Goal: Task Accomplishment & Management: Manage account settings

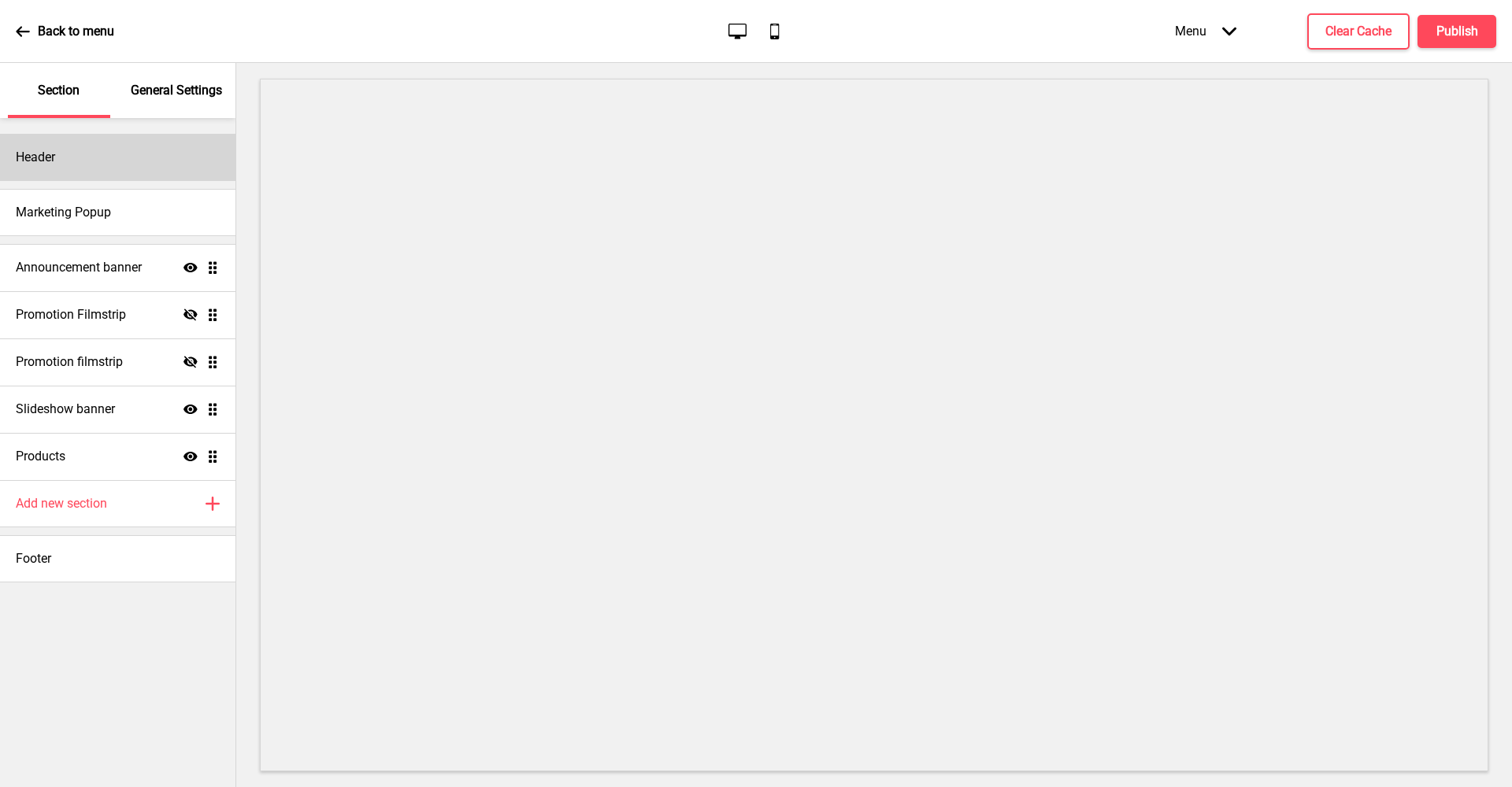
click at [135, 161] on div "Header" at bounding box center [117, 158] width 235 height 47
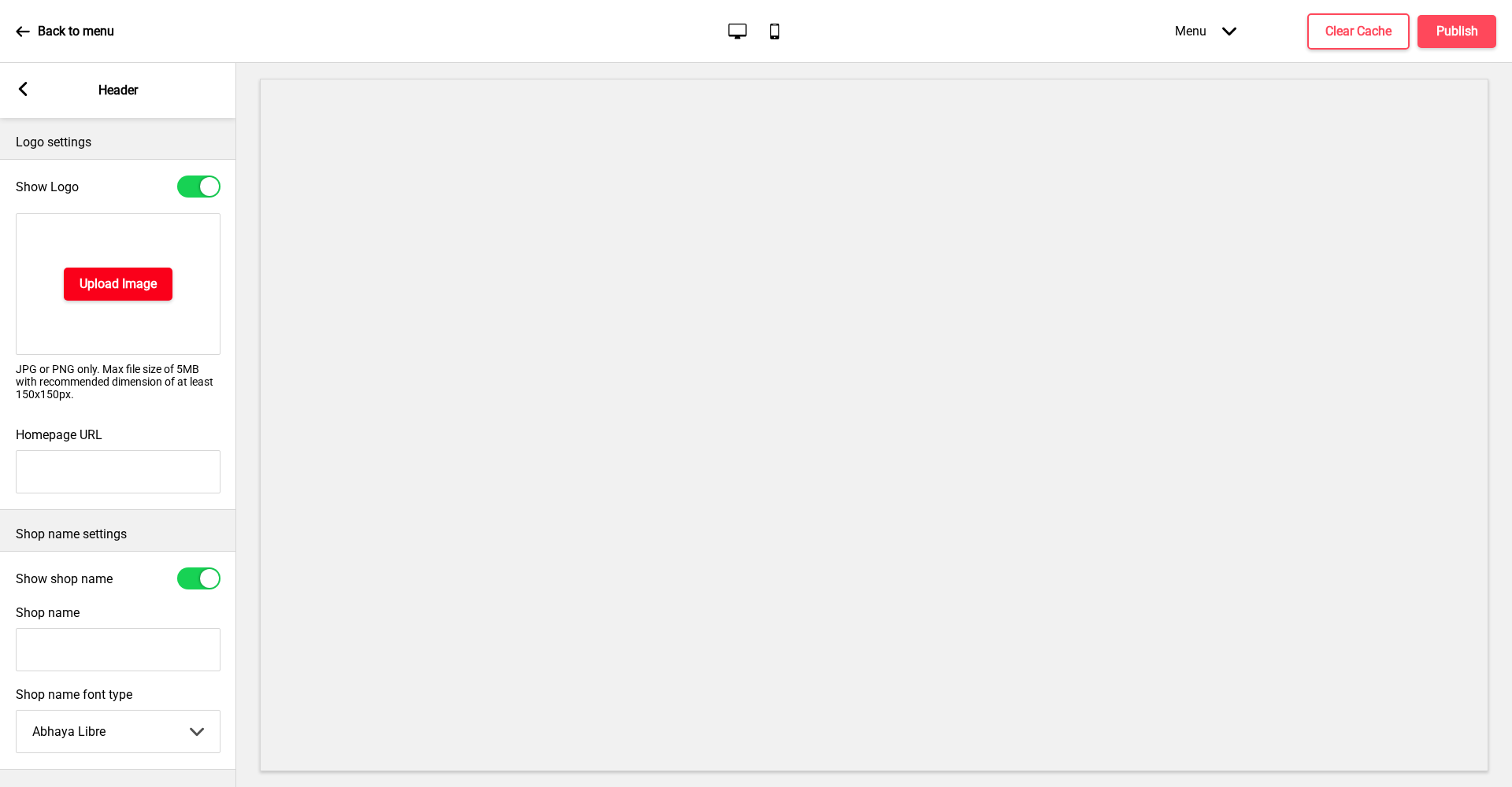
click at [134, 292] on h4 "Upload Image" at bounding box center [117, 284] width 77 height 17
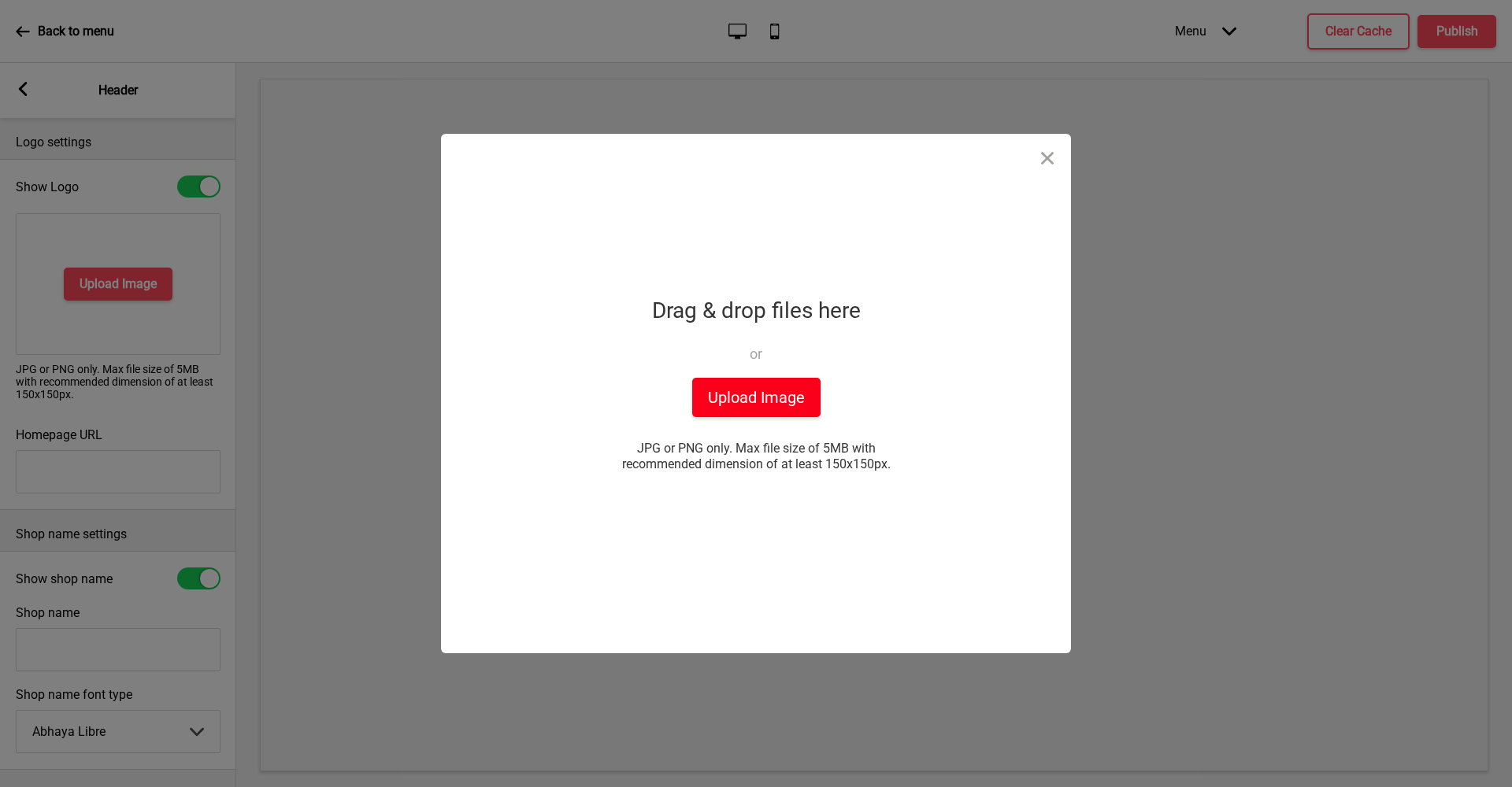
click at [747, 394] on button "Upload Image" at bounding box center [756, 397] width 128 height 39
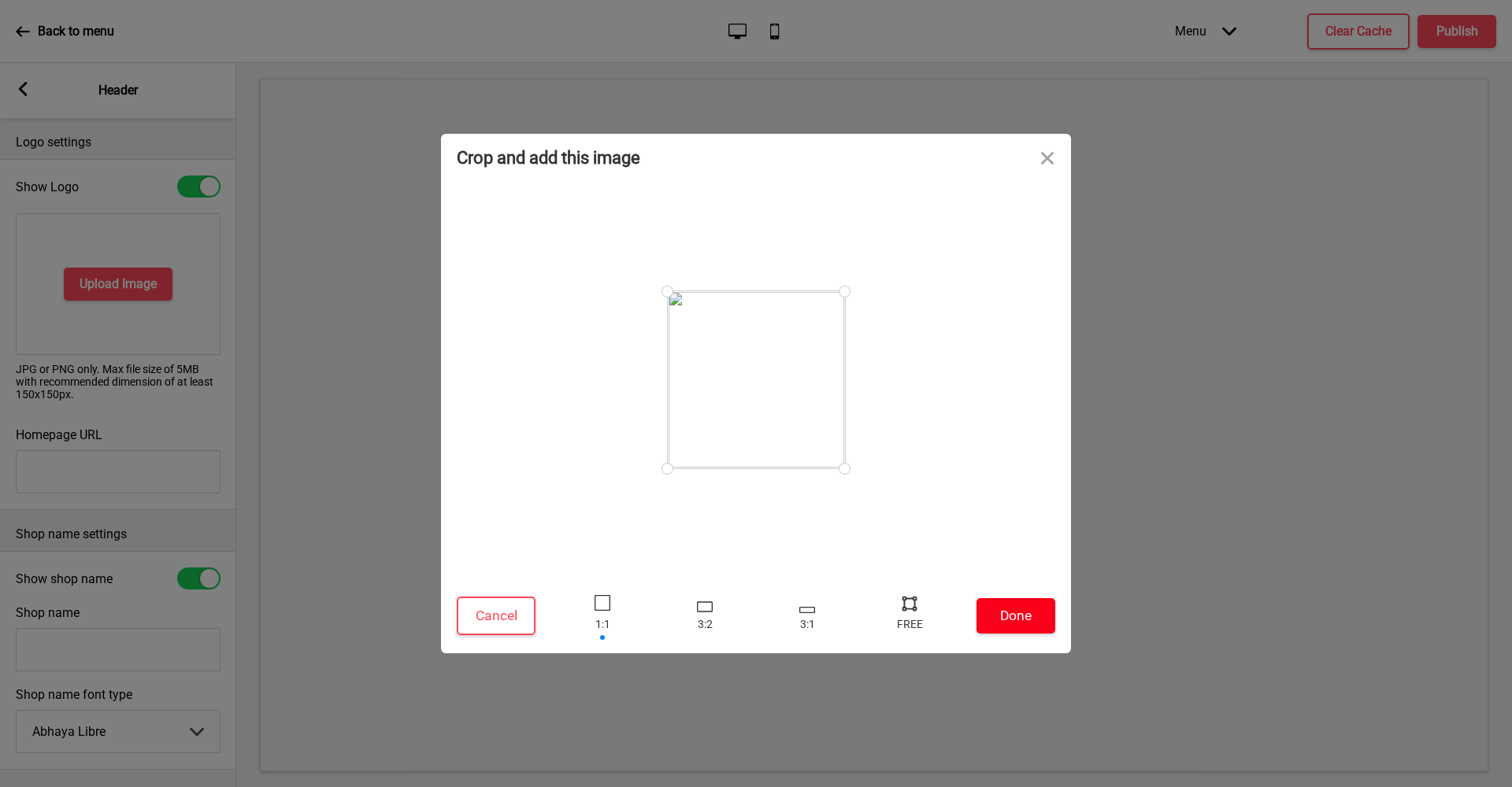
click at [1004, 608] on button "Done" at bounding box center [1016, 616] width 78 height 36
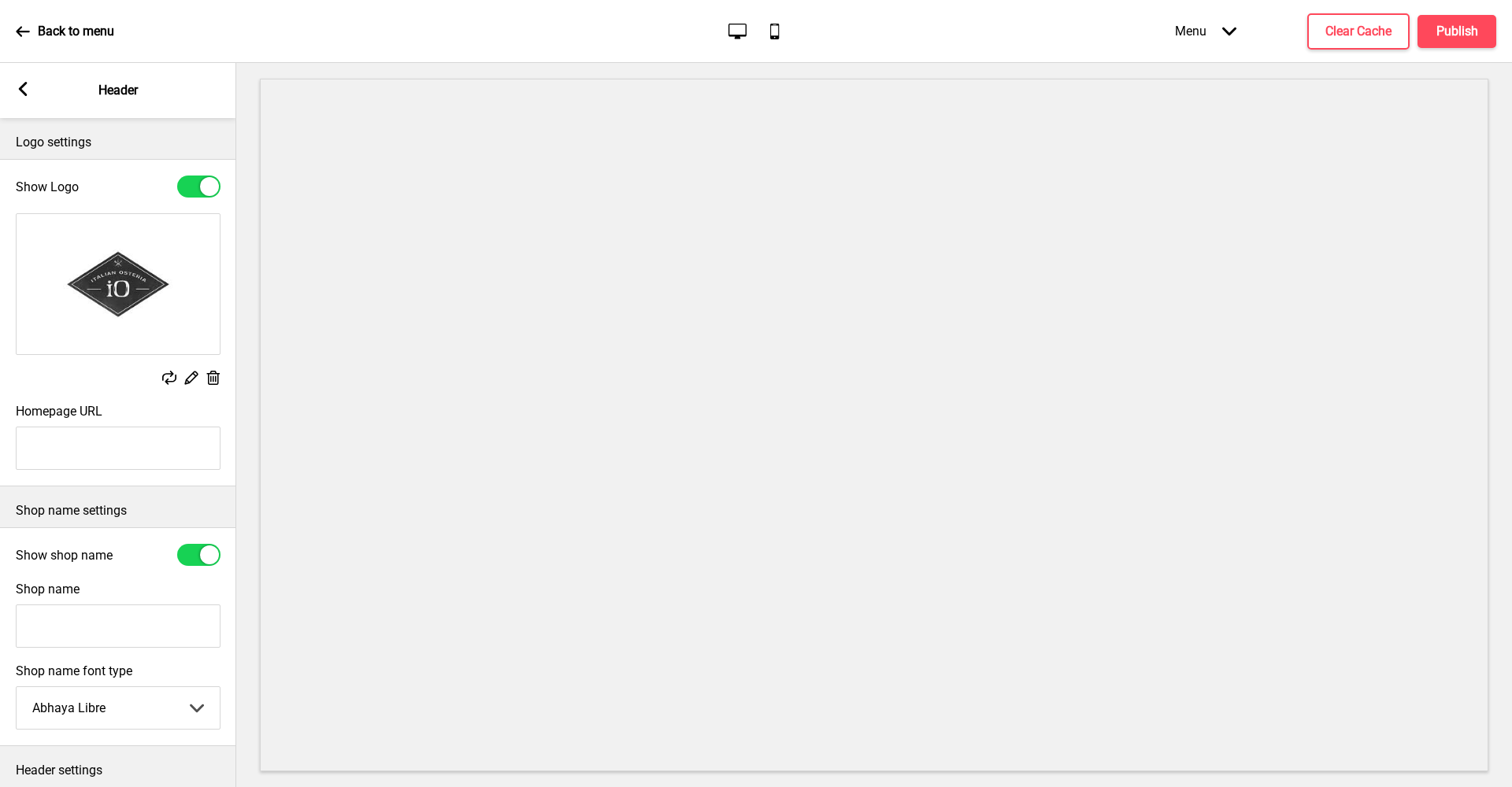
click at [211, 378] on icon at bounding box center [213, 378] width 14 height 15
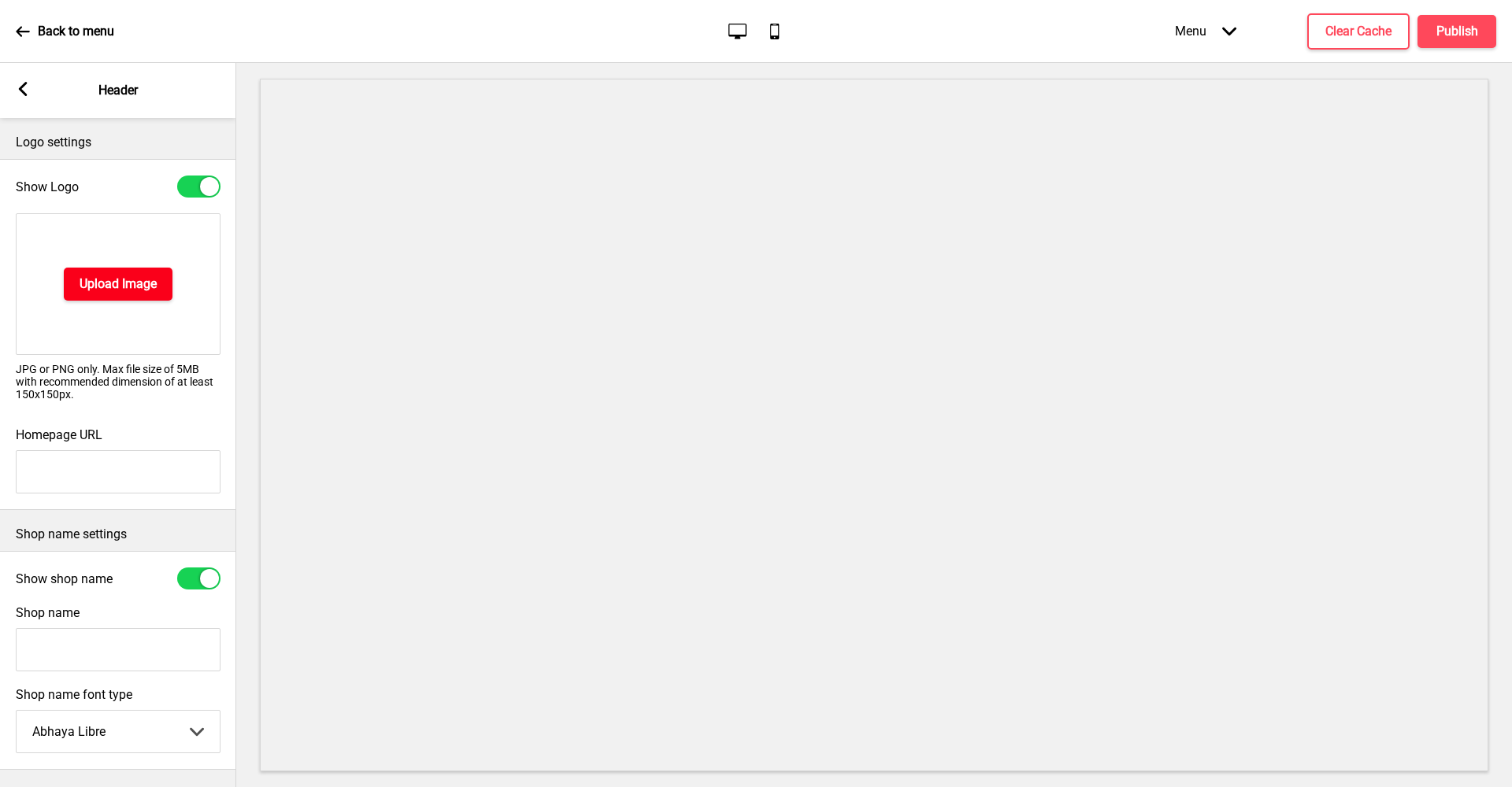
click at [162, 288] on button "Upload Image" at bounding box center [117, 284] width 108 height 33
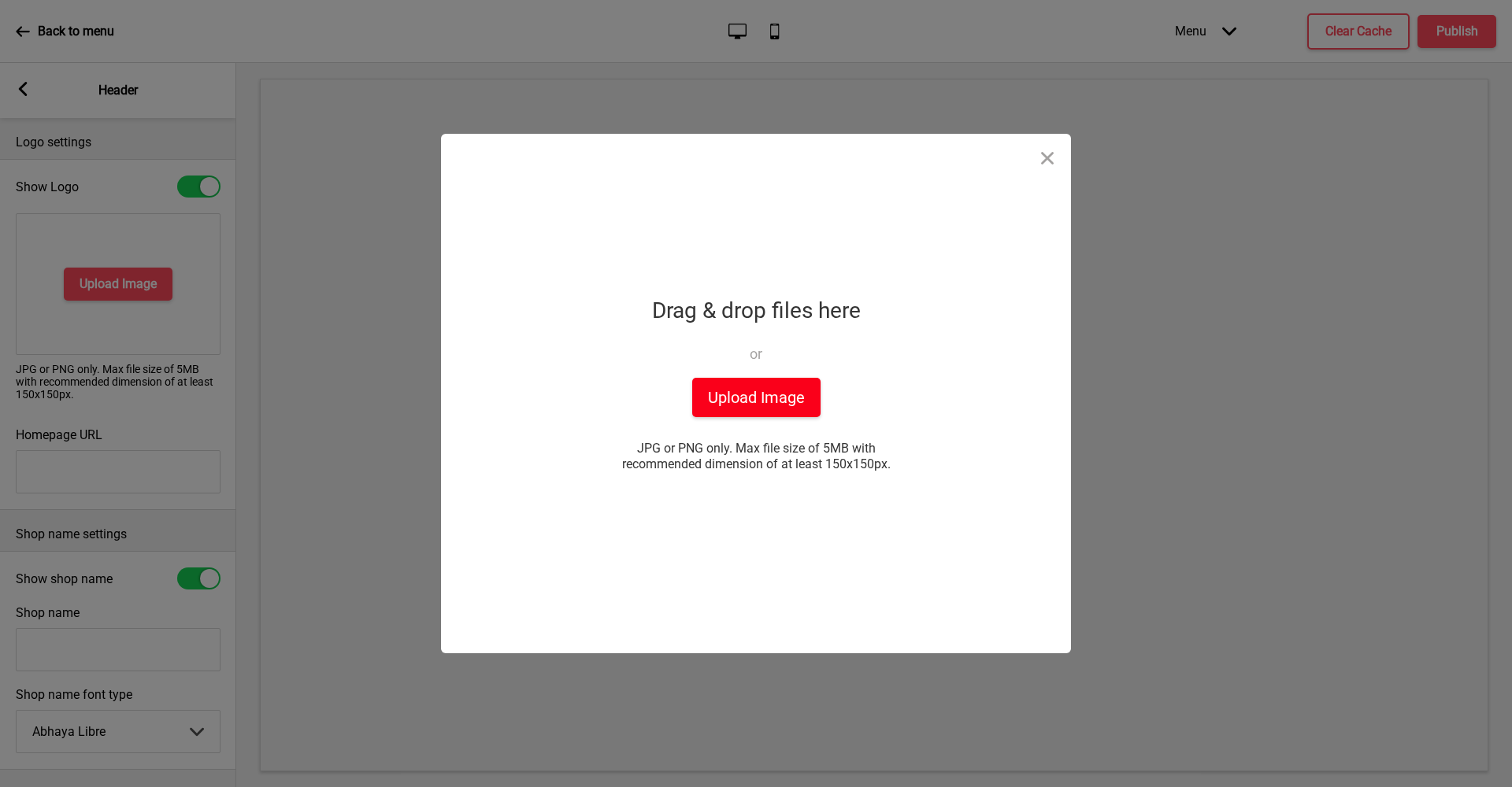
click at [741, 389] on button "Upload Image" at bounding box center [756, 397] width 128 height 39
click at [746, 395] on button "Upload Image" at bounding box center [756, 397] width 128 height 39
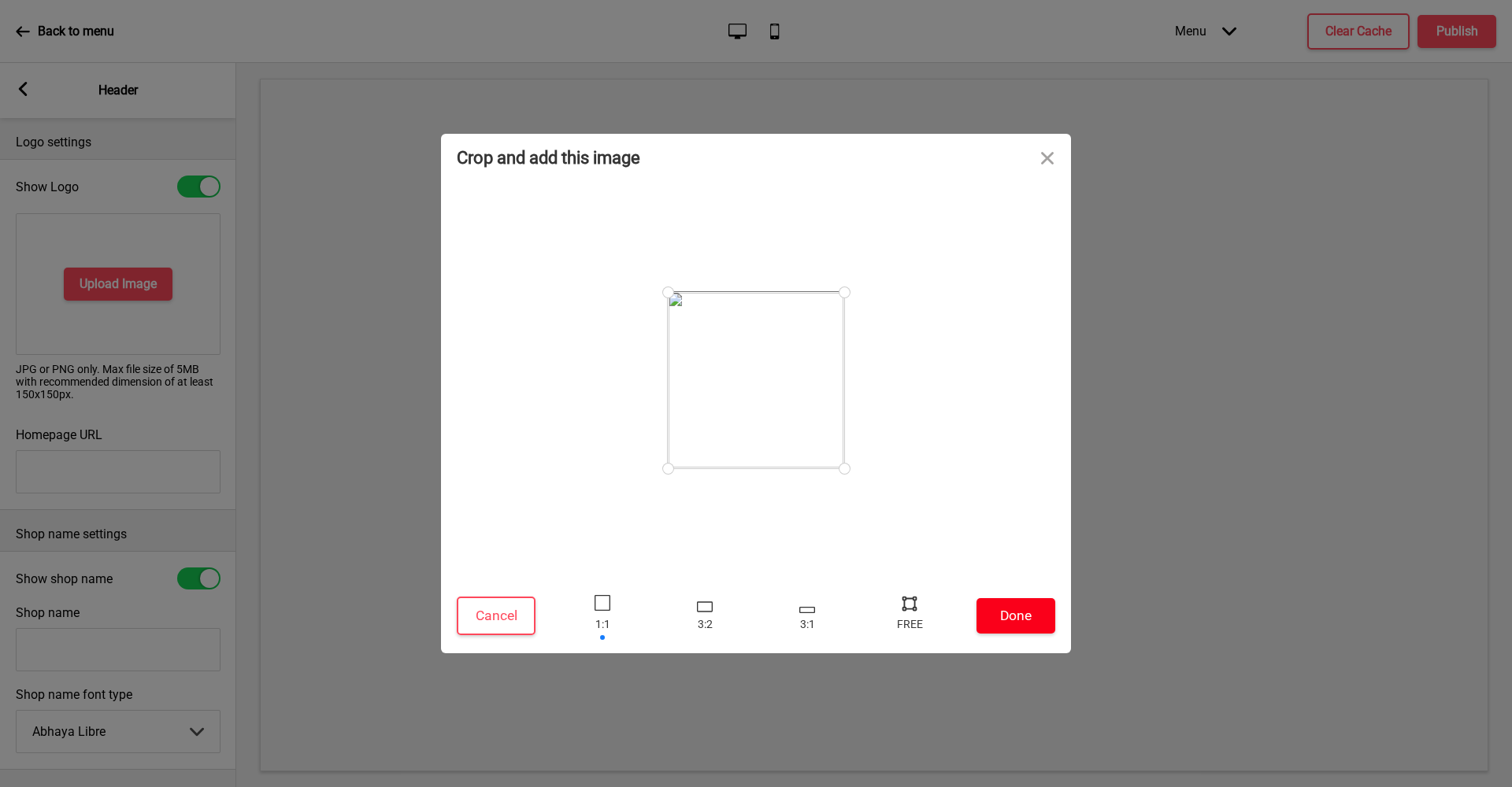
click at [1011, 628] on button "Done" at bounding box center [1016, 616] width 78 height 36
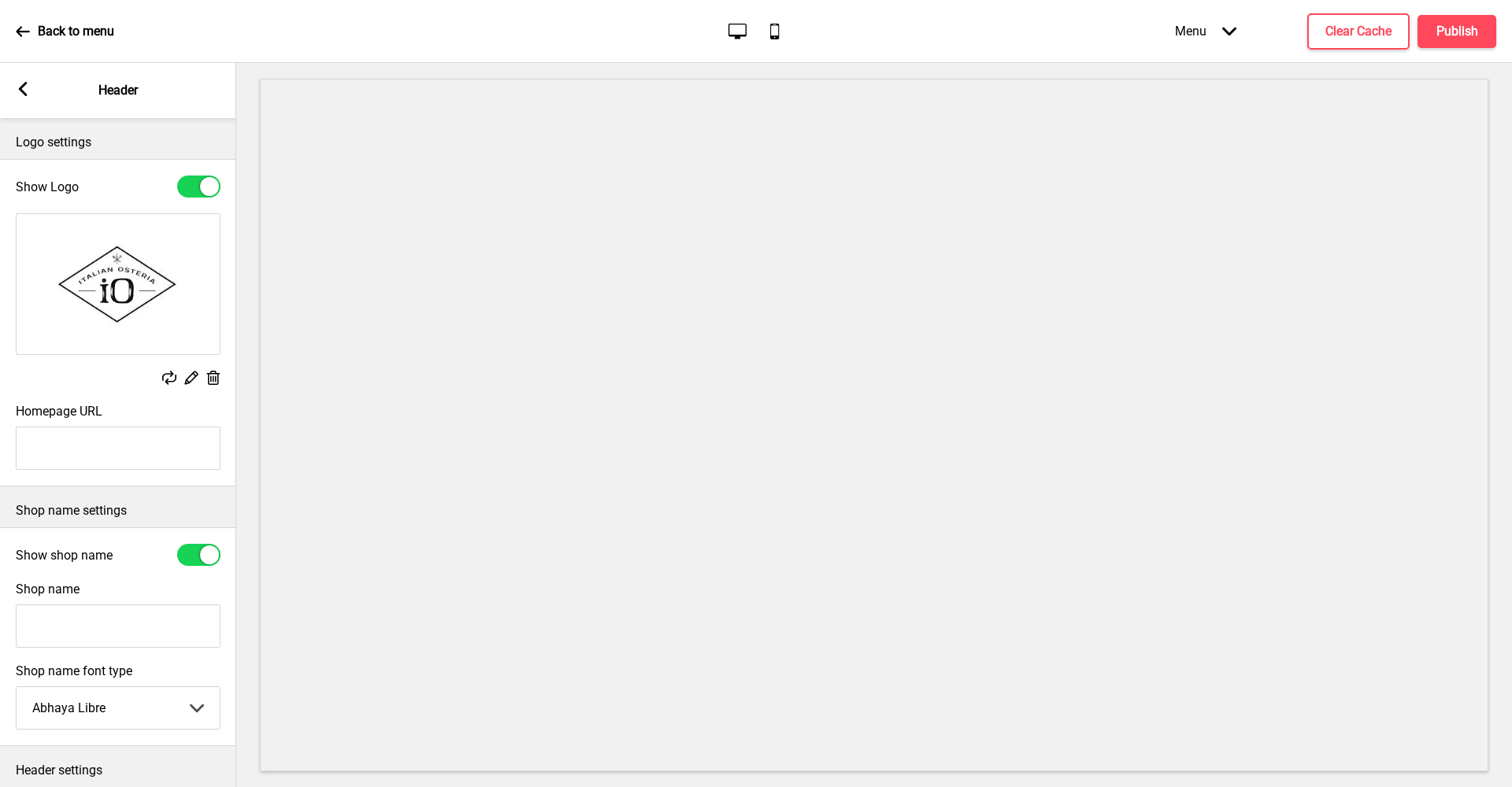
paste input "[URL][DOMAIN_NAME]"
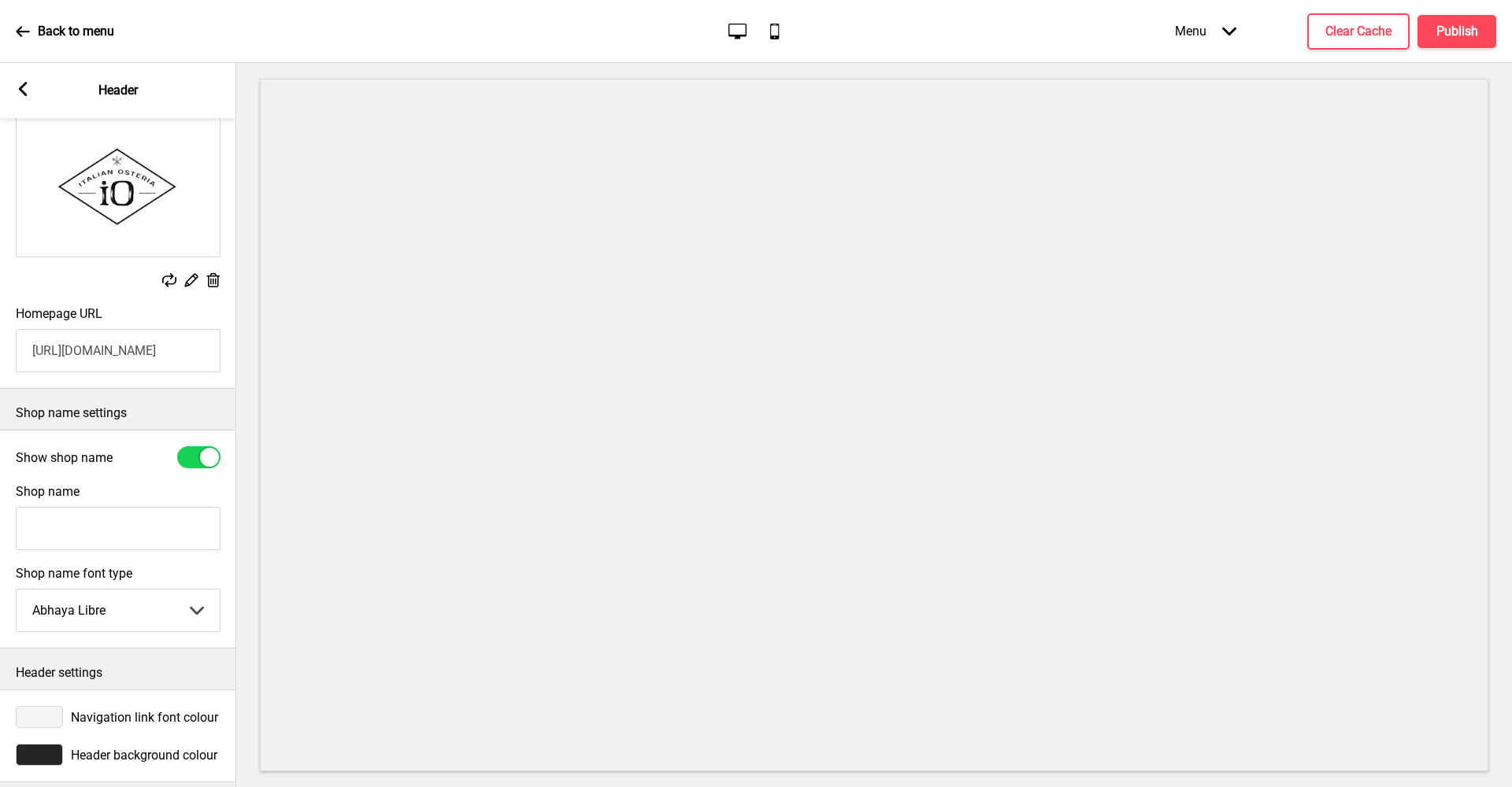
scroll to position [101, 0]
type input "[URL][DOMAIN_NAME]"
select select "Playfair Display"
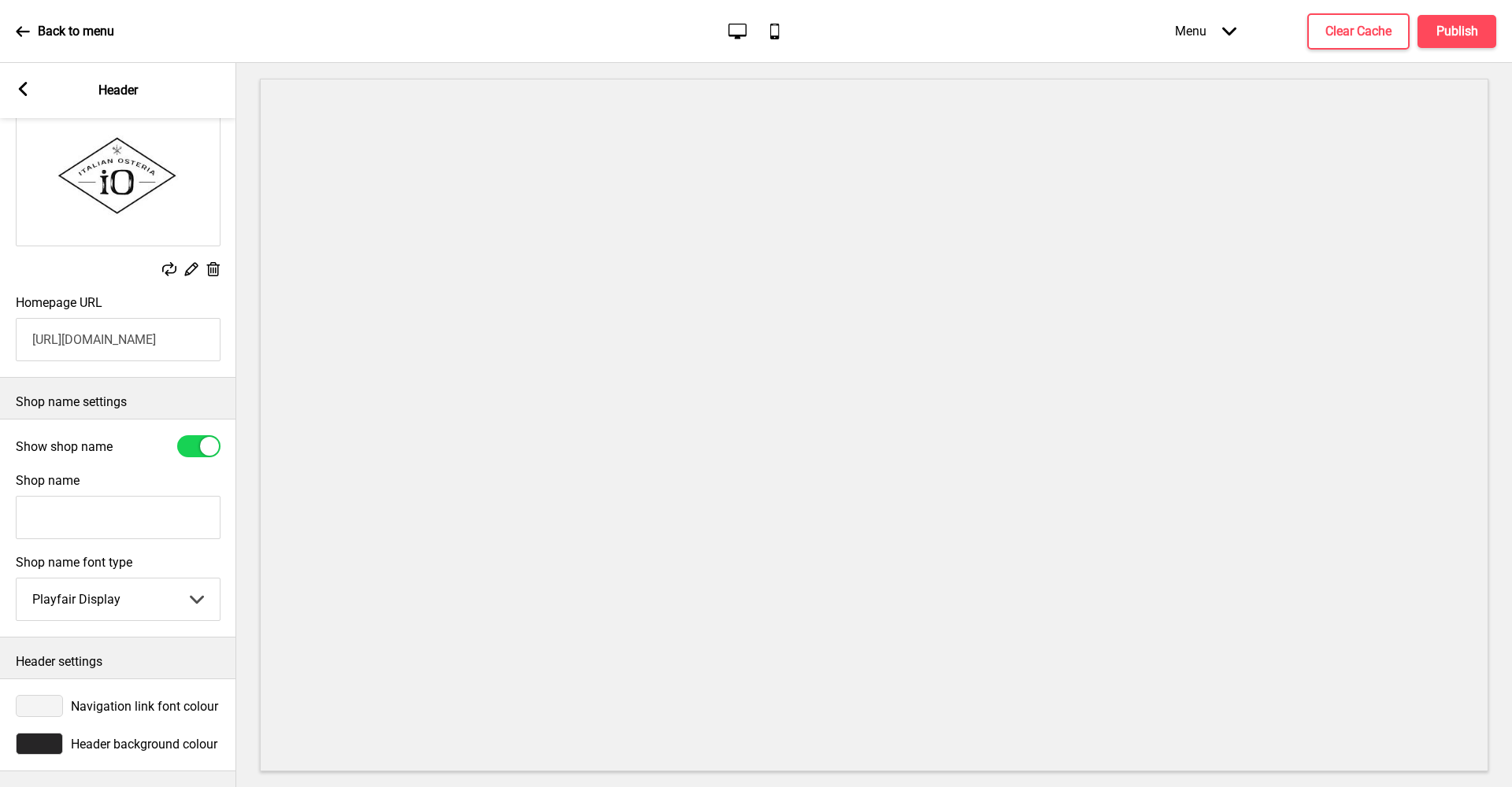
click at [159, 702] on div "Navigation link font colour" at bounding box center [117, 706] width 205 height 22
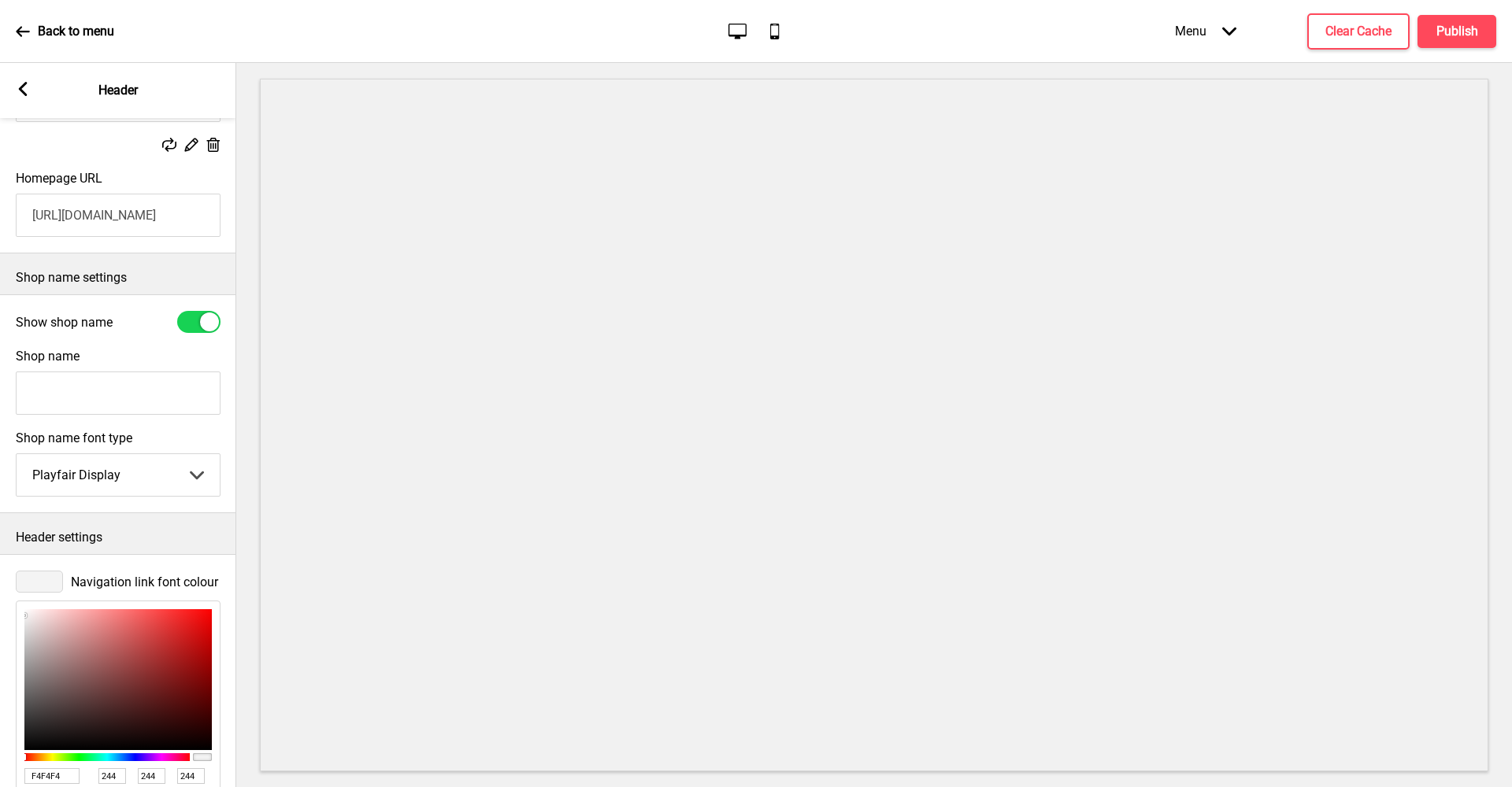
scroll to position [376, 0]
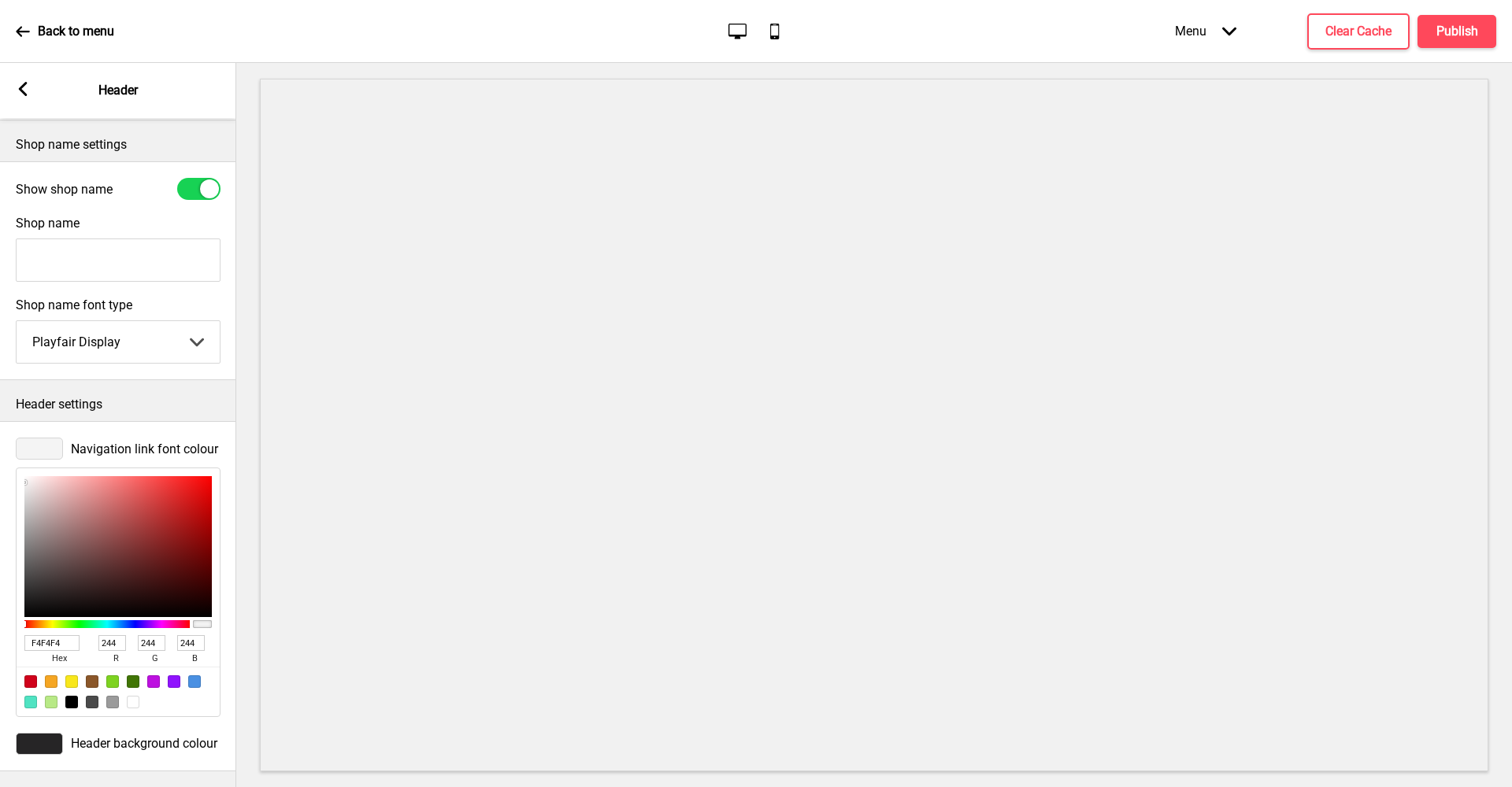
click at [165, 736] on span "Header background colour" at bounding box center [144, 743] width 147 height 15
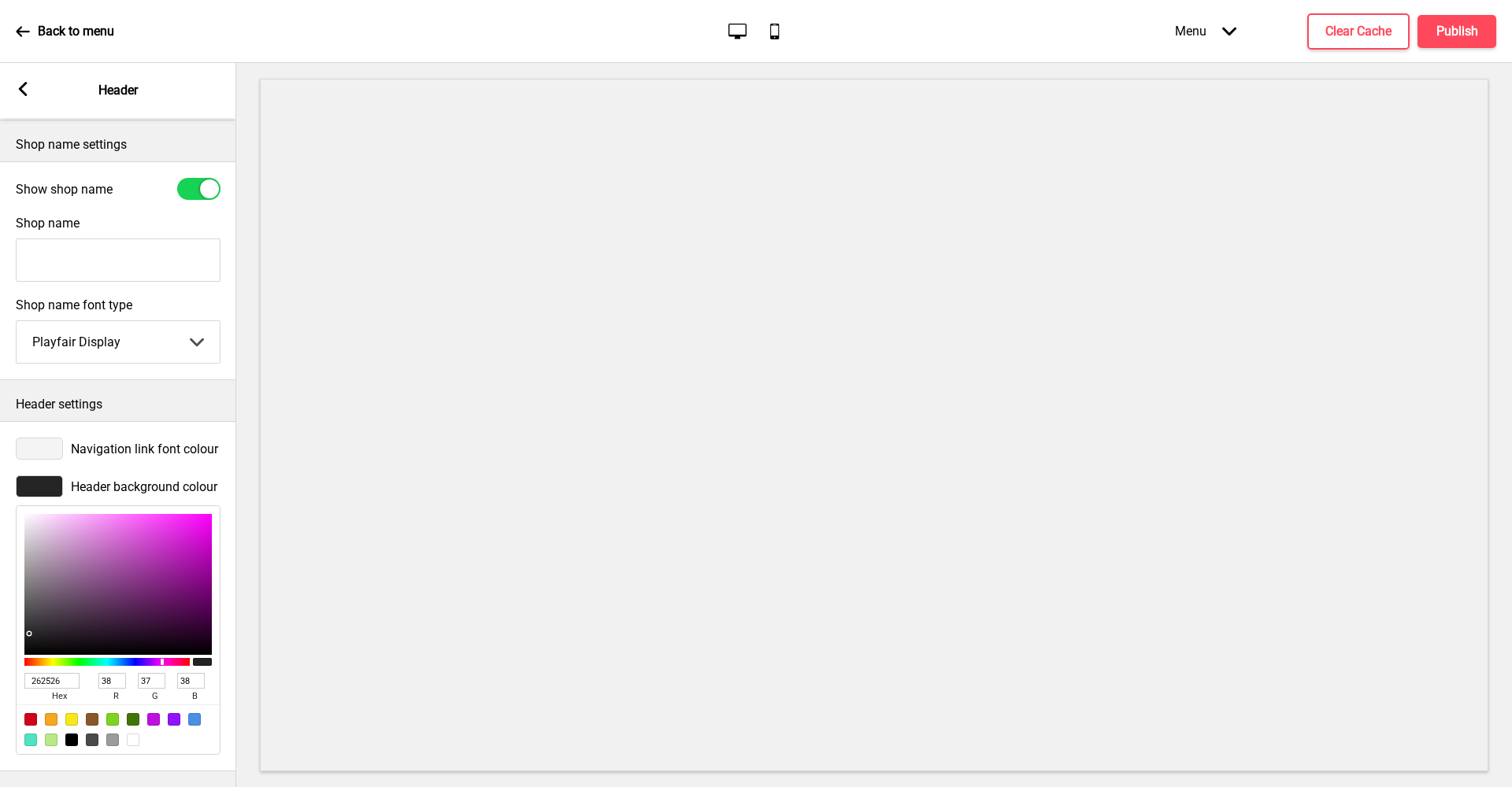
click at [135, 734] on div at bounding box center [133, 741] width 13 height 13
type input "FFFFFF"
type input "255"
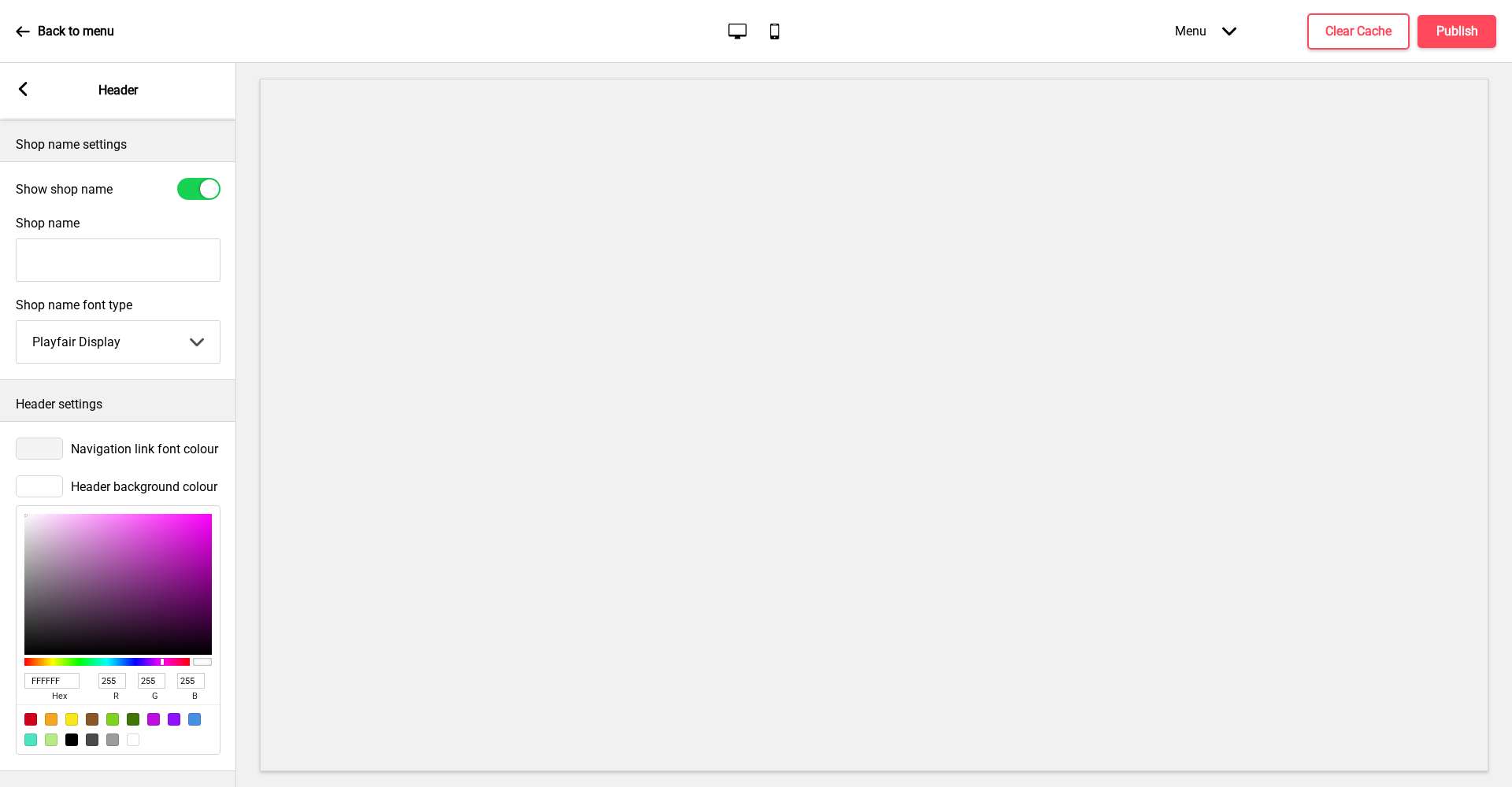
click at [49, 445] on div at bounding box center [39, 449] width 47 height 22
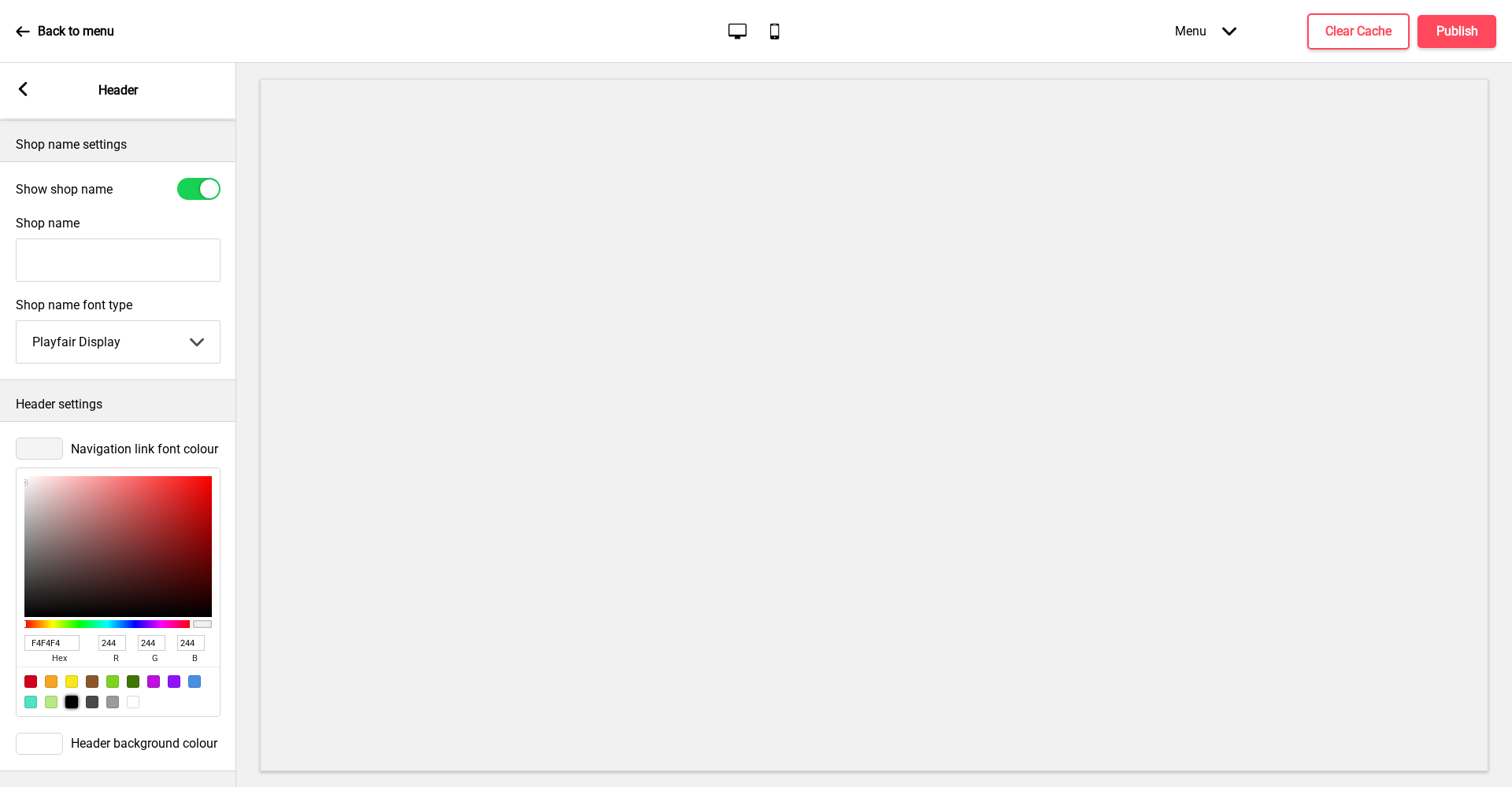
click at [70, 696] on div at bounding box center [72, 702] width 13 height 13
type input "000000"
type input "0"
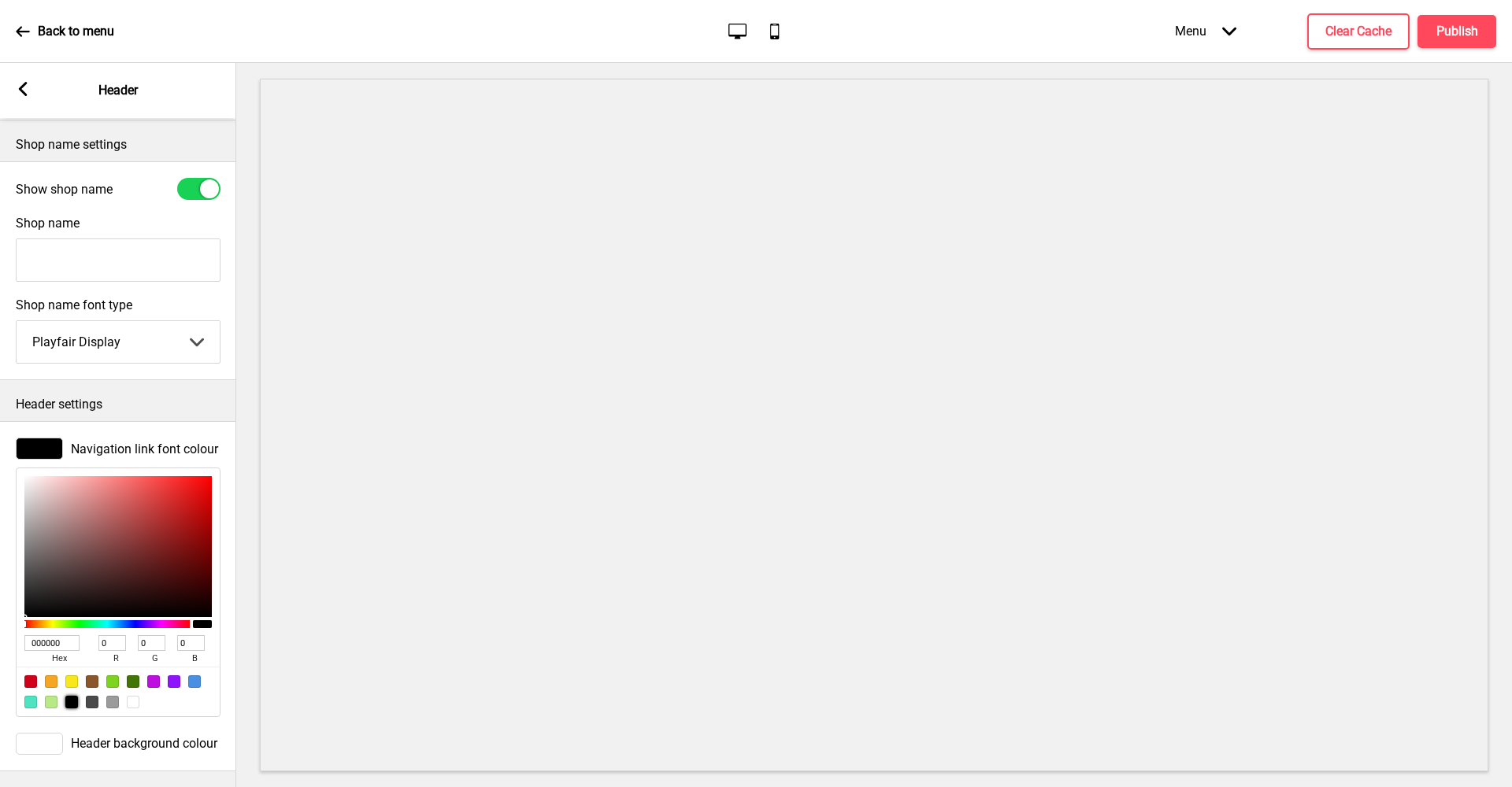
click at [25, 97] on div "Arrow left" at bounding box center [23, 90] width 15 height 17
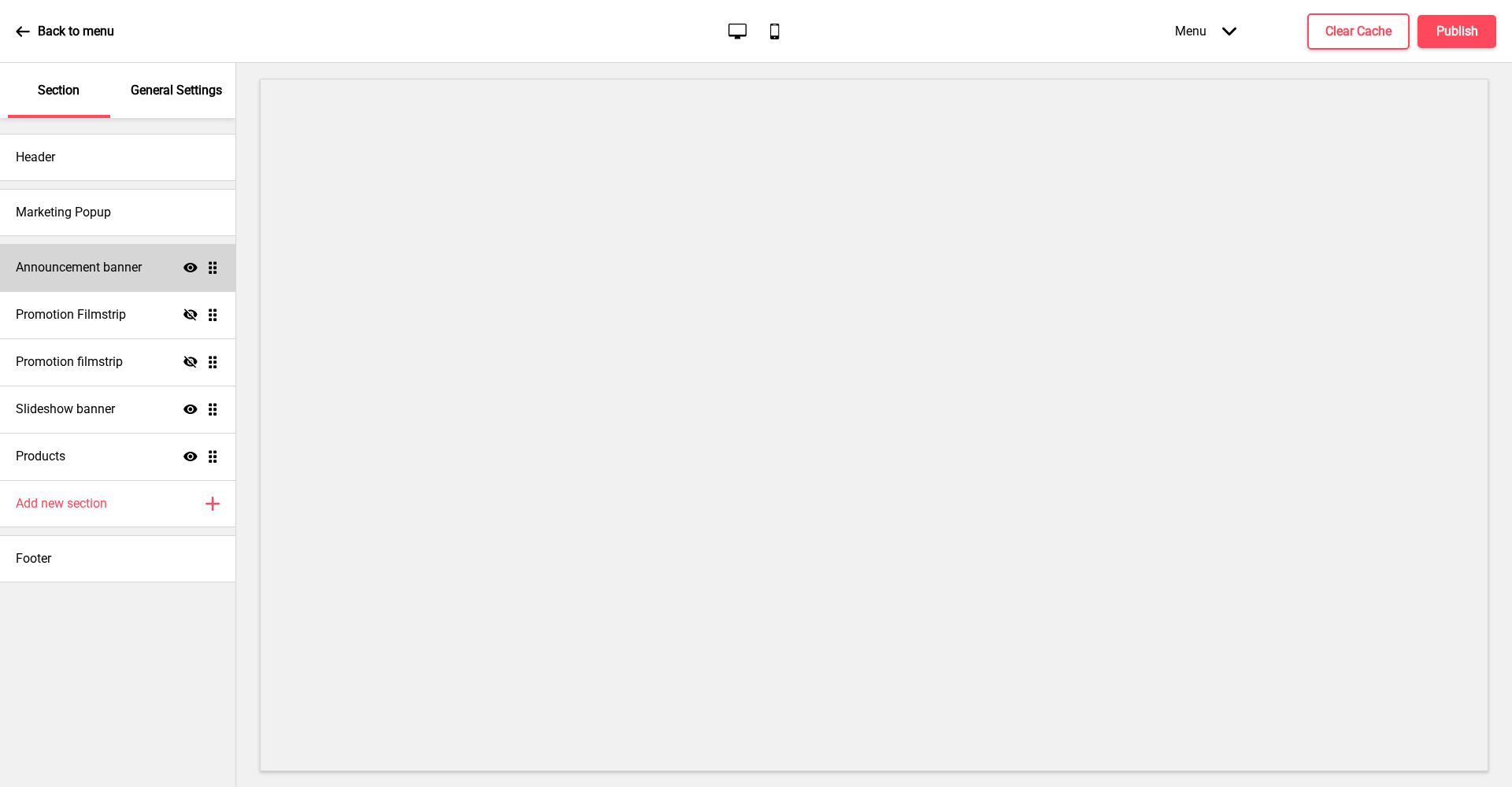
click at [118, 263] on h4 "Announcement banner" at bounding box center [78, 267] width 126 height 17
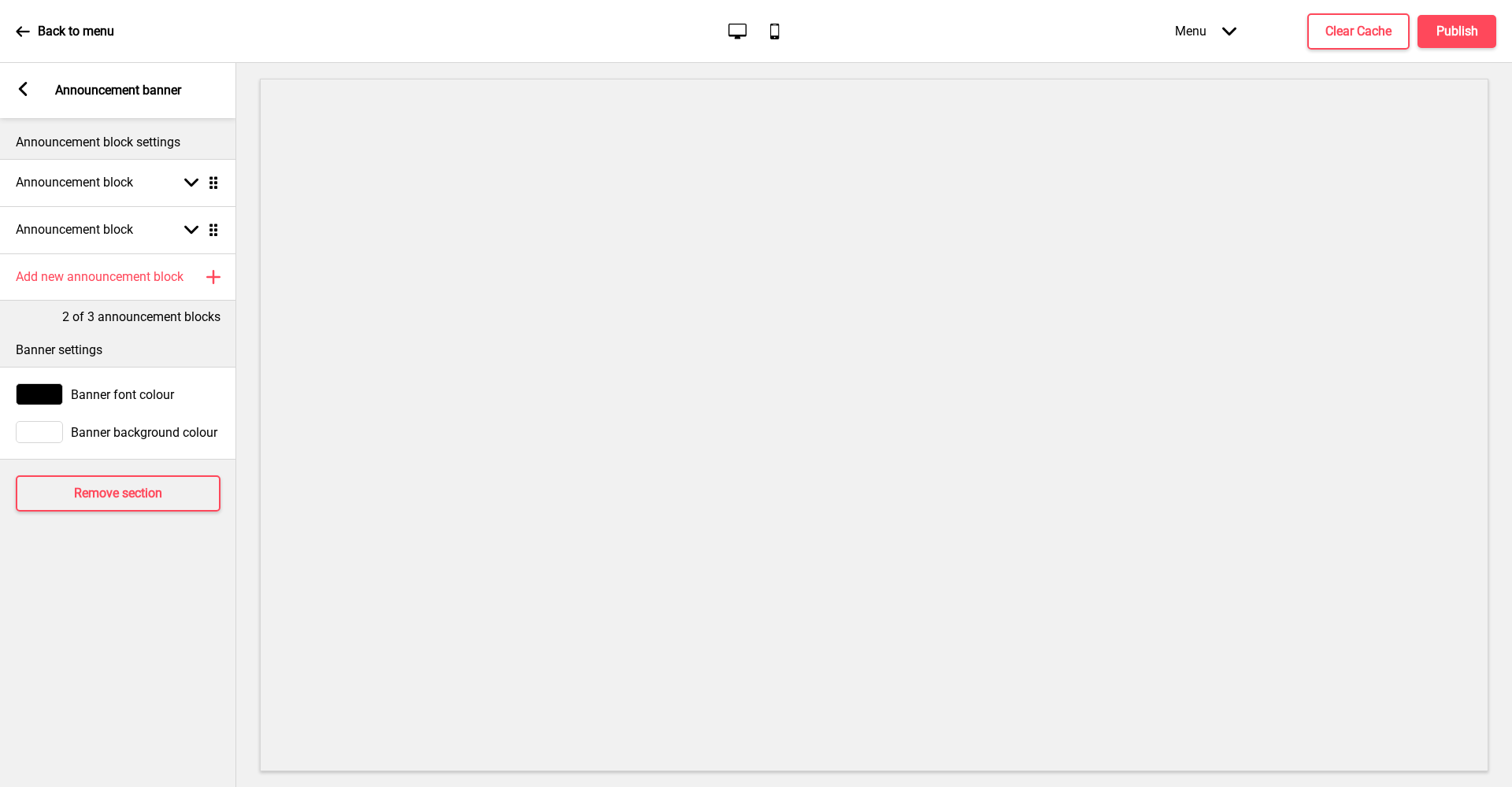
click at [114, 430] on span "Banner background colour" at bounding box center [144, 433] width 147 height 15
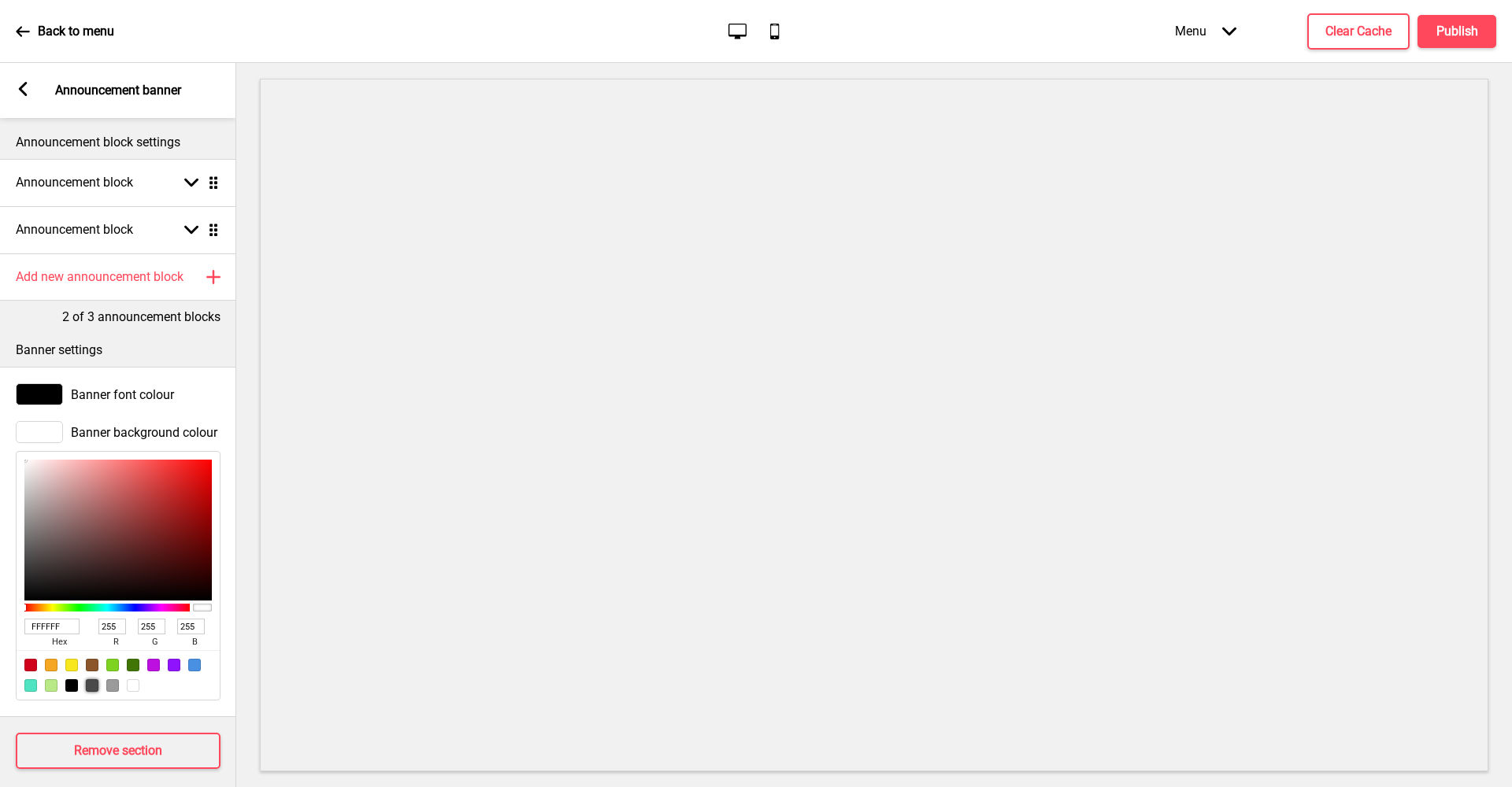
click at [91, 687] on div at bounding box center [92, 686] width 13 height 13
type input "4A4A4A"
type input "74"
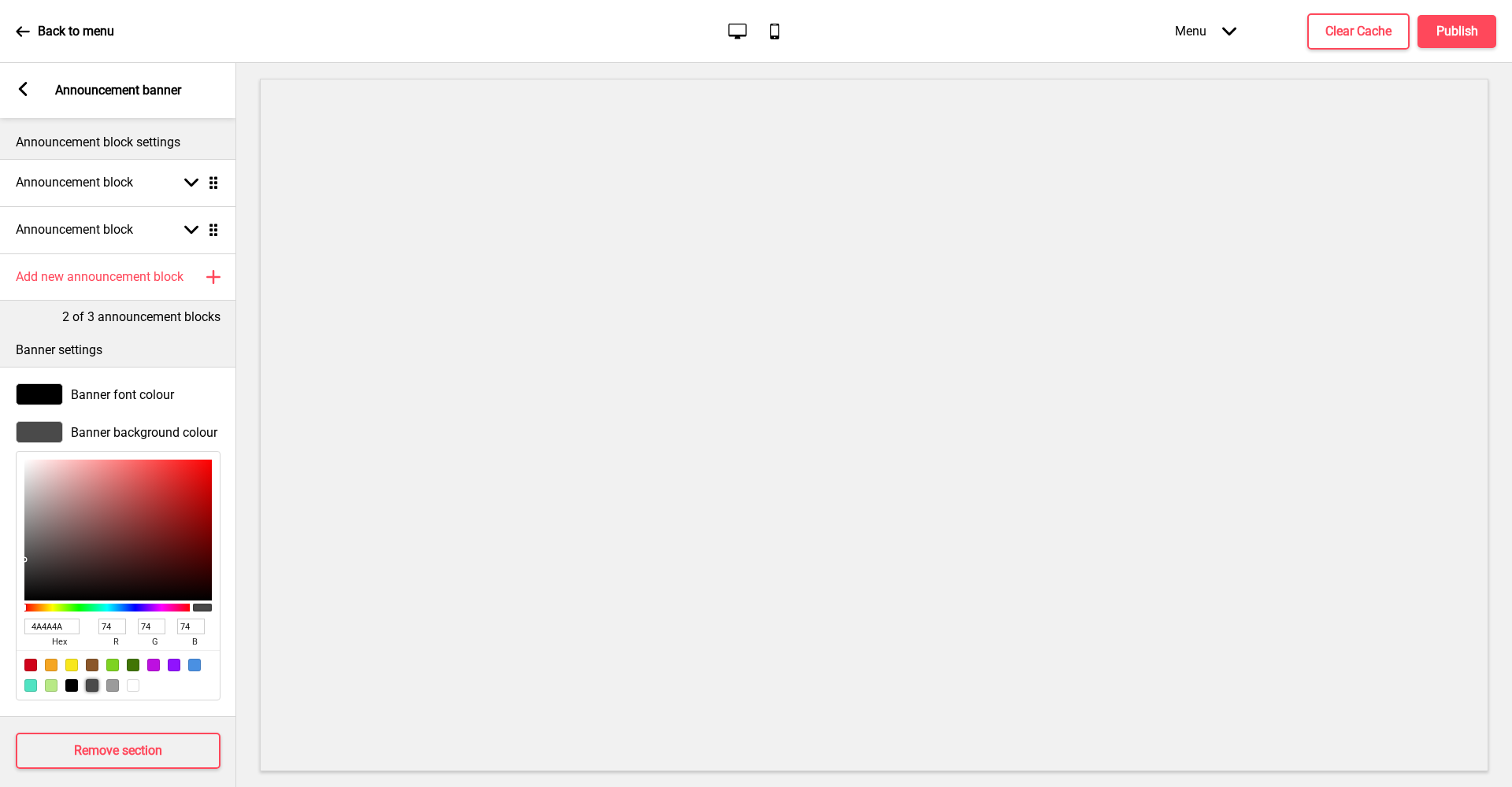
click at [107, 393] on span "Banner font colour" at bounding box center [122, 394] width 103 height 15
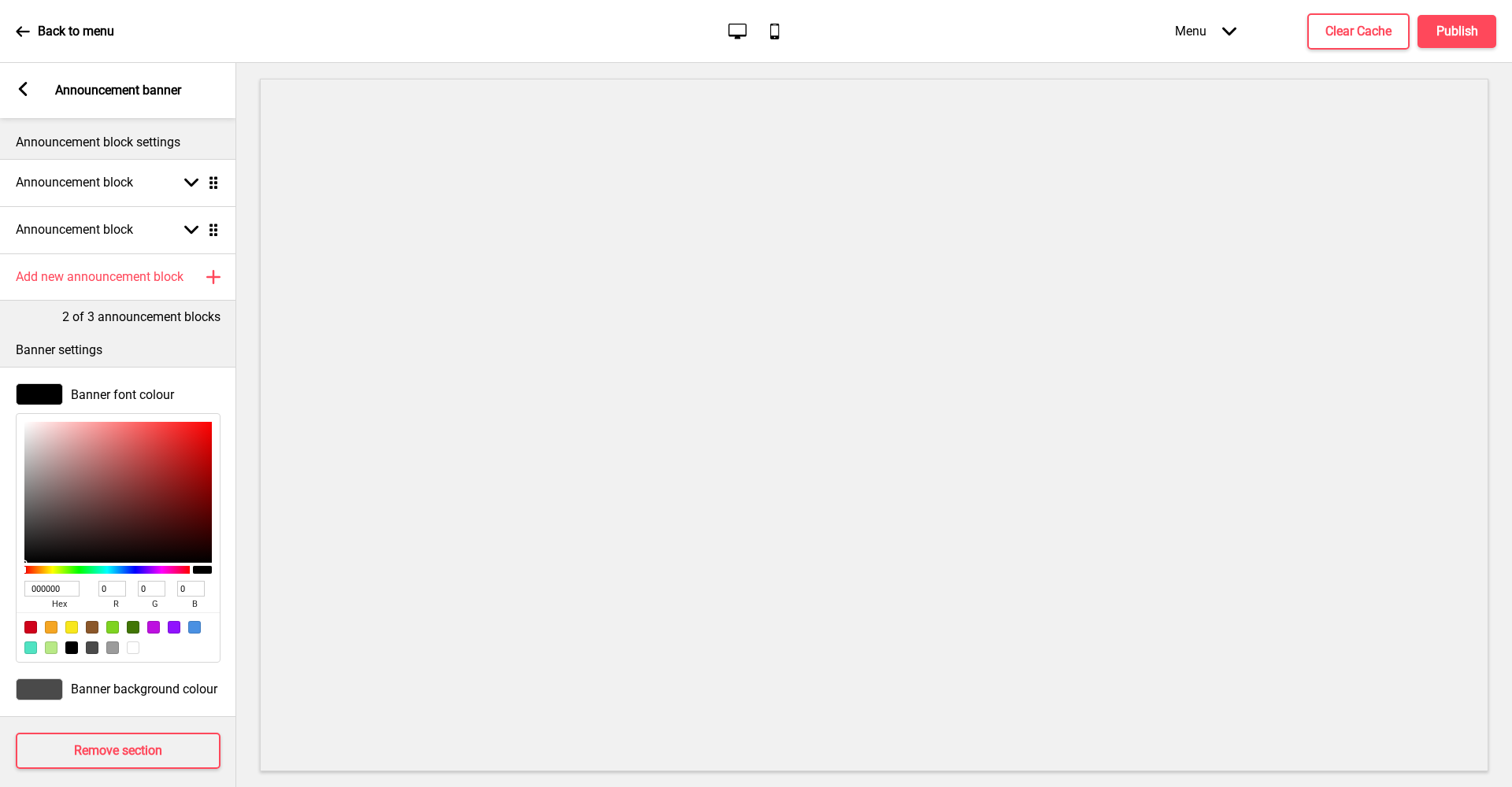
click at [130, 644] on div at bounding box center [133, 649] width 13 height 13
type input "FFFFFF"
type input "255"
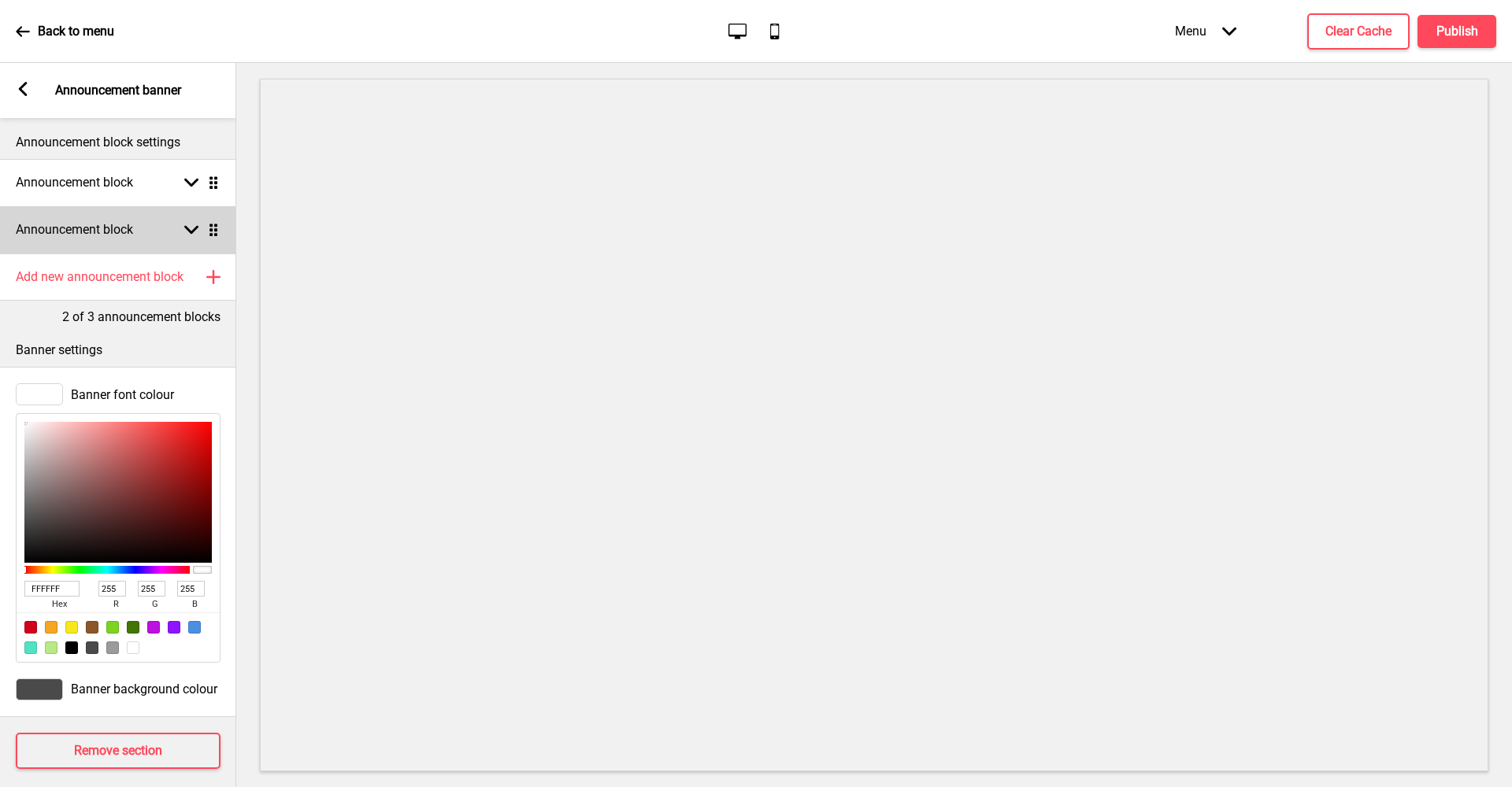
click at [196, 227] on icon at bounding box center [191, 230] width 15 height 9
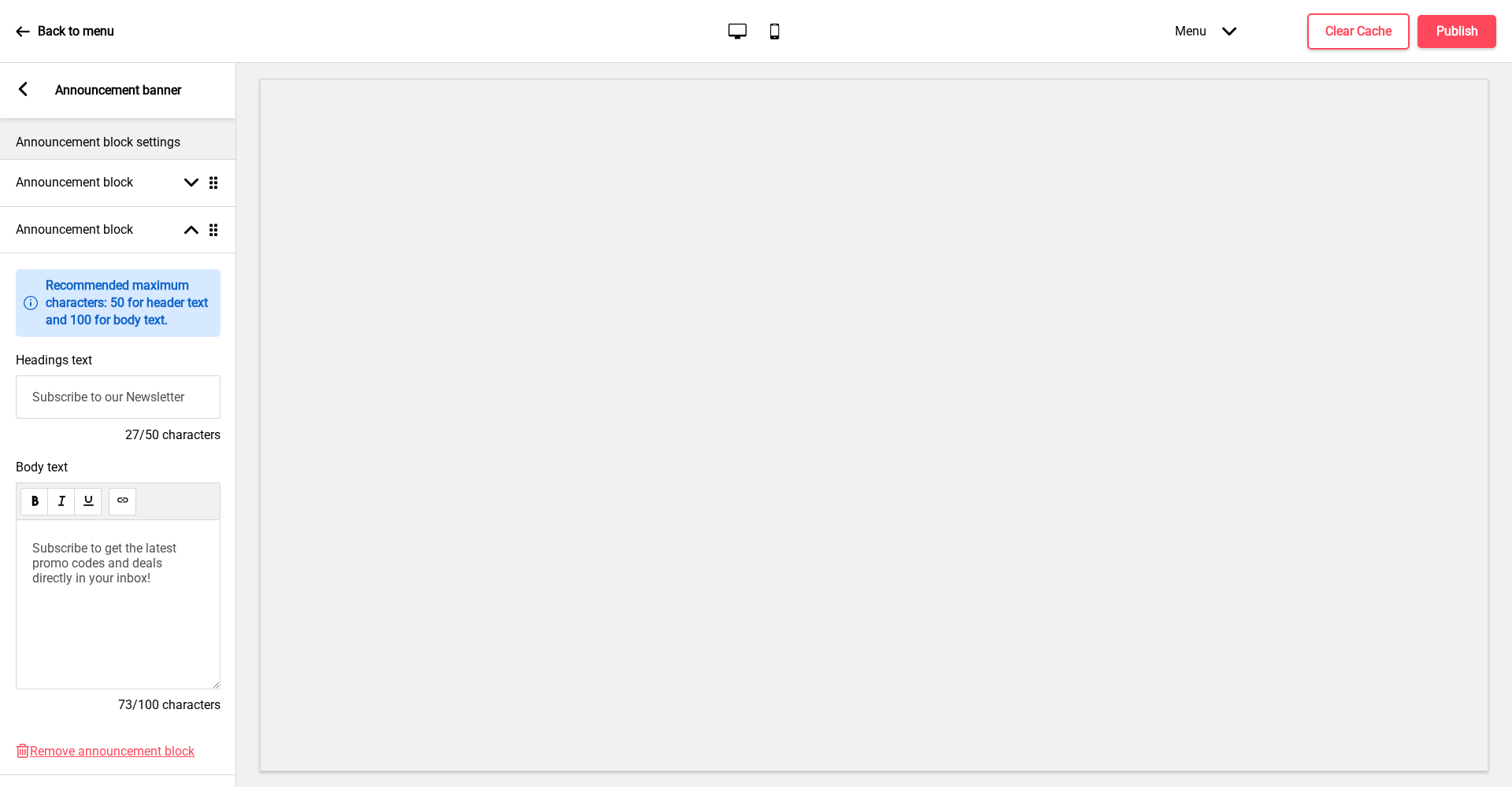
click at [185, 419] on input "Subscribe to our Newsletter" at bounding box center [117, 397] width 205 height 44
drag, startPoint x: 194, startPoint y: 416, endPoint x: 0, endPoint y: 406, distance: 194.3
click at [0, 406] on div "Headings text Subscribe to our Newsletter 27/50 characters" at bounding box center [117, 399] width 236 height 107
drag, startPoint x: 59, startPoint y: 419, endPoint x: 46, endPoint y: 421, distance: 13.2
click at [46, 419] on input "Free Delivery for orders $100 and above" at bounding box center [117, 397] width 205 height 44
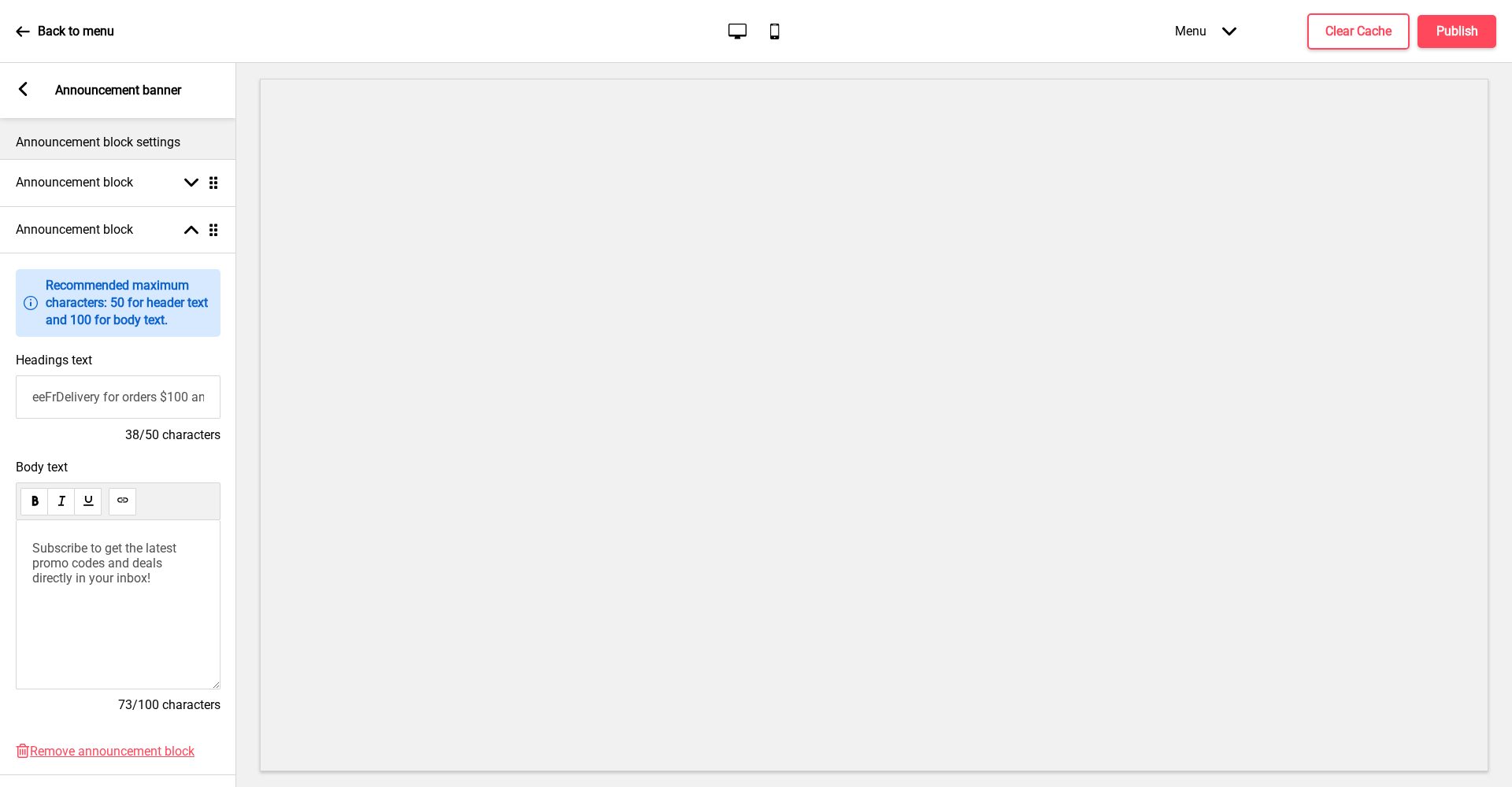
click at [52, 416] on input "eeFrDelivery for orders $100 and above" at bounding box center [117, 397] width 205 height 44
drag, startPoint x: 54, startPoint y: 417, endPoint x: 29, endPoint y: 419, distance: 25.1
click at [29, 419] on input "eeFrDelivery for orders $100 and above" at bounding box center [117, 397] width 205 height 44
drag, startPoint x: 56, startPoint y: 416, endPoint x: 30, endPoint y: 414, distance: 26.1
click at [31, 414] on input "Free Delivery for orders $100 and above" at bounding box center [117, 397] width 205 height 44
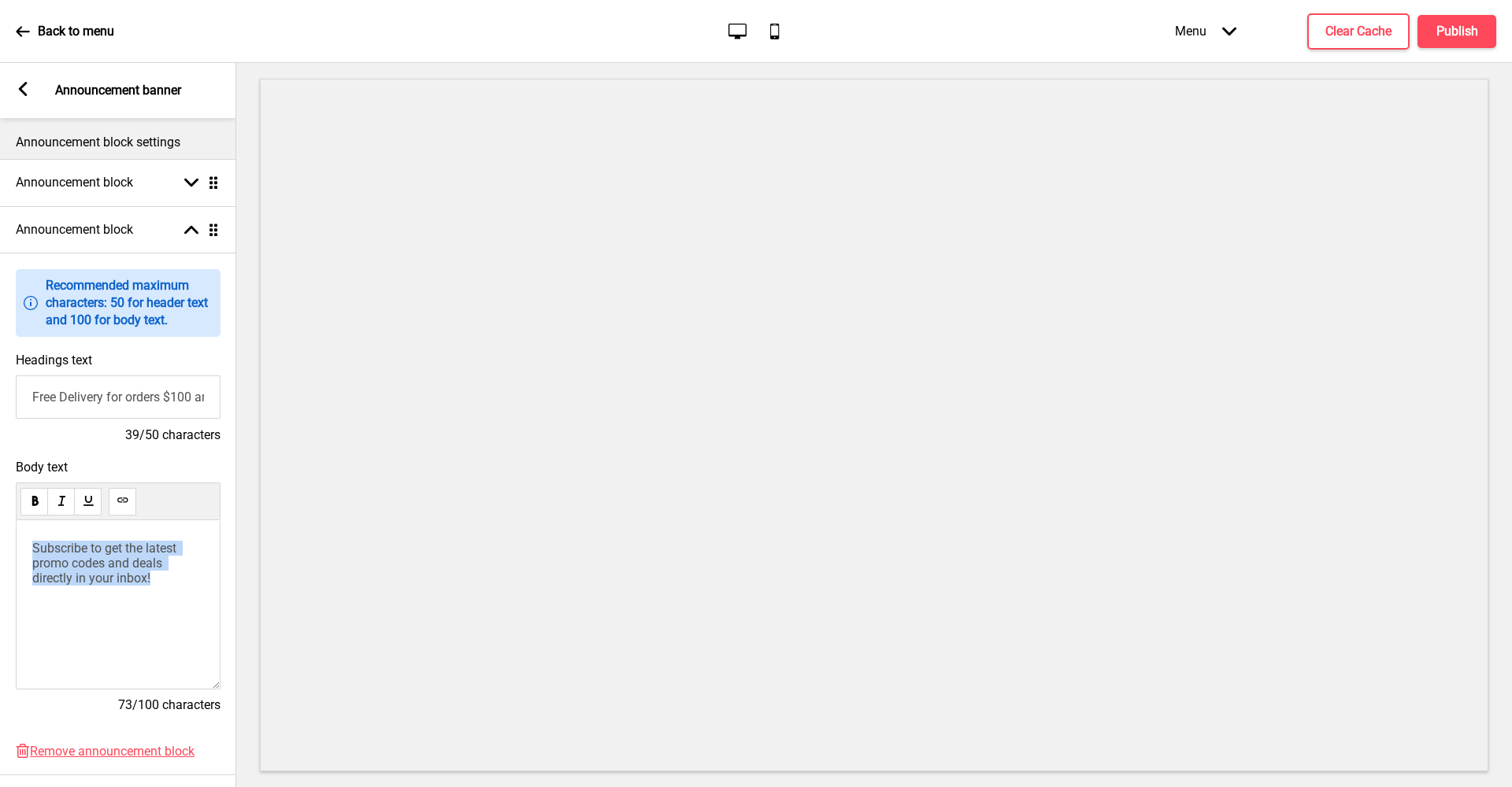
drag, startPoint x: 174, startPoint y: 599, endPoint x: 78, endPoint y: 487, distance: 147.5
click at [29, 536] on div "Body text Subscribe to get the latest promo codes and deals directly in your in…" at bounding box center [117, 594] width 205 height 269
click at [106, 419] on input "Free Delivery for orders $100 and above" at bounding box center [117, 397] width 205 height 44
type input "Free Delivery* for orders $100 and above"
click at [114, 556] on p "Write something ﻿" at bounding box center [117, 548] width 171 height 15
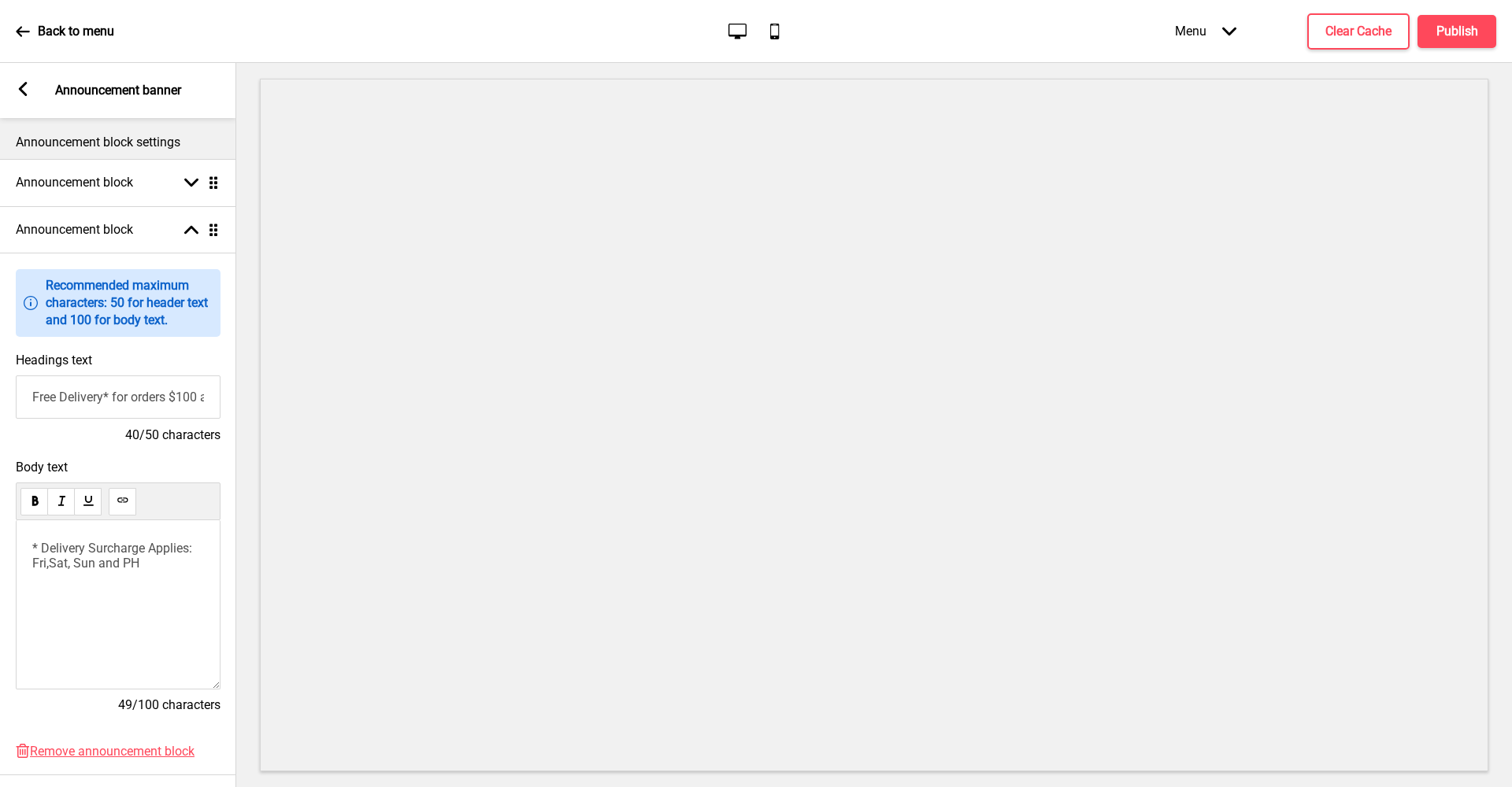
click at [49, 571] on span "* Delivery Surcharge Applies: Fri,Sat, Sun and PH" at bounding box center [113, 556] width 163 height 30
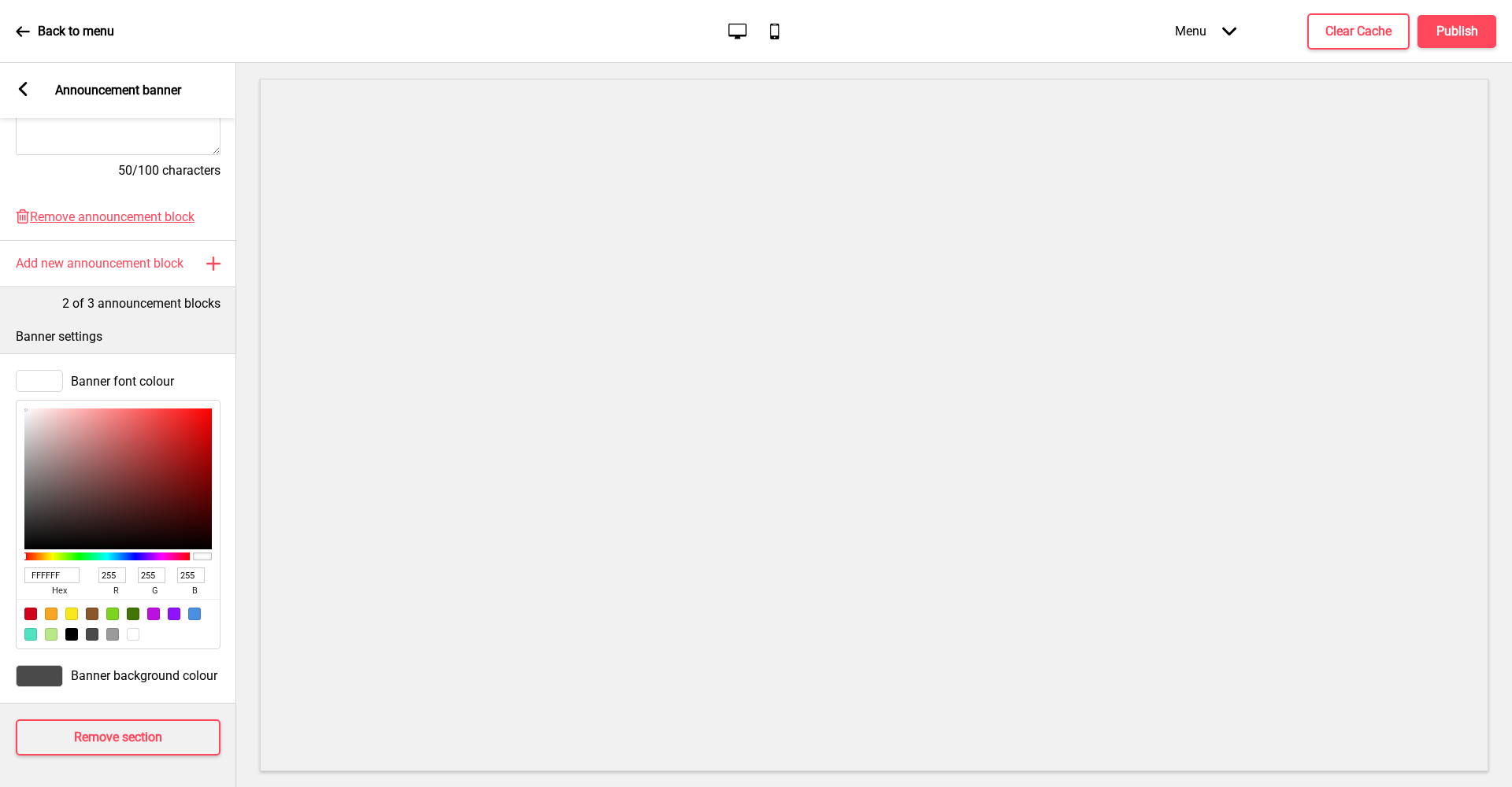
scroll to position [0, 0]
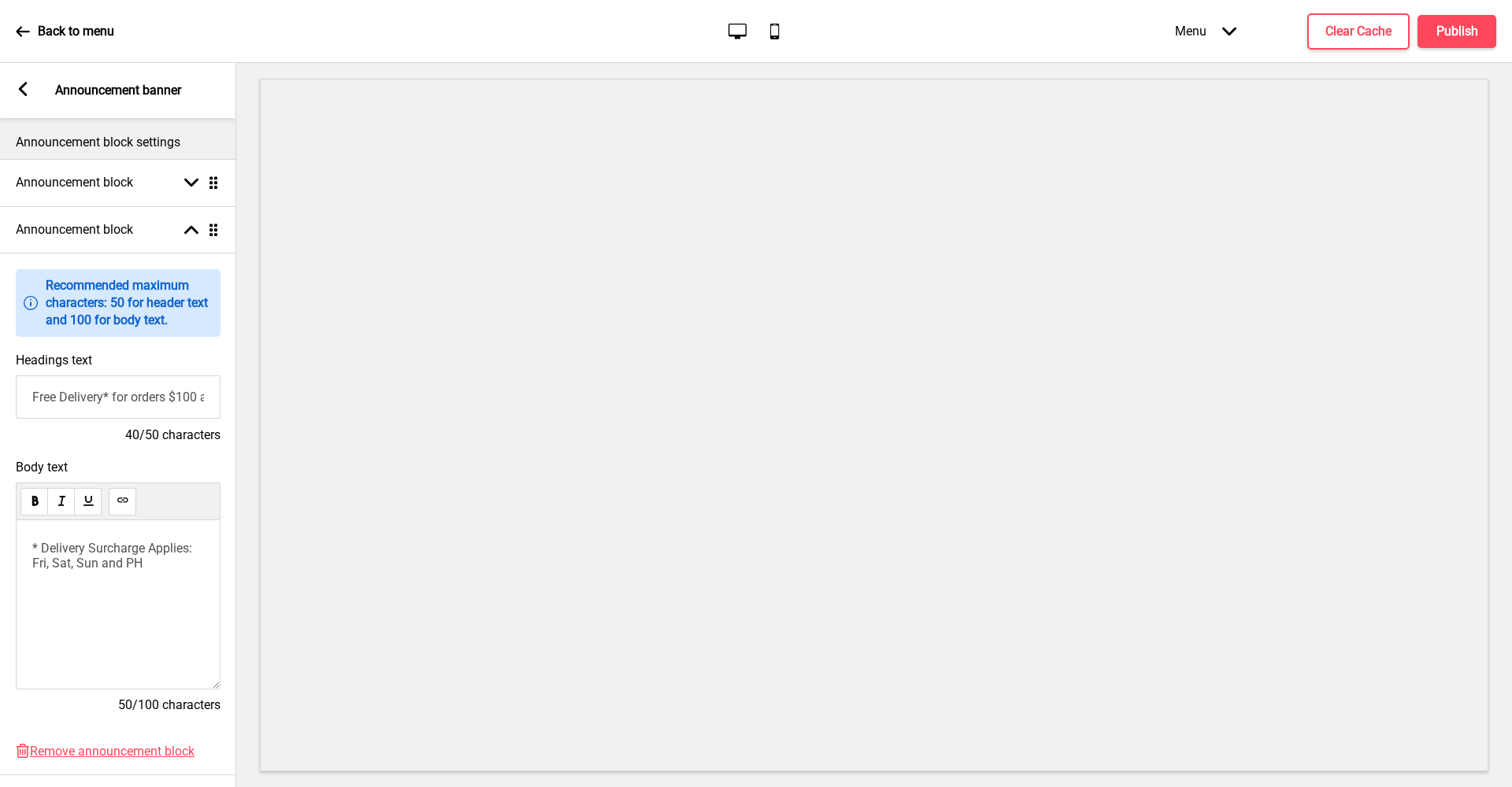
click at [22, 96] on rect at bounding box center [23, 89] width 15 height 15
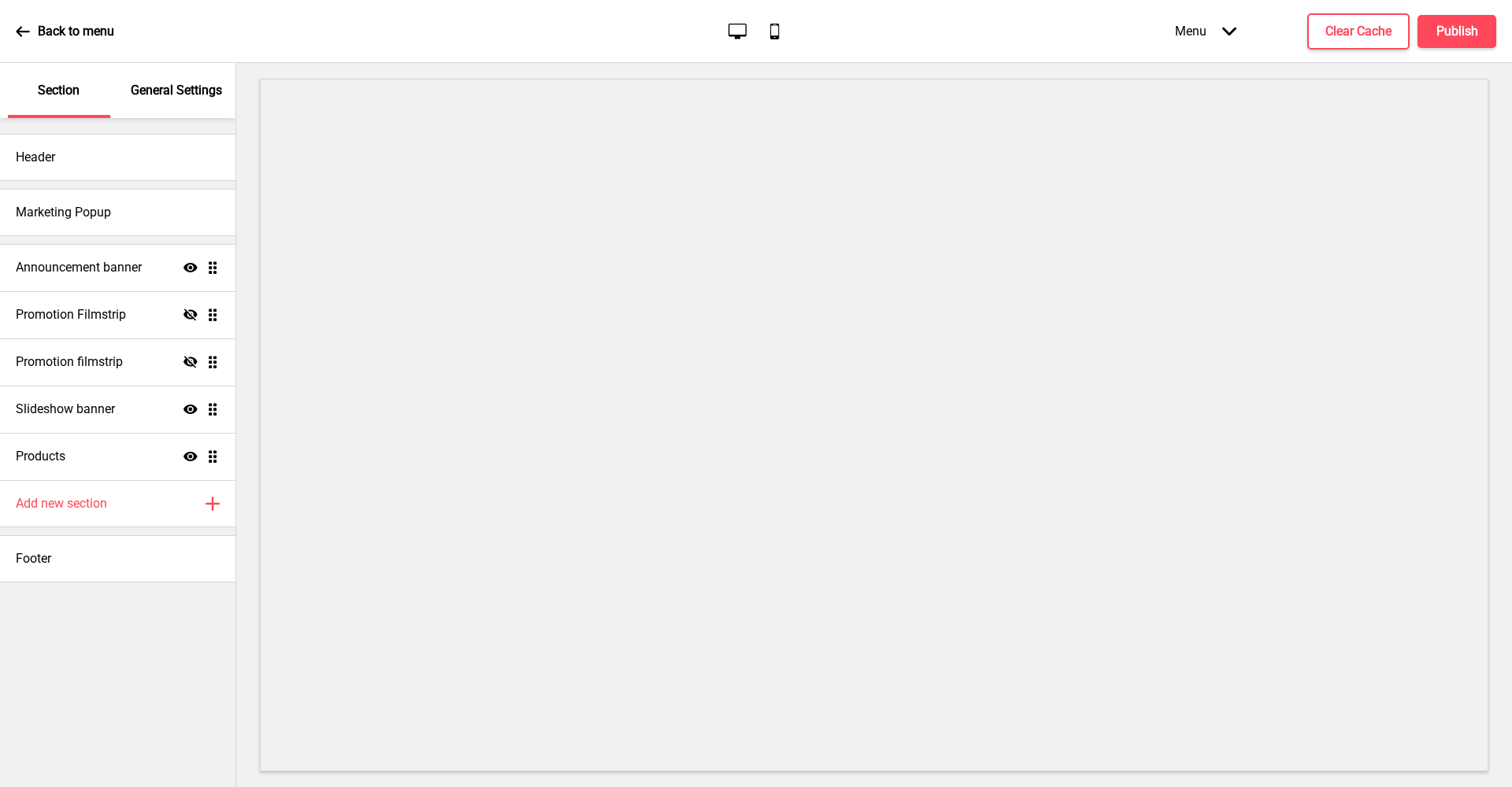
click at [169, 93] on p "General Settings" at bounding box center [176, 90] width 91 height 17
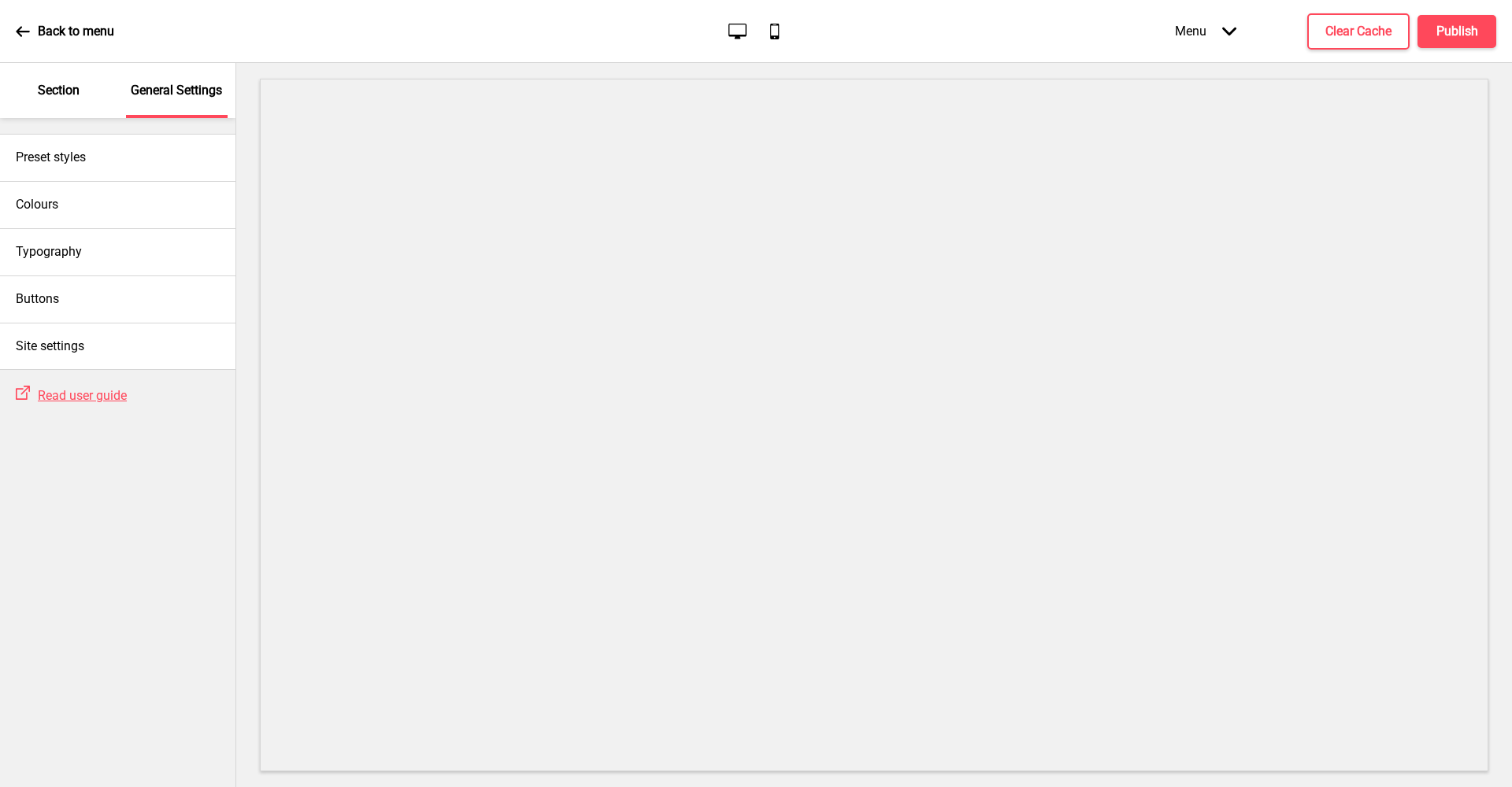
click at [72, 87] on p "Section" at bounding box center [58, 90] width 42 height 17
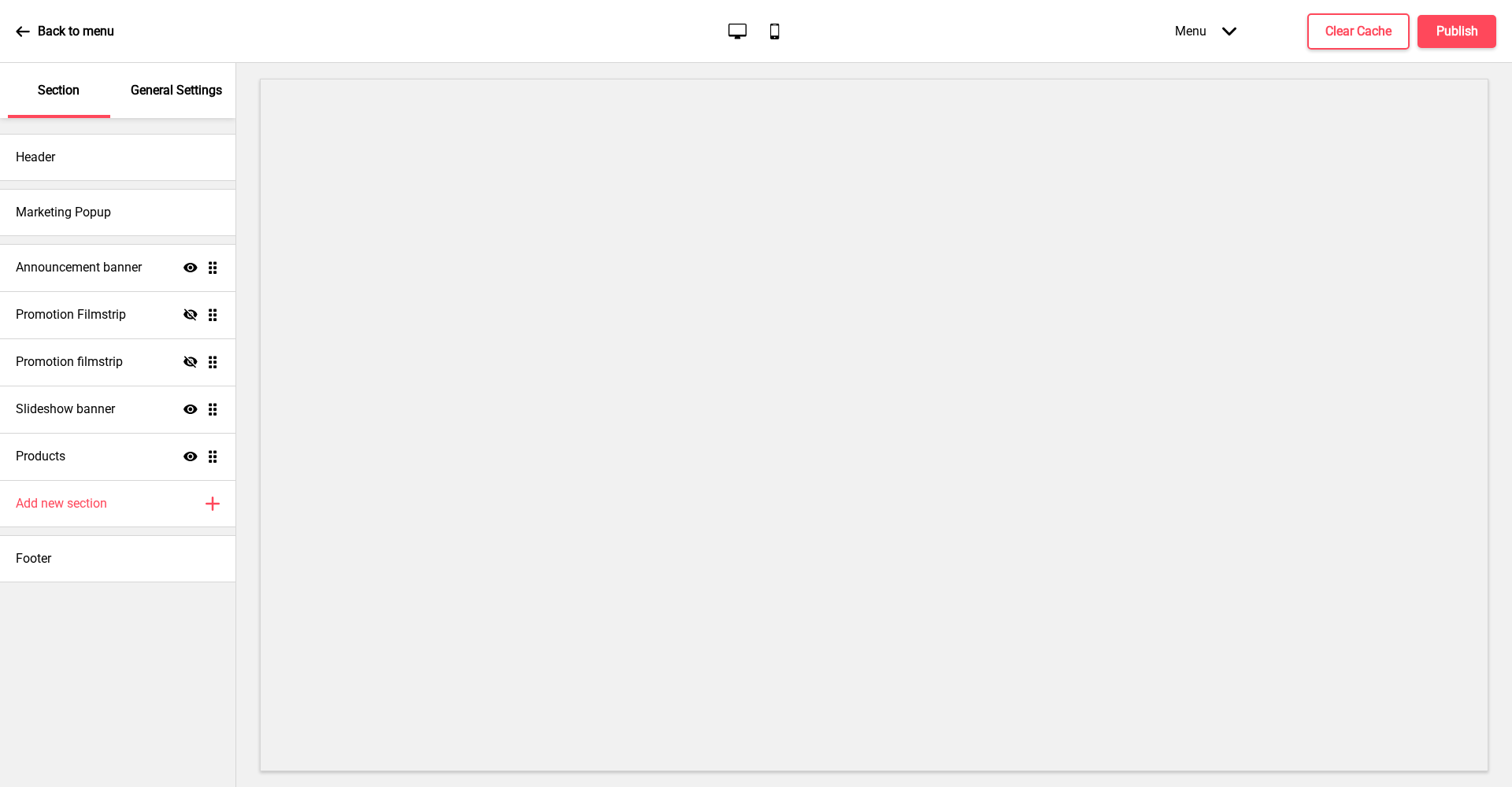
click at [37, 32] on div "Back to menu" at bounding box center [65, 31] width 98 height 43
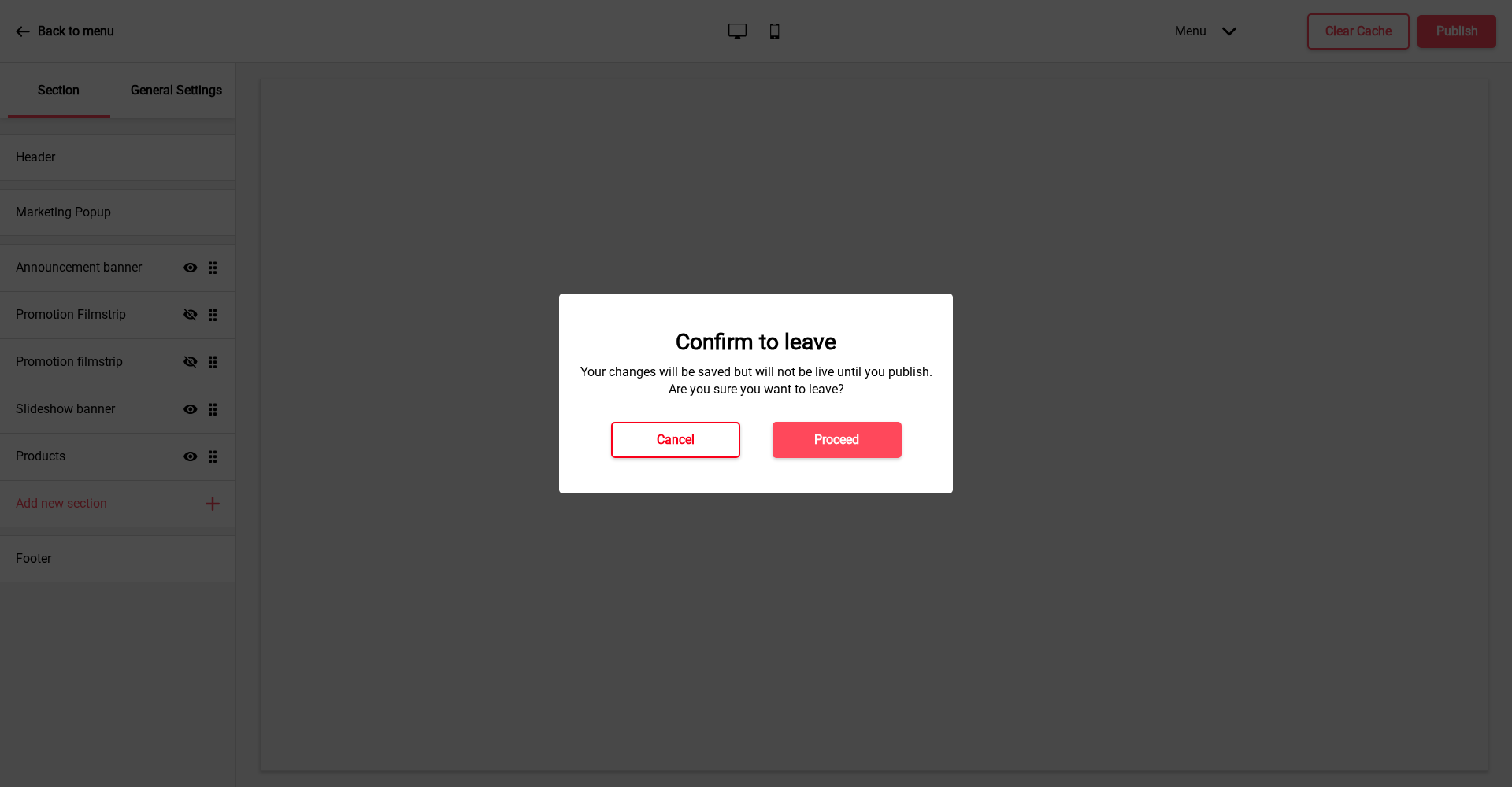
click at [693, 433] on h4 "Cancel" at bounding box center [675, 440] width 37 height 17
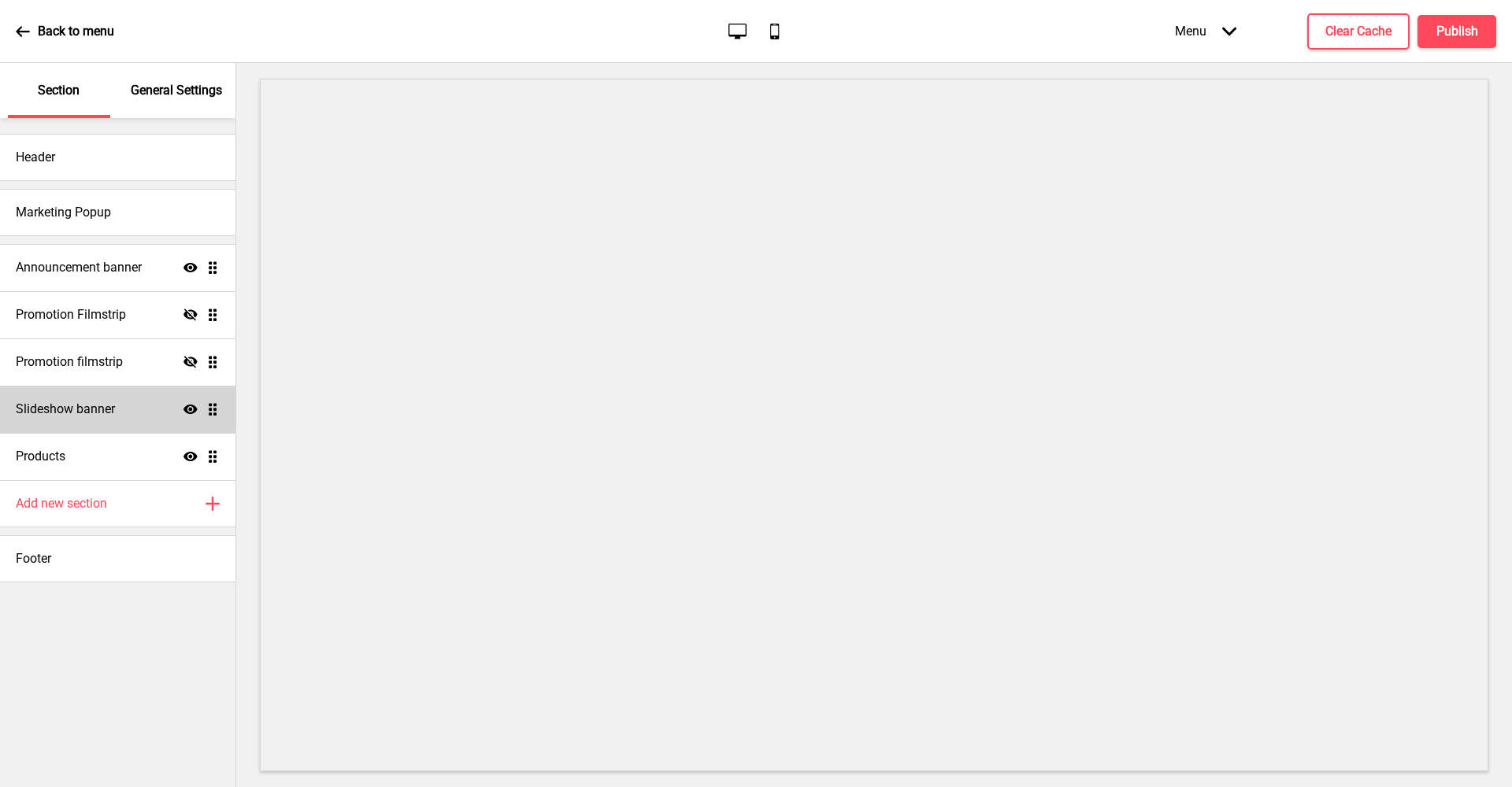
click at [169, 413] on div "Slideshow banner Show Drag" at bounding box center [117, 410] width 235 height 47
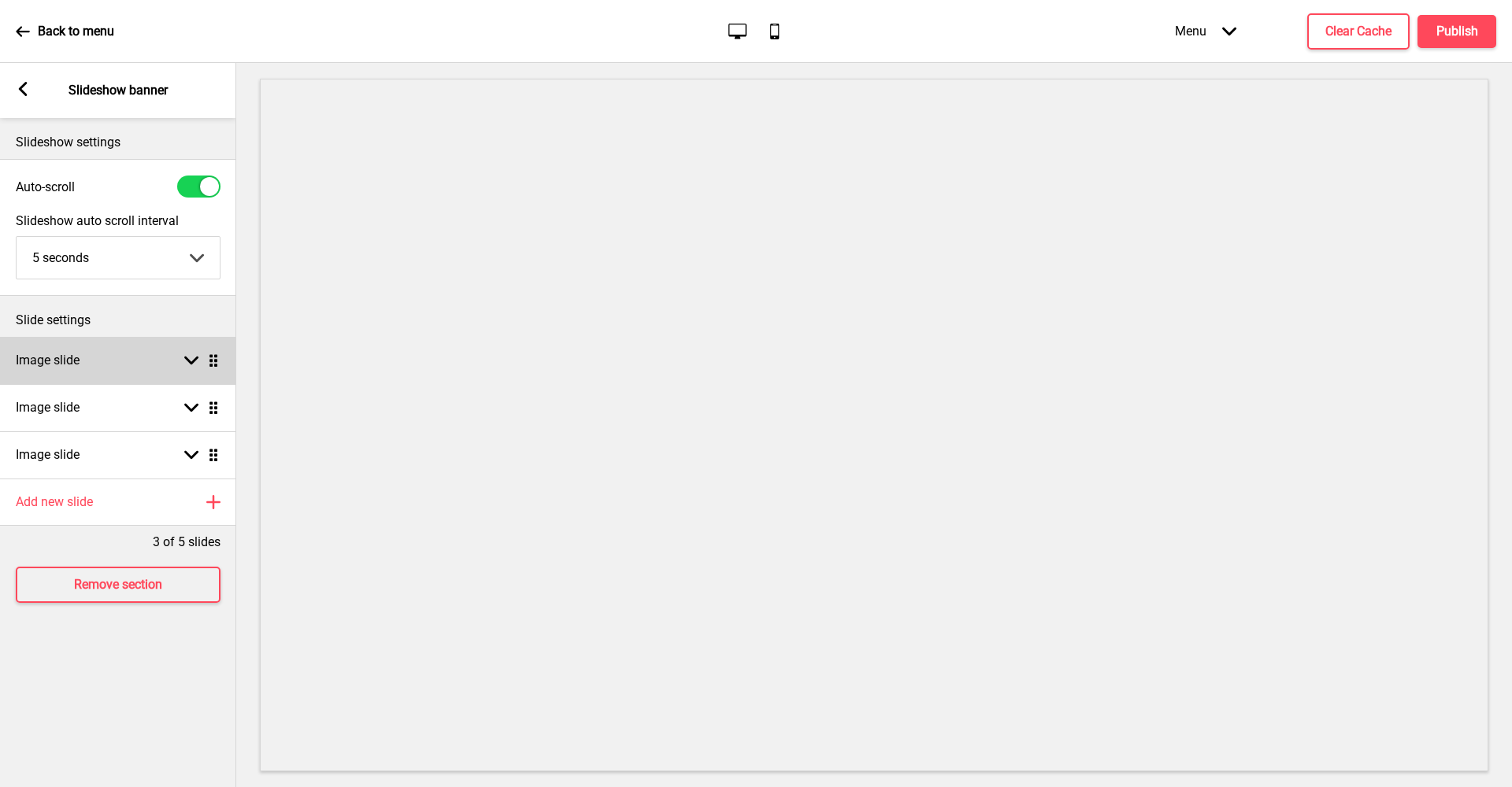
click at [191, 363] on icon at bounding box center [191, 362] width 15 height 9
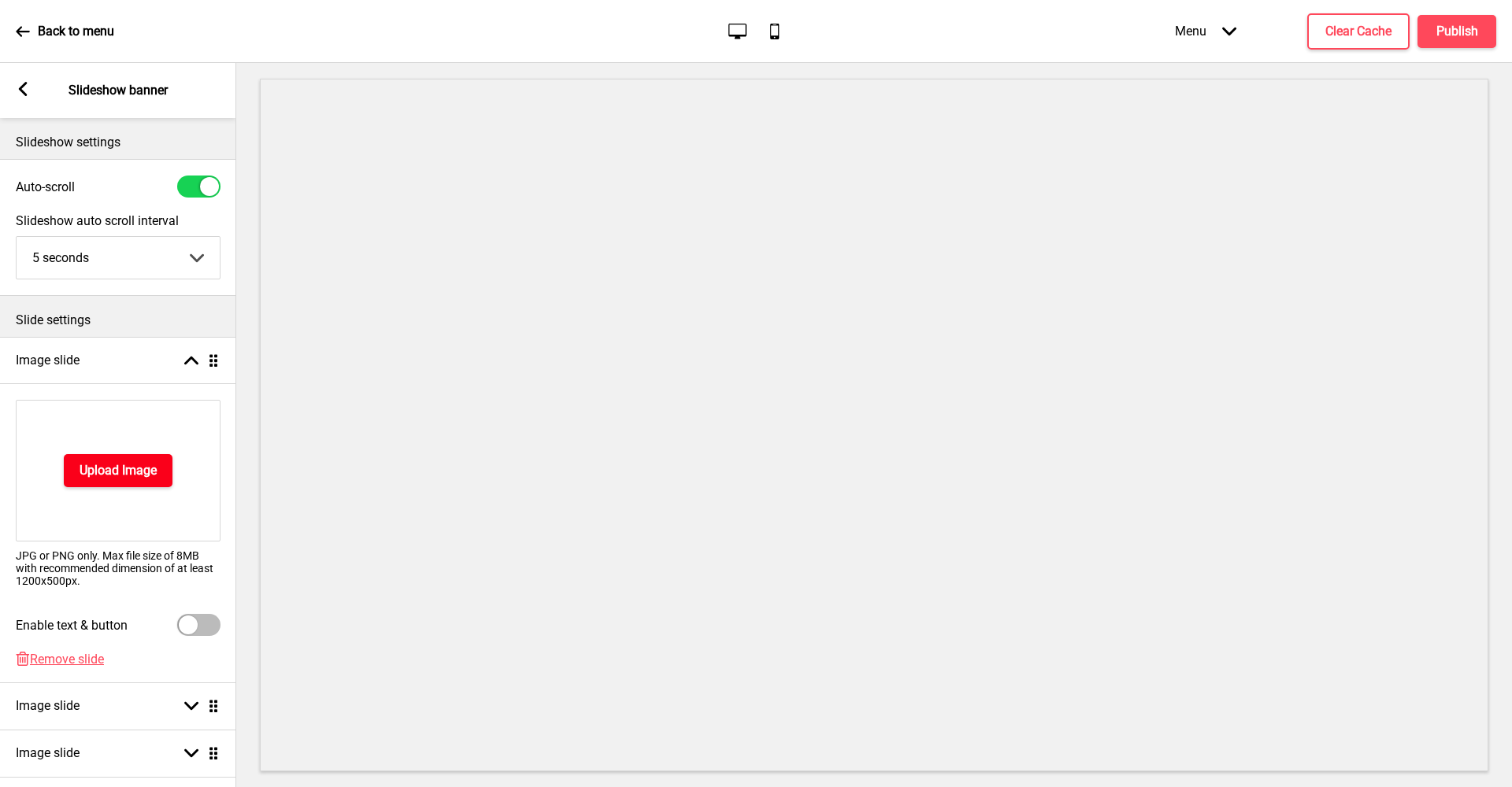
click at [144, 479] on button "Upload Image" at bounding box center [117, 471] width 108 height 33
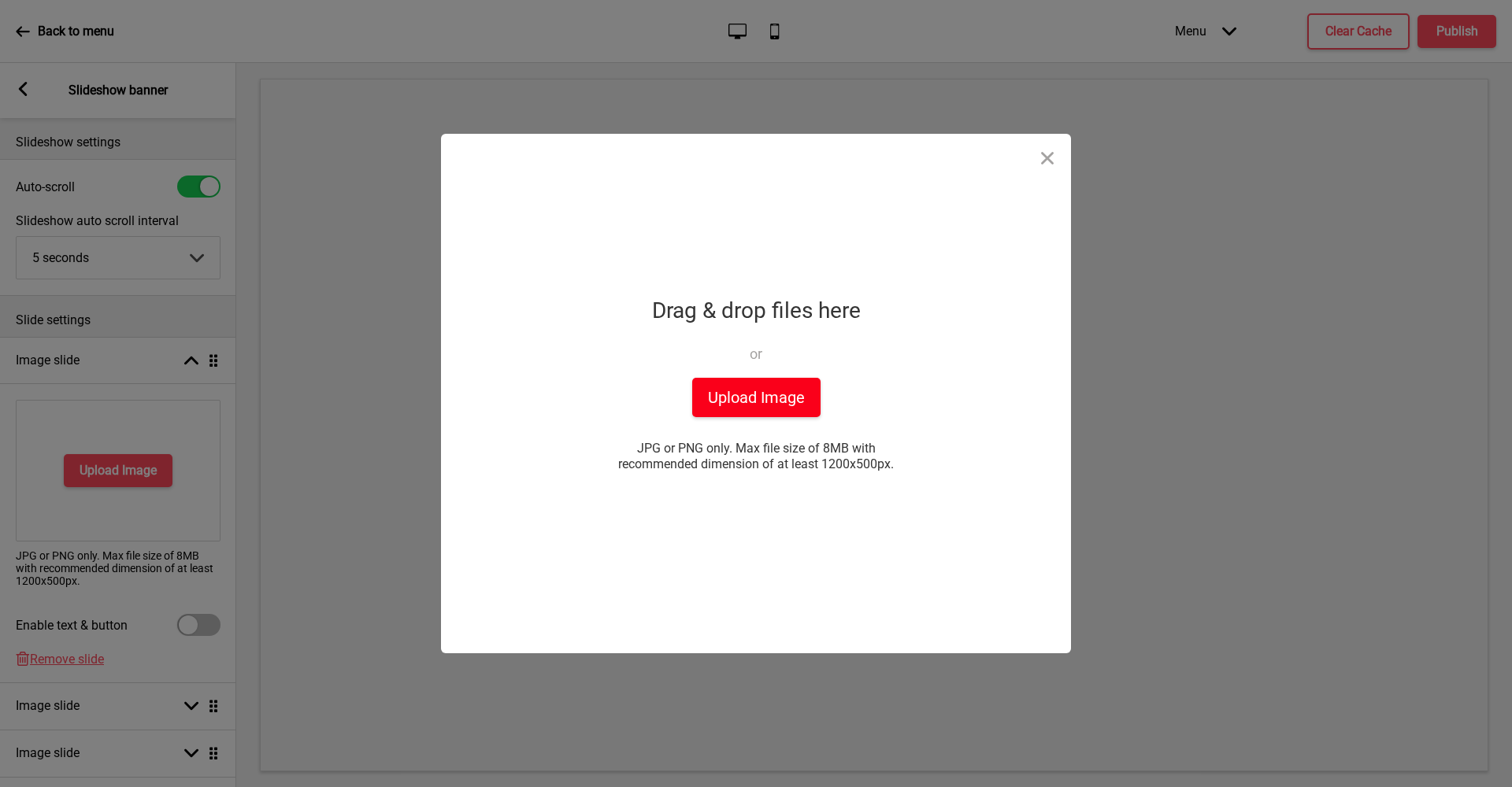
click at [785, 386] on button "Upload Image" at bounding box center [756, 397] width 128 height 39
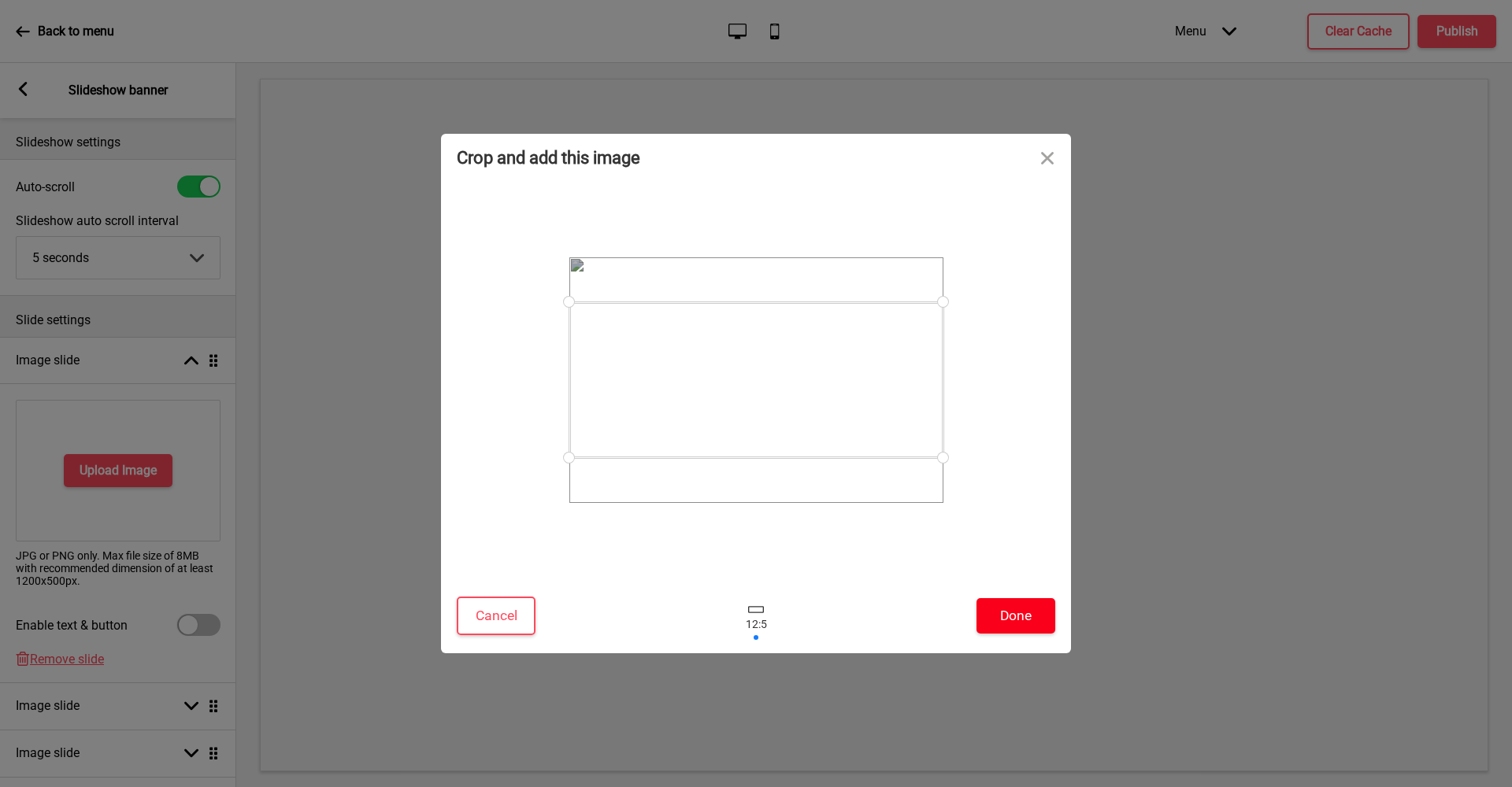
drag, startPoint x: 943, startPoint y: 458, endPoint x: 945, endPoint y: 482, distance: 24.1
click at [945, 482] on div at bounding box center [755, 379] width 598 height 382
click at [856, 414] on div at bounding box center [756, 374] width 374 height 156
click at [1023, 620] on button "Done" at bounding box center [1016, 616] width 78 height 36
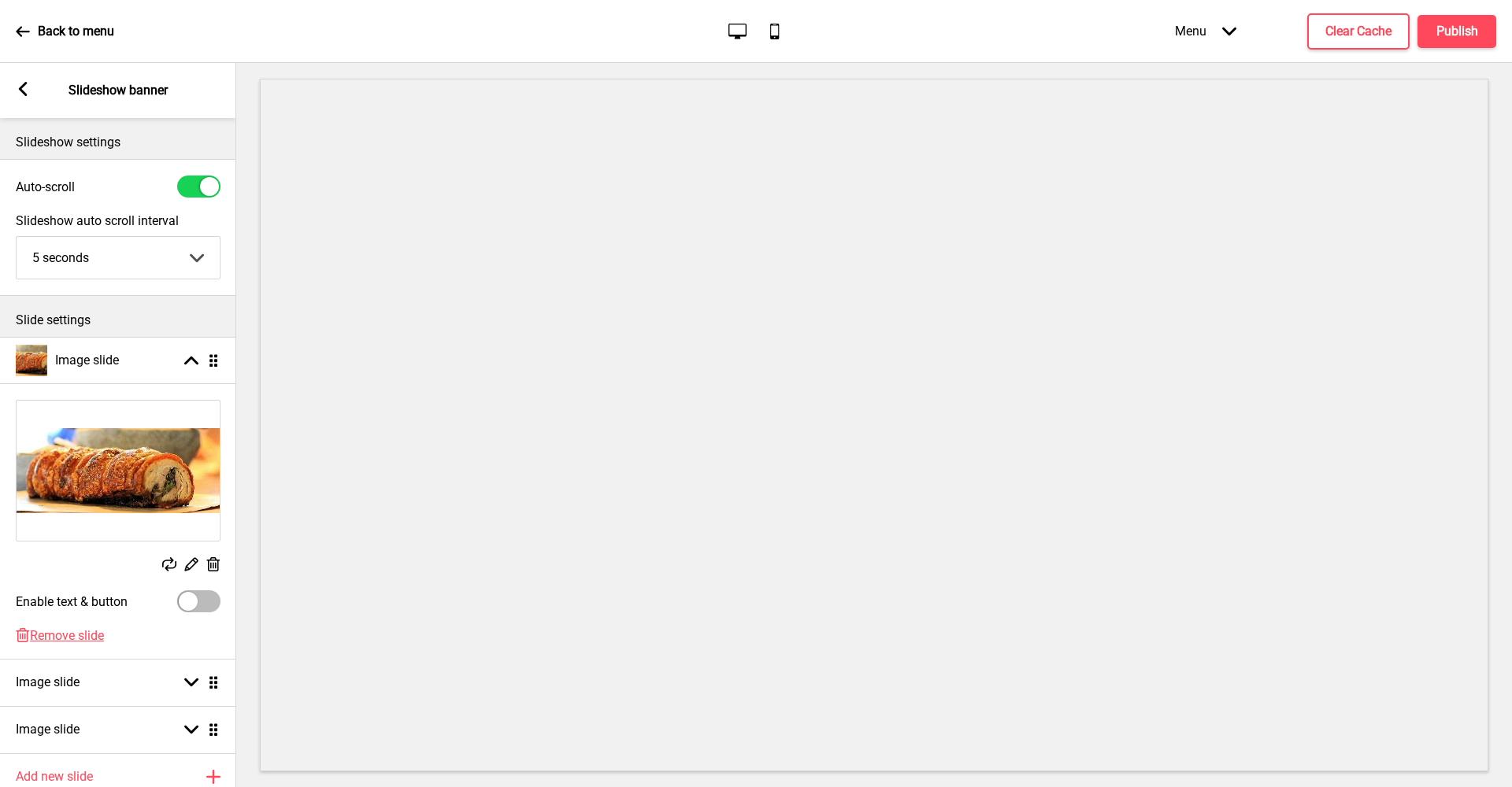
click at [22, 93] on icon at bounding box center [24, 89] width 9 height 15
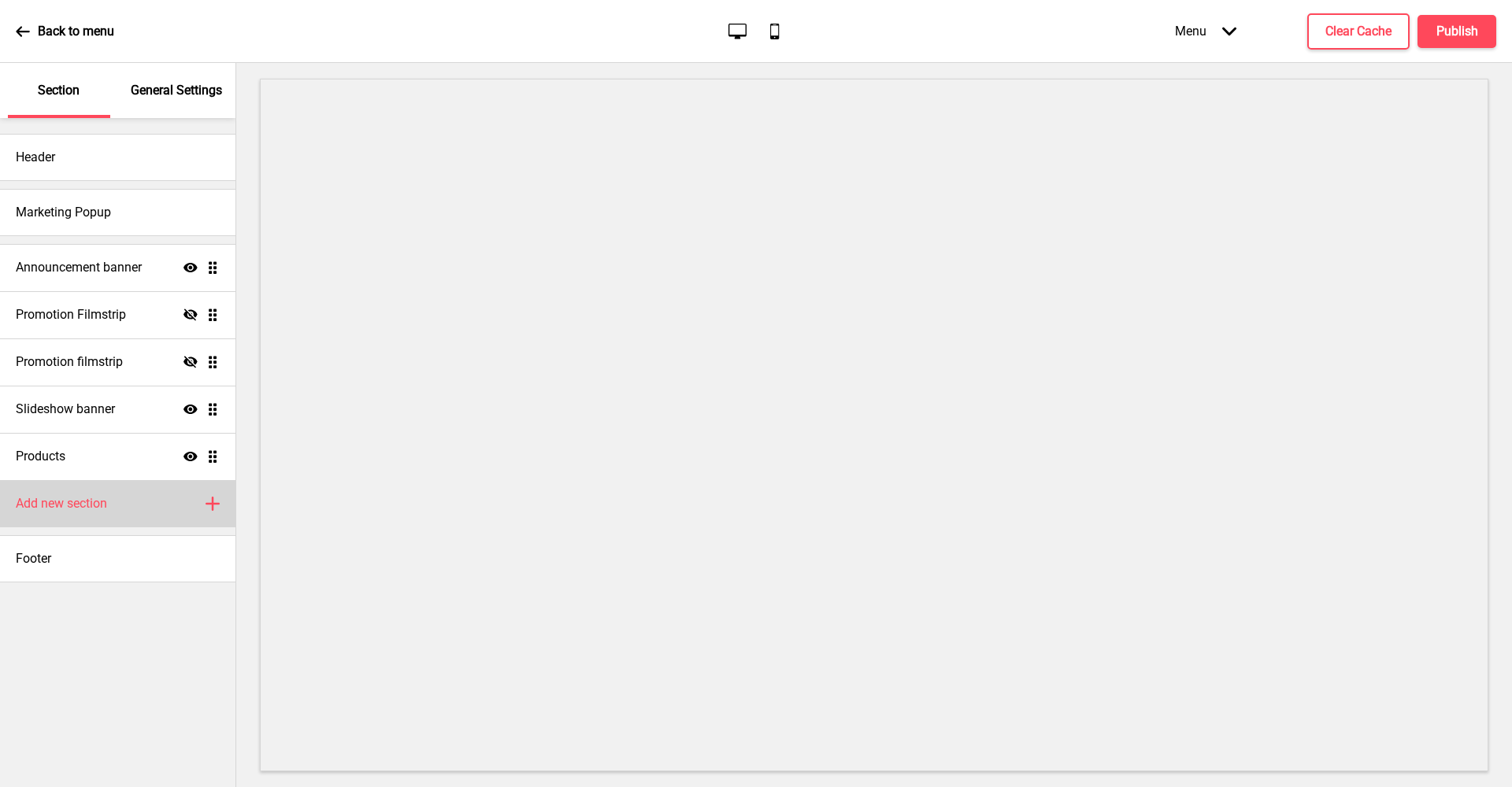
click at [209, 511] on div "Add new section Plus" at bounding box center [117, 504] width 235 height 47
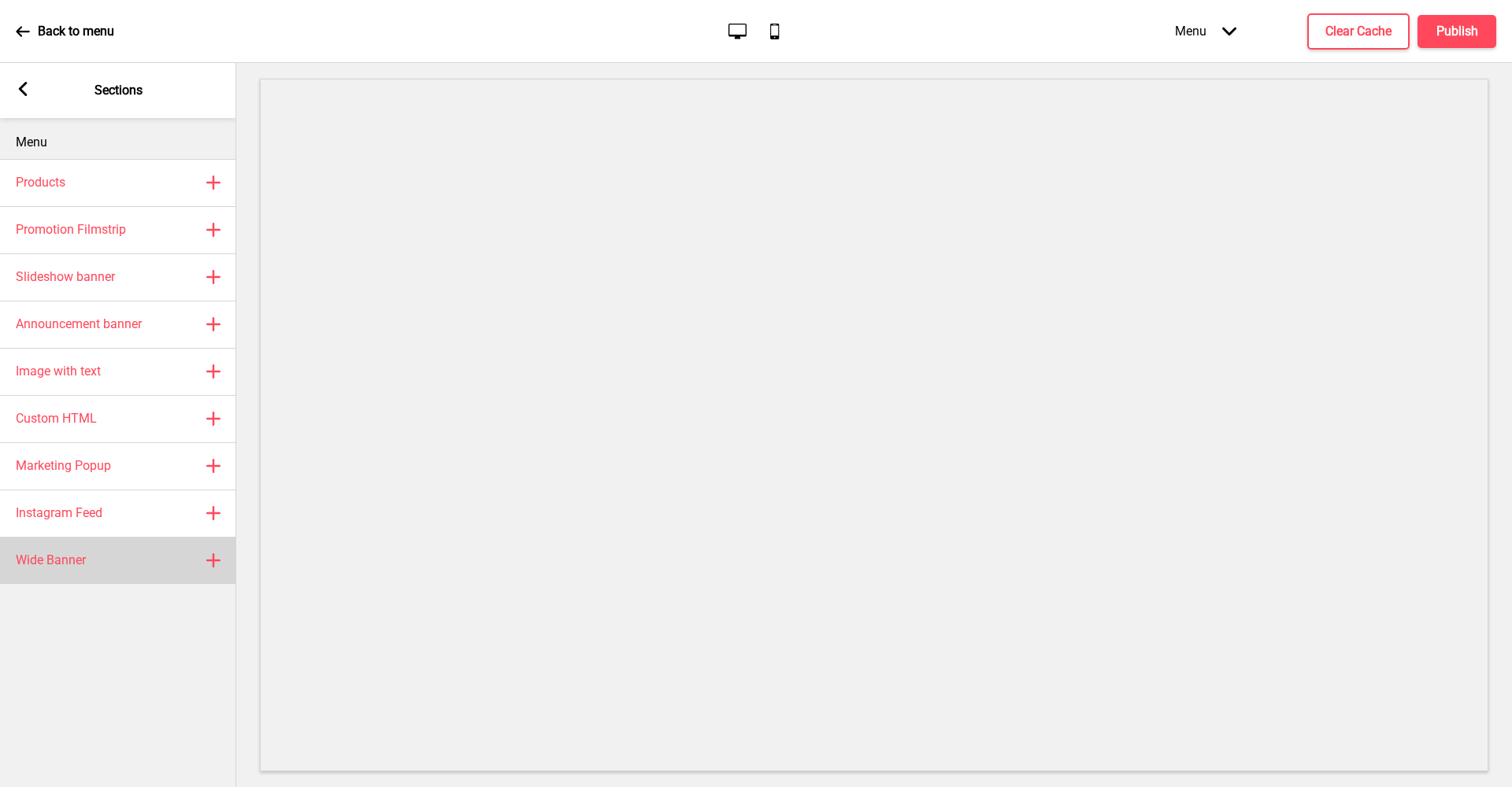
click at [213, 560] on icon at bounding box center [213, 561] width 13 height 13
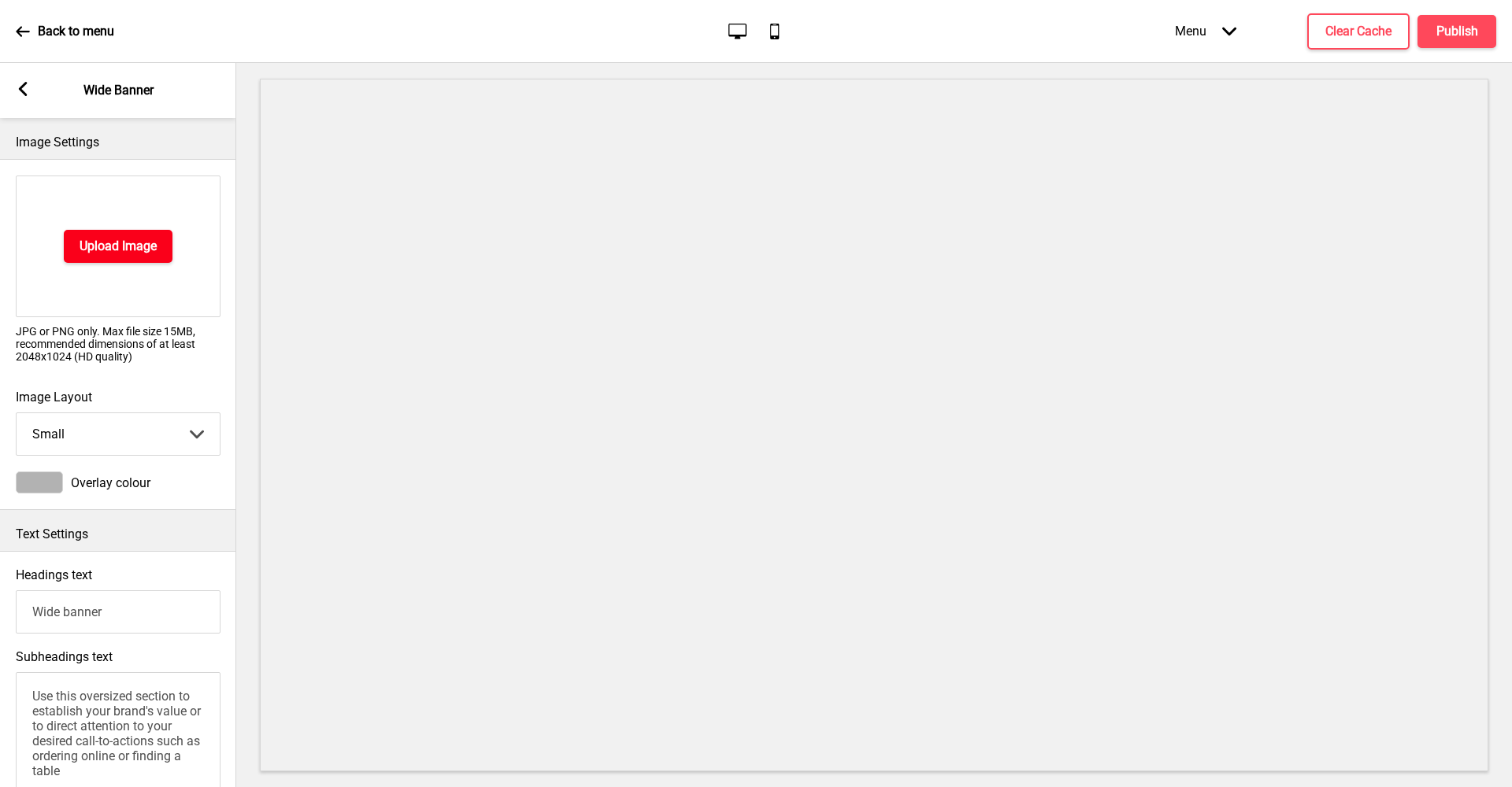
click at [129, 240] on h4 "Upload Image" at bounding box center [117, 246] width 77 height 17
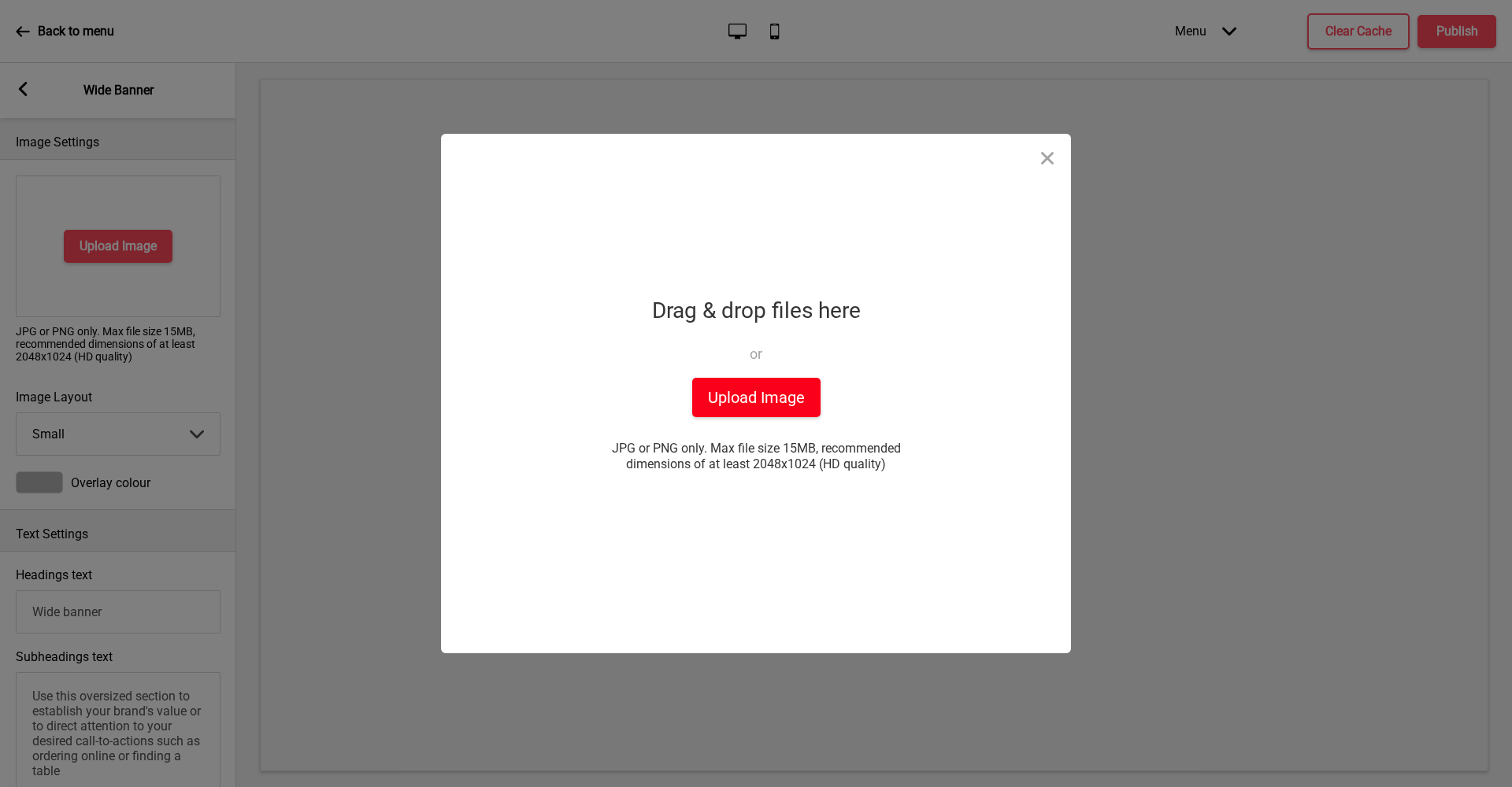
click at [797, 392] on button "Upload Image" at bounding box center [756, 397] width 128 height 39
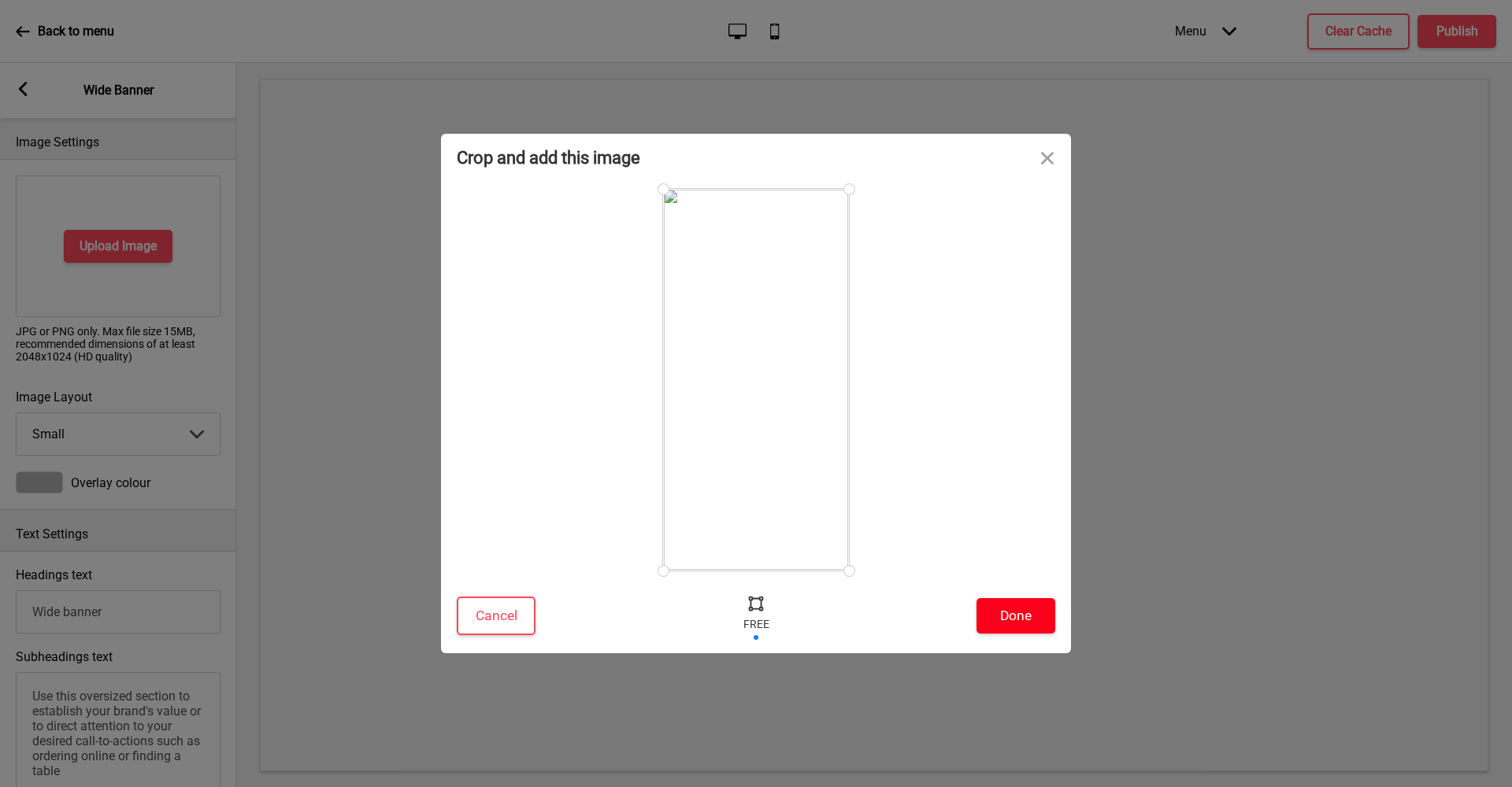
click at [1025, 624] on button "Done" at bounding box center [1016, 616] width 78 height 36
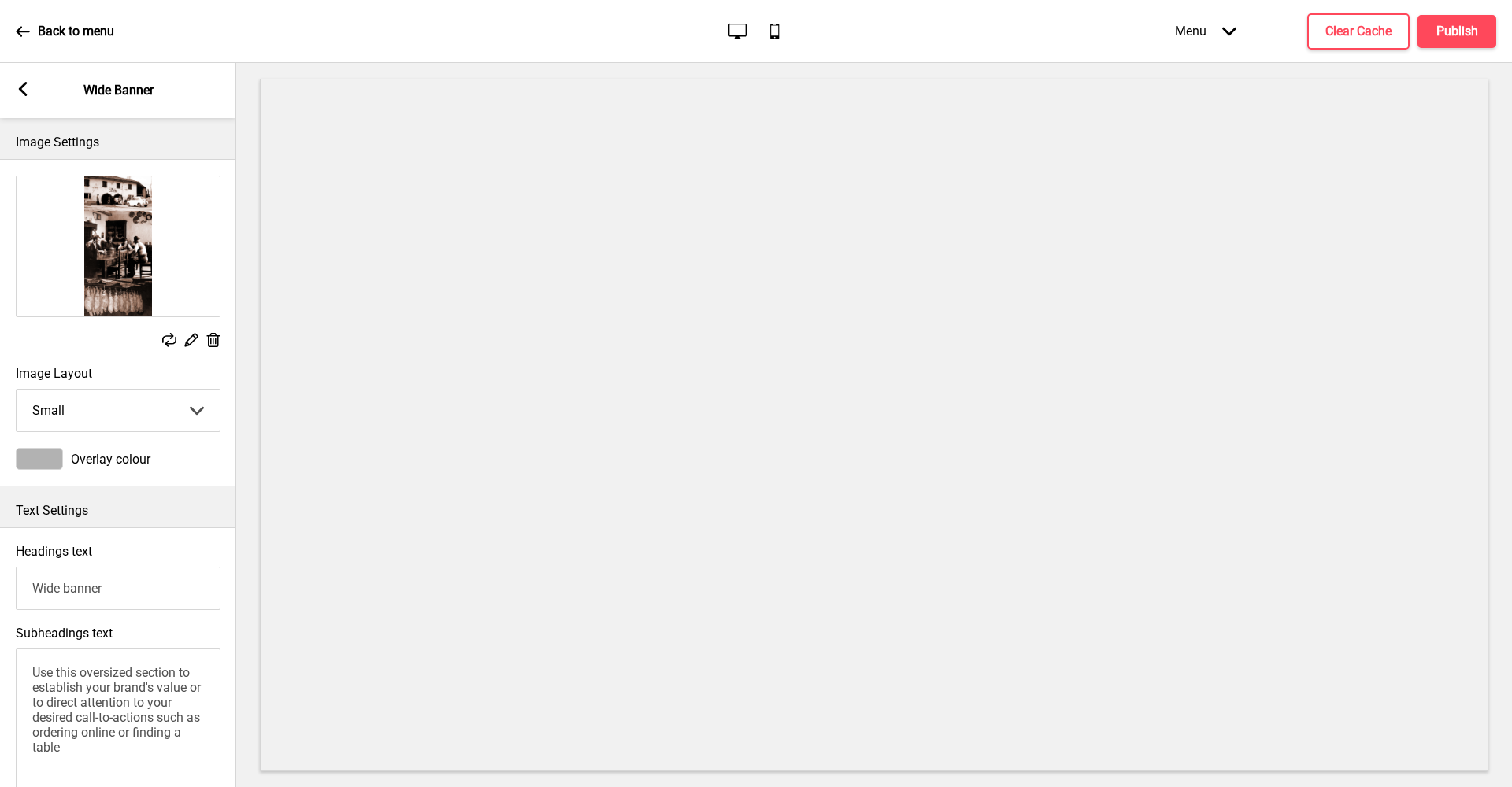
click at [108, 602] on input "Wide banner" at bounding box center [117, 588] width 205 height 44
click at [217, 338] on rect at bounding box center [213, 341] width 16 height 16
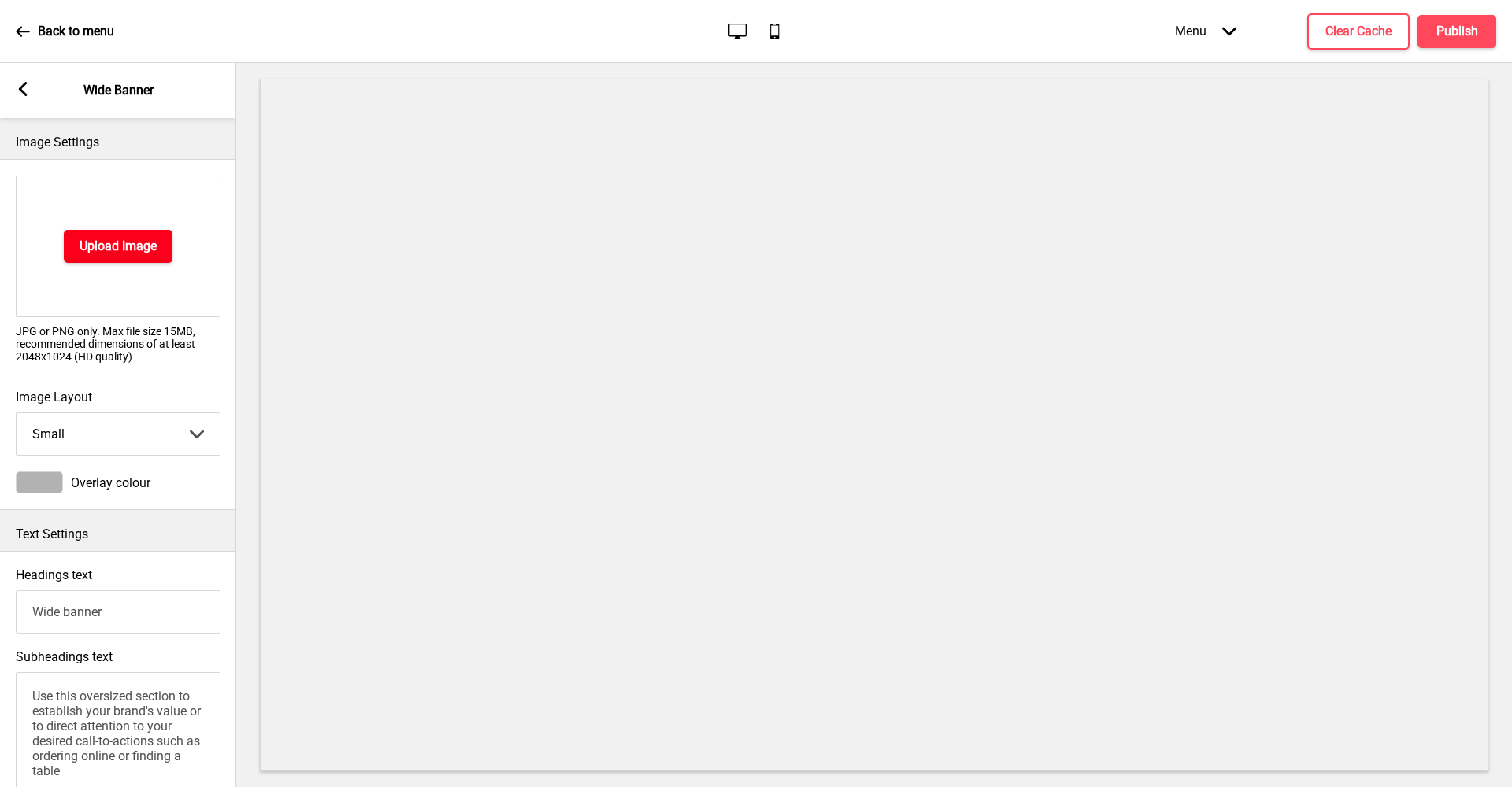
click at [122, 243] on h4 "Upload Image" at bounding box center [117, 246] width 77 height 17
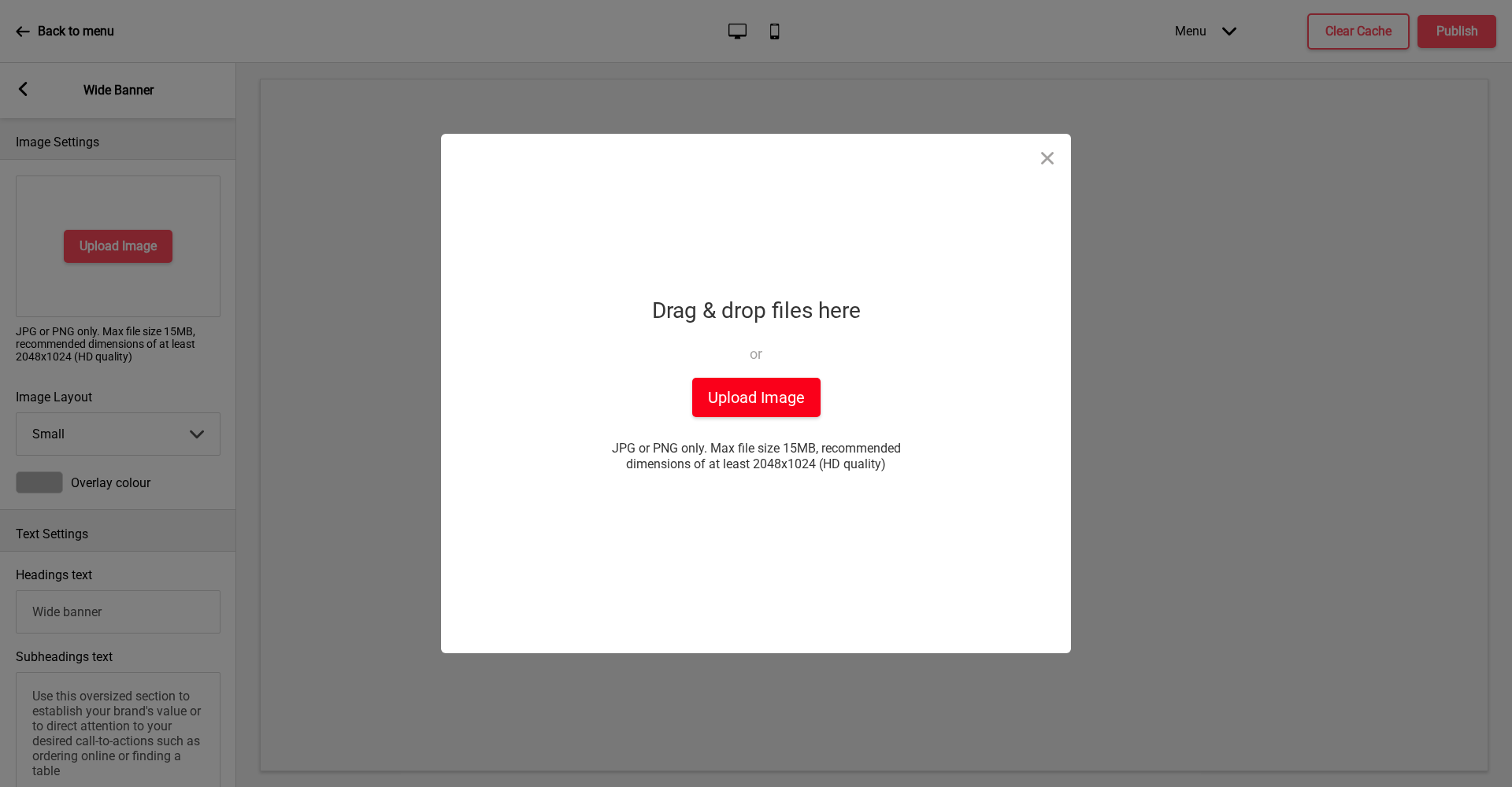
click at [775, 398] on button "Upload Image" at bounding box center [756, 397] width 128 height 39
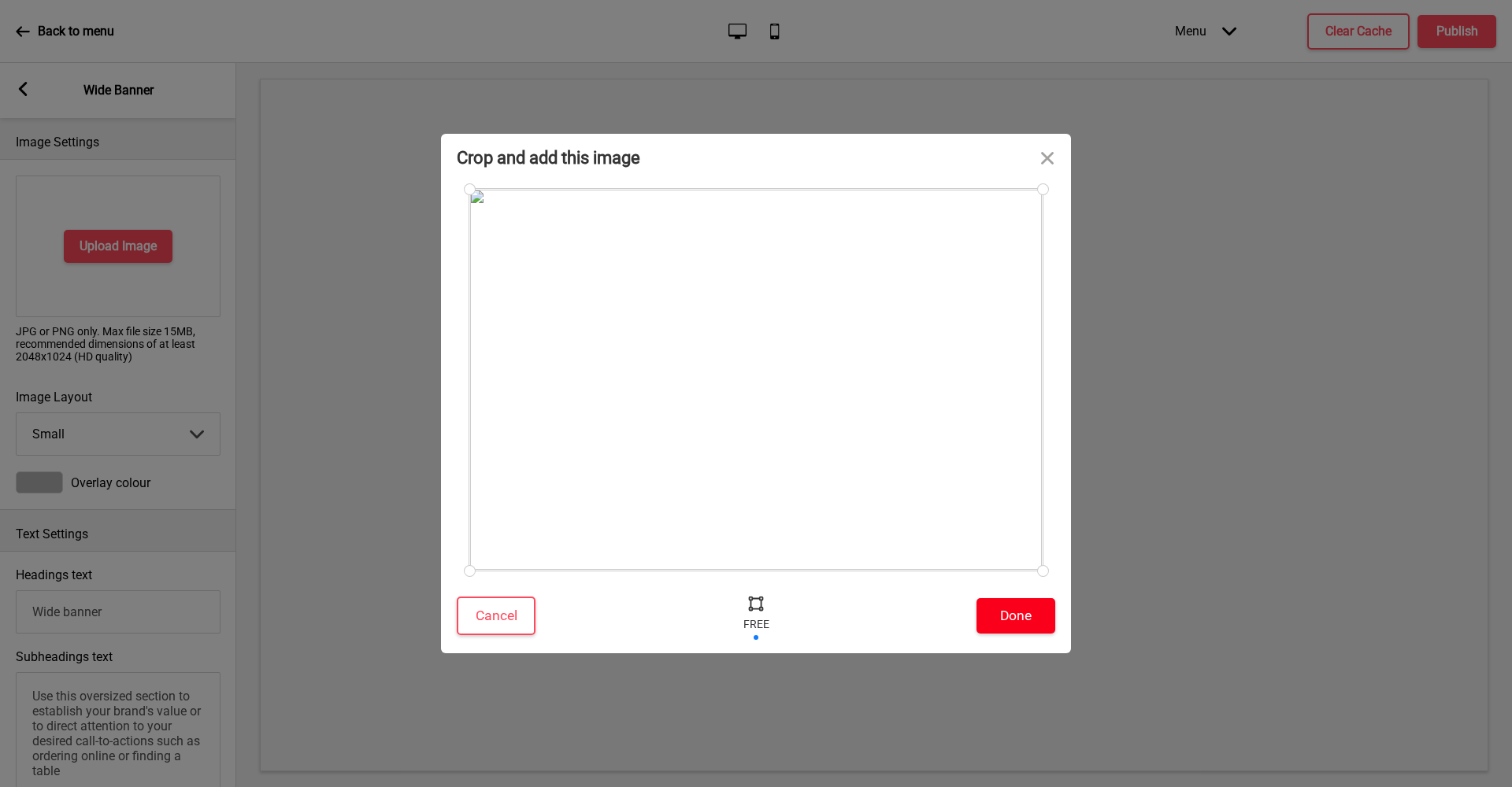
click at [1002, 608] on button "Done" at bounding box center [1016, 616] width 78 height 36
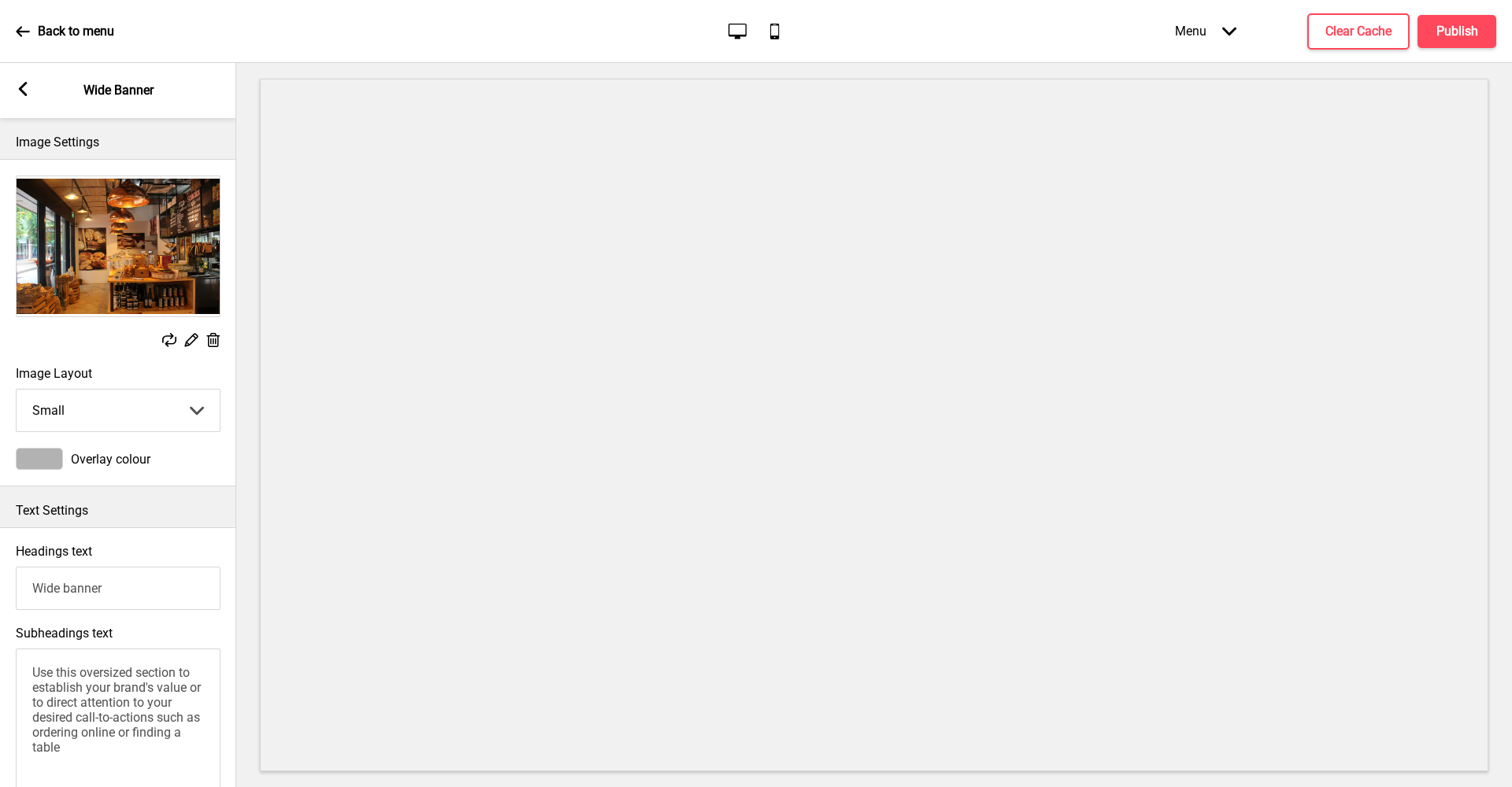
scroll to position [142, 0]
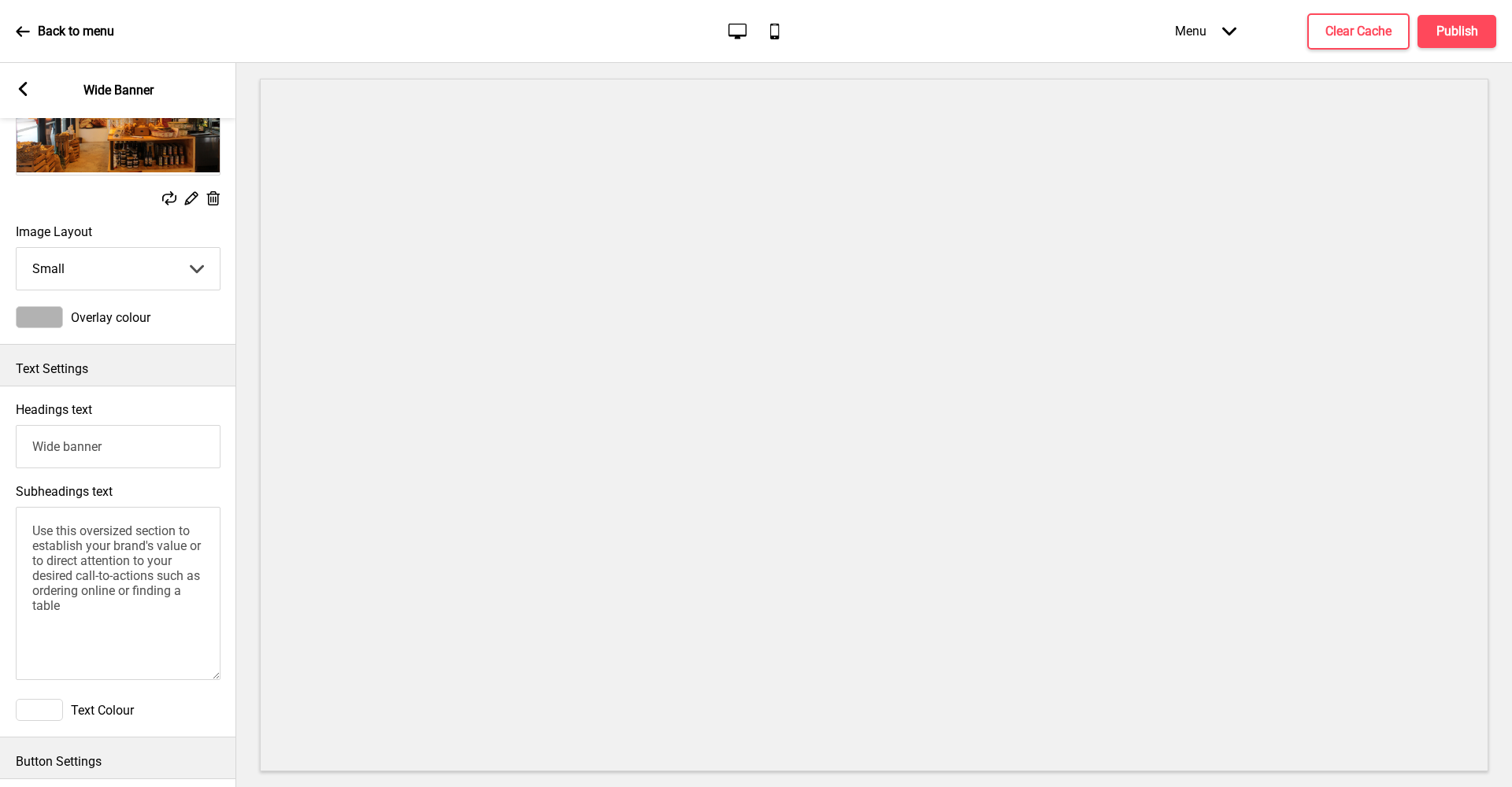
drag, startPoint x: 158, startPoint y: 442, endPoint x: 26, endPoint y: 449, distance: 132.2
click at [26, 449] on input "Wide banner" at bounding box center [117, 447] width 205 height 44
click at [142, 629] on textarea "Use this oversized section to establish your brand's value or to direct attenti…" at bounding box center [117, 594] width 205 height 173
drag, startPoint x: 142, startPoint y: 617, endPoint x: 5, endPoint y: 504, distance: 177.6
click at [4, 506] on div "Subheadings text Use this oversized section to establish your brand's value or …" at bounding box center [117, 584] width 236 height 215
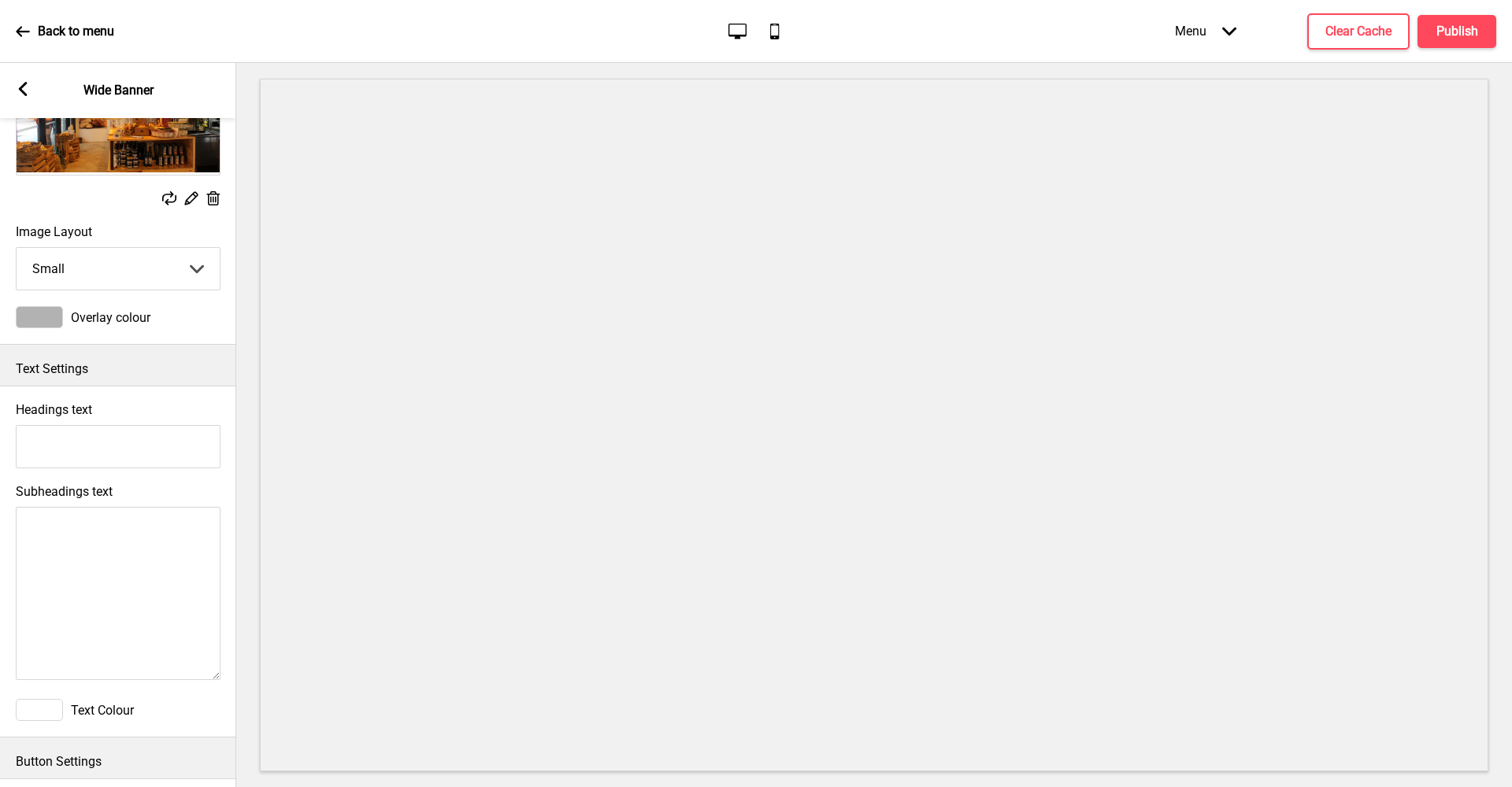
click at [143, 425] on input "Headings text" at bounding box center [117, 447] width 205 height 44
click at [119, 544] on textarea "Subheadings text" at bounding box center [117, 594] width 205 height 173
paste textarea "iO Italian Osteria has been awarded the Best Concept restaurant in [DATE] by Wi…"
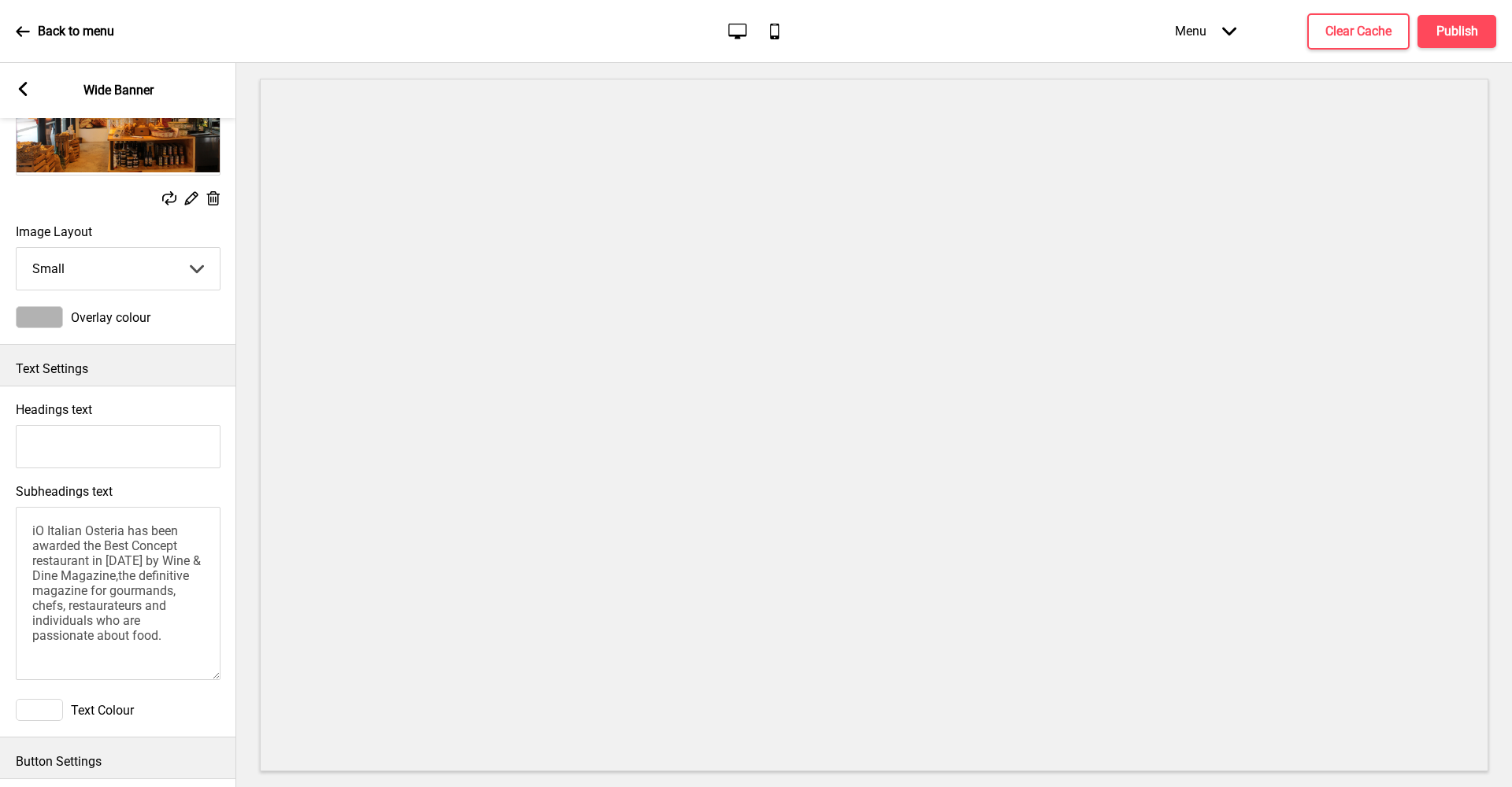
type textarea "iO Italian Osteria has been awarded the Best Concept restaurant in [DATE] by Wi…"
click at [95, 447] on input "Headings text" at bounding box center [117, 447] width 205 height 44
click at [158, 451] on input "Headings text" at bounding box center [117, 447] width 205 height 44
type input "Y"
type input "i"
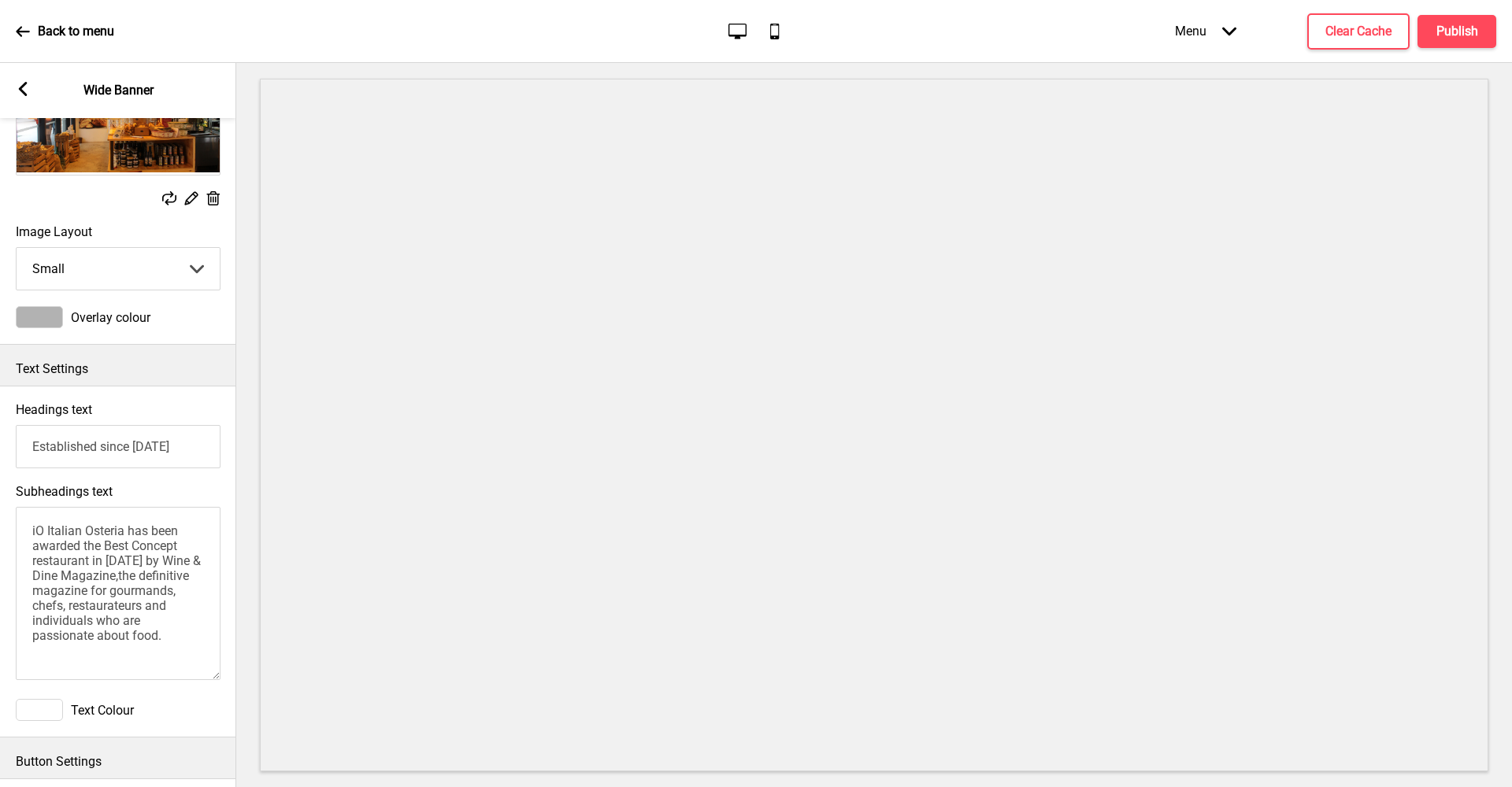
click at [107, 451] on input "Established since [DATE]" at bounding box center [117, 447] width 205 height 44
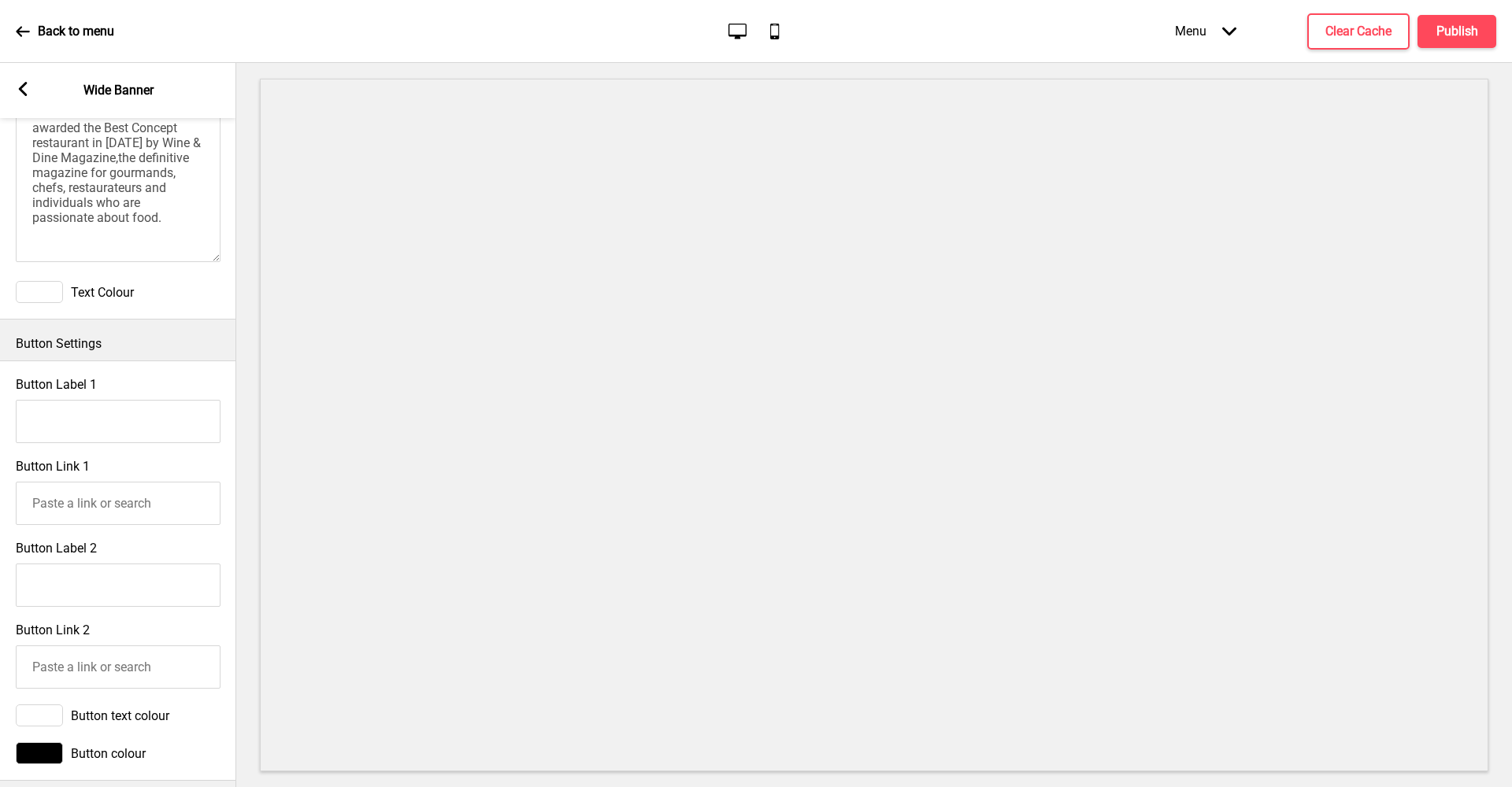
scroll to position [648, 0]
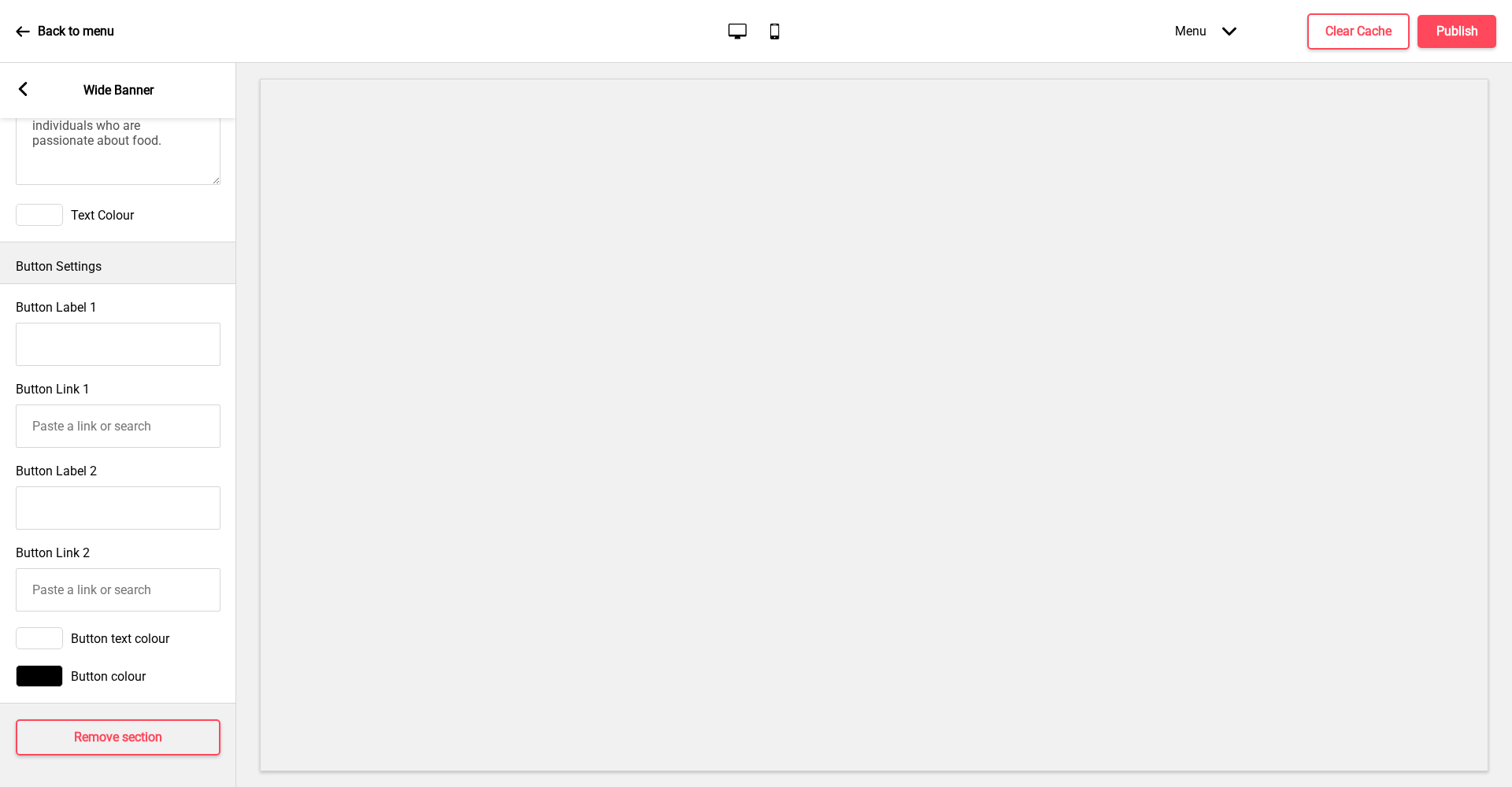
type input "Established Since [DATE]"
click at [26, 83] on icon at bounding box center [24, 89] width 9 height 15
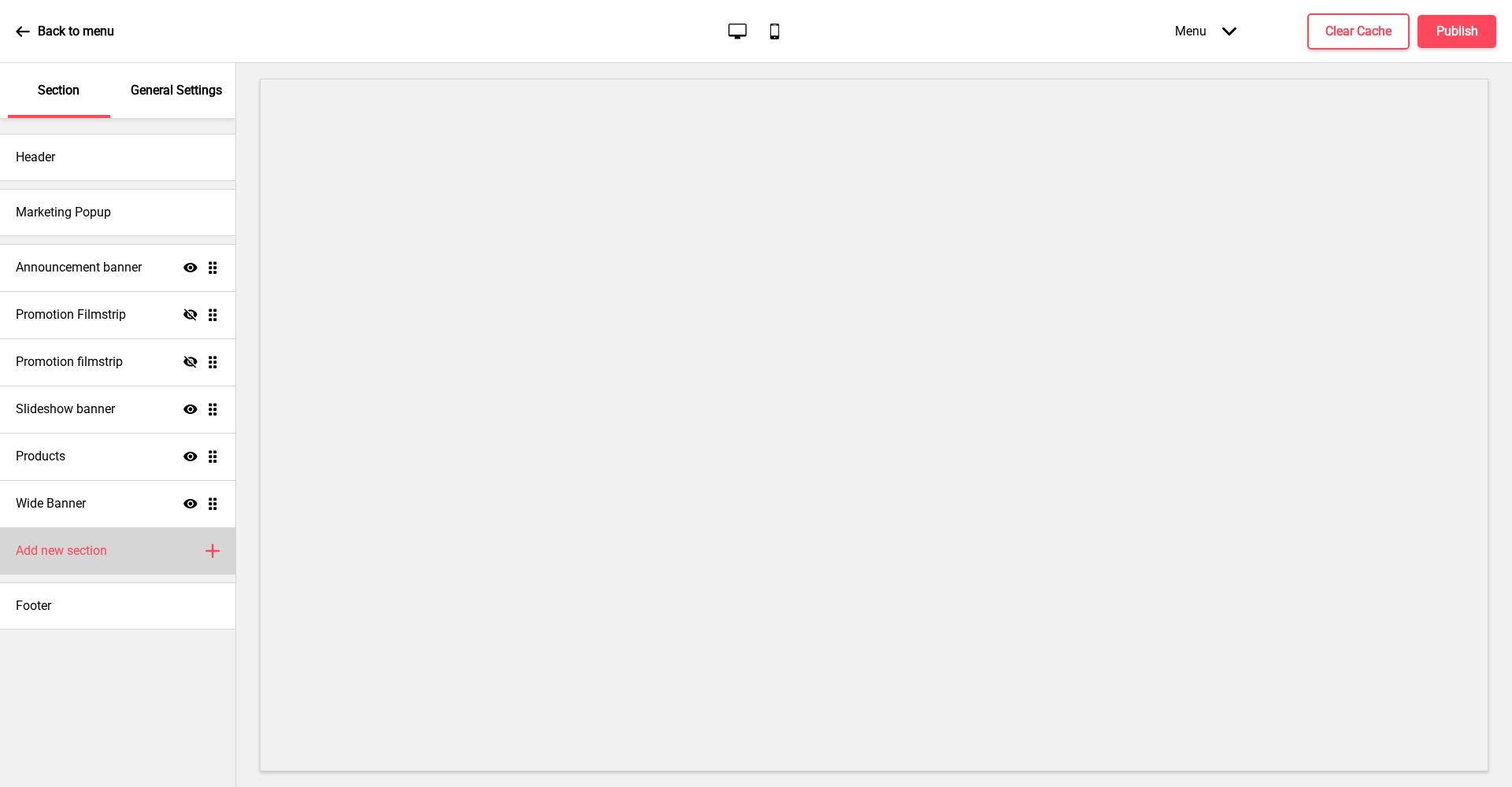
click at [213, 547] on icon at bounding box center [212, 551] width 13 height 13
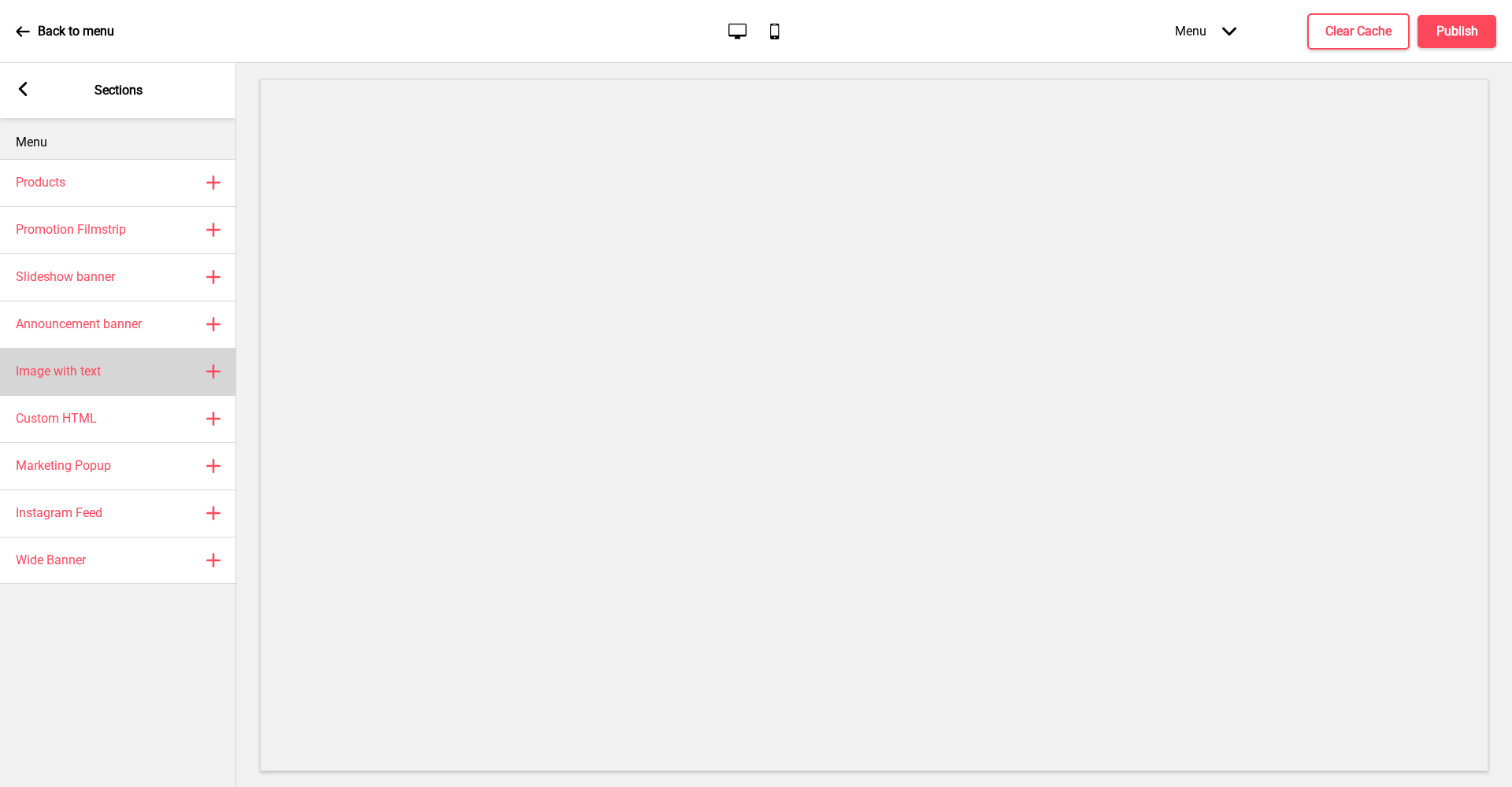
click at [213, 368] on icon at bounding box center [213, 372] width 13 height 13
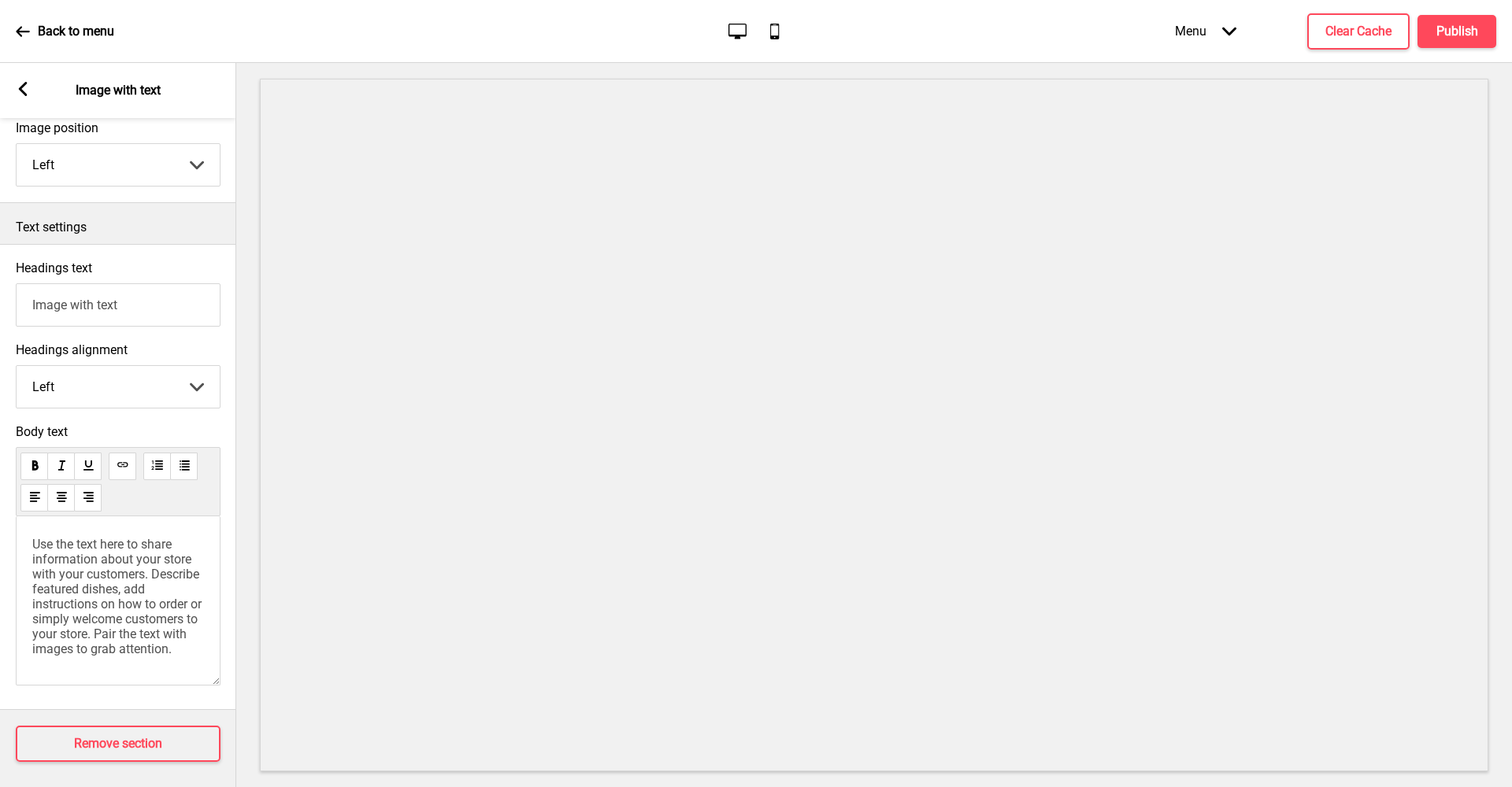
scroll to position [304, 0]
click at [28, 93] on rect at bounding box center [23, 89] width 15 height 15
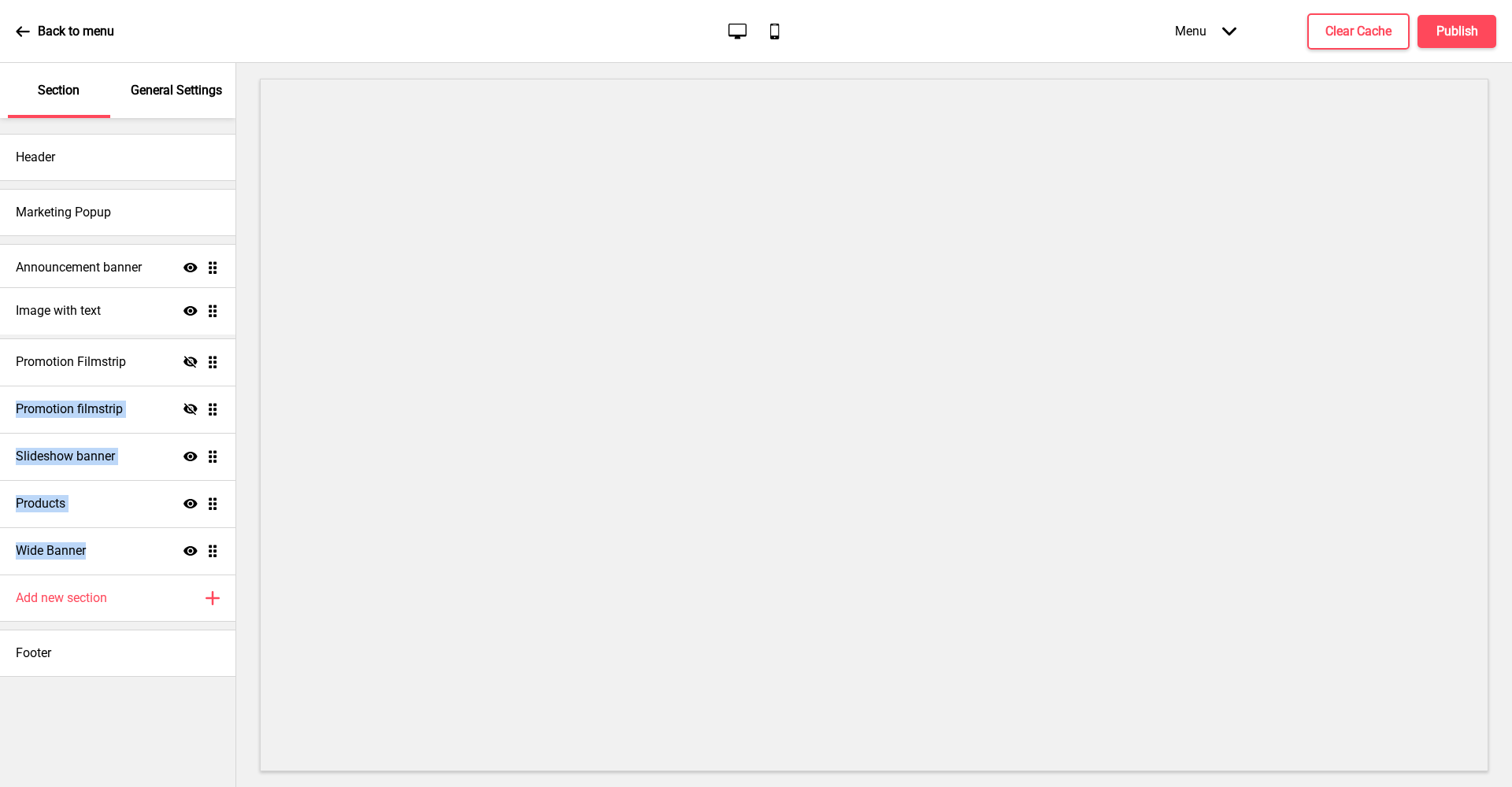
drag, startPoint x: 214, startPoint y: 553, endPoint x: 225, endPoint y: 315, distance: 238.3
click at [225, 315] on ul "Announcement banner Show Drag Promotion Filmstrip Hide Drag Promotion filmstrip…" at bounding box center [117, 409] width 235 height 331
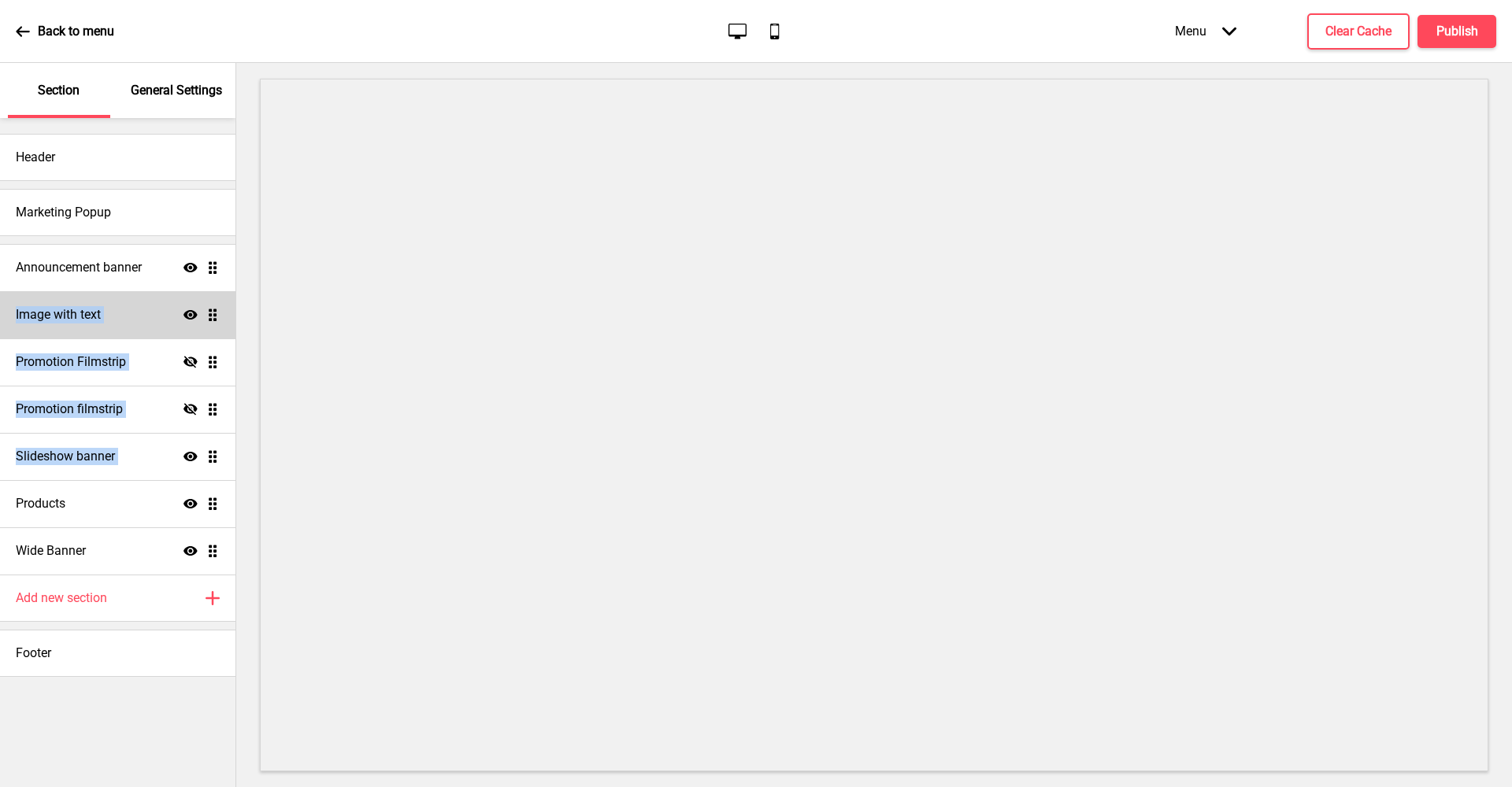
click at [132, 311] on div "Image with text Show Drag" at bounding box center [117, 315] width 235 height 47
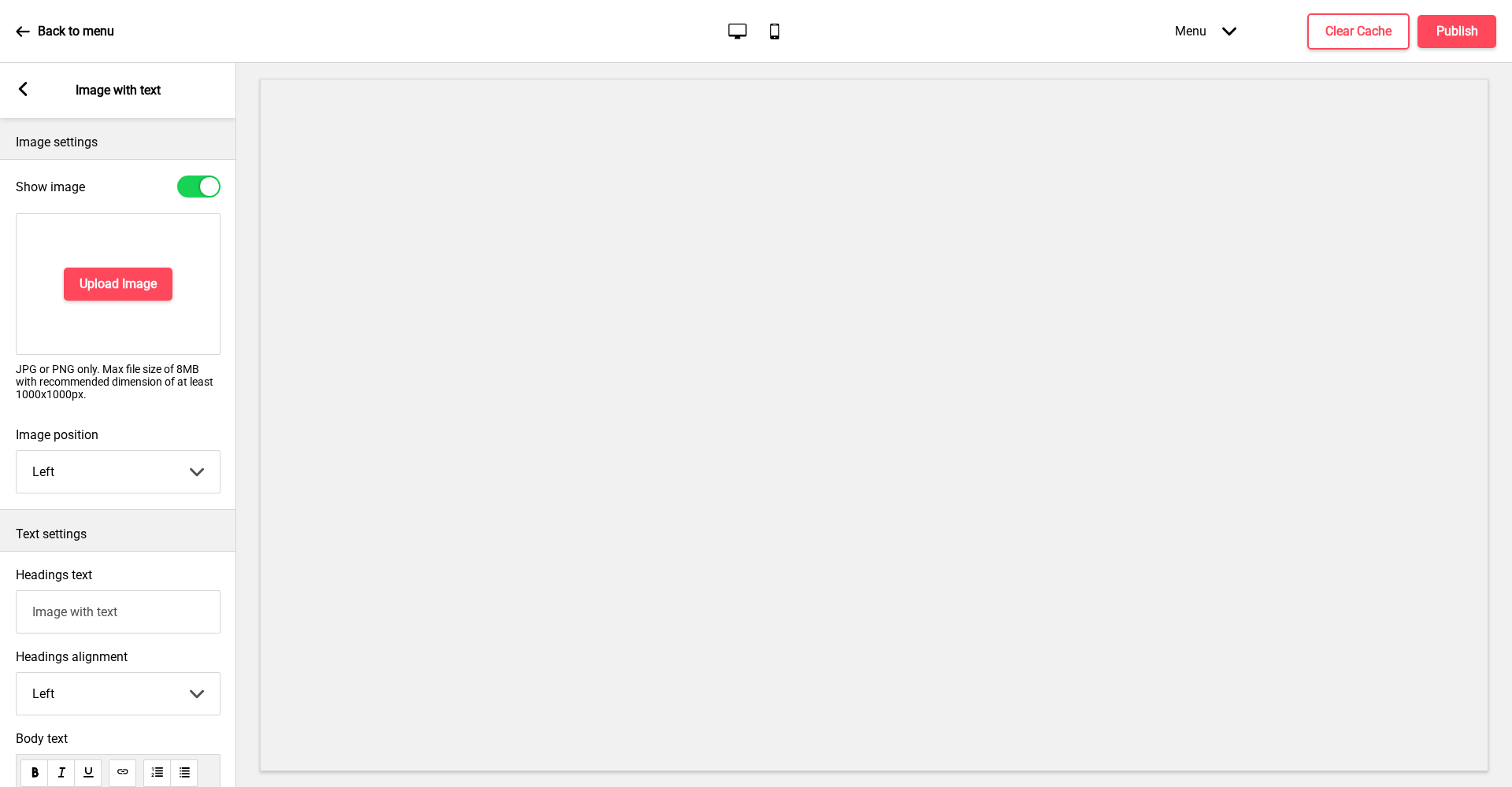
click at [24, 90] on rect at bounding box center [23, 89] width 15 height 15
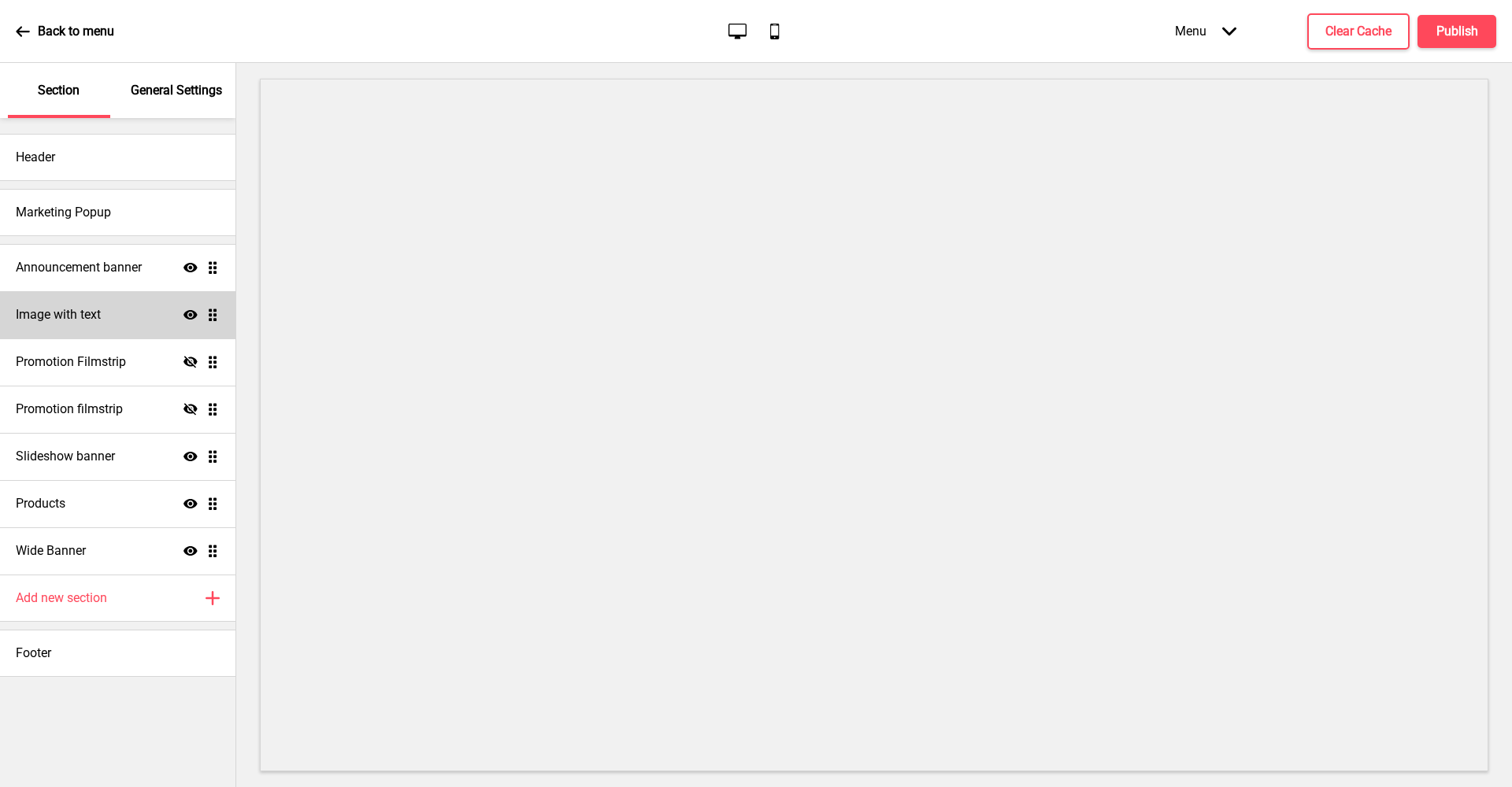
click at [108, 313] on div "Image with text Show Drag" at bounding box center [117, 315] width 235 height 47
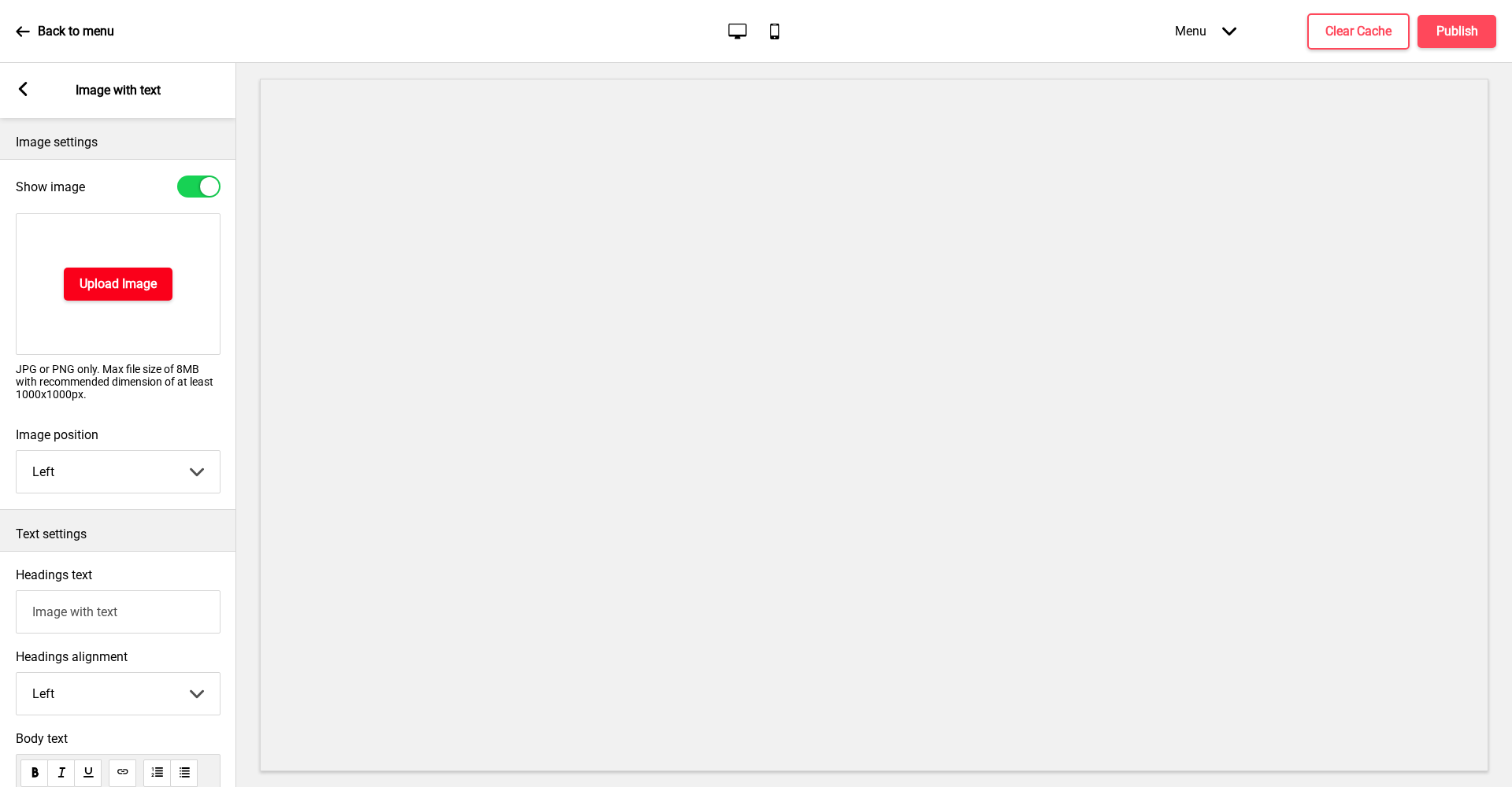
click at [115, 292] on h4 "Upload Image" at bounding box center [117, 284] width 77 height 17
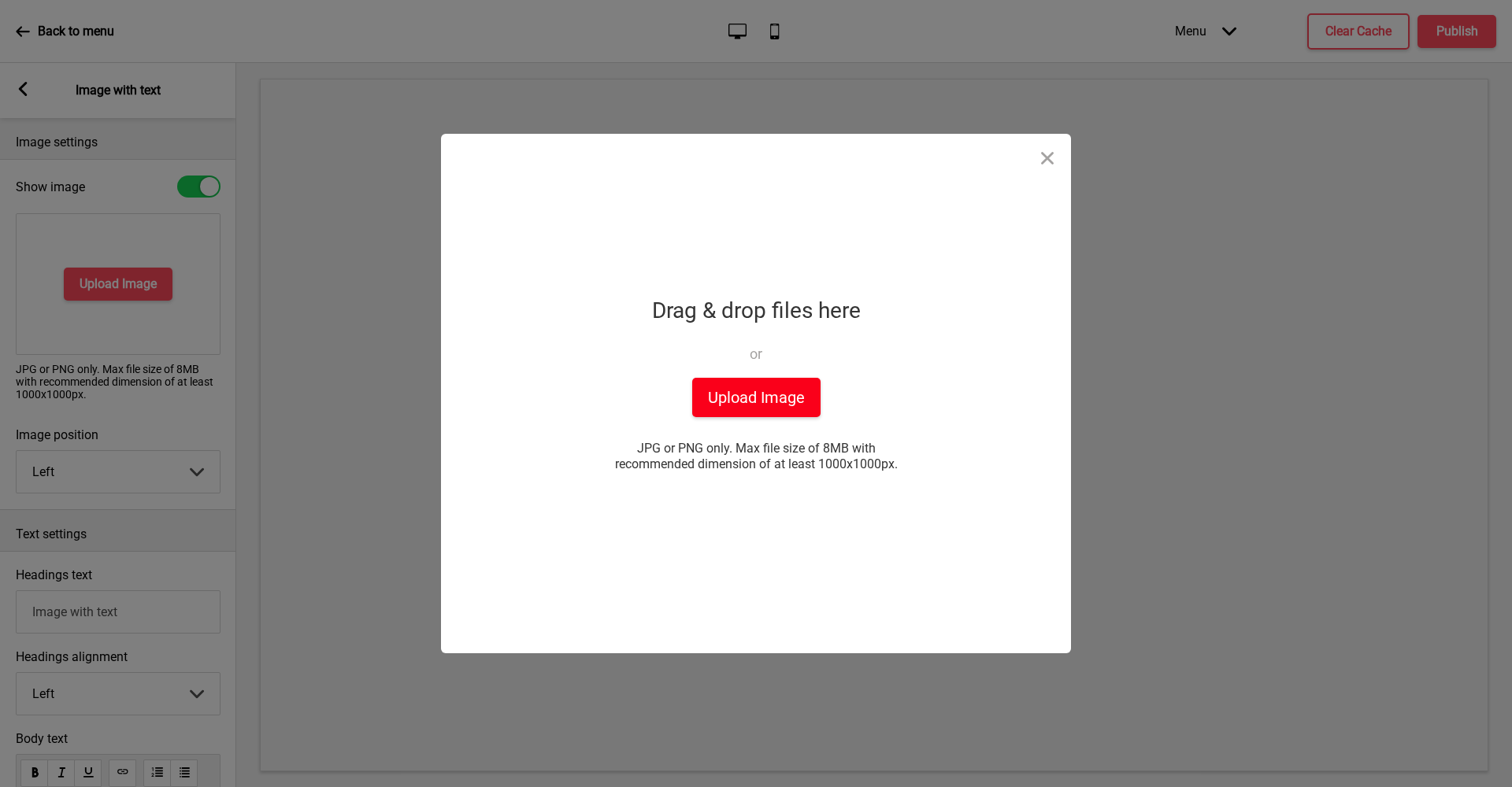
click at [732, 399] on button "Upload Image" at bounding box center [756, 397] width 128 height 39
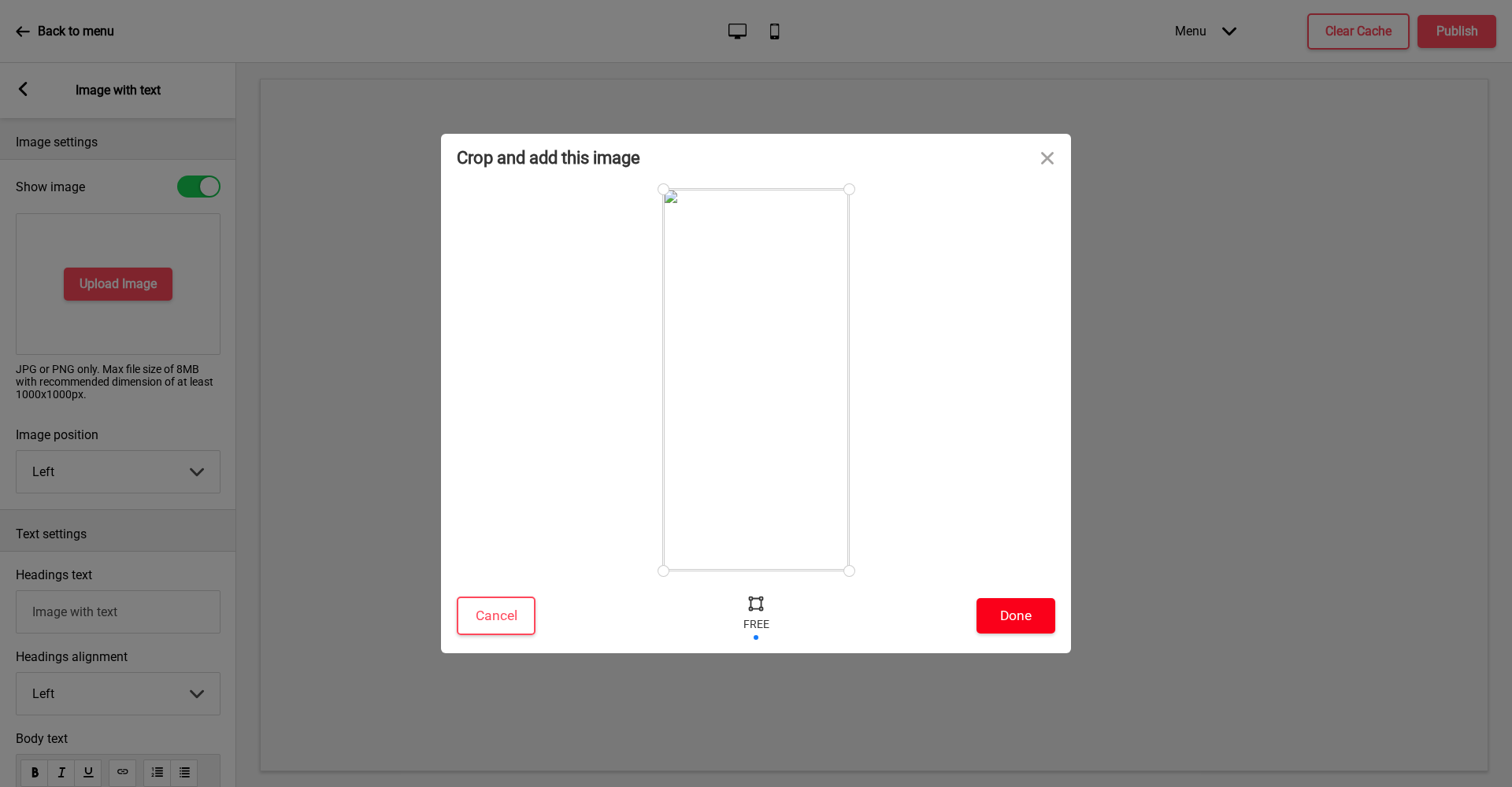
click at [995, 615] on button "Done" at bounding box center [1016, 616] width 78 height 36
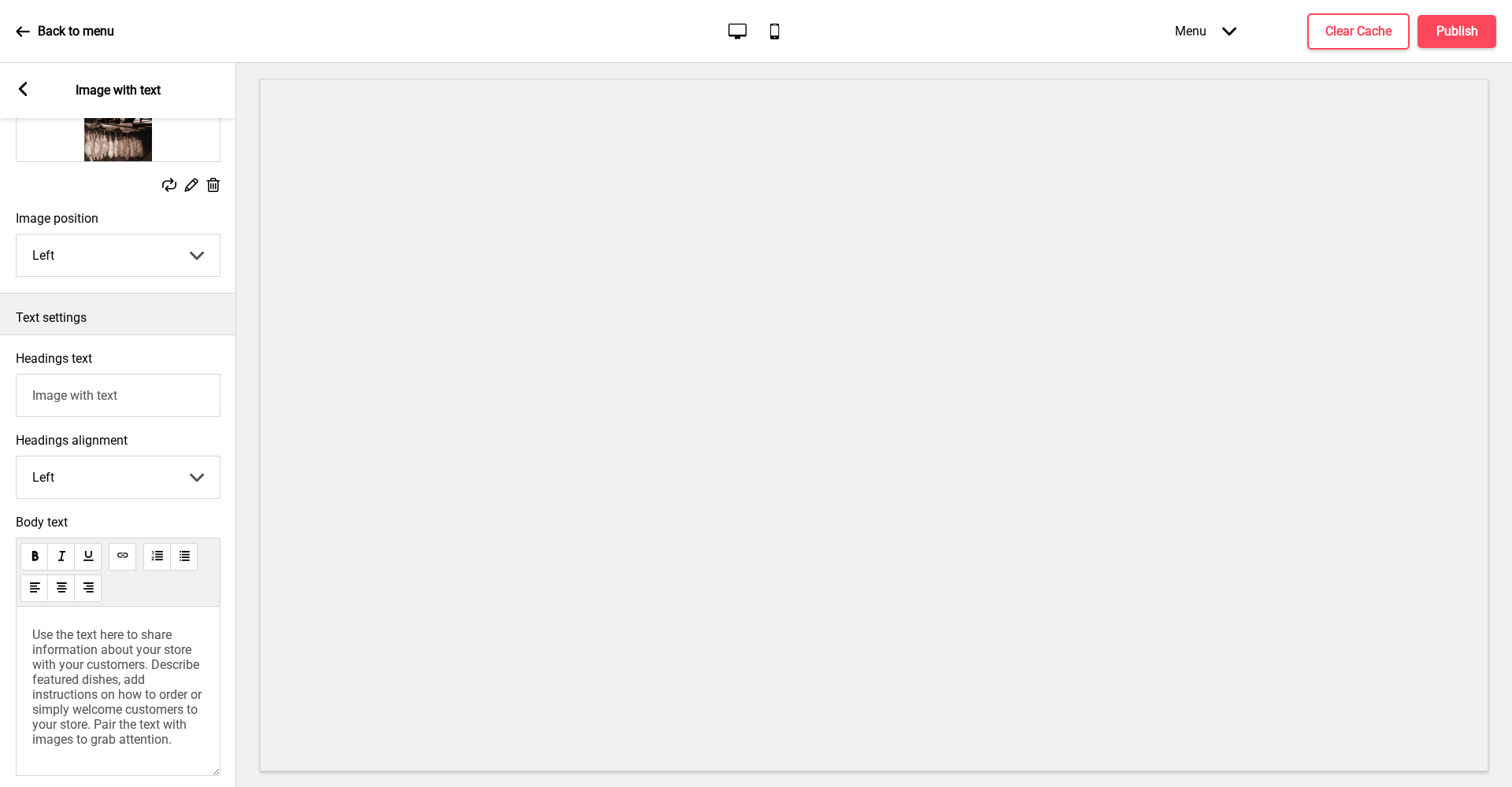
scroll to position [301, 0]
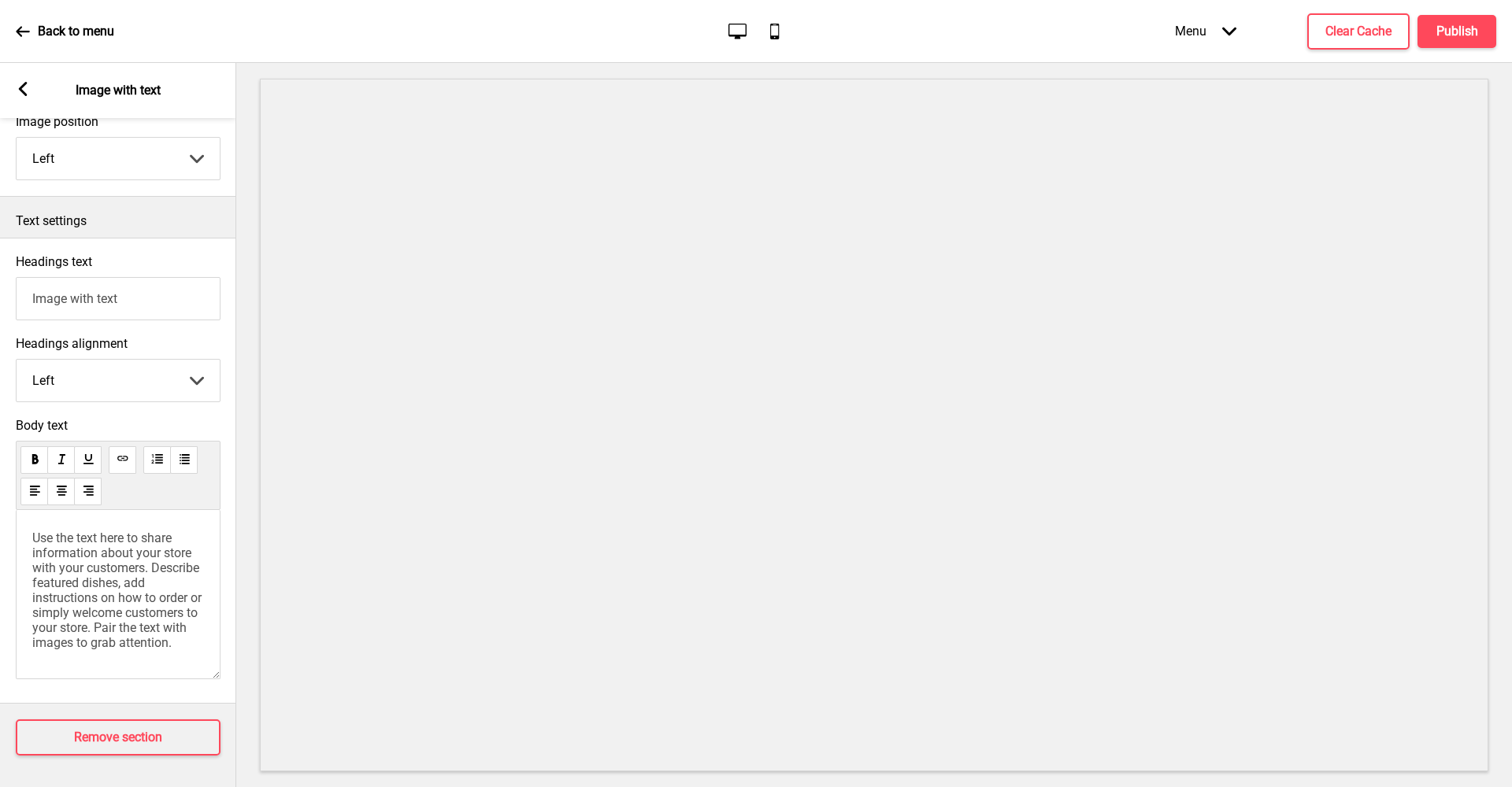
click at [149, 294] on input "Image with text" at bounding box center [117, 299] width 205 height 44
drag, startPoint x: 149, startPoint y: 294, endPoint x: 0, endPoint y: 290, distance: 149.1
click at [0, 290] on div "Headings text Image with text" at bounding box center [117, 288] width 236 height 82
type input "Our Story"
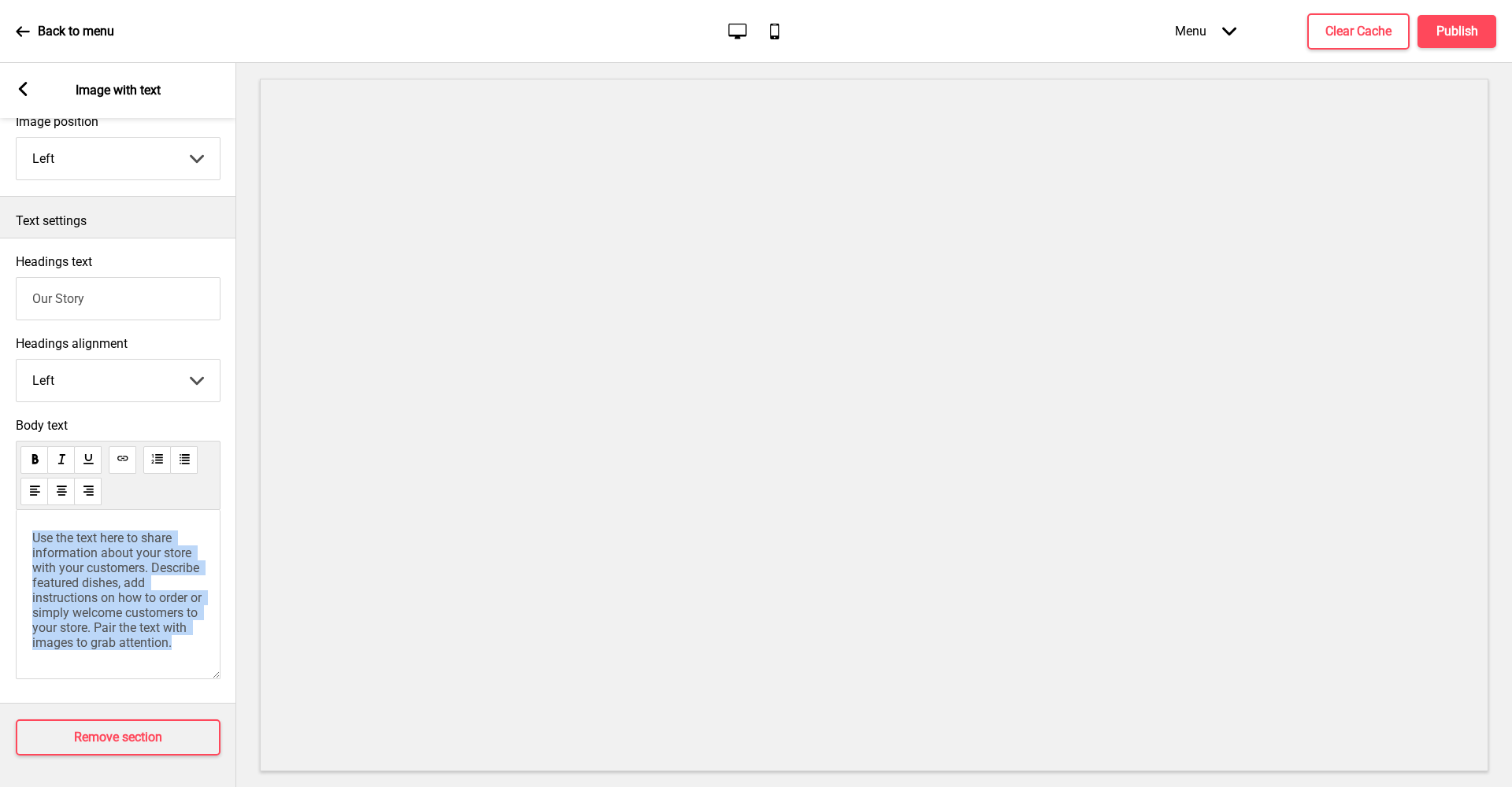
drag, startPoint x: 201, startPoint y: 623, endPoint x: 0, endPoint y: 496, distance: 237.8
click at [0, 496] on div "Body text Use the text here to share information about your store with your cus…" at bounding box center [117, 552] width 236 height 285
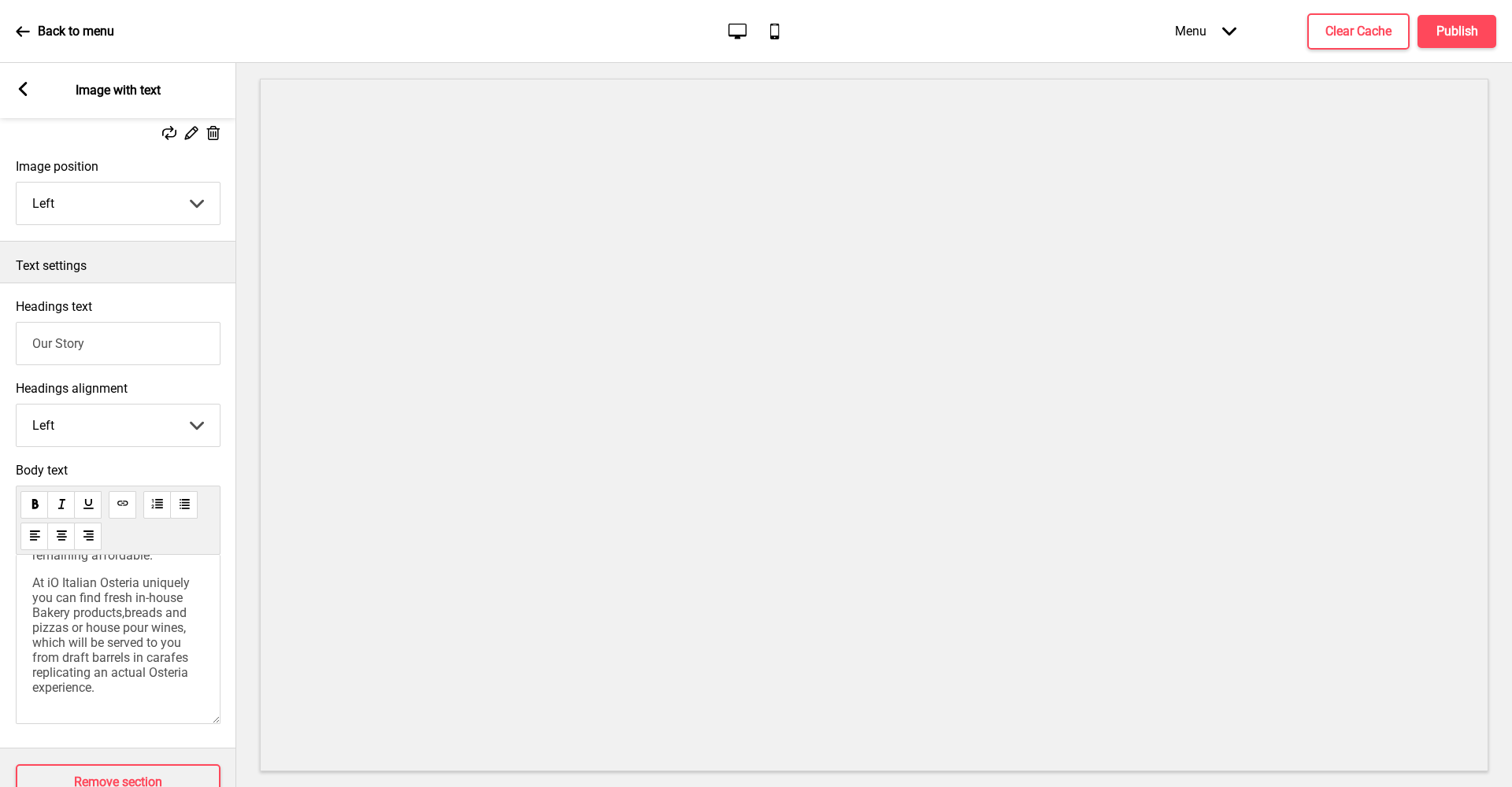
scroll to position [411, 0]
click at [98, 584] on div "iO Italian Osteria has its own unique ambience which is the embodiment of the s…" at bounding box center [117, 432] width 171 height 534
click at [90, 578] on div "iO Italian Osteria has its own unique ambience which is the embodiment of the s…" at bounding box center [117, 432] width 171 height 534
click at [190, 567] on p "Headed by well-known Restaurateur & Chef Ms [PERSON_NAME], the restaurant serve…" at bounding box center [117, 462] width 171 height 210
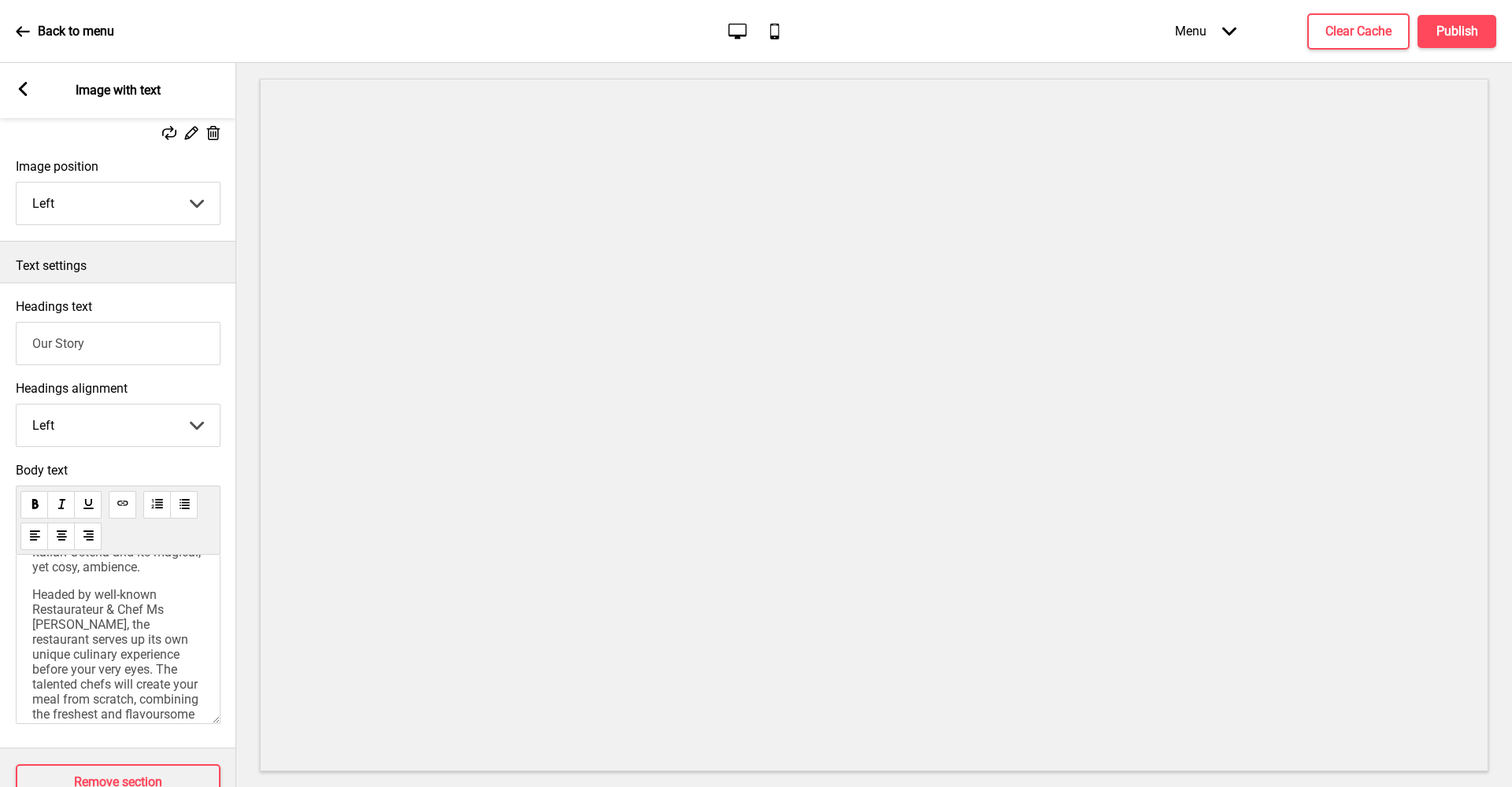
click at [143, 595] on div "iO Italian Osteria has its own unique ambience which is the embodiment of the s…" at bounding box center [117, 676] width 171 height 561
click at [142, 575] on p "iO Italian Osteria has its own unique ambience which is the embodiment of the s…" at bounding box center [117, 485] width 171 height 179
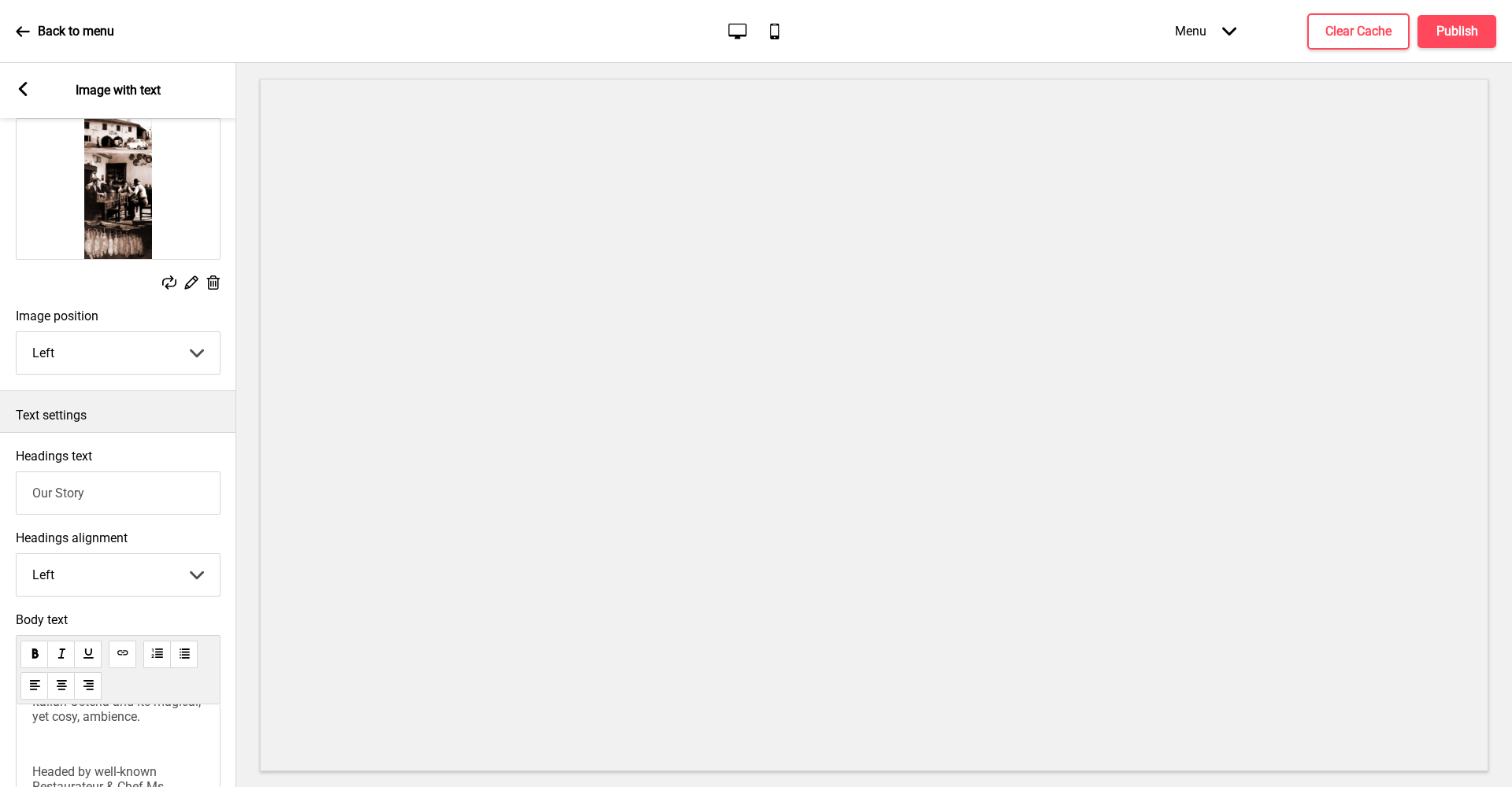
scroll to position [0, 0]
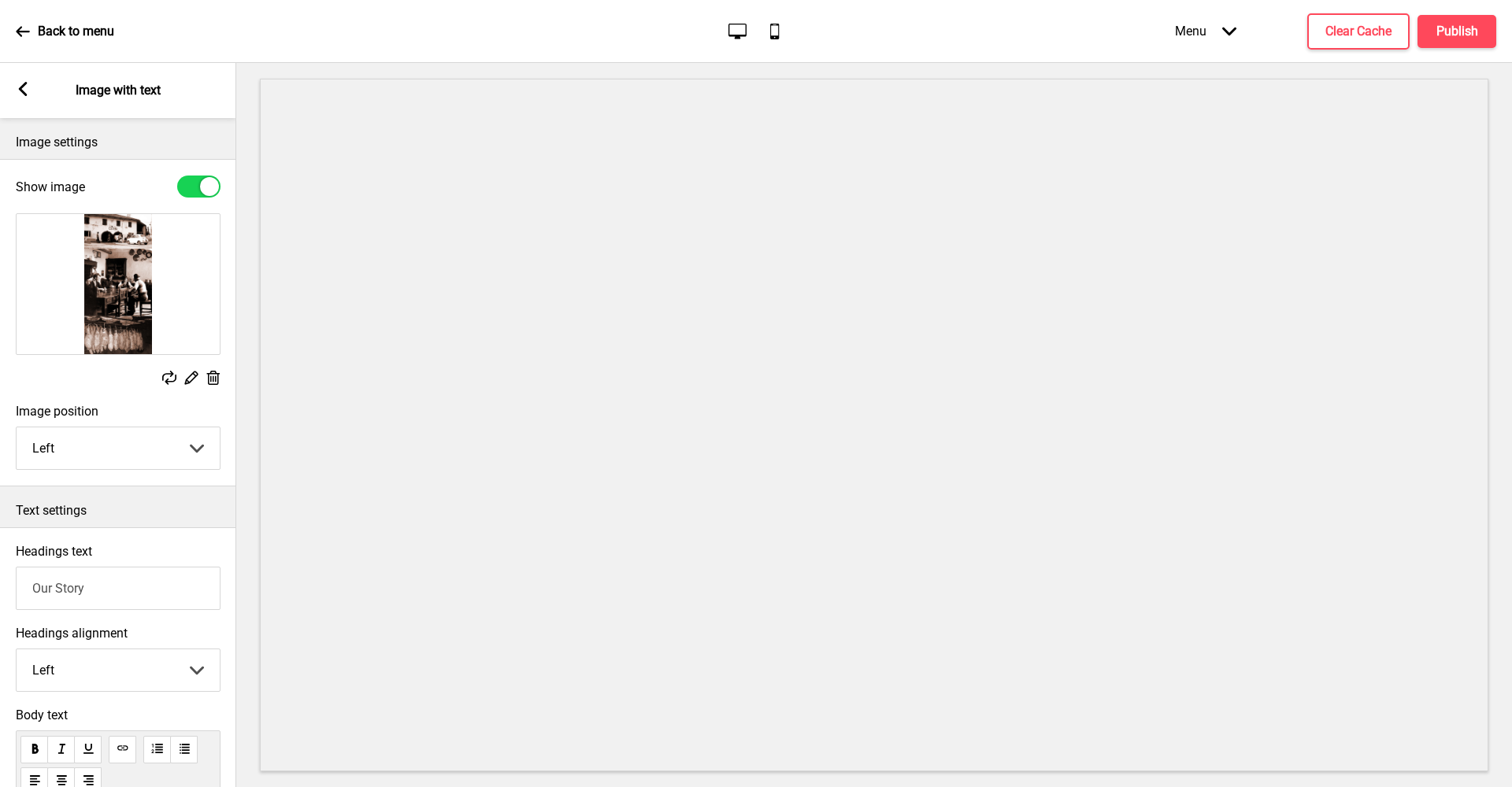
click at [171, 381] on rect at bounding box center [169, 378] width 15 height 15
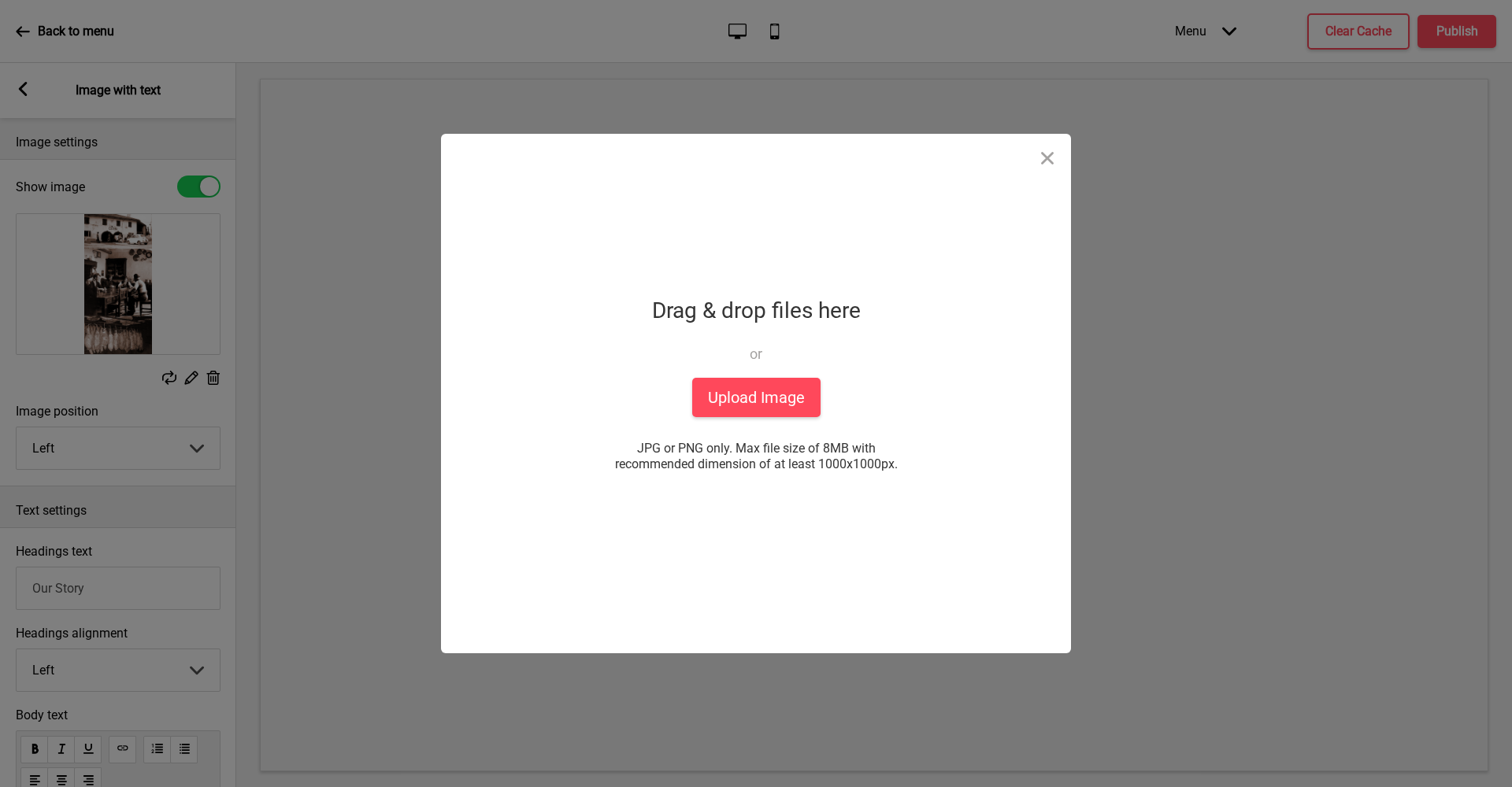
click at [140, 293] on div "Drop a file here Drag & drop files here or Upload files from your computer Uplo…" at bounding box center [756, 394] width 1512 height 787
click at [1044, 163] on button "Close" at bounding box center [1047, 158] width 47 height 47
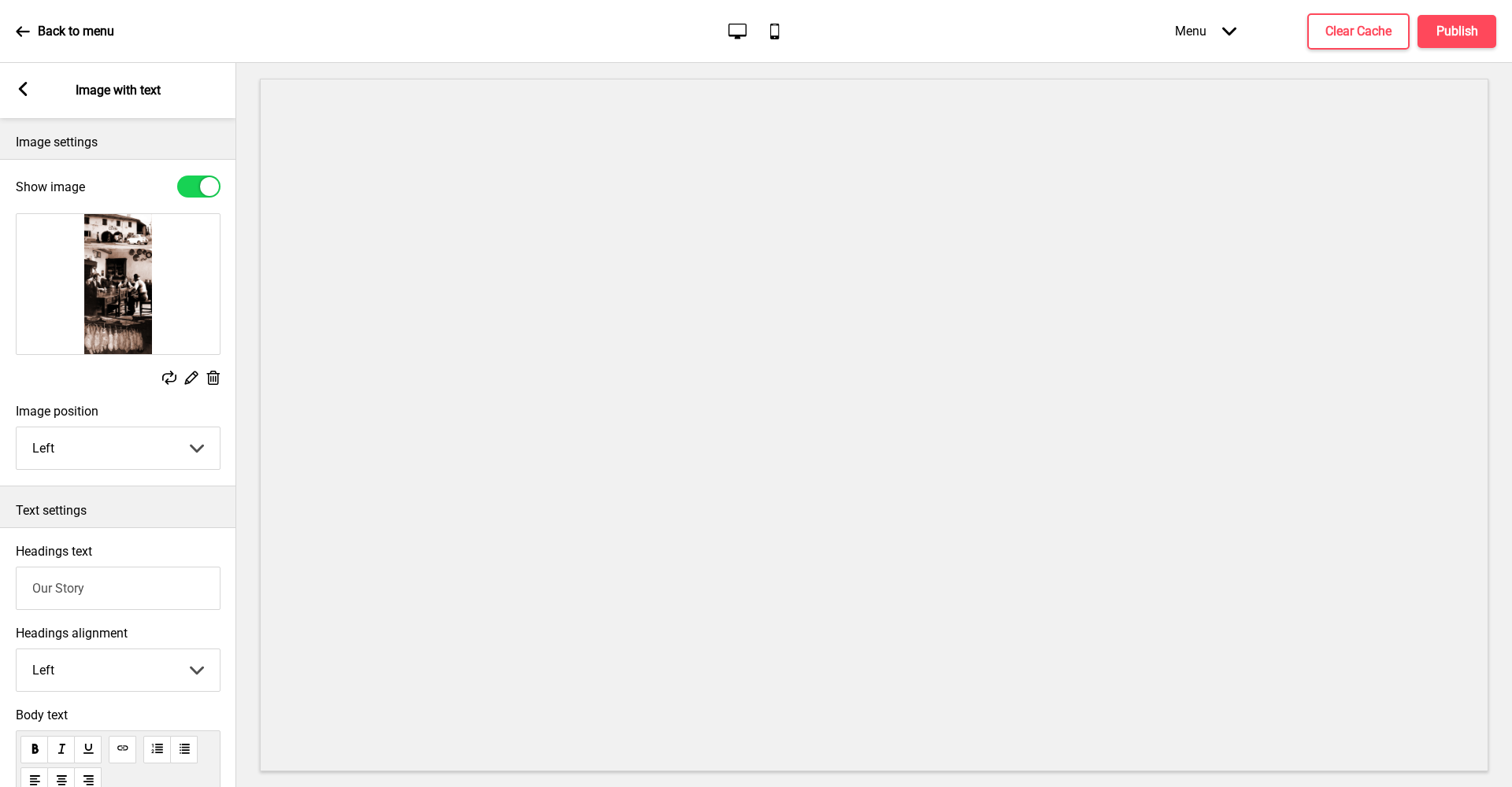
click at [189, 382] on icon at bounding box center [191, 378] width 14 height 14
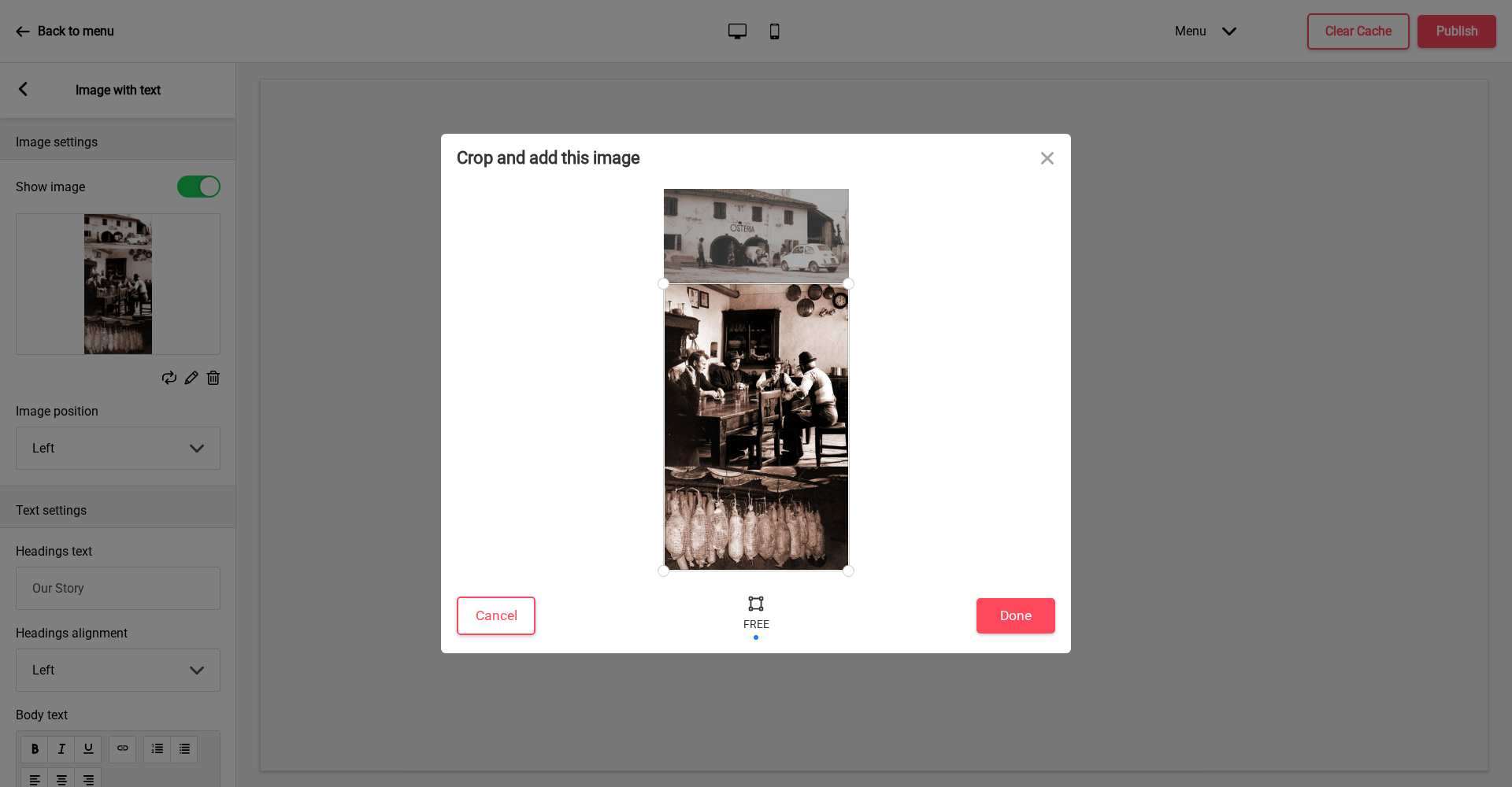
drag, startPoint x: 843, startPoint y: 189, endPoint x: 864, endPoint y: 283, distance: 96.3
click at [864, 283] on div at bounding box center [755, 379] width 598 height 382
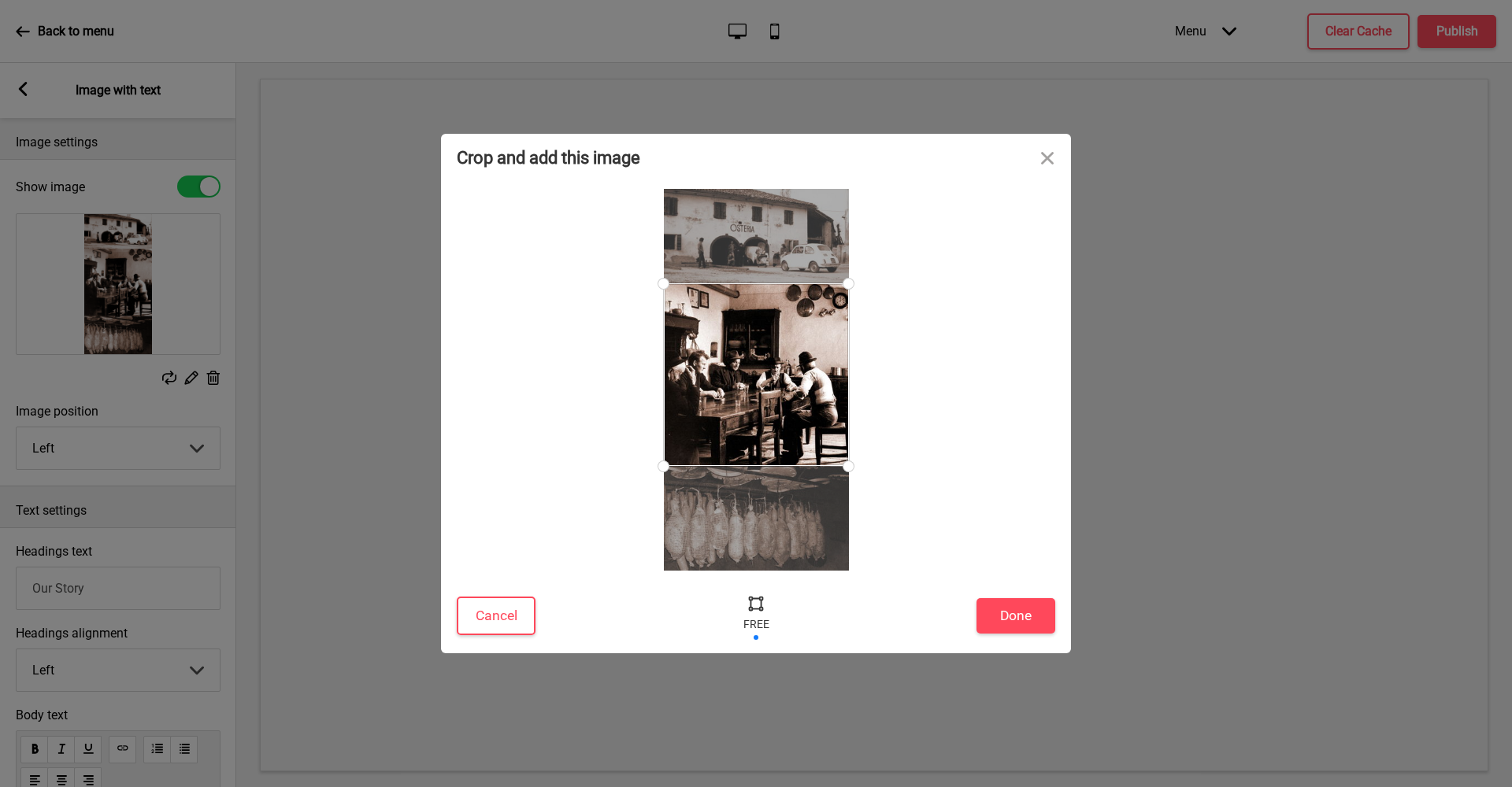
drag, startPoint x: 849, startPoint y: 572, endPoint x: 855, endPoint y: 466, distance: 106.2
click at [855, 466] on div at bounding box center [848, 466] width 27 height 27
click at [1019, 618] on button "Done" at bounding box center [1016, 616] width 78 height 36
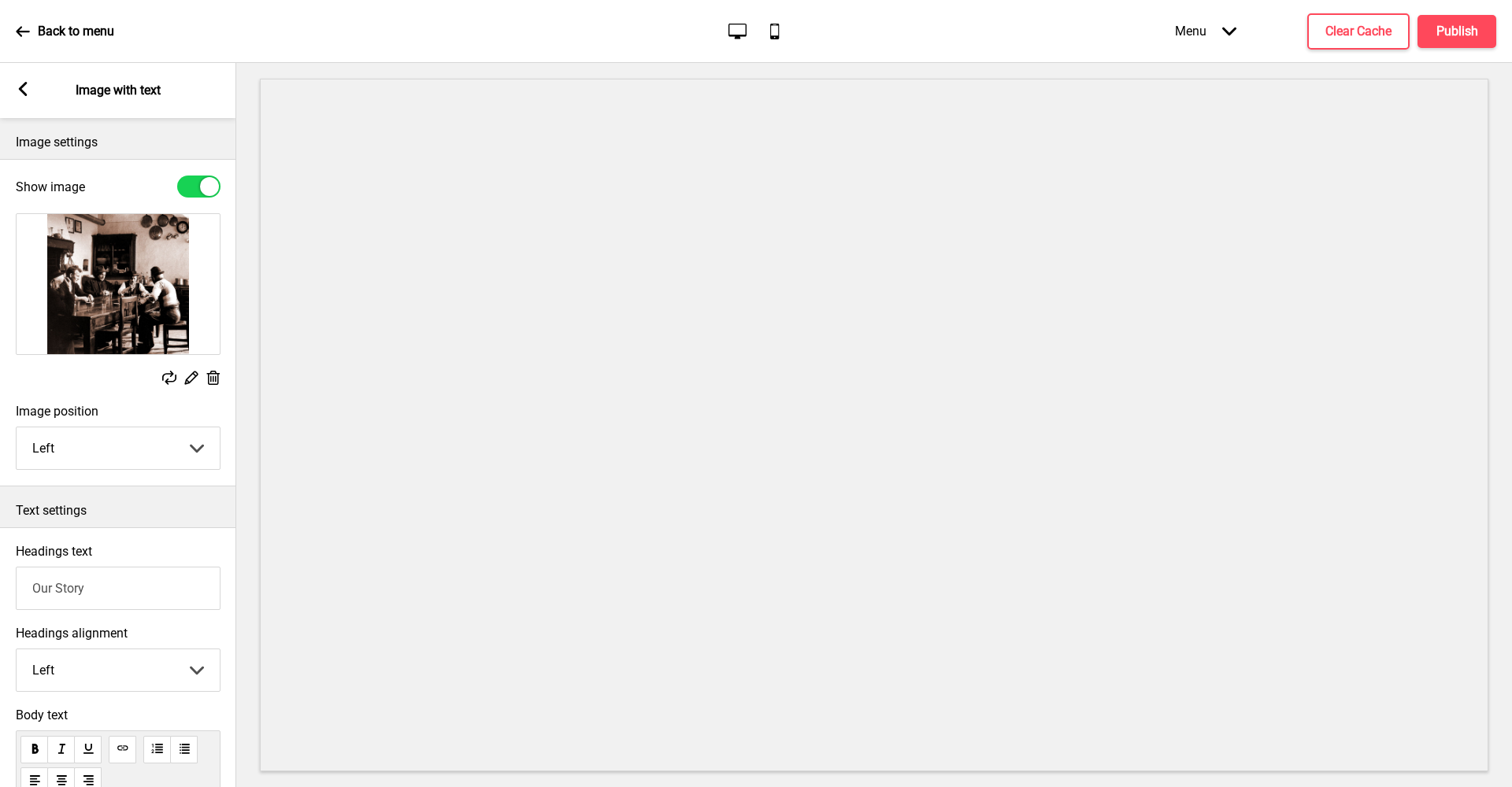
click at [20, 93] on rect at bounding box center [23, 89] width 15 height 15
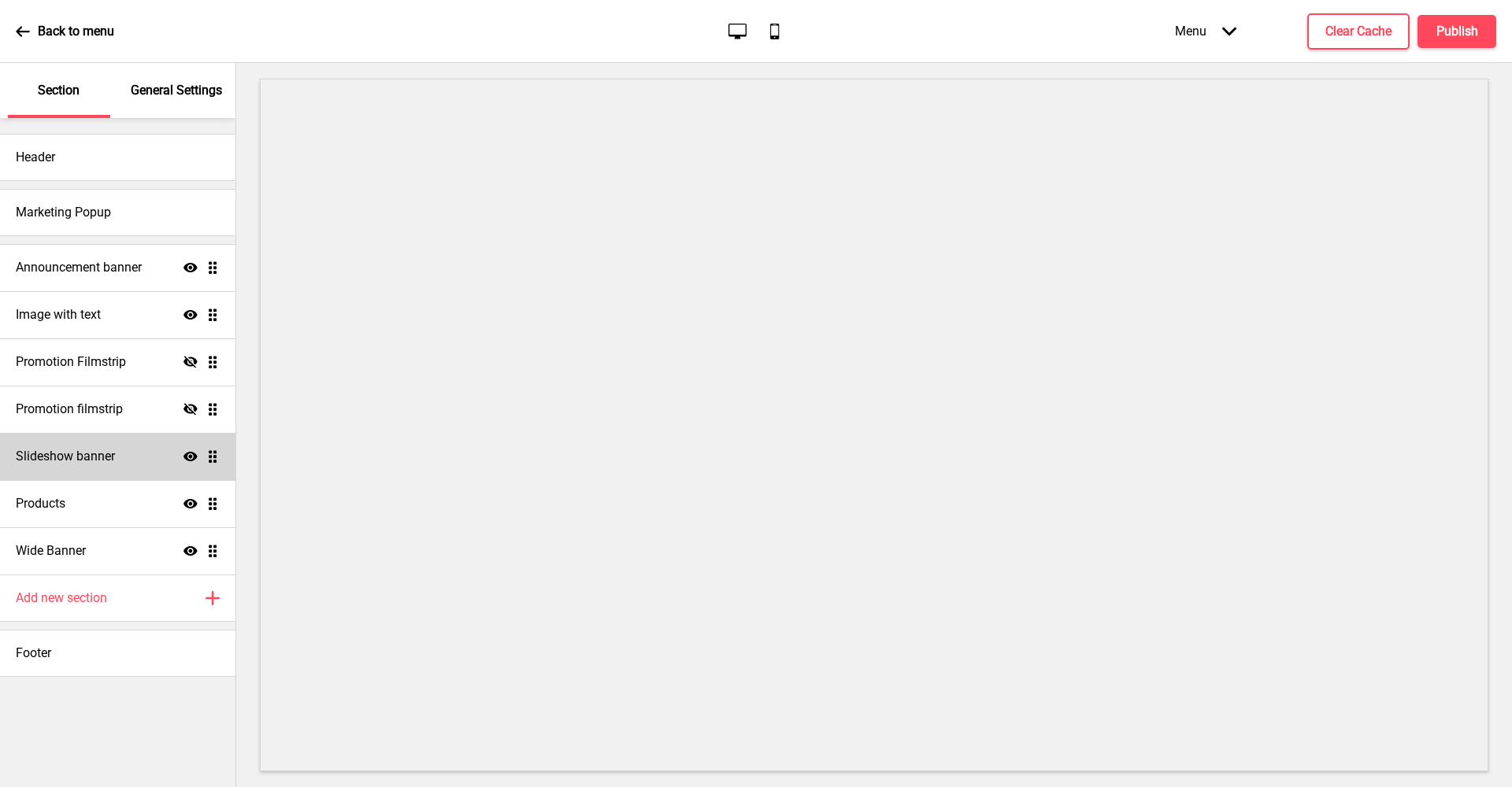
click at [191, 456] on icon at bounding box center [190, 456] width 15 height 9
click at [140, 589] on div "Add new section Plus" at bounding box center [117, 598] width 235 height 47
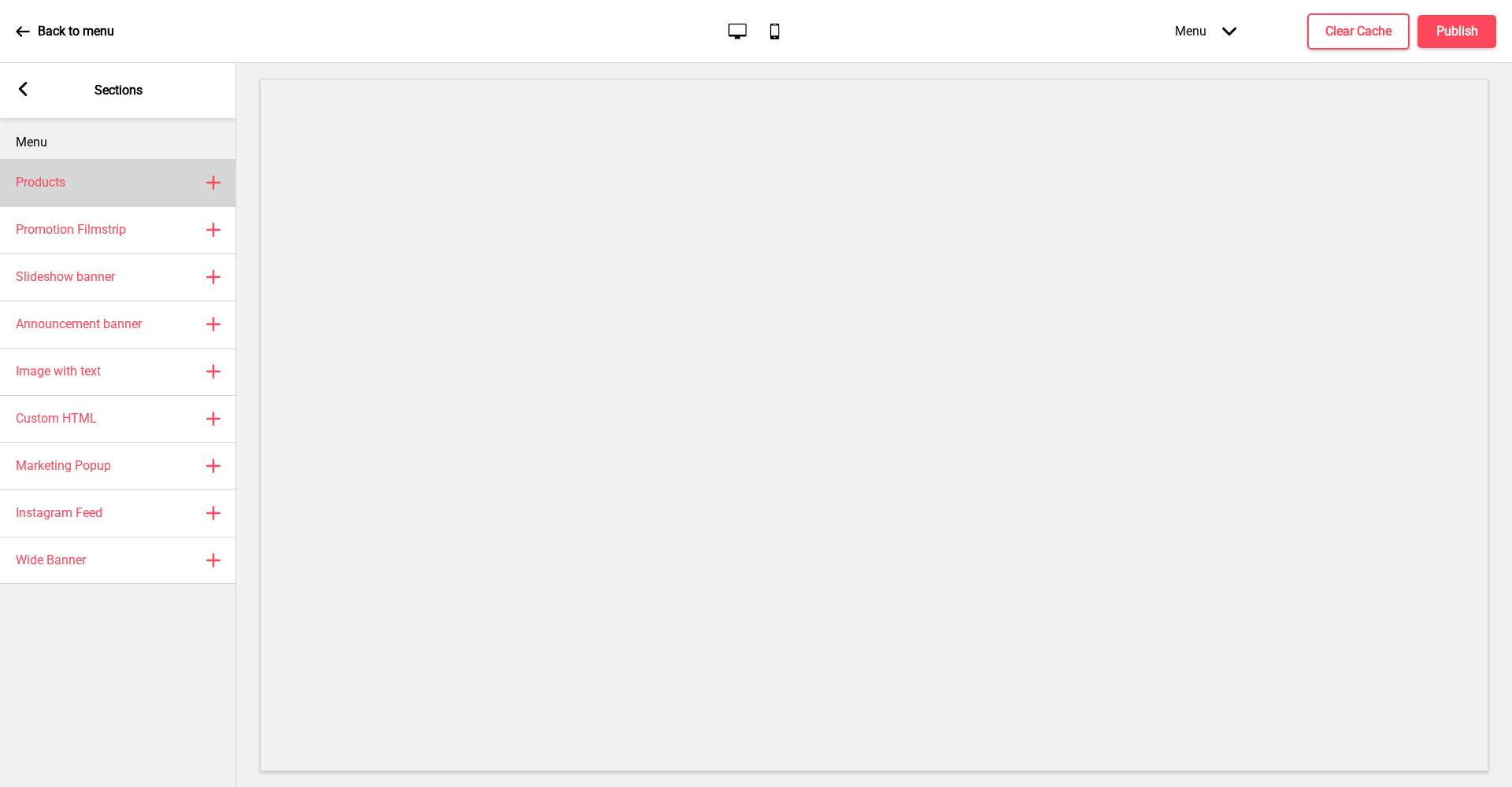
click at [106, 185] on div "Products Plus" at bounding box center [117, 183] width 236 height 47
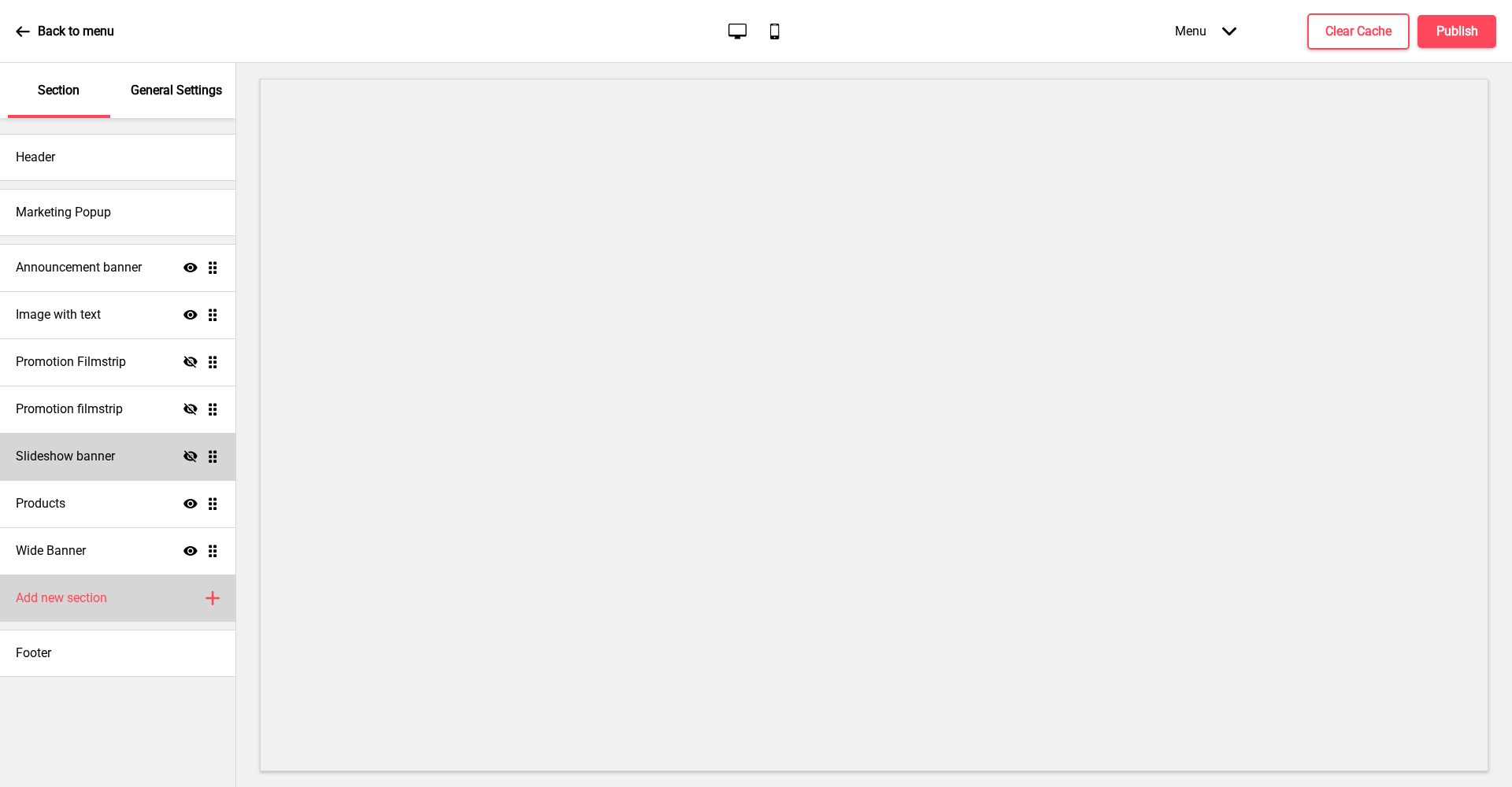
click at [147, 582] on div "Add new section Plus" at bounding box center [117, 598] width 235 height 47
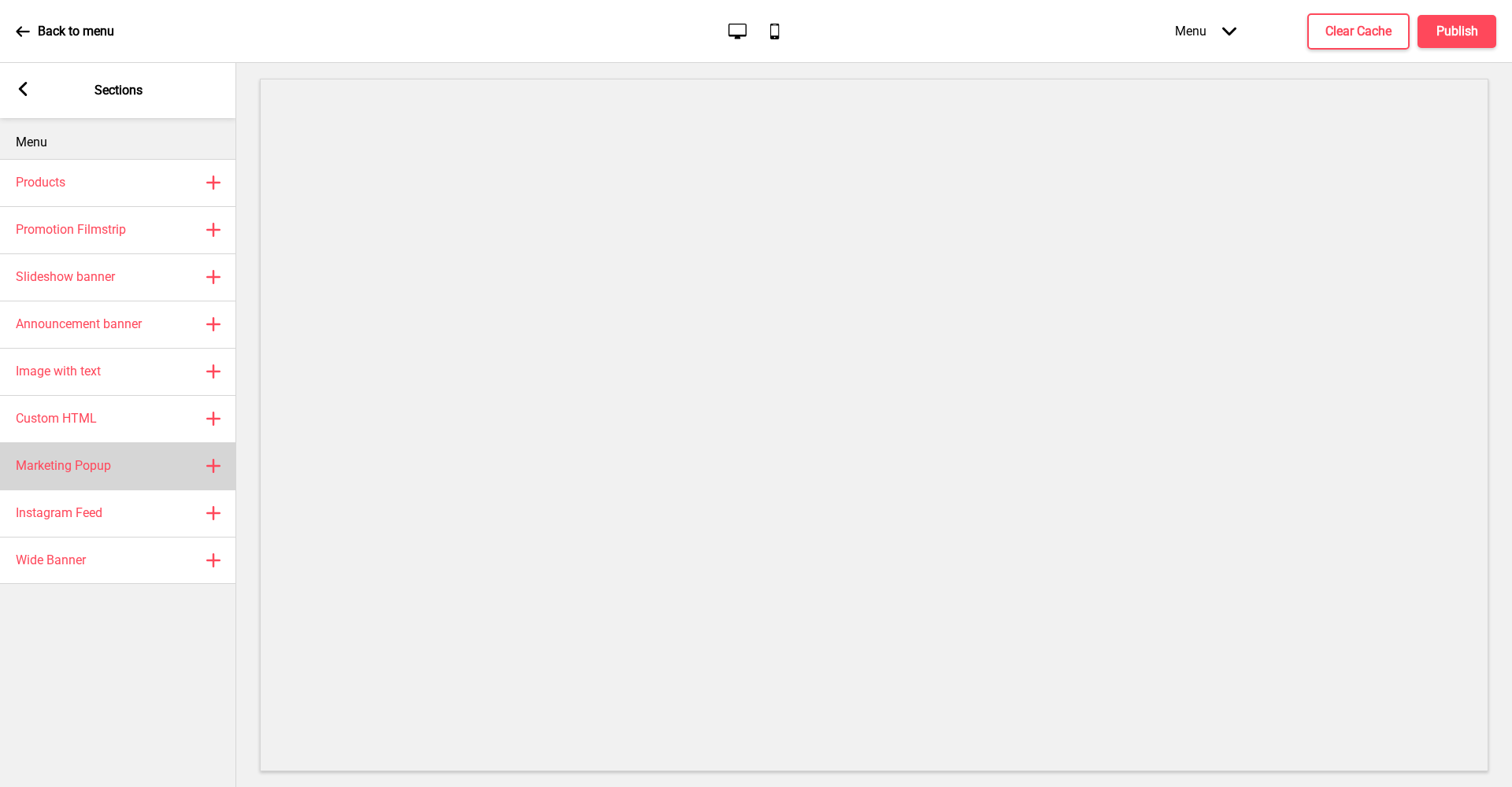
click at [107, 474] on h4 "Marketing Popup" at bounding box center [63, 465] width 96 height 17
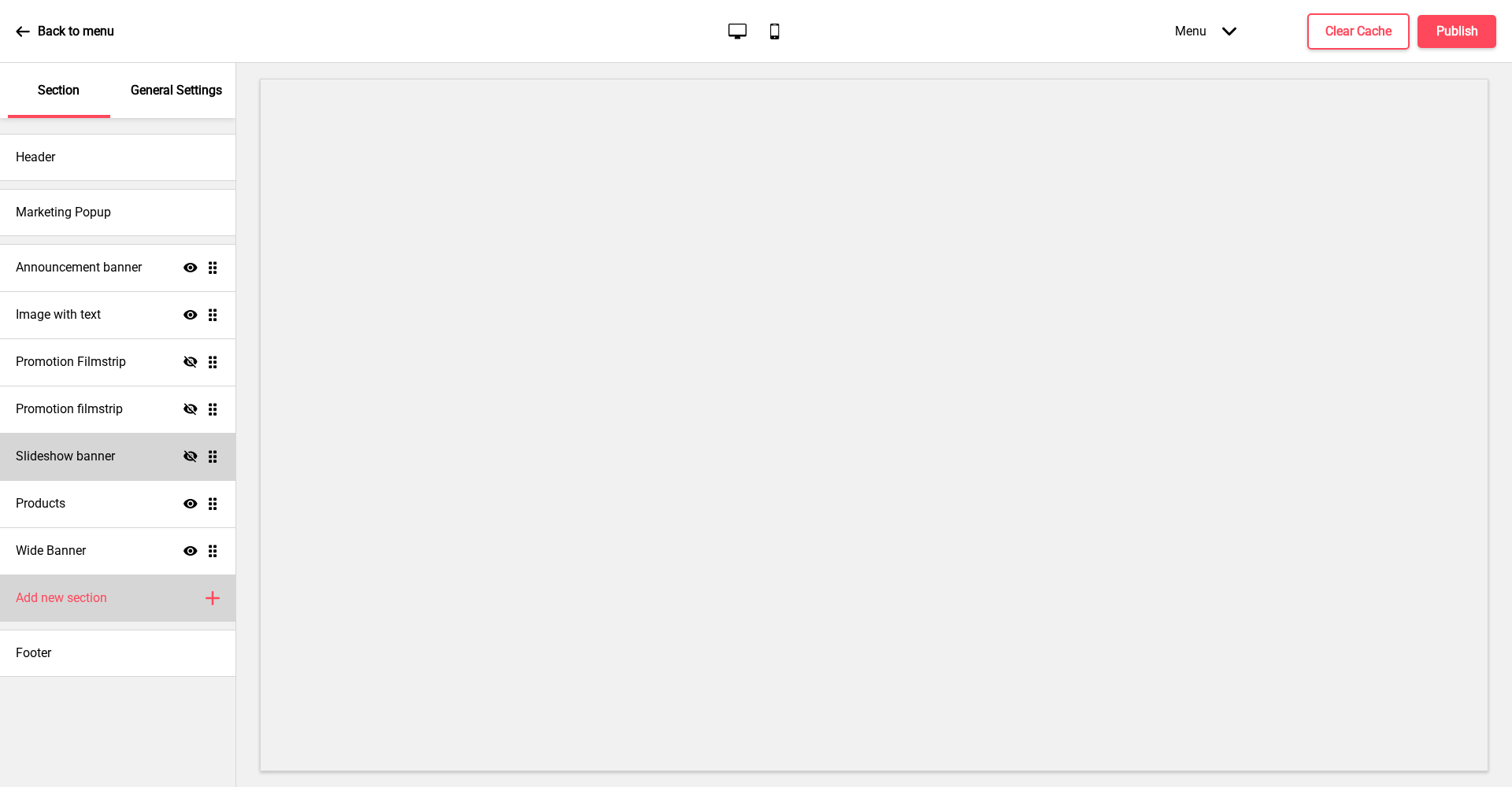
click at [128, 591] on div "Add new section Plus" at bounding box center [117, 598] width 235 height 47
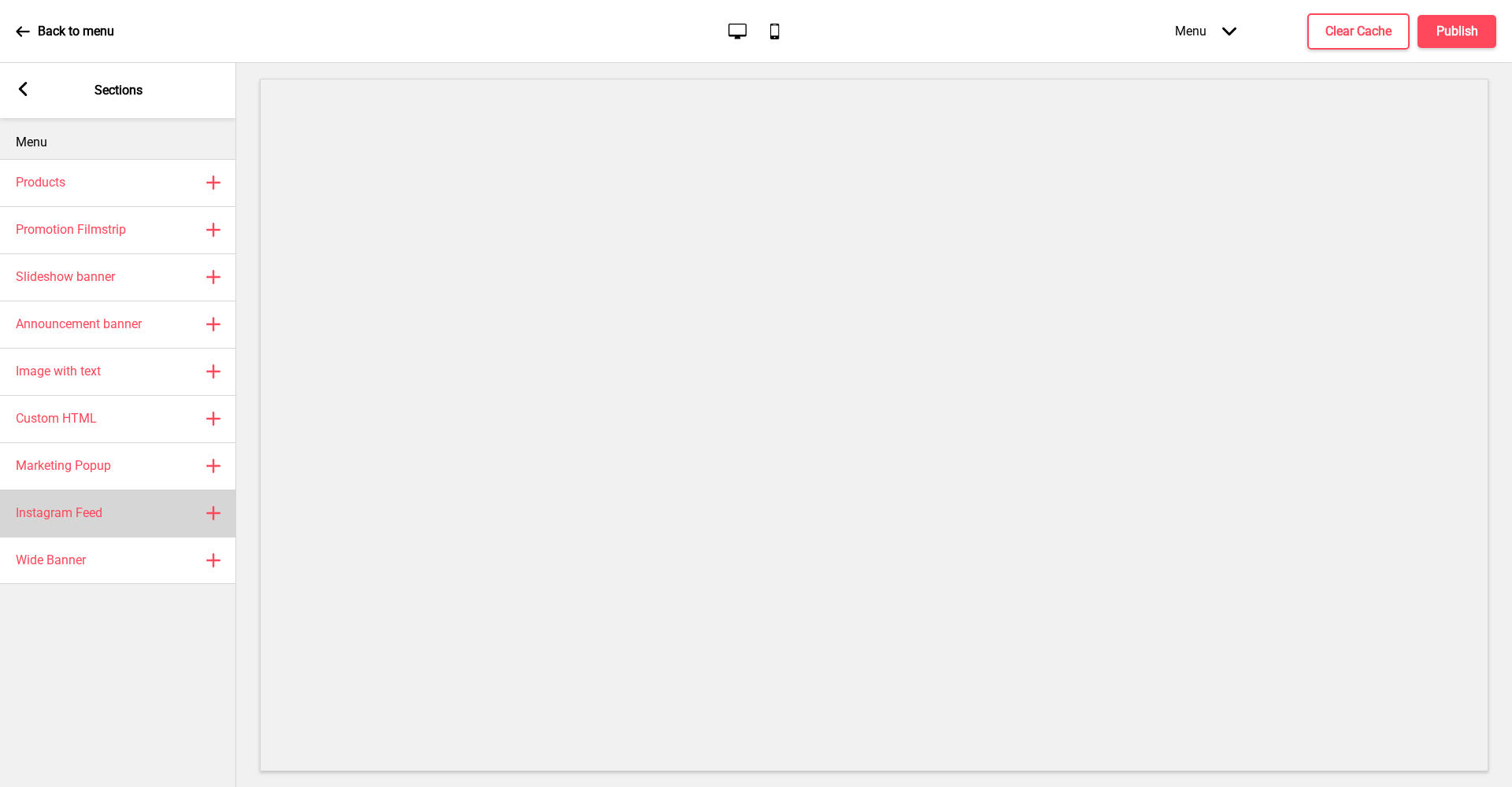
click at [134, 515] on div "Instagram Feed Plus" at bounding box center [117, 514] width 236 height 47
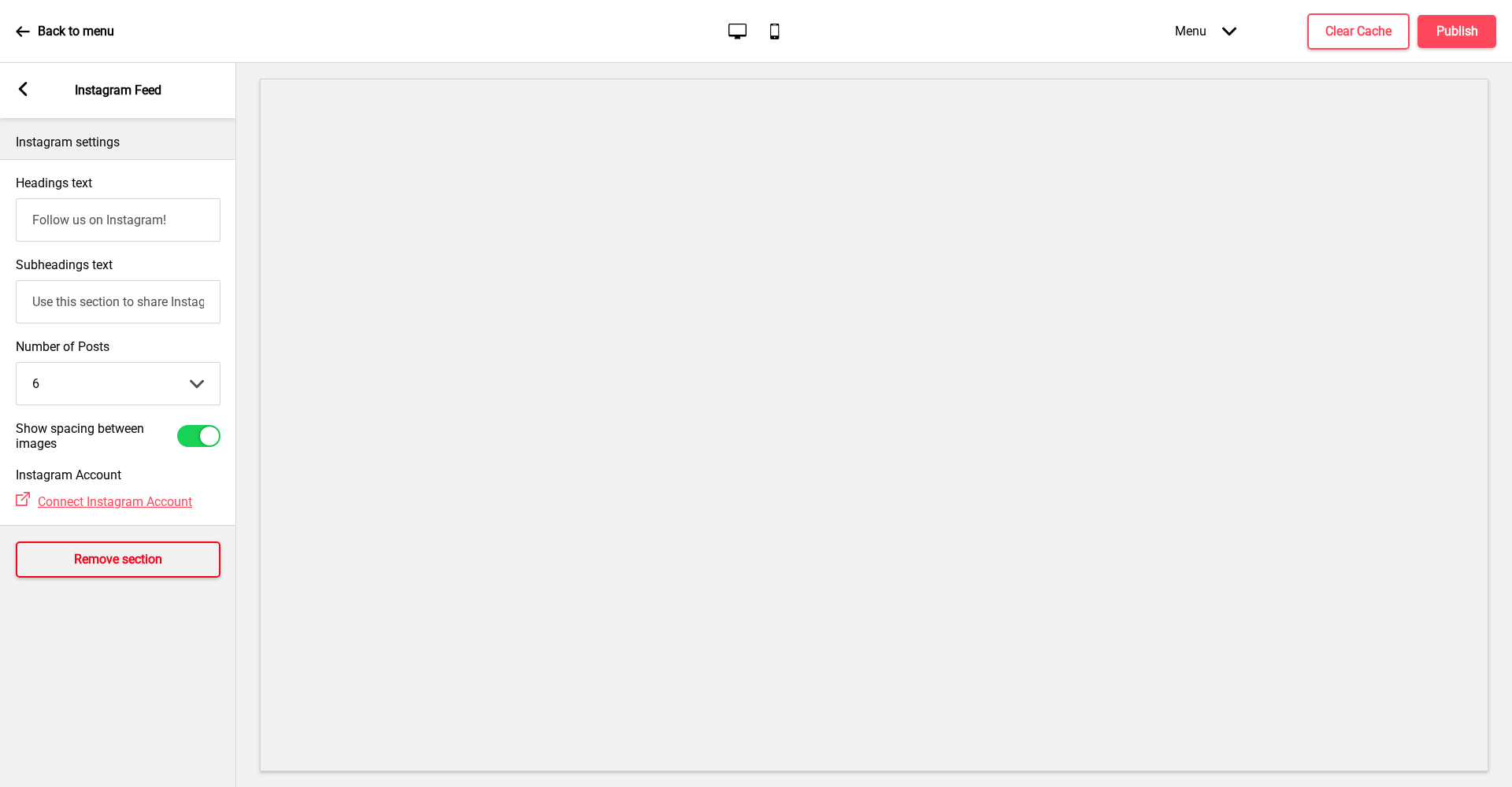
click at [88, 567] on h4 "Remove section" at bounding box center [117, 559] width 88 height 17
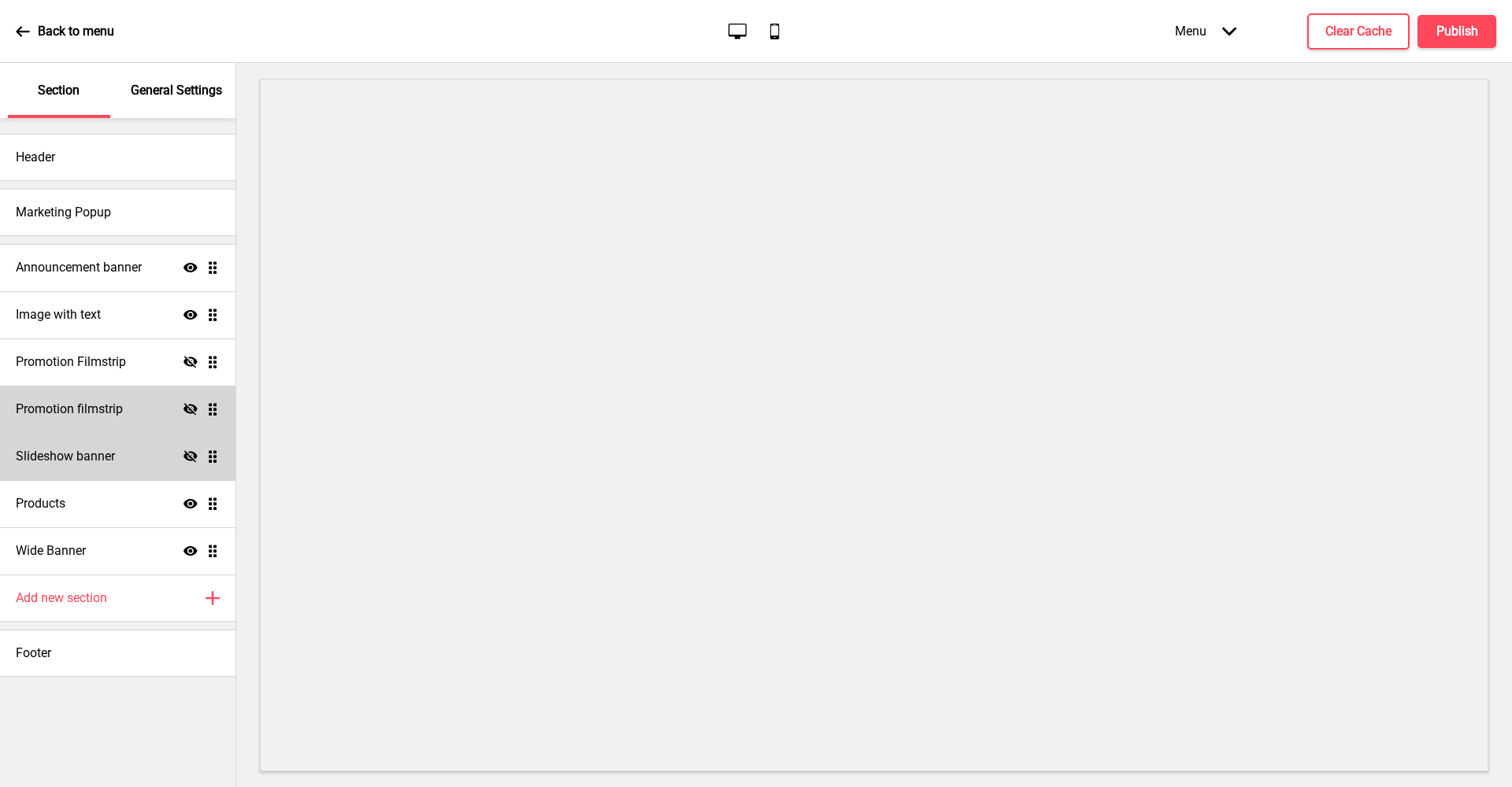
click at [114, 410] on h4 "Promotion filmstrip" at bounding box center [69, 409] width 107 height 17
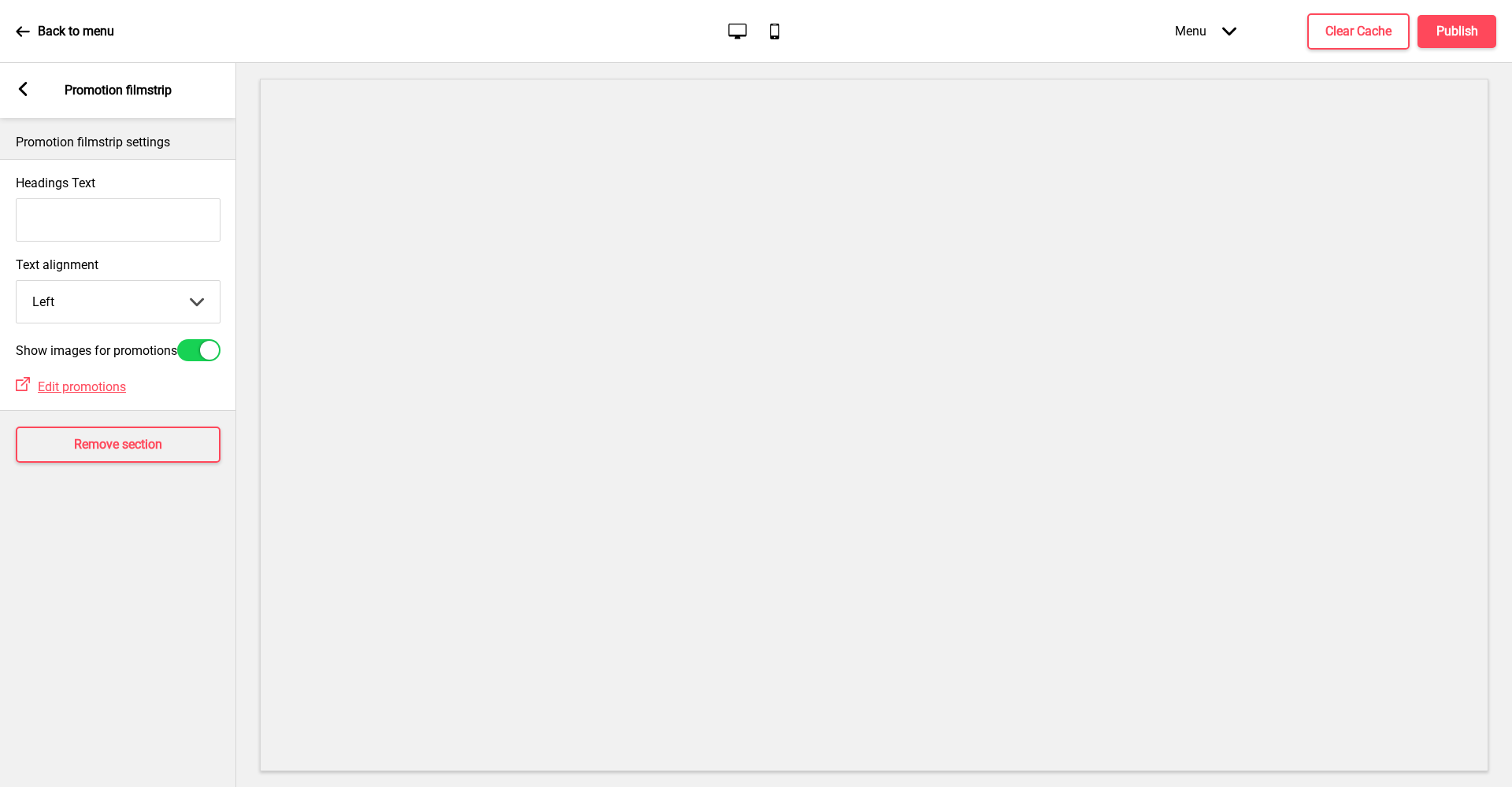
click at [25, 87] on icon at bounding box center [24, 89] width 9 height 15
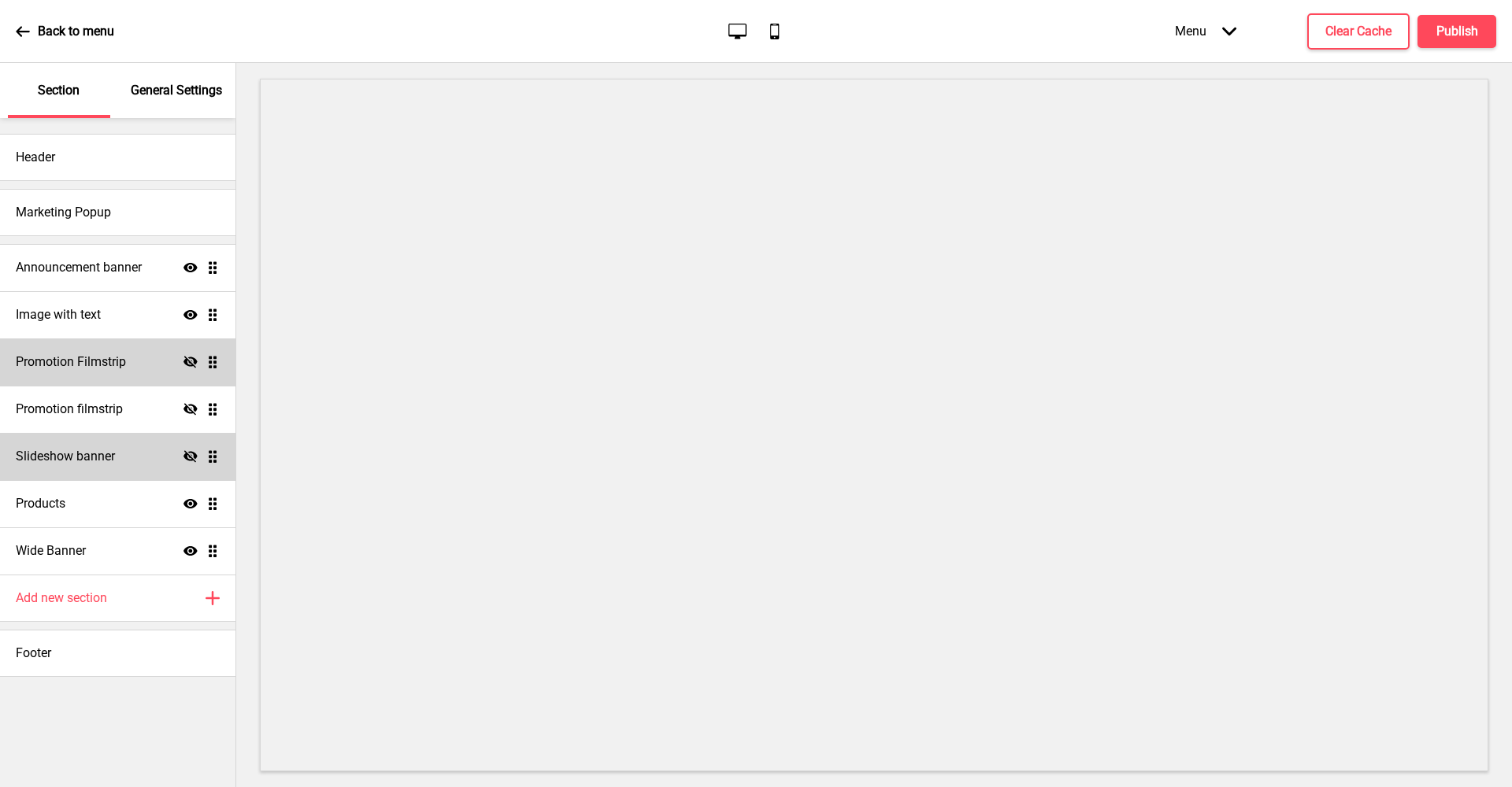
click at [190, 364] on icon "Hide" at bounding box center [190, 363] width 15 height 15
click at [190, 363] on icon at bounding box center [190, 362] width 15 height 9
click at [148, 365] on div "Promotion Filmstrip Hide Drag" at bounding box center [117, 363] width 235 height 47
select select "center"
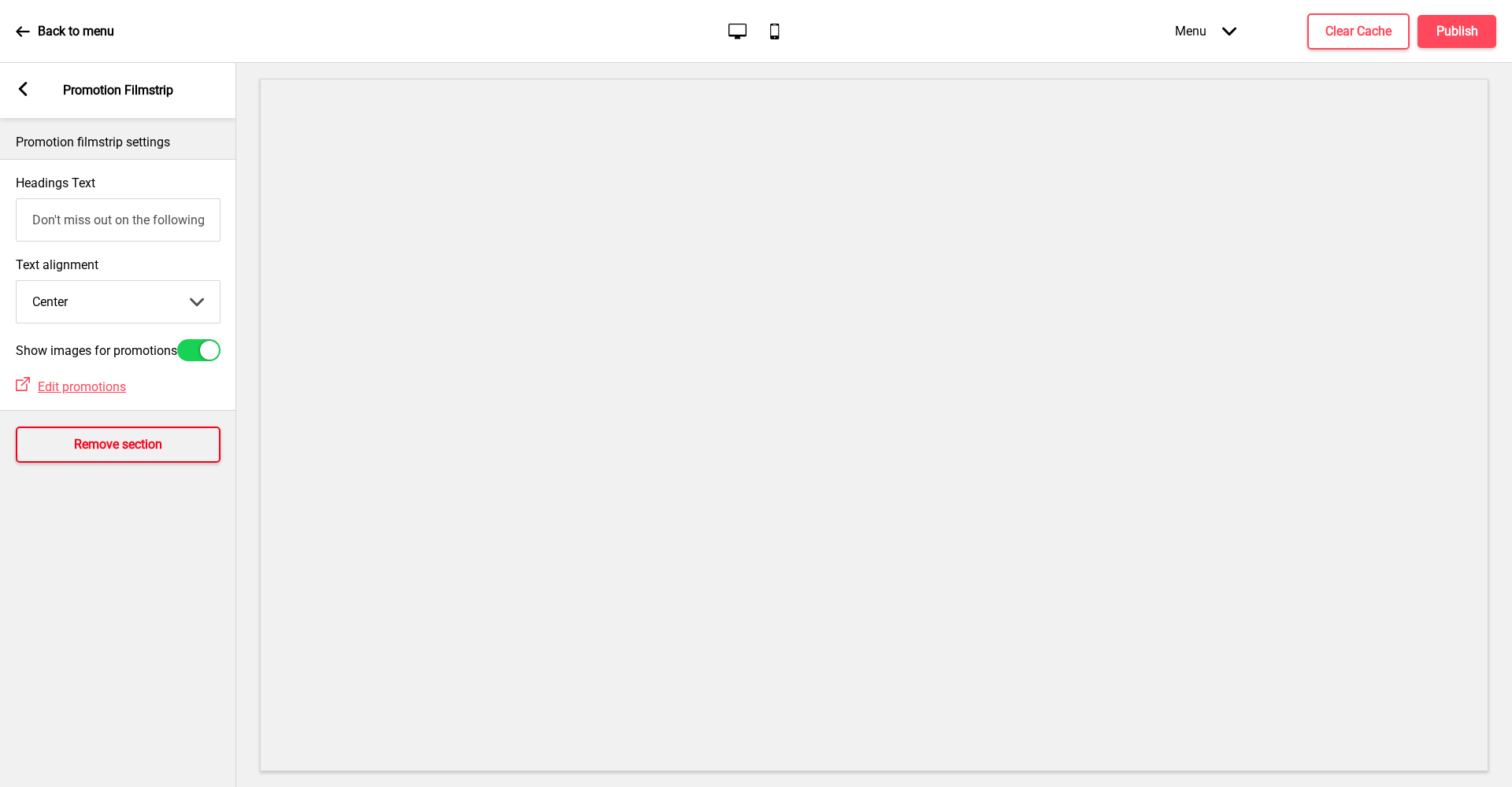
click at [179, 454] on button "Remove section" at bounding box center [117, 445] width 205 height 36
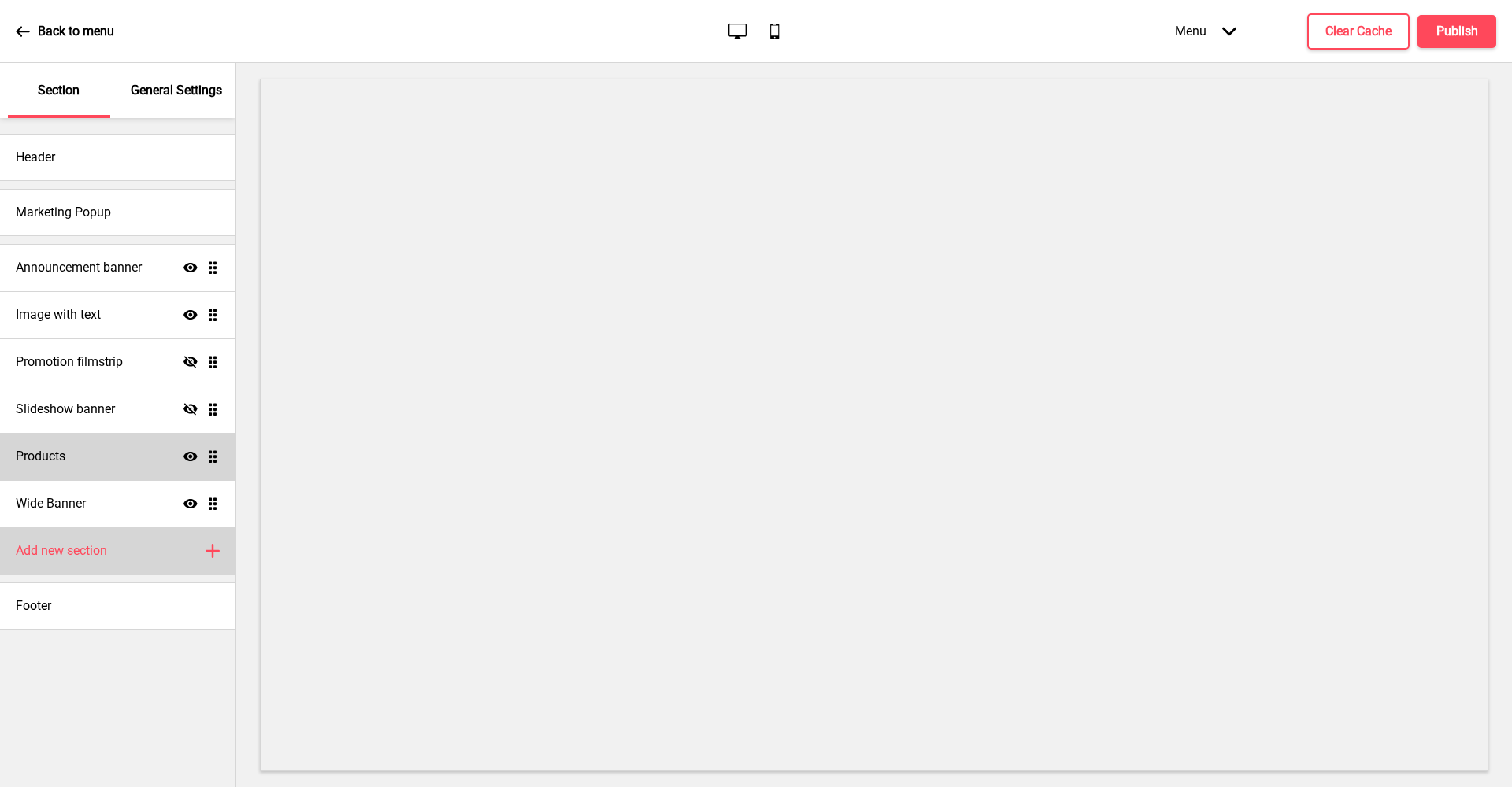
click at [140, 549] on div "Add new section Plus" at bounding box center [117, 551] width 235 height 47
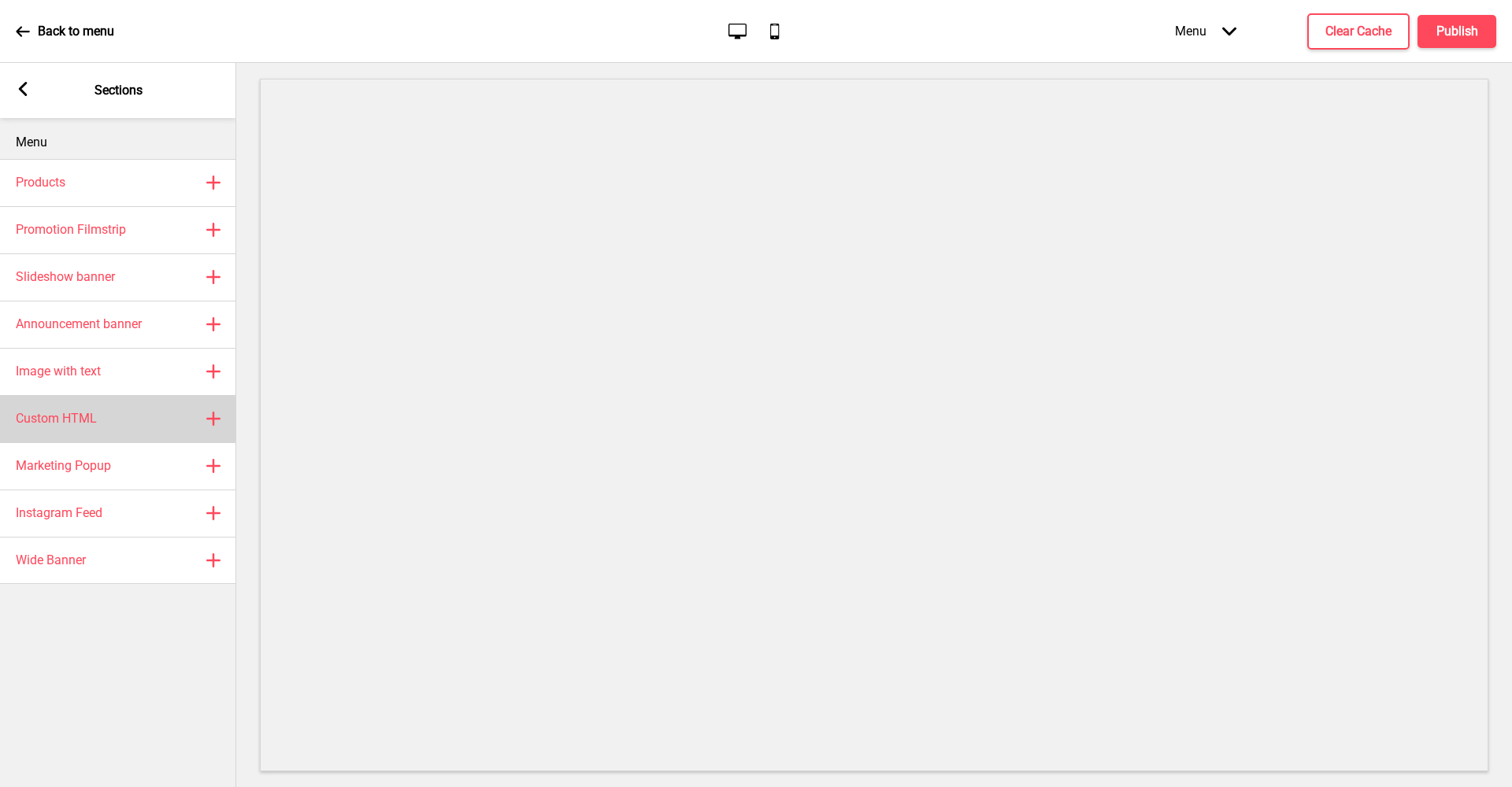
click at [216, 417] on rect at bounding box center [213, 419] width 19 height 19
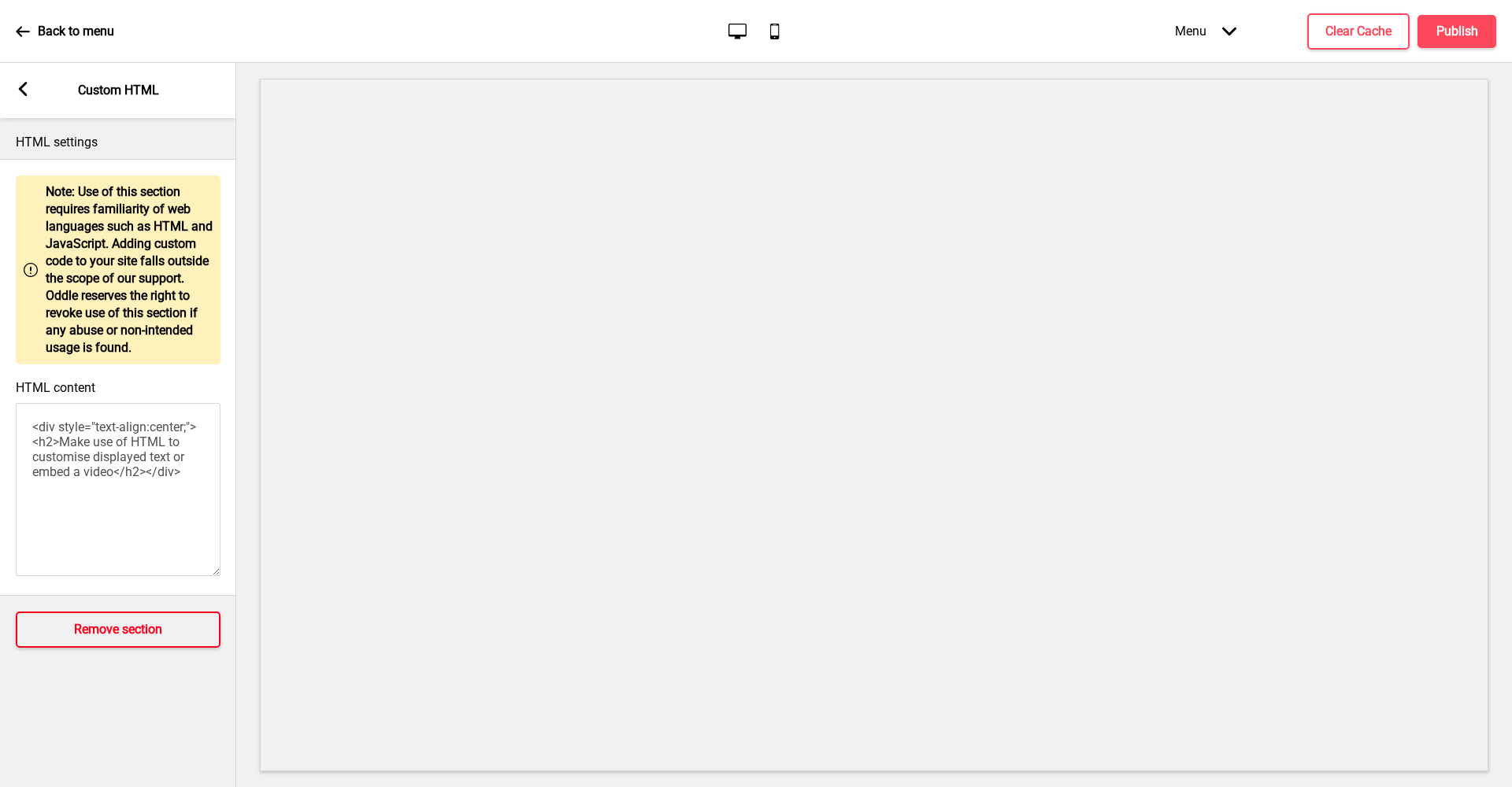
click at [86, 639] on h4 "Remove section" at bounding box center [117, 629] width 88 height 17
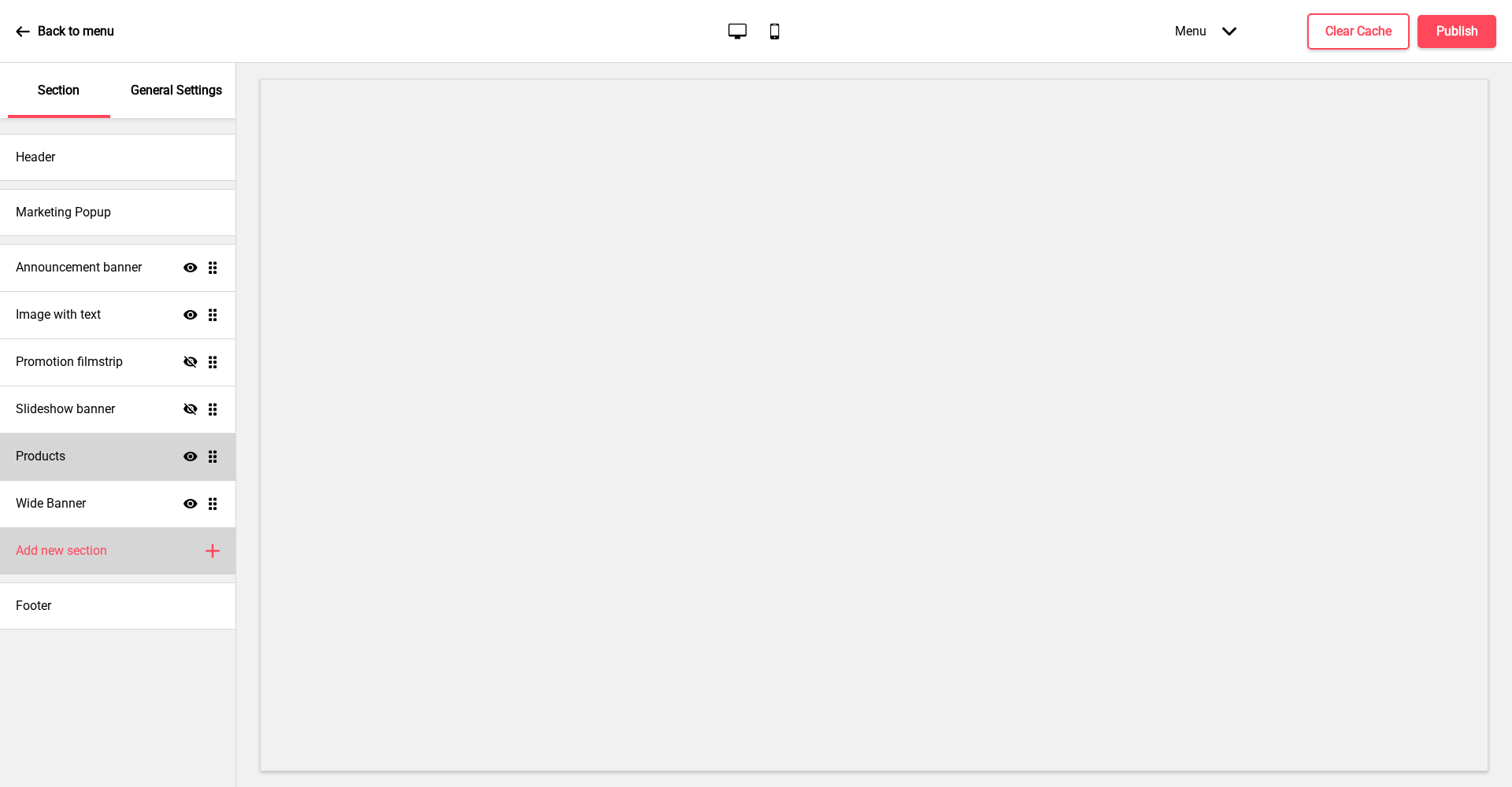
click at [139, 537] on div "Add new section Plus" at bounding box center [117, 551] width 235 height 47
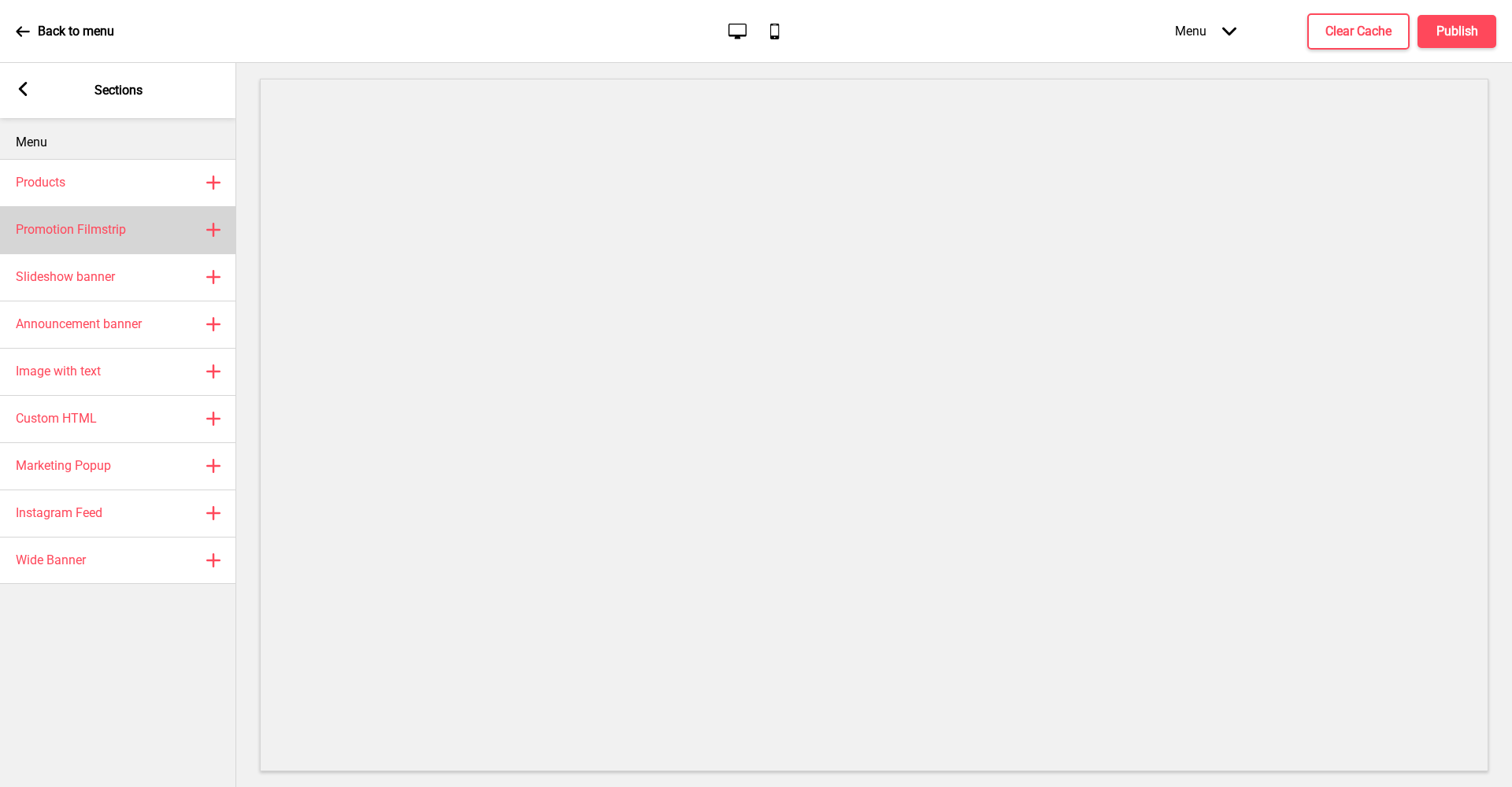
click at [164, 217] on div "Promotion Filmstrip Plus" at bounding box center [117, 230] width 236 height 47
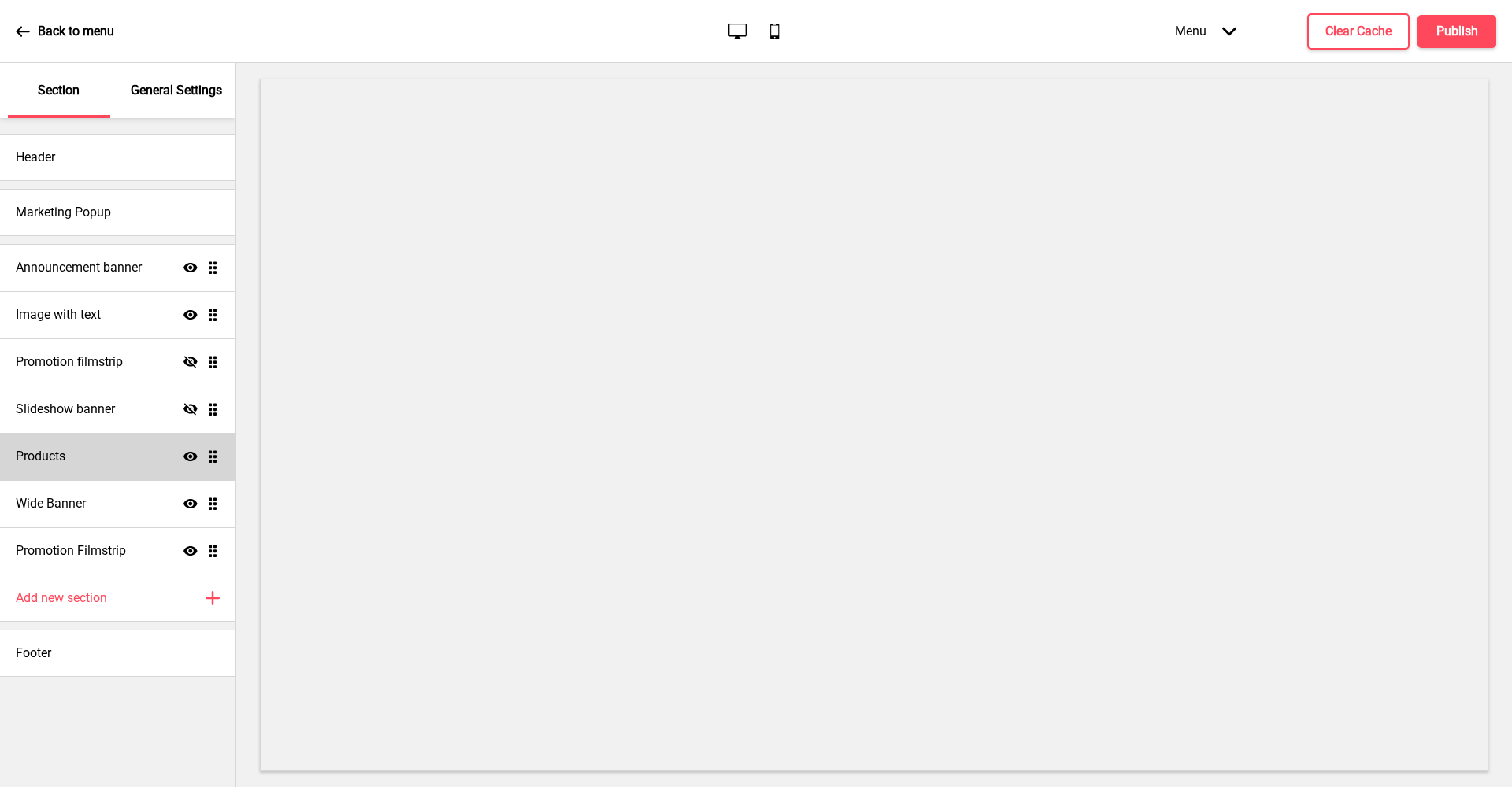
select select "center"
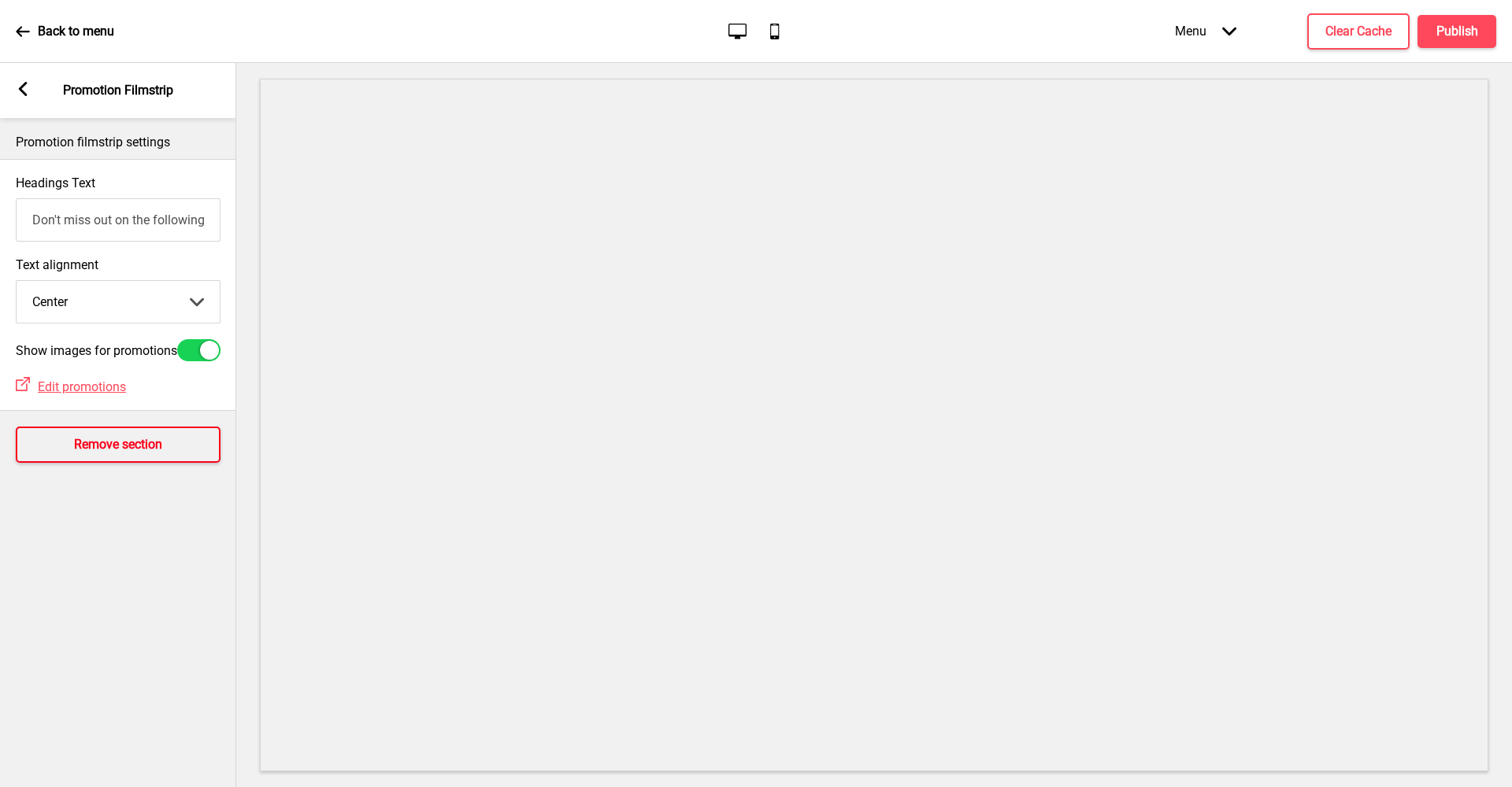
click at [82, 463] on button "Remove section" at bounding box center [117, 445] width 205 height 36
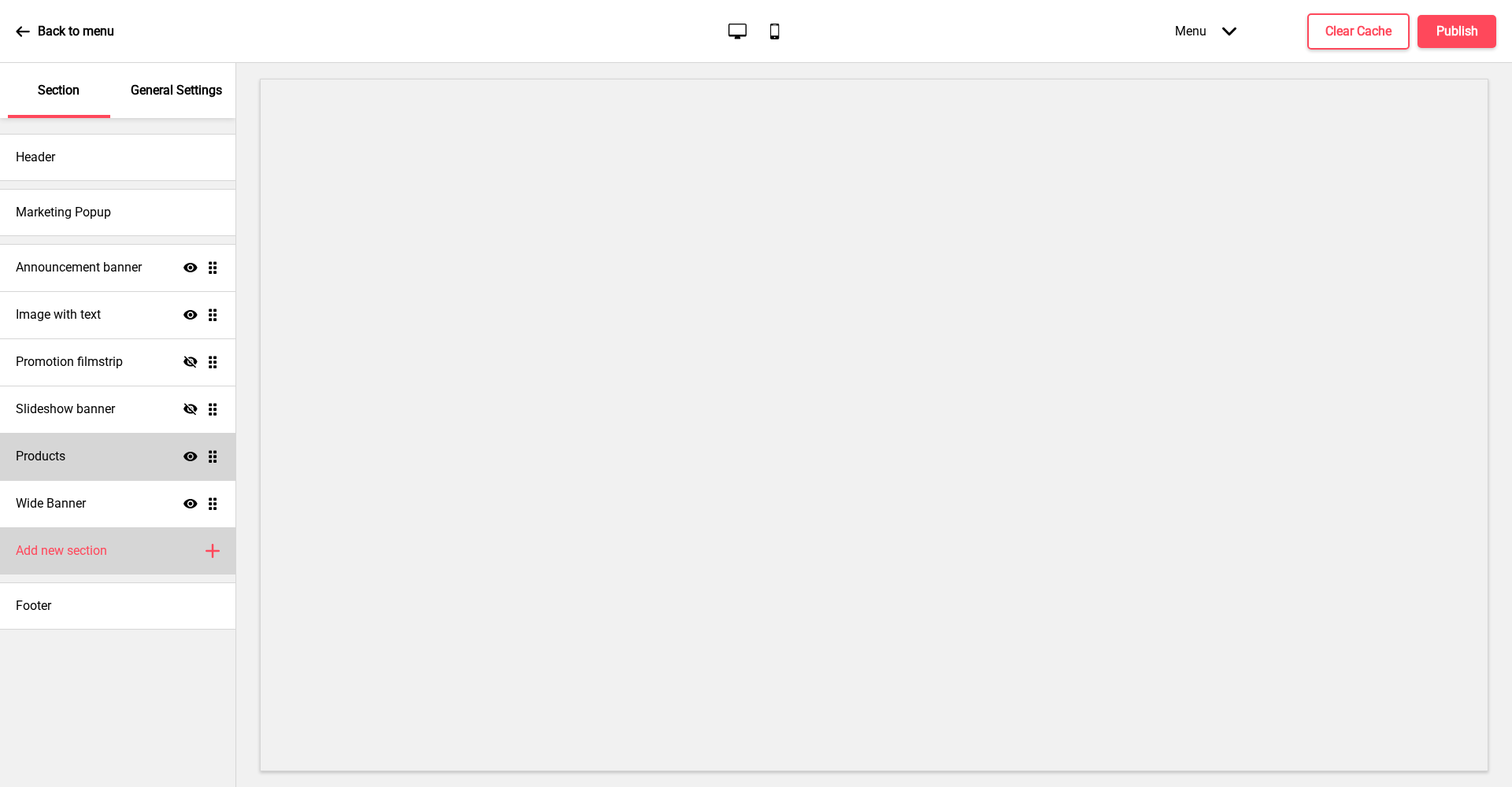
click at [171, 548] on div "Add new section Plus" at bounding box center [117, 551] width 235 height 47
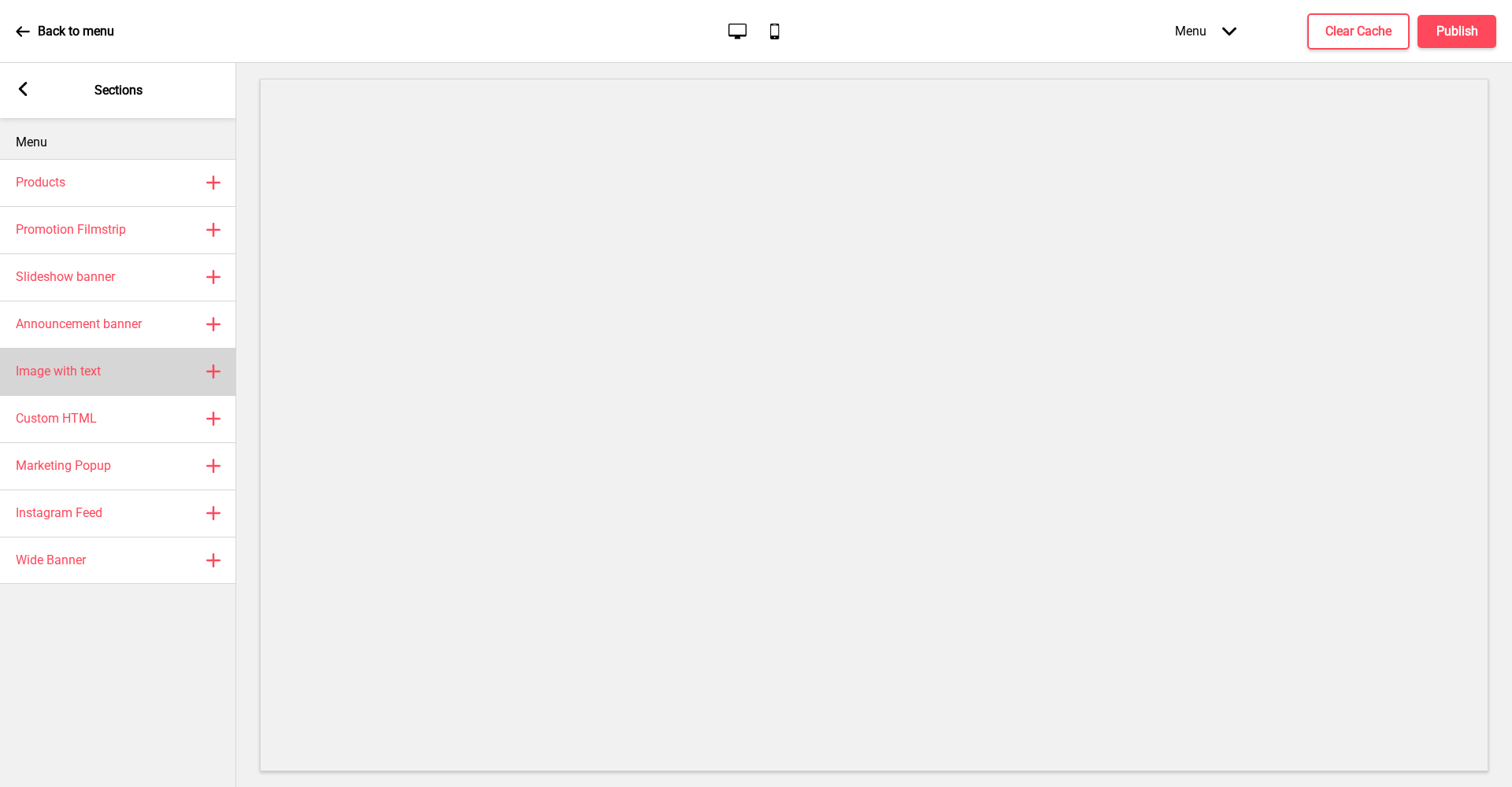
click at [122, 362] on div "Image with text Plus" at bounding box center [117, 372] width 236 height 47
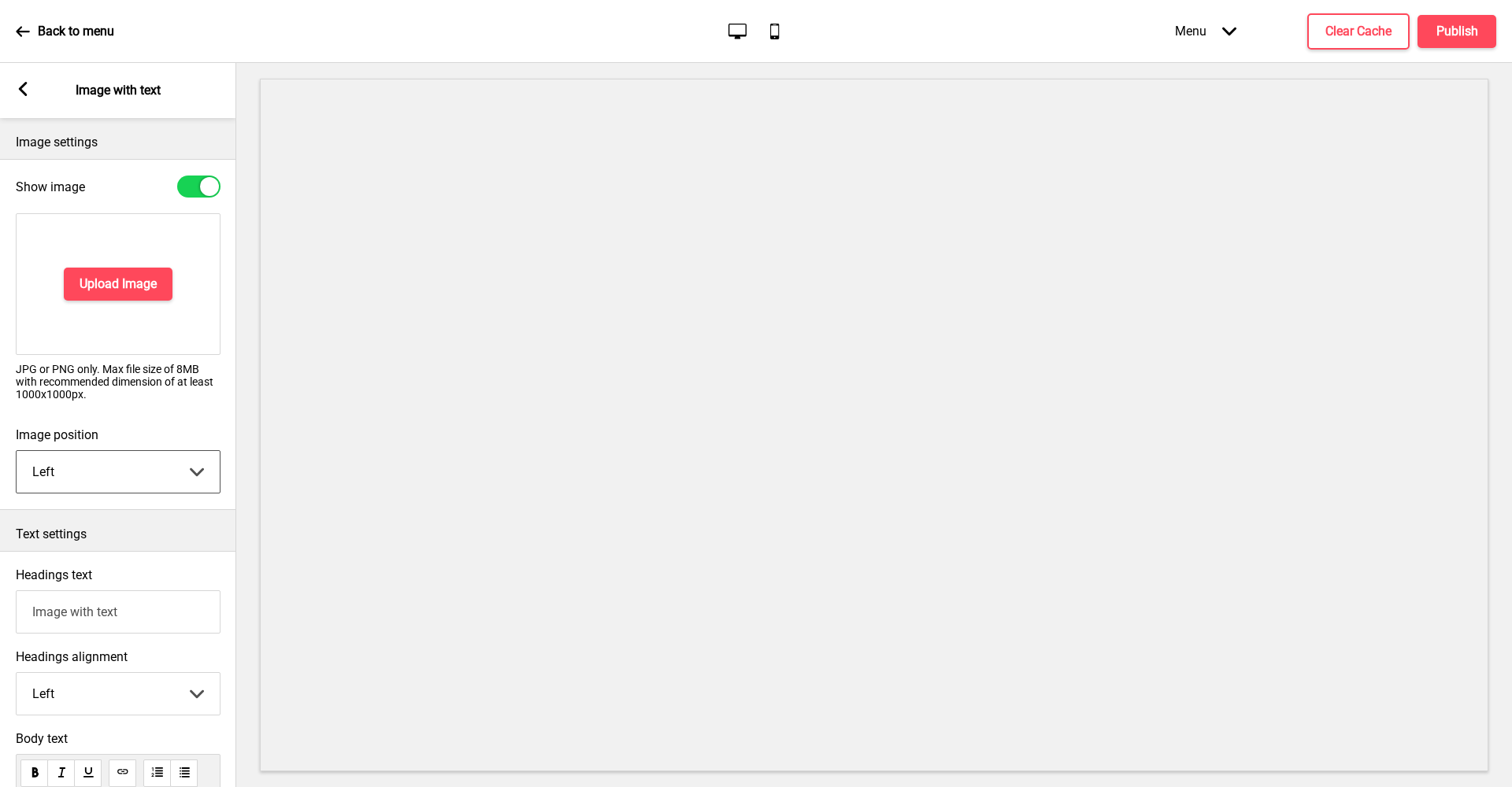
select select "right"
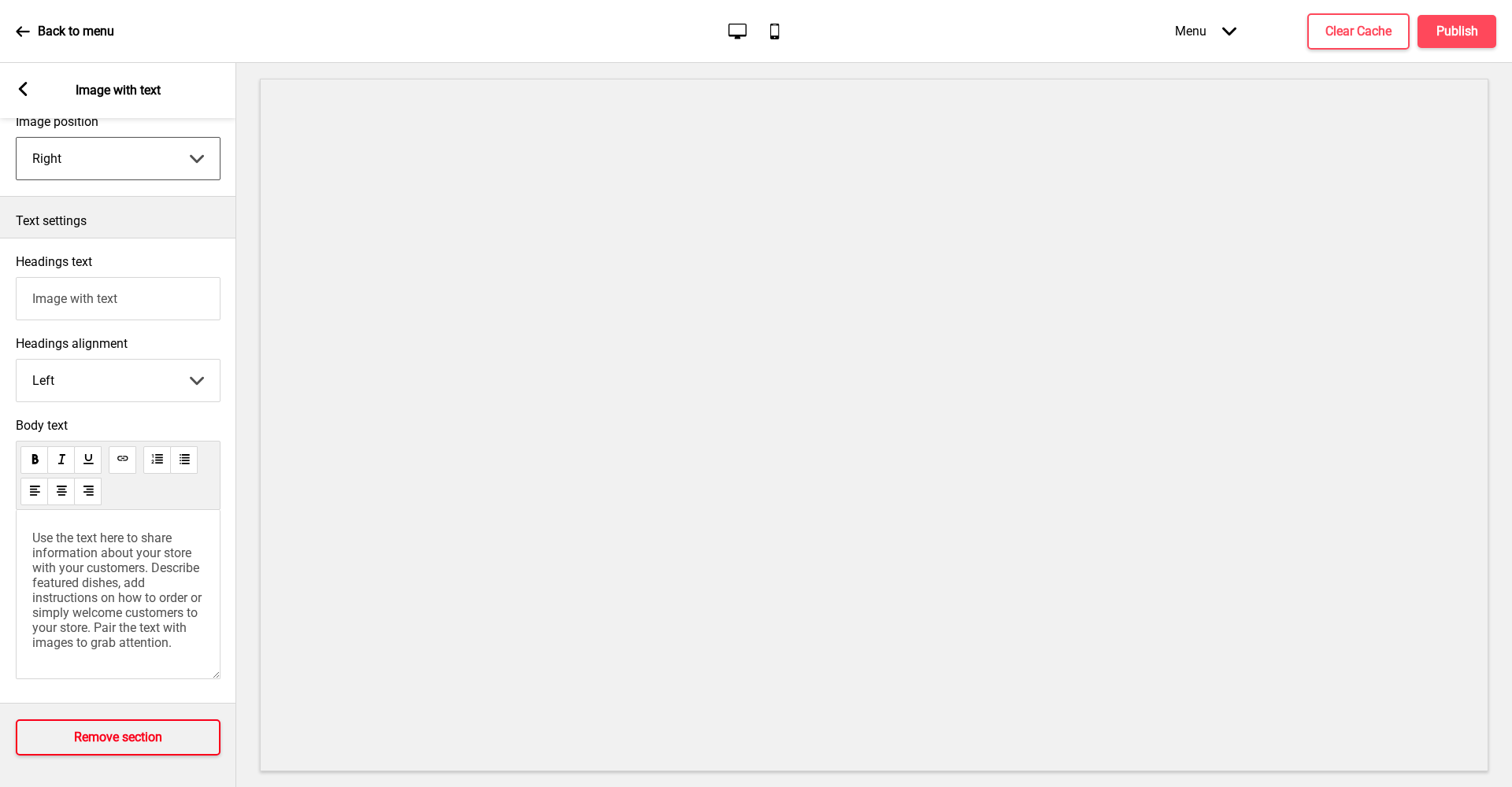
click at [152, 734] on h4 "Remove section" at bounding box center [117, 737] width 88 height 17
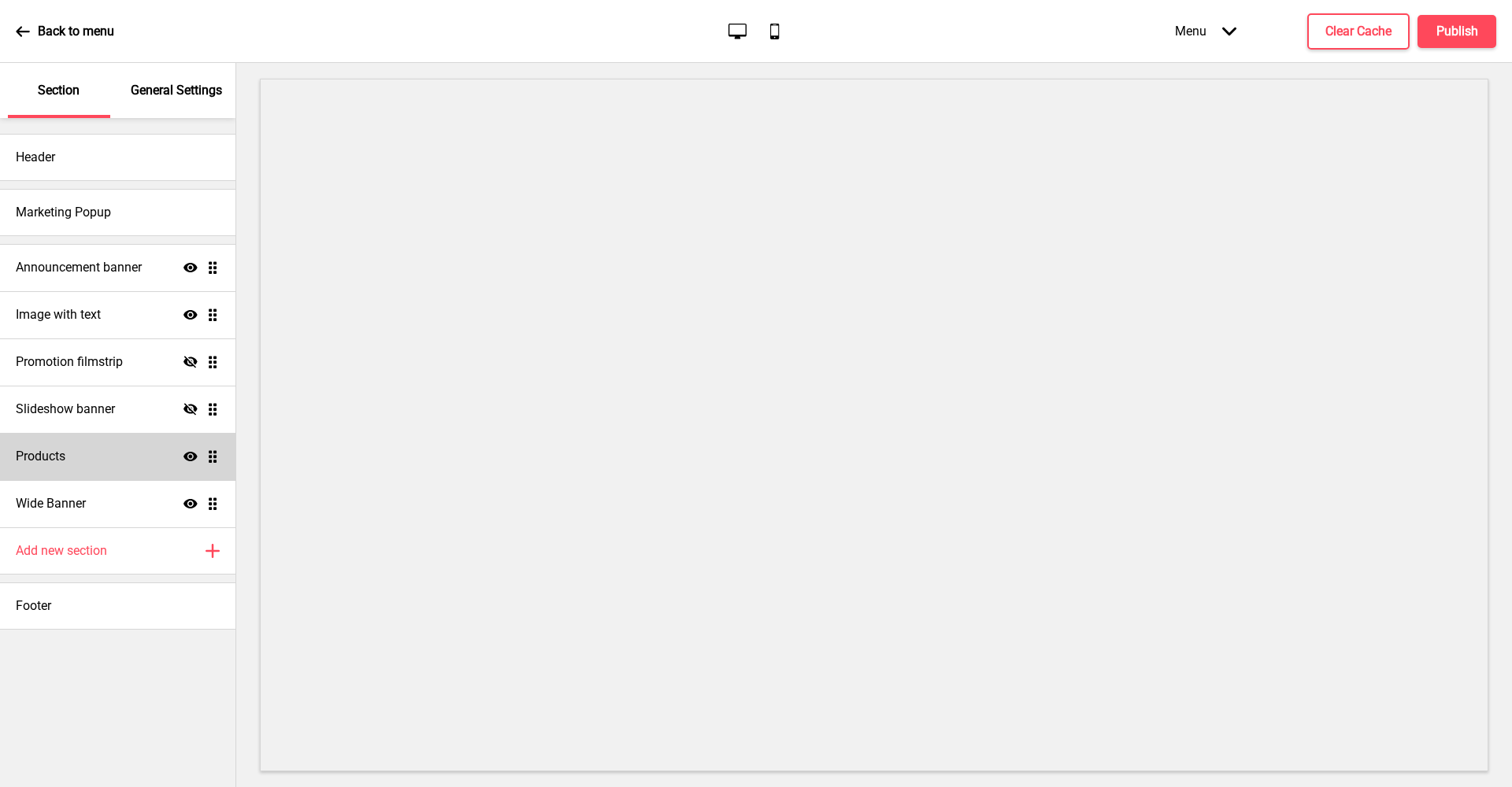
click at [150, 79] on div "General Settings" at bounding box center [177, 90] width 102 height 56
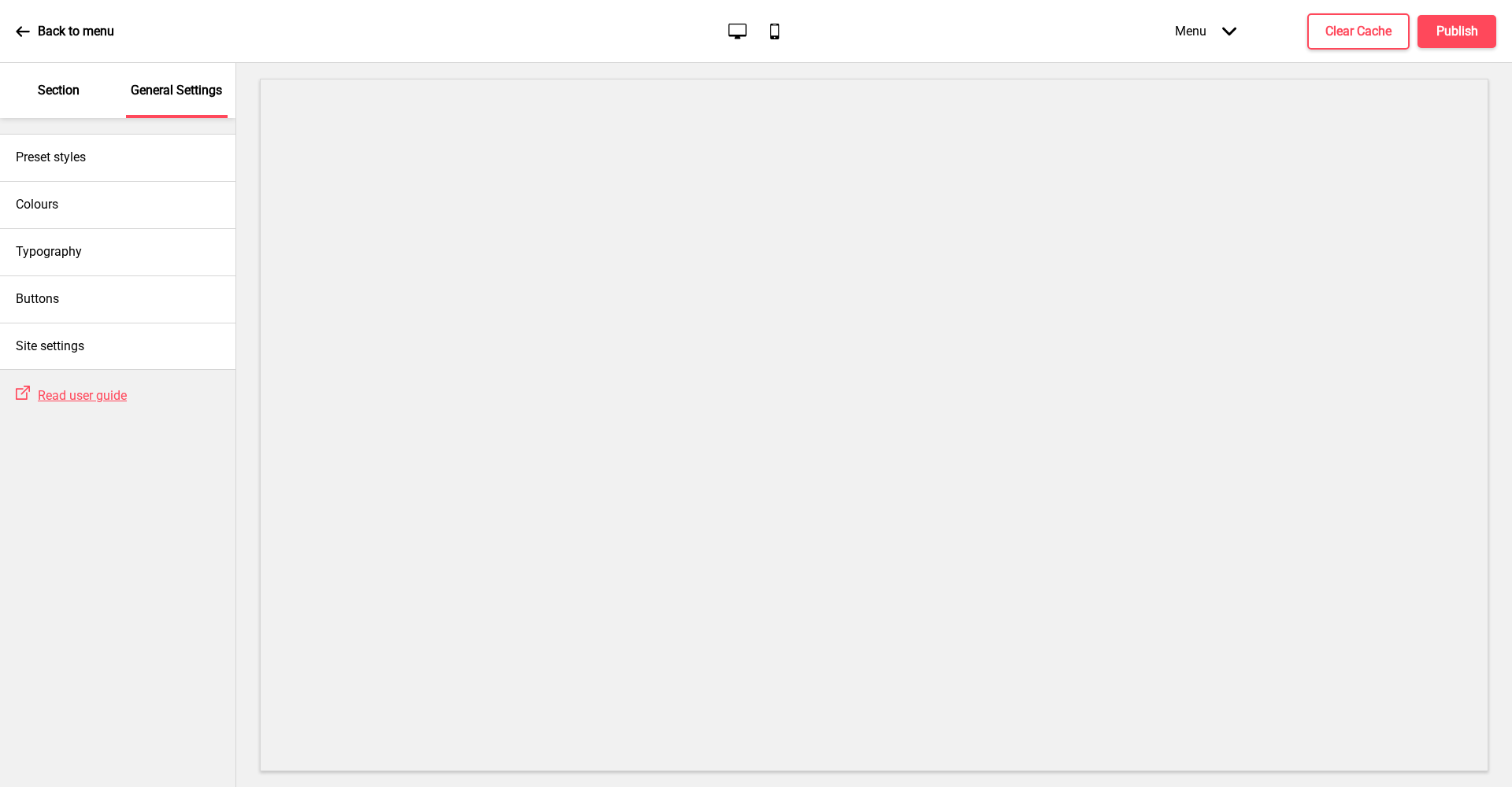
click at [97, 99] on div "Section" at bounding box center [59, 90] width 102 height 56
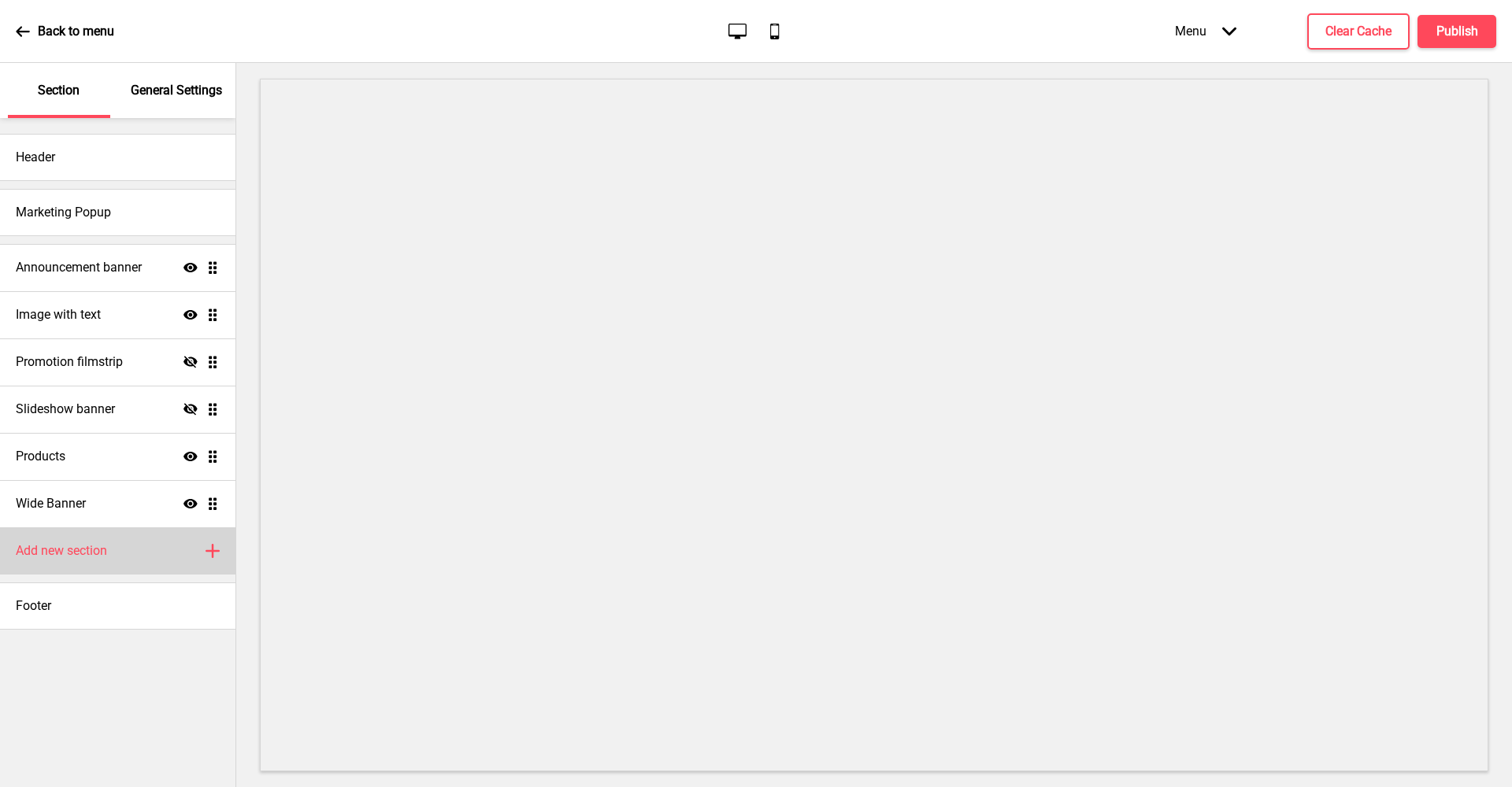
click at [201, 549] on div "Add new section Plus" at bounding box center [117, 551] width 235 height 47
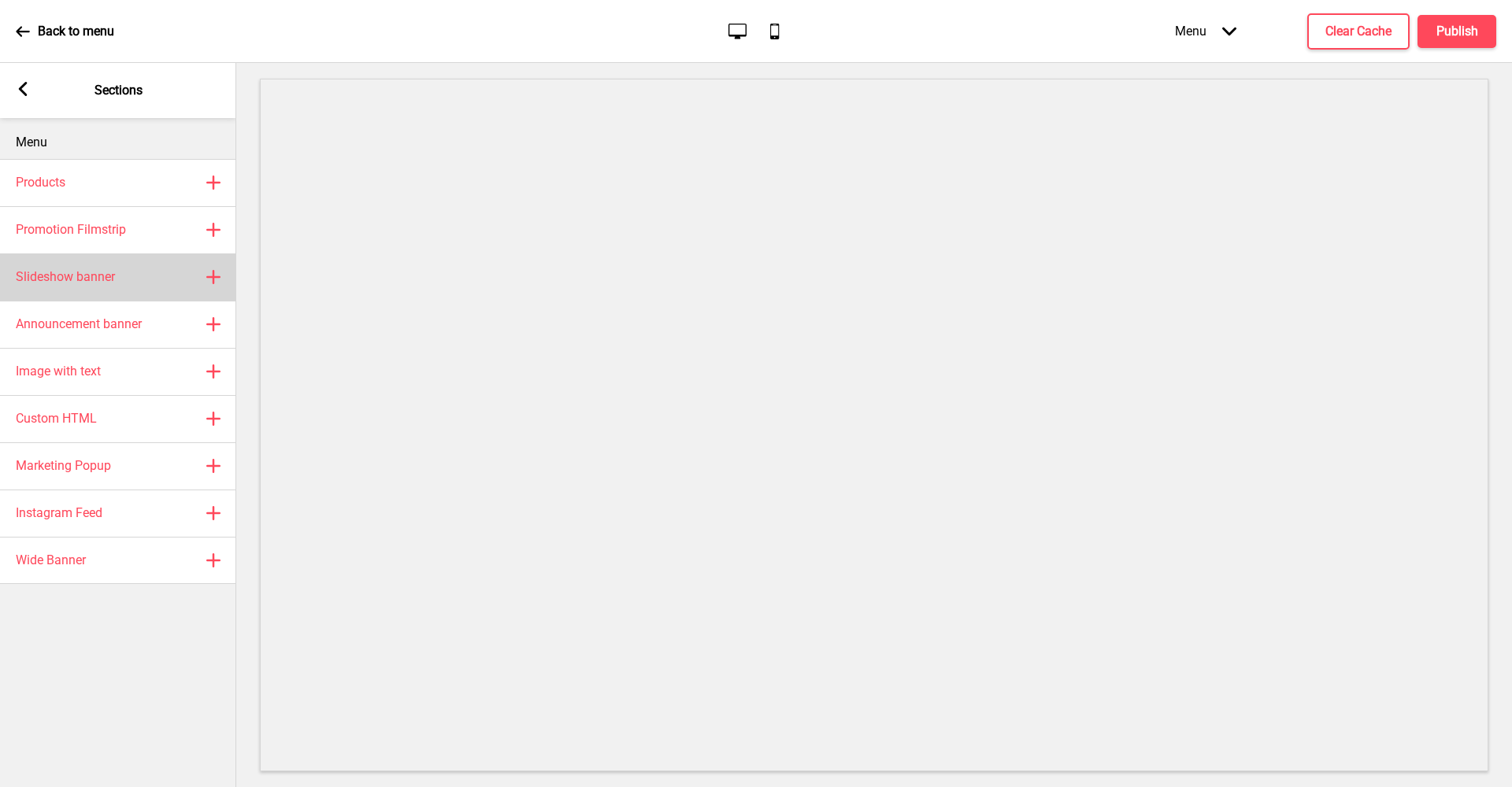
click at [132, 267] on div "Slideshow banner Plus" at bounding box center [117, 277] width 236 height 47
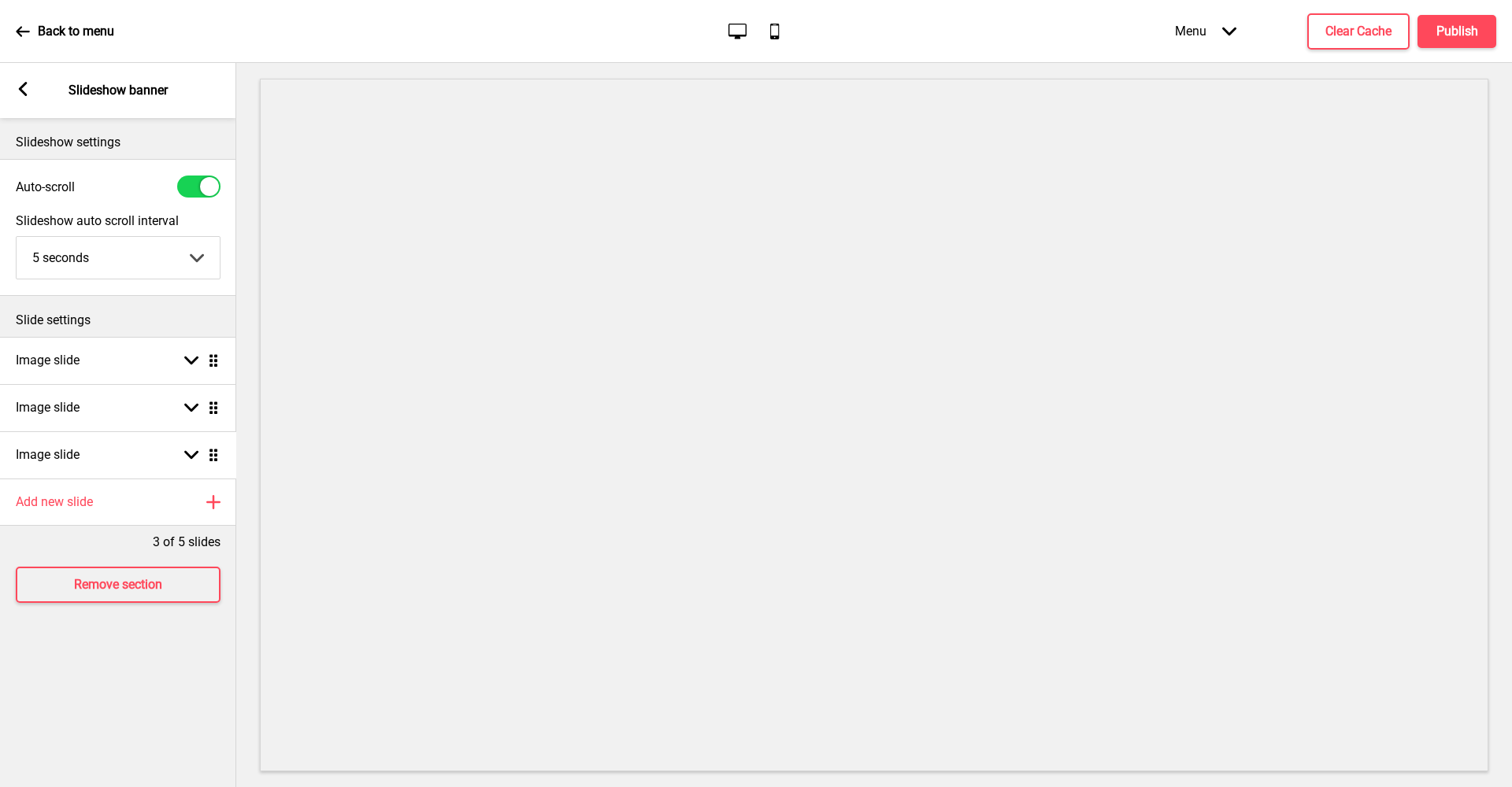
click at [219, 461] on ul "Image slide Arrow down Drag Image slide Arrow down Drag Image slide Arrow down …" at bounding box center [117, 408] width 236 height 142
click at [213, 462] on ul "Image slide Arrow down Drag Image slide Arrow down Drag Image slide Arrow down …" at bounding box center [117, 408] width 236 height 142
click at [143, 476] on div "Image slide Arrow down Drag" at bounding box center [117, 455] width 236 height 47
select select "right"
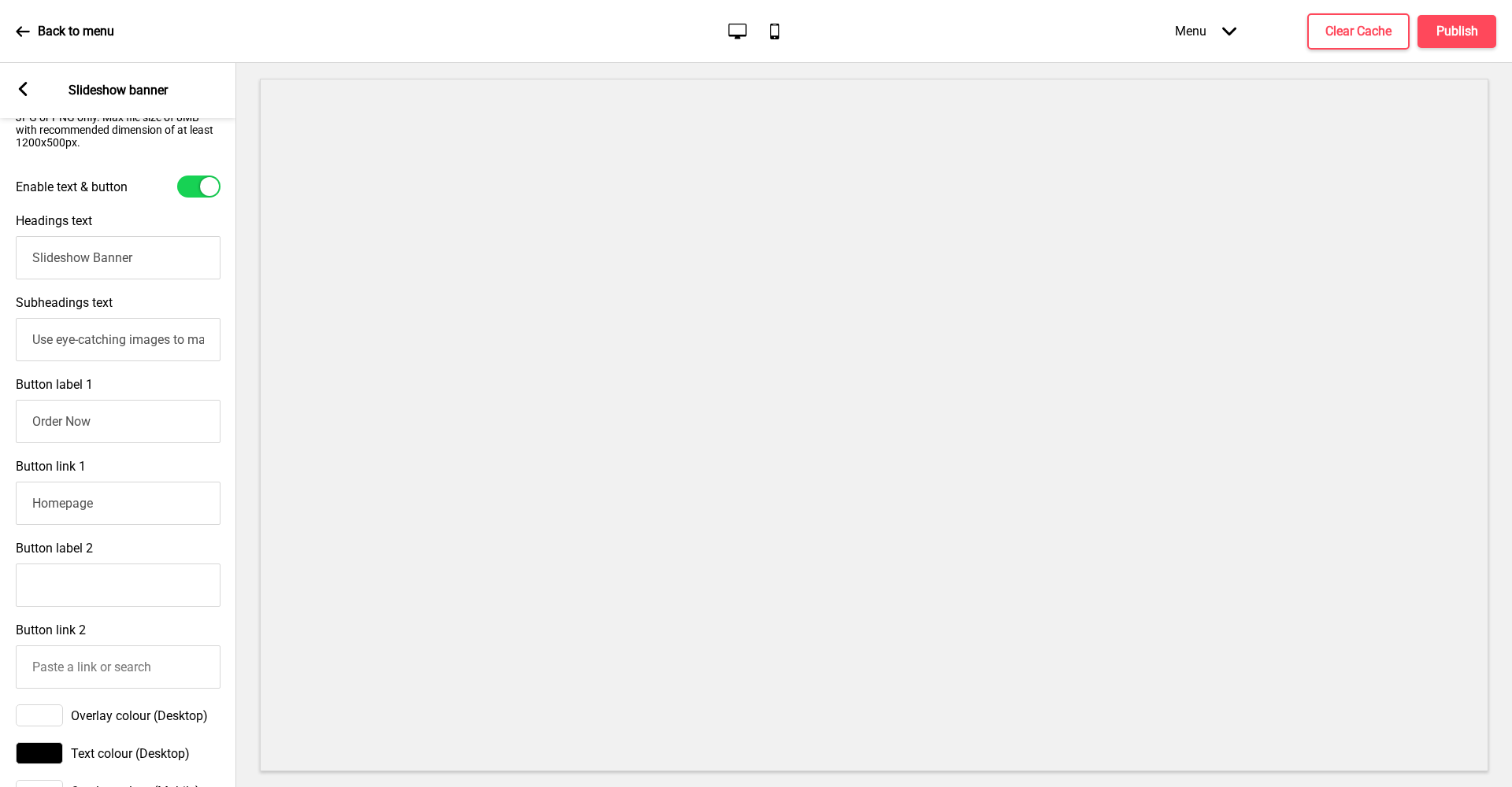
scroll to position [840, 0]
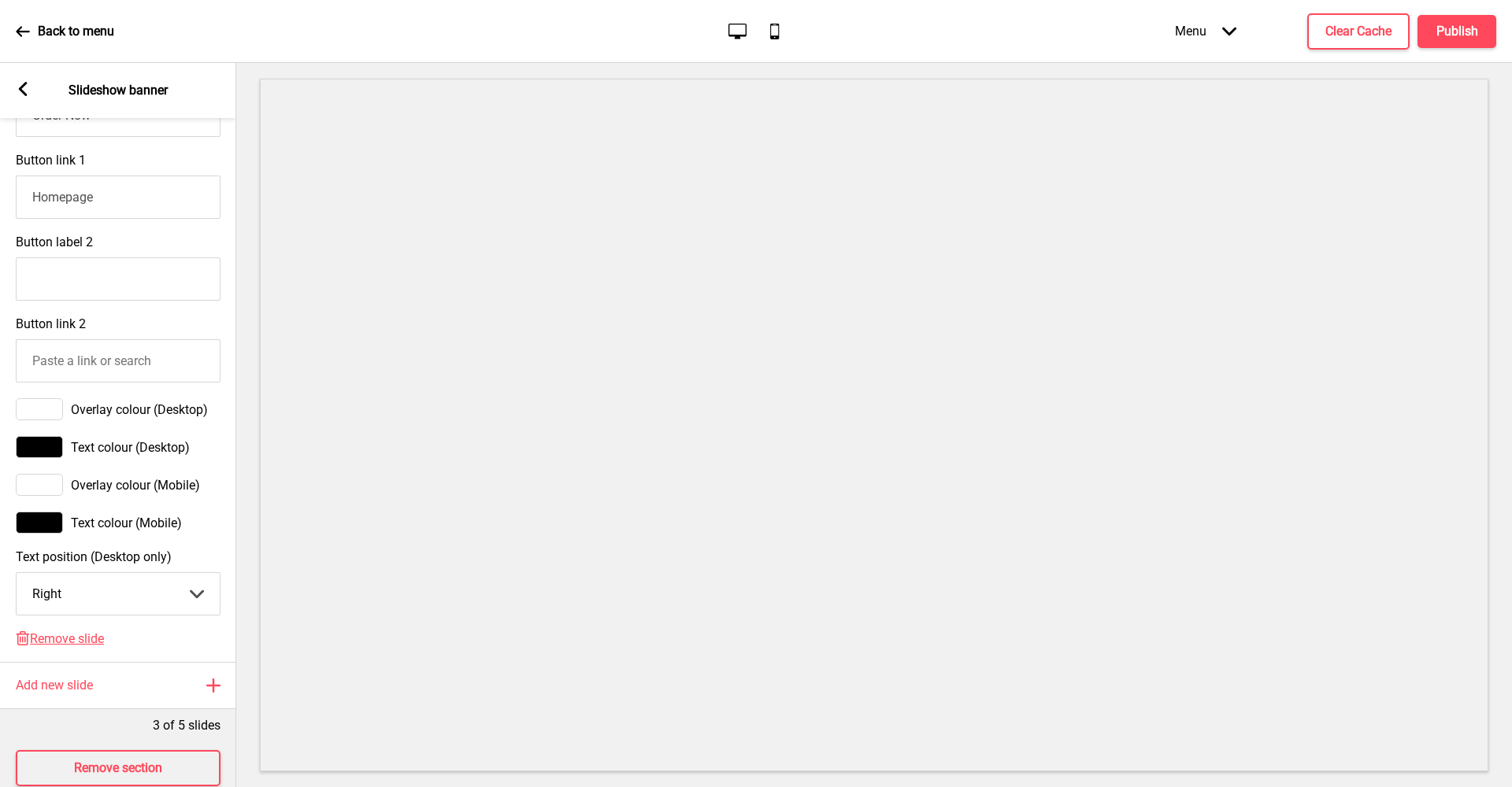
click at [75, 648] on div "Delete Remove slide" at bounding box center [117, 647] width 236 height 31
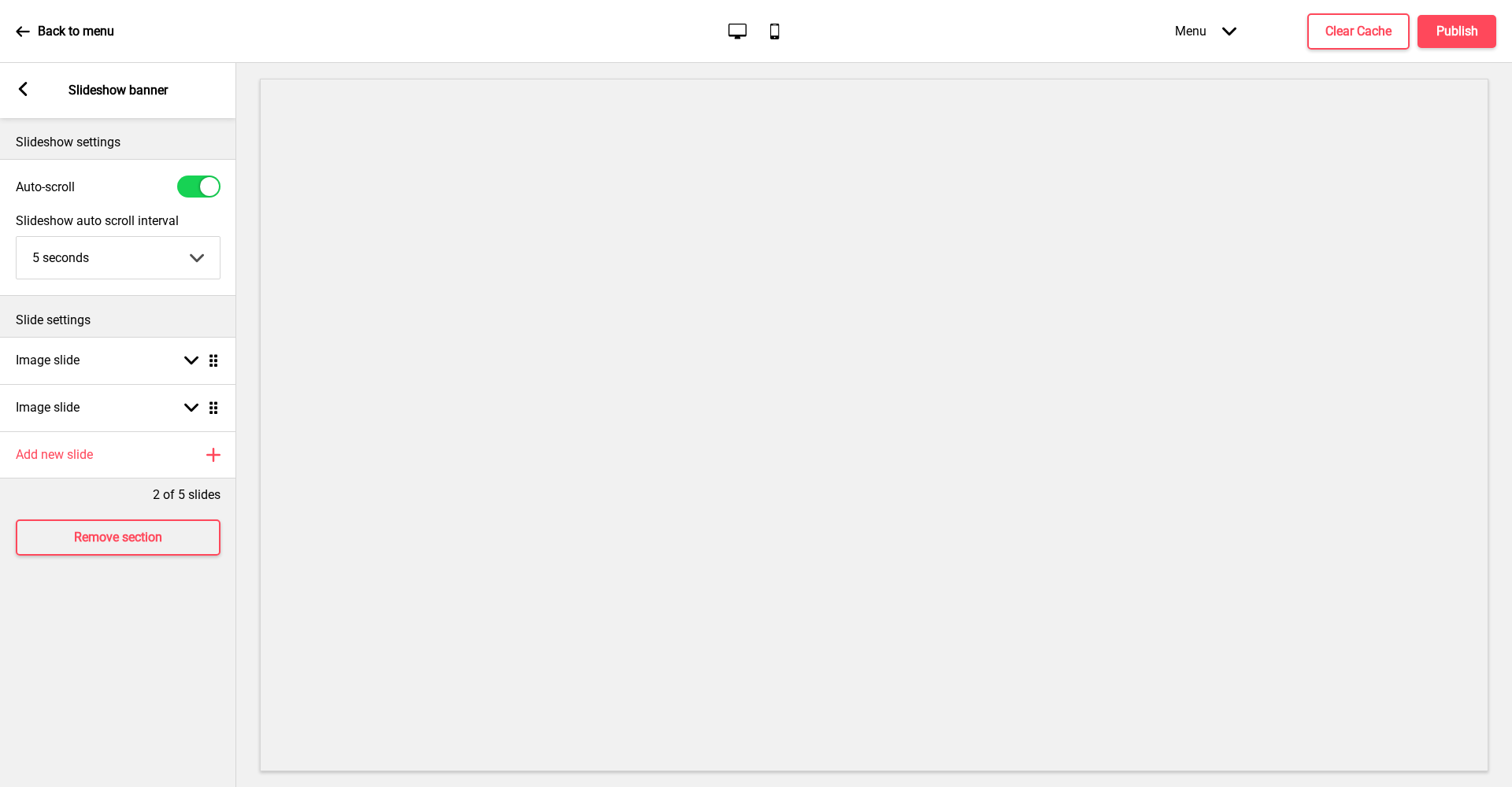
scroll to position [0, 0]
click at [155, 410] on div "Image slide Arrow down Drag" at bounding box center [117, 408] width 236 height 47
select select "right"
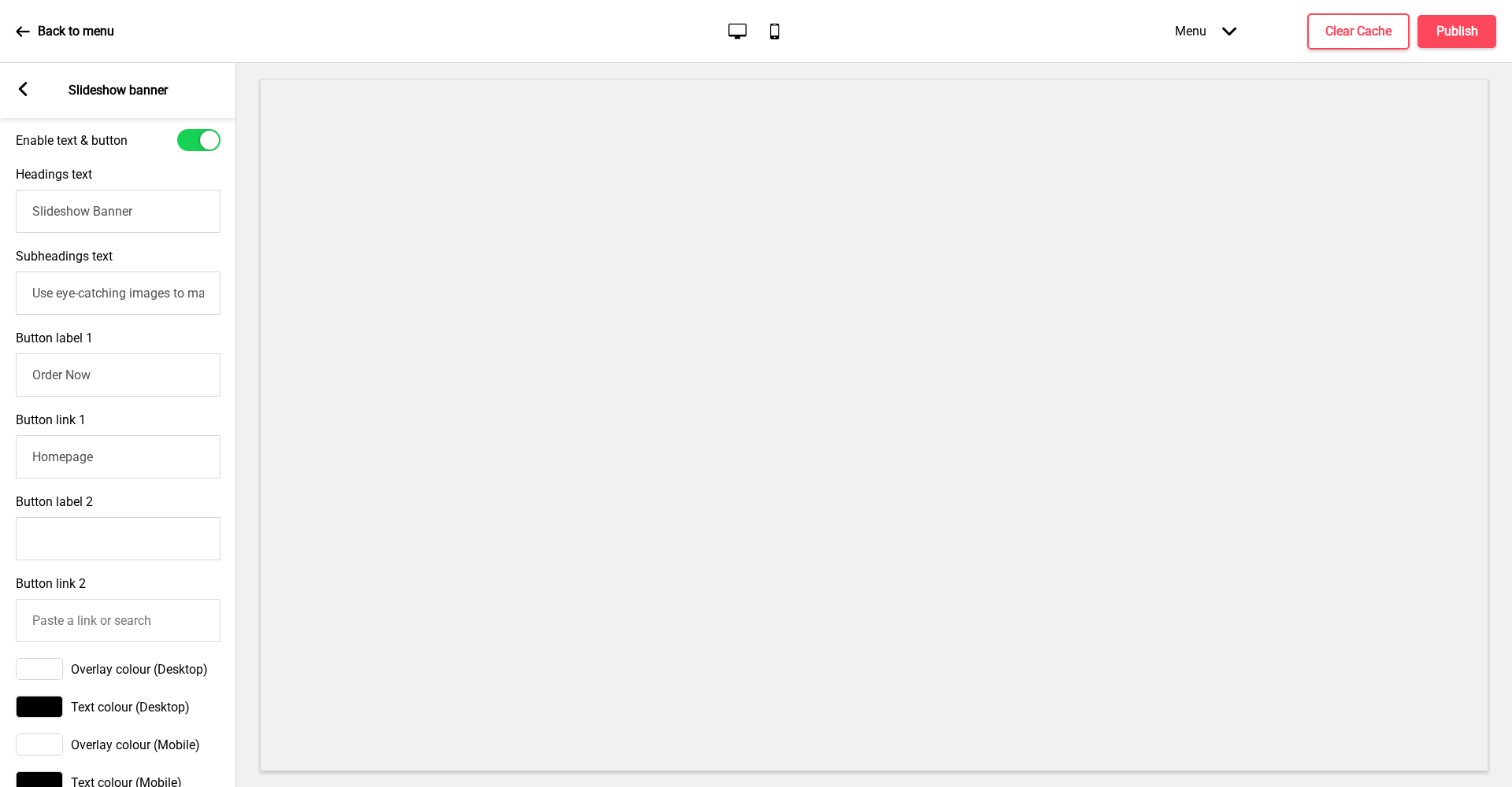
scroll to position [688, 0]
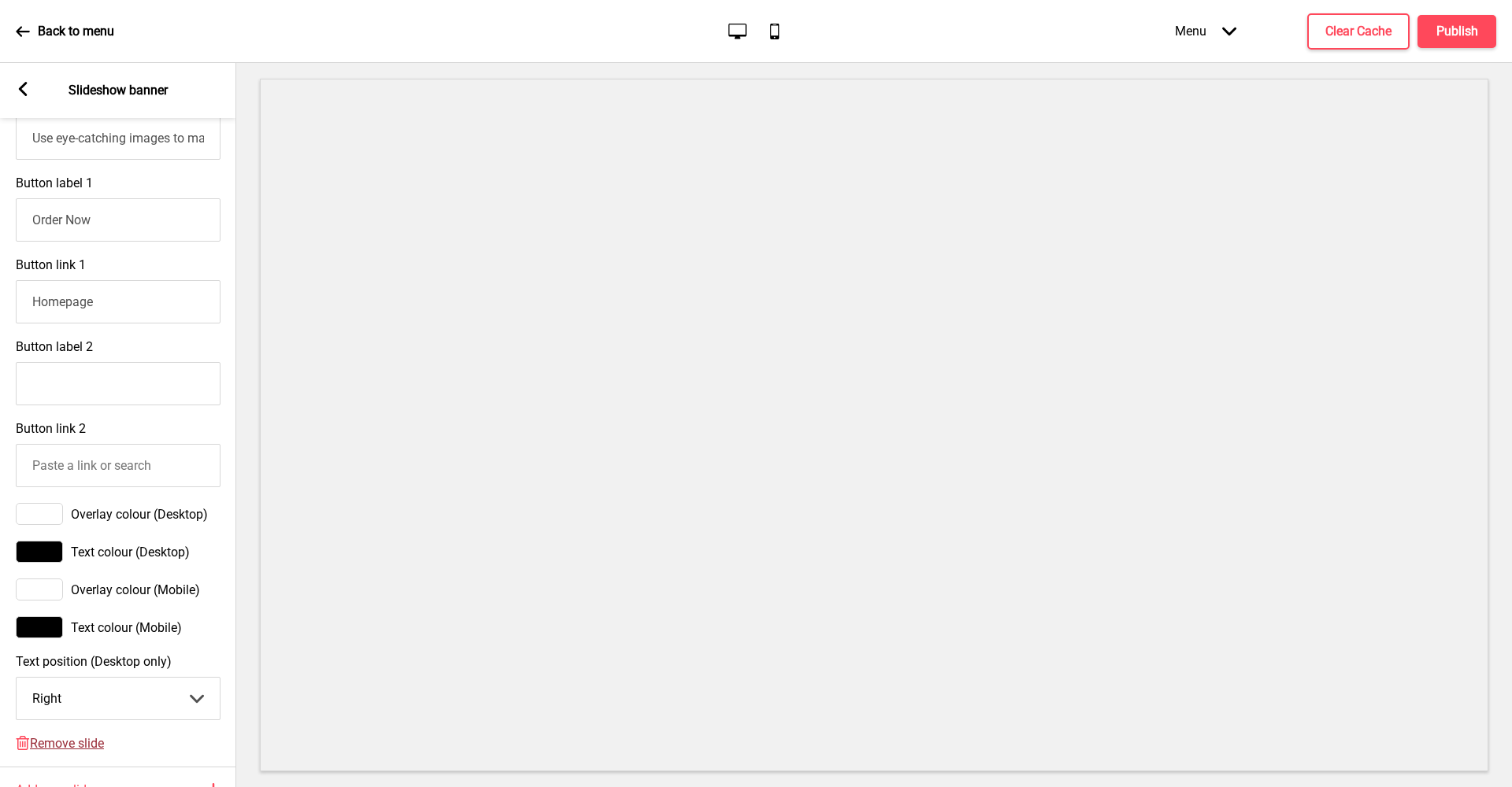
click at [88, 742] on span "Remove slide" at bounding box center [66, 743] width 74 height 15
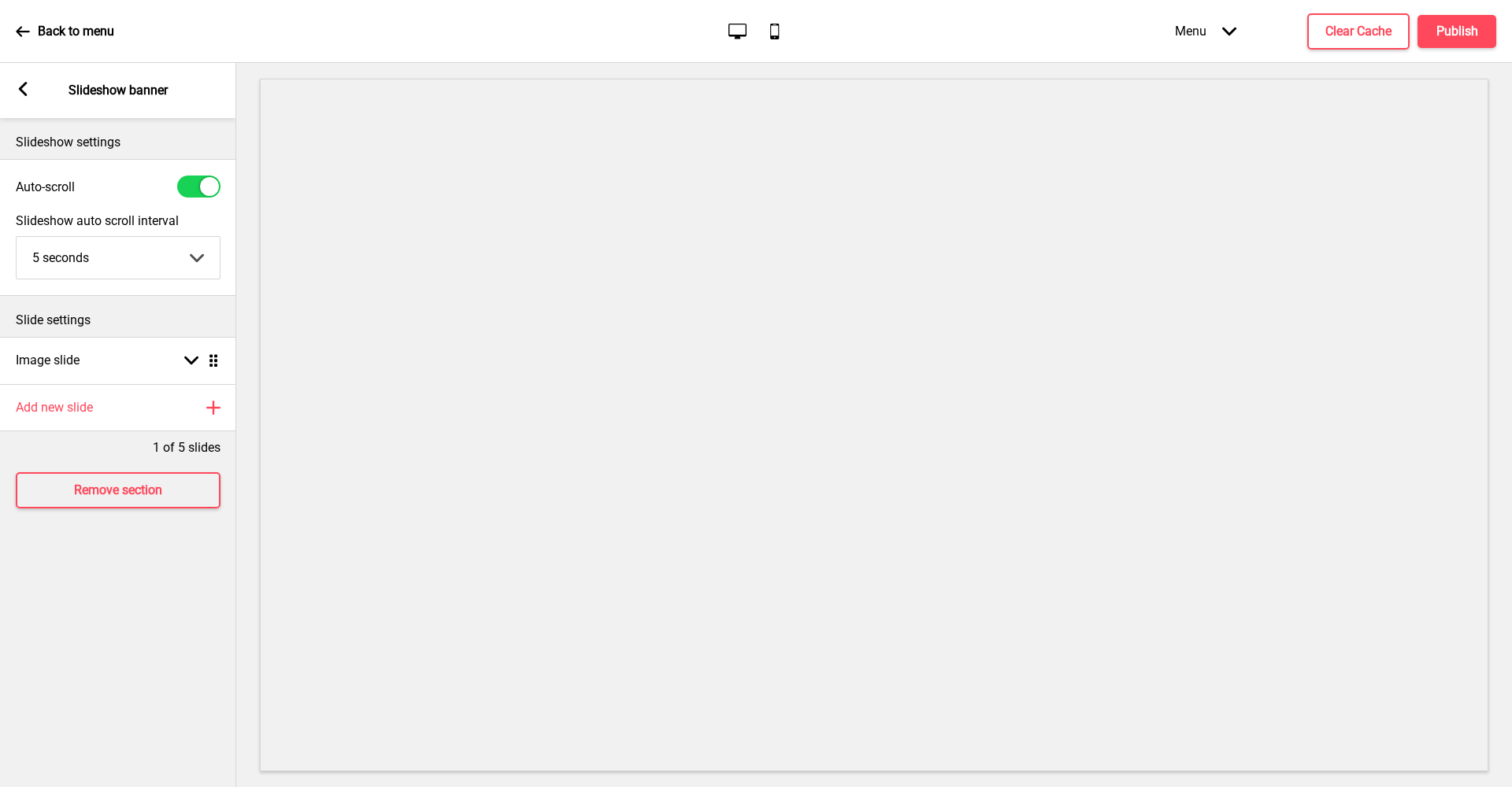
click at [203, 182] on div at bounding box center [209, 187] width 19 height 19
checkbox input "false"
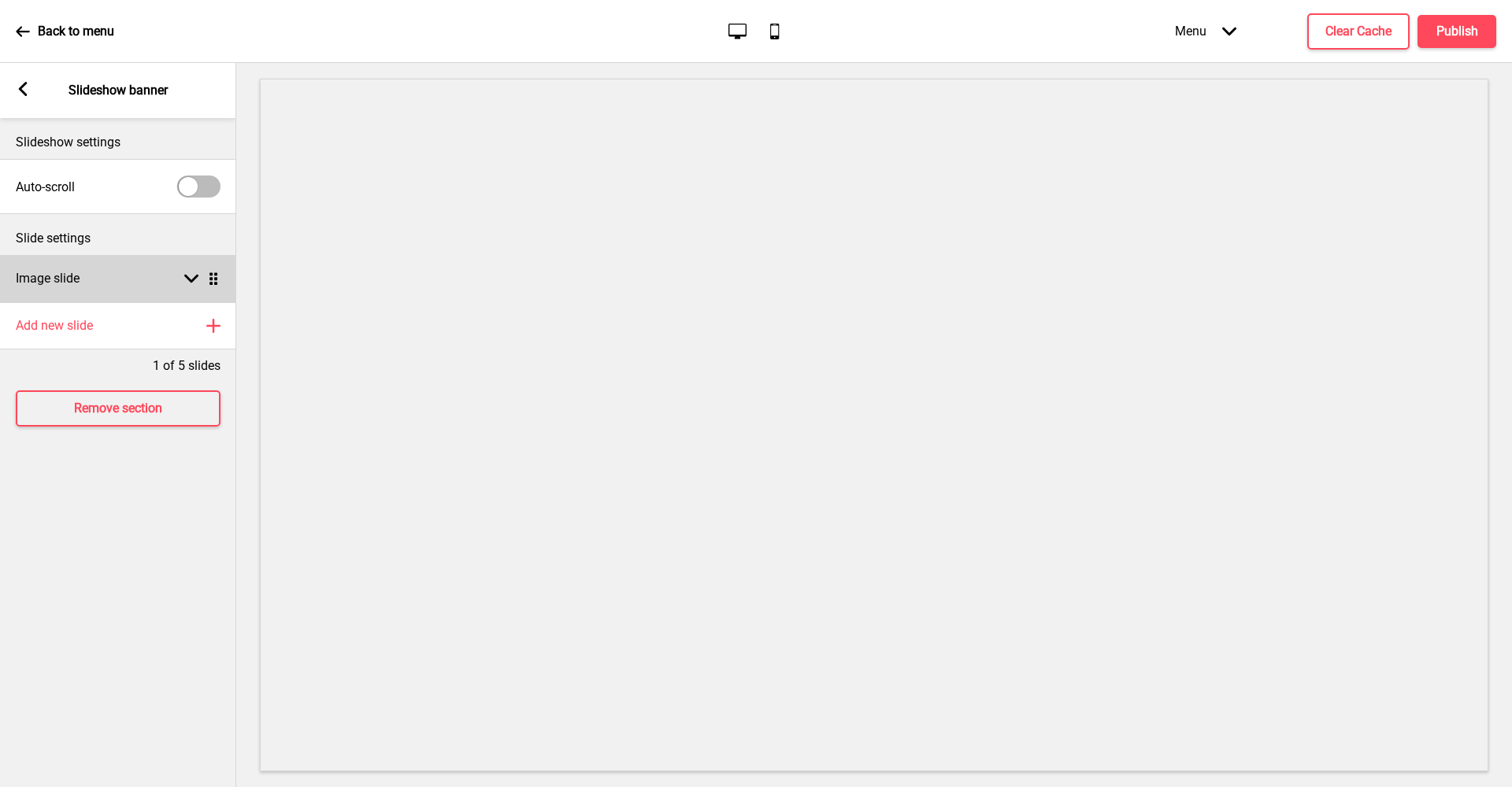
click at [183, 274] on div "Arrow down Drag" at bounding box center [199, 279] width 44 height 15
select select "right"
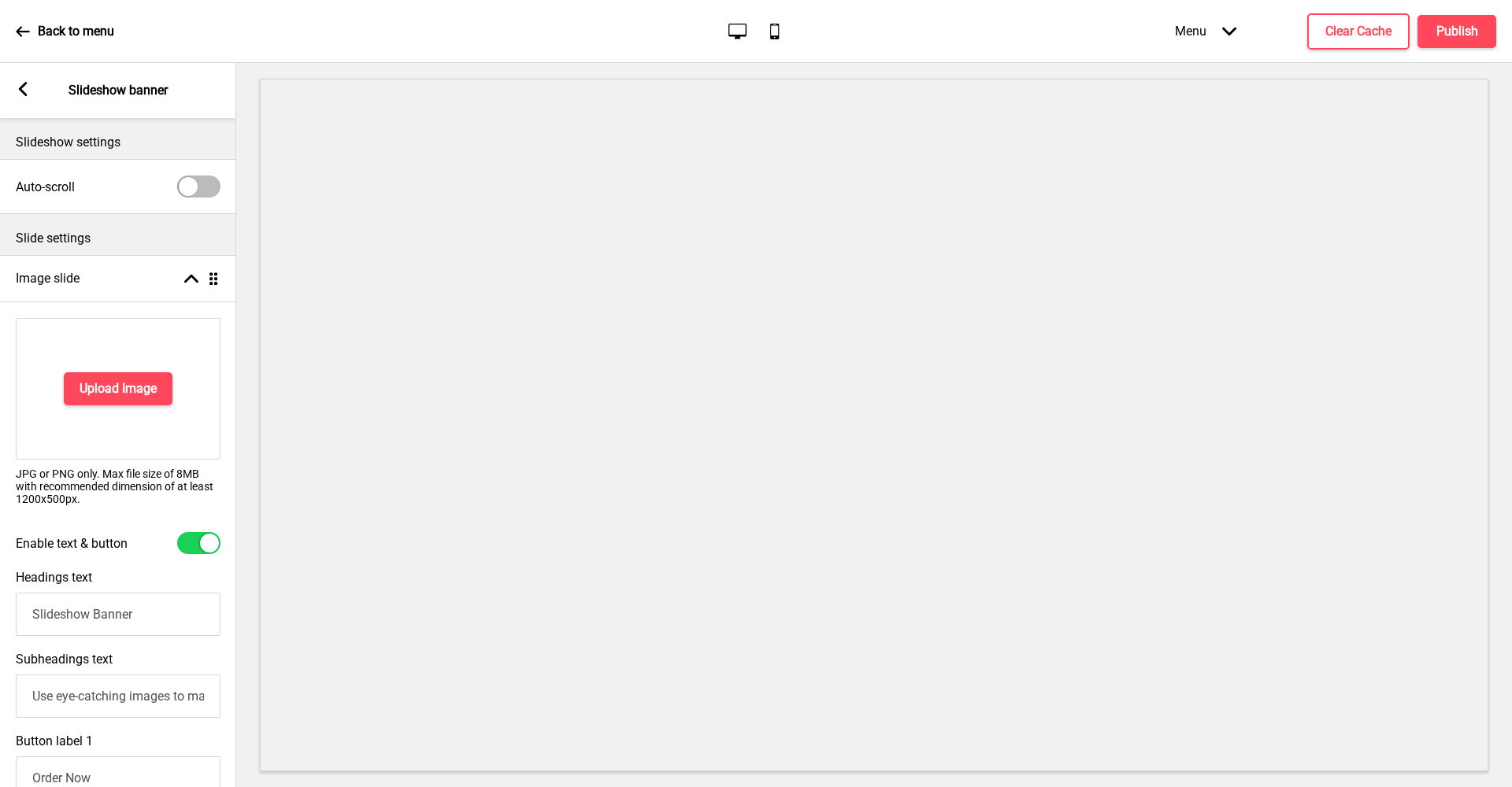
click at [132, 406] on div "Upload Image" at bounding box center [117, 389] width 205 height 142
click at [136, 388] on h4 "Upload Image" at bounding box center [117, 389] width 77 height 17
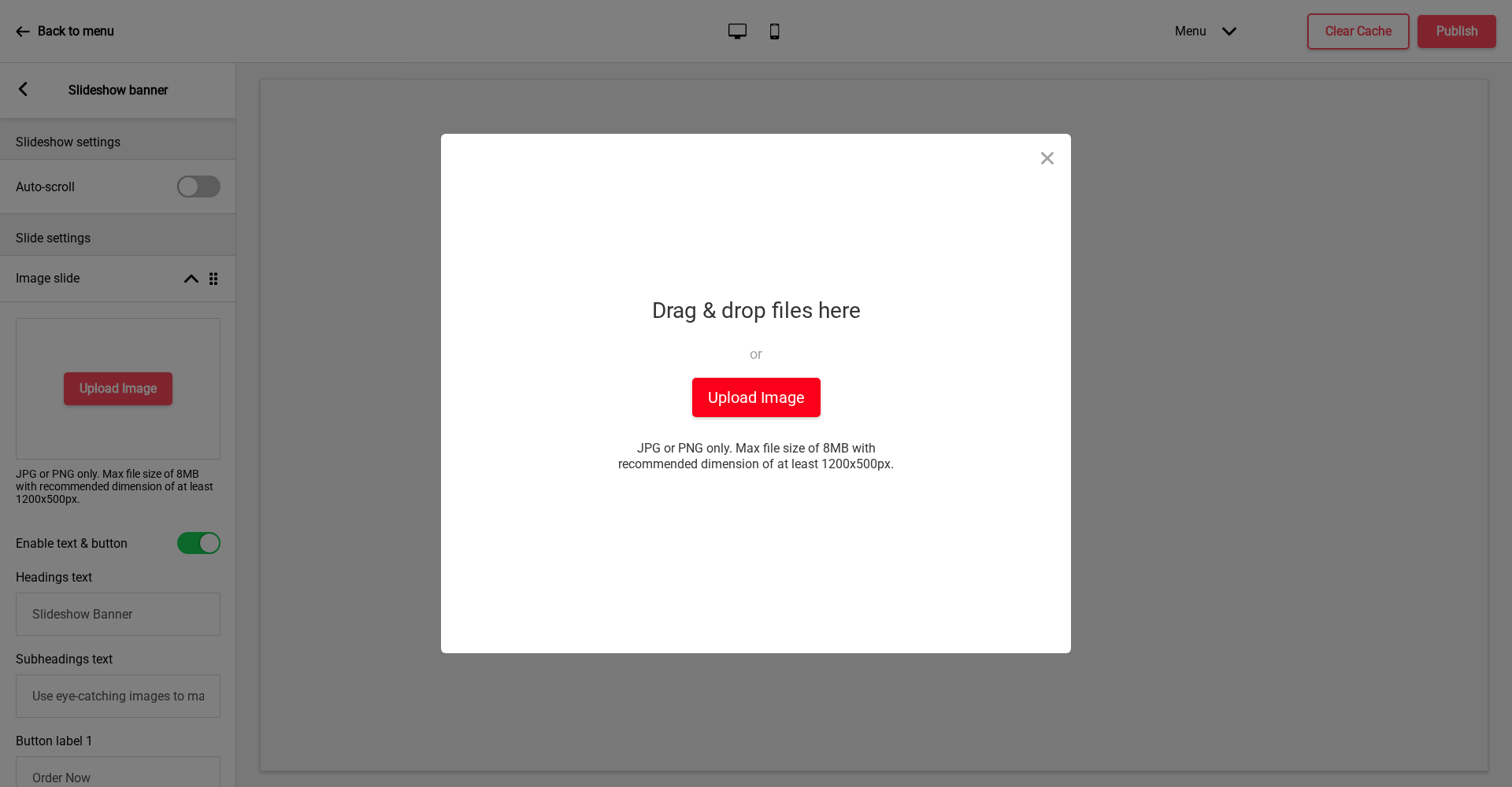
click at [706, 401] on button "Upload Image" at bounding box center [756, 397] width 128 height 39
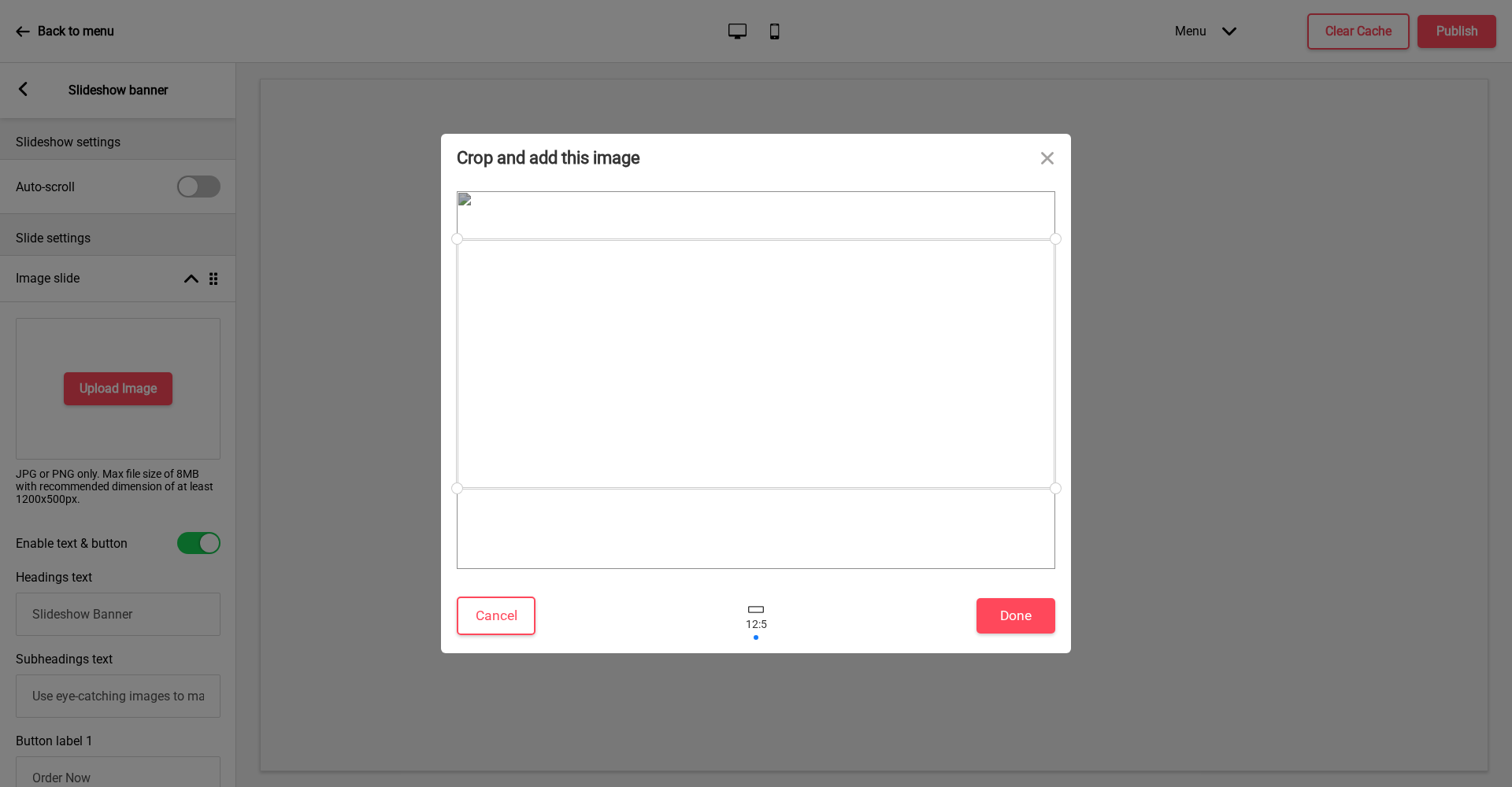
drag, startPoint x: 952, startPoint y: 447, endPoint x: 955, endPoint y: 431, distance: 16.3
click at [955, 431] on div at bounding box center [755, 364] width 598 height 250
click at [901, 424] on div at bounding box center [755, 372] width 598 height 250
click at [1020, 624] on button "Done" at bounding box center [1016, 616] width 78 height 36
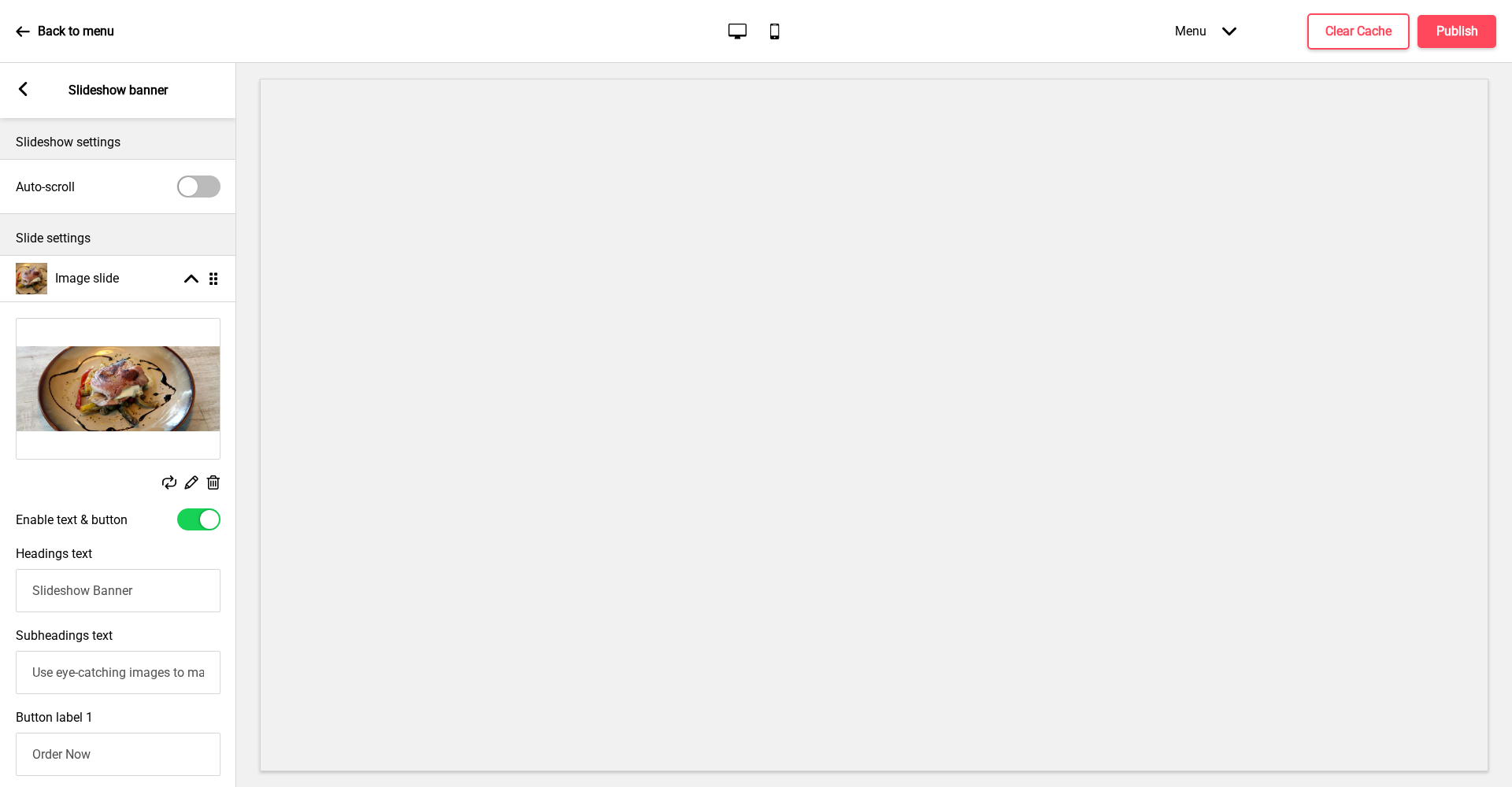
click at [207, 523] on div at bounding box center [209, 519] width 19 height 19
checkbox input "false"
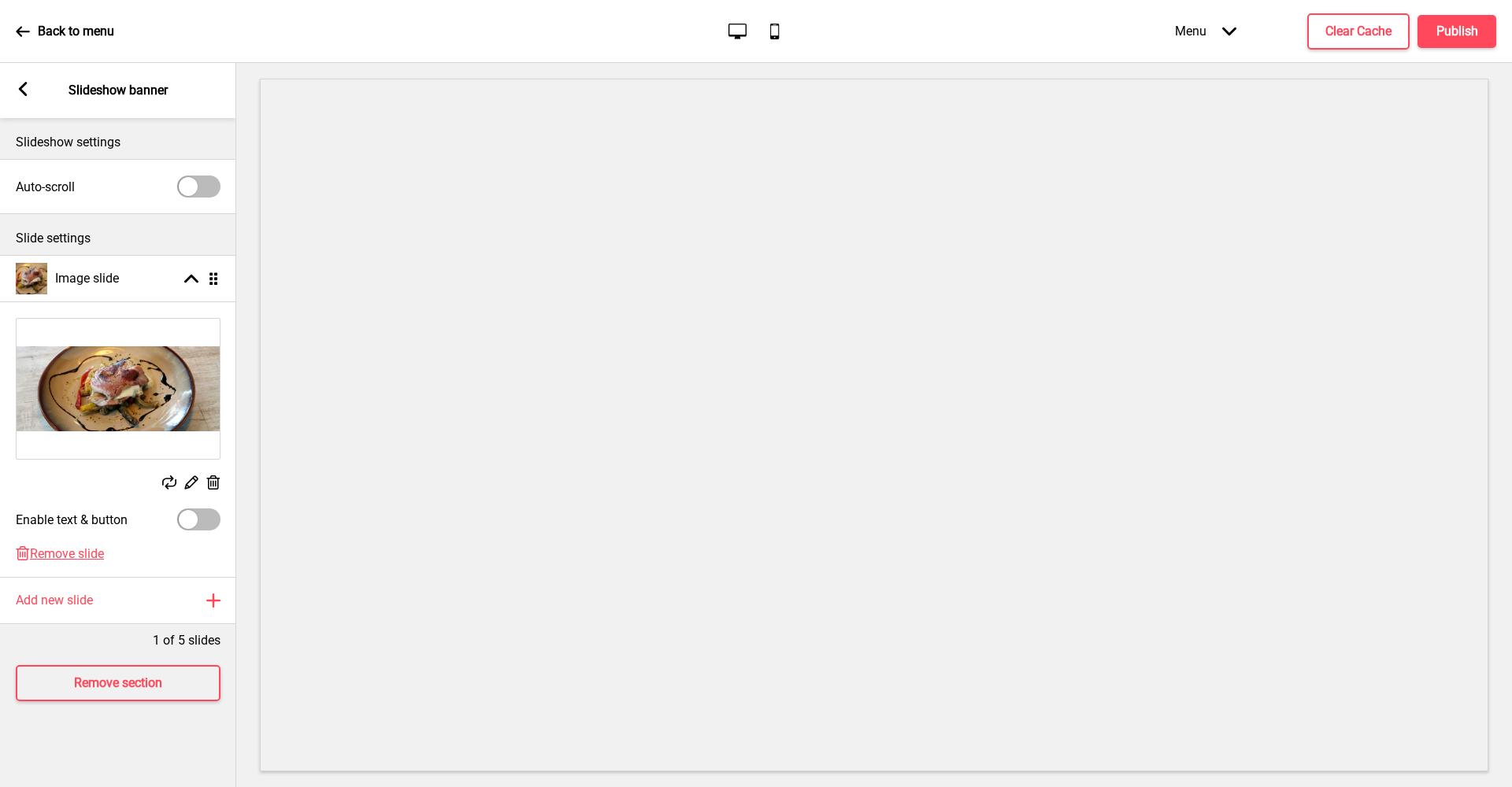
click at [145, 383] on img at bounding box center [117, 389] width 203 height 140
click at [212, 482] on icon at bounding box center [213, 483] width 14 height 15
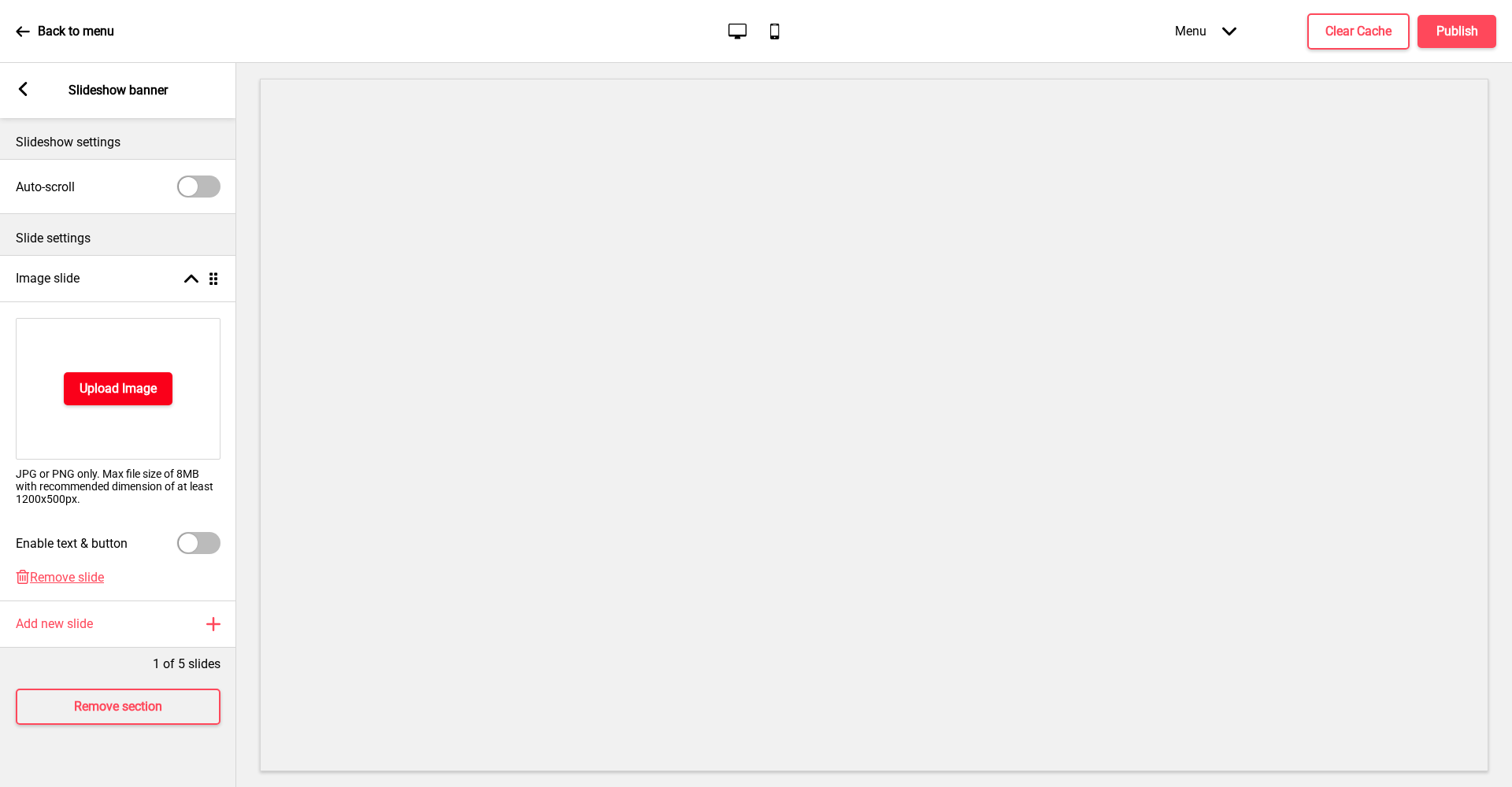
click at [166, 393] on button "Upload Image" at bounding box center [117, 389] width 108 height 33
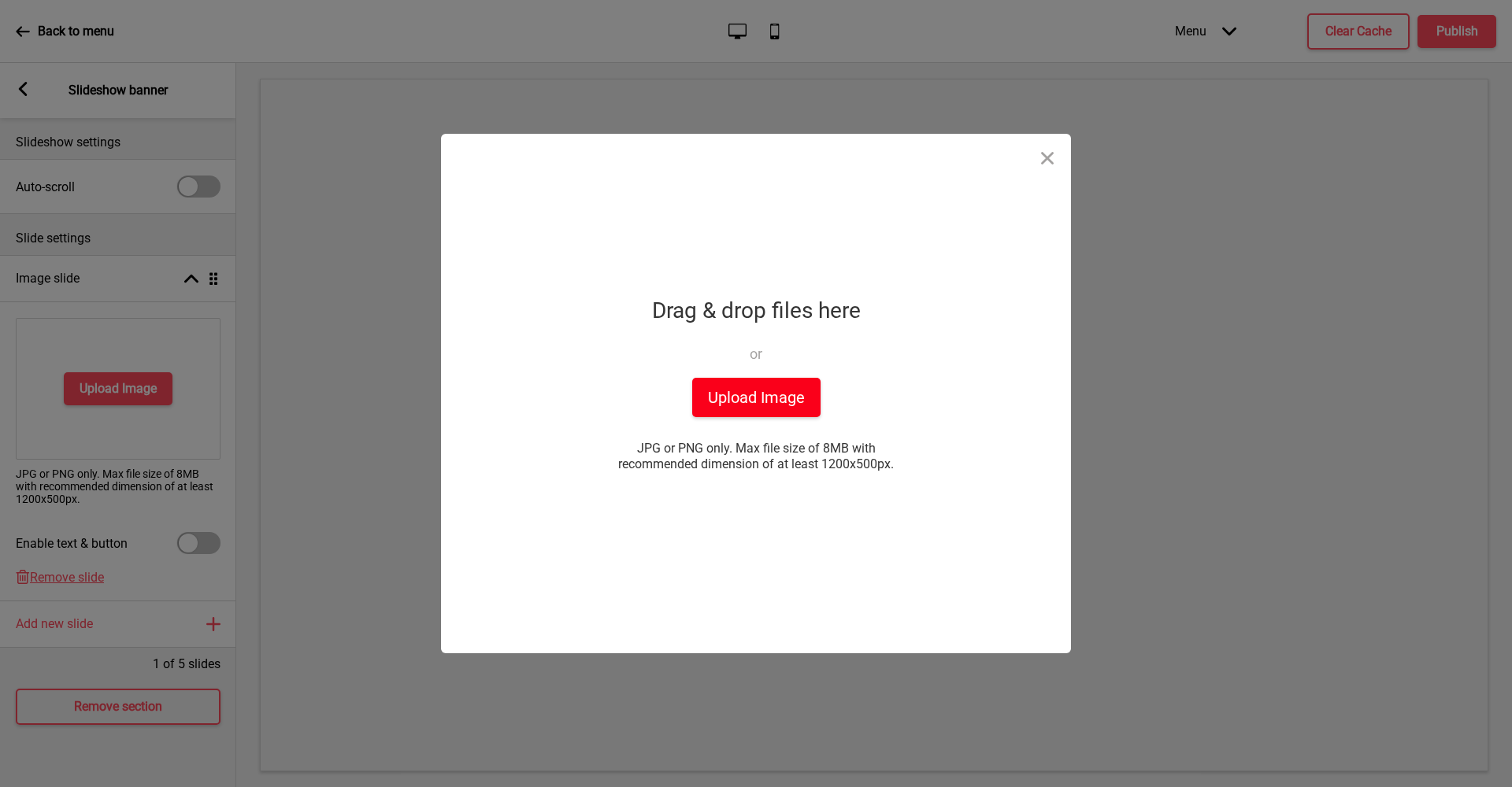
click at [808, 392] on button "Upload Image" at bounding box center [756, 397] width 128 height 39
click at [761, 398] on button "Upload Image" at bounding box center [756, 397] width 128 height 39
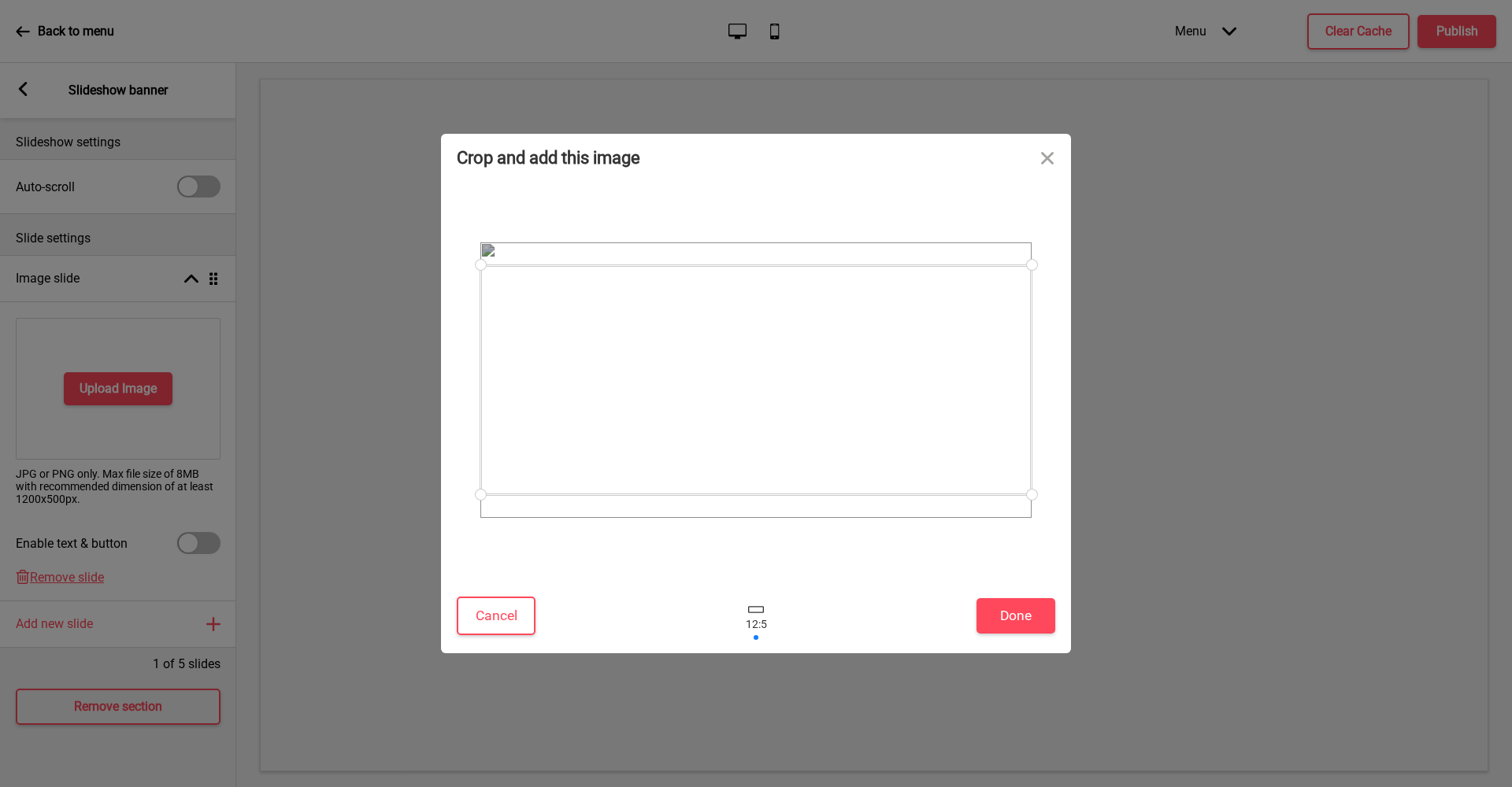
click at [1014, 639] on div "Cancel Done" at bounding box center [756, 619] width 630 height 66
click at [1014, 619] on button "Done" at bounding box center [1016, 616] width 78 height 36
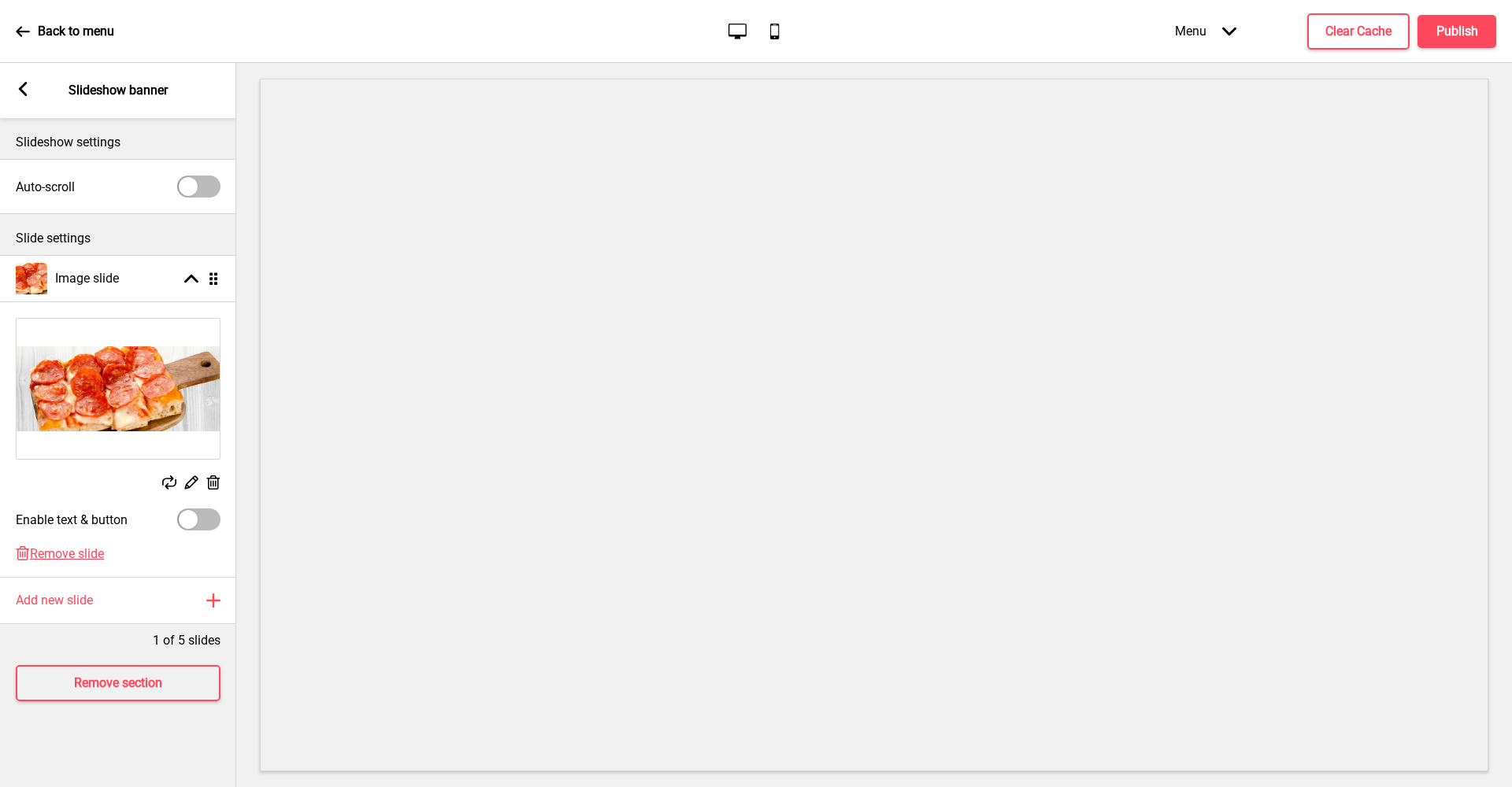
click at [210, 482] on icon at bounding box center [213, 483] width 14 height 15
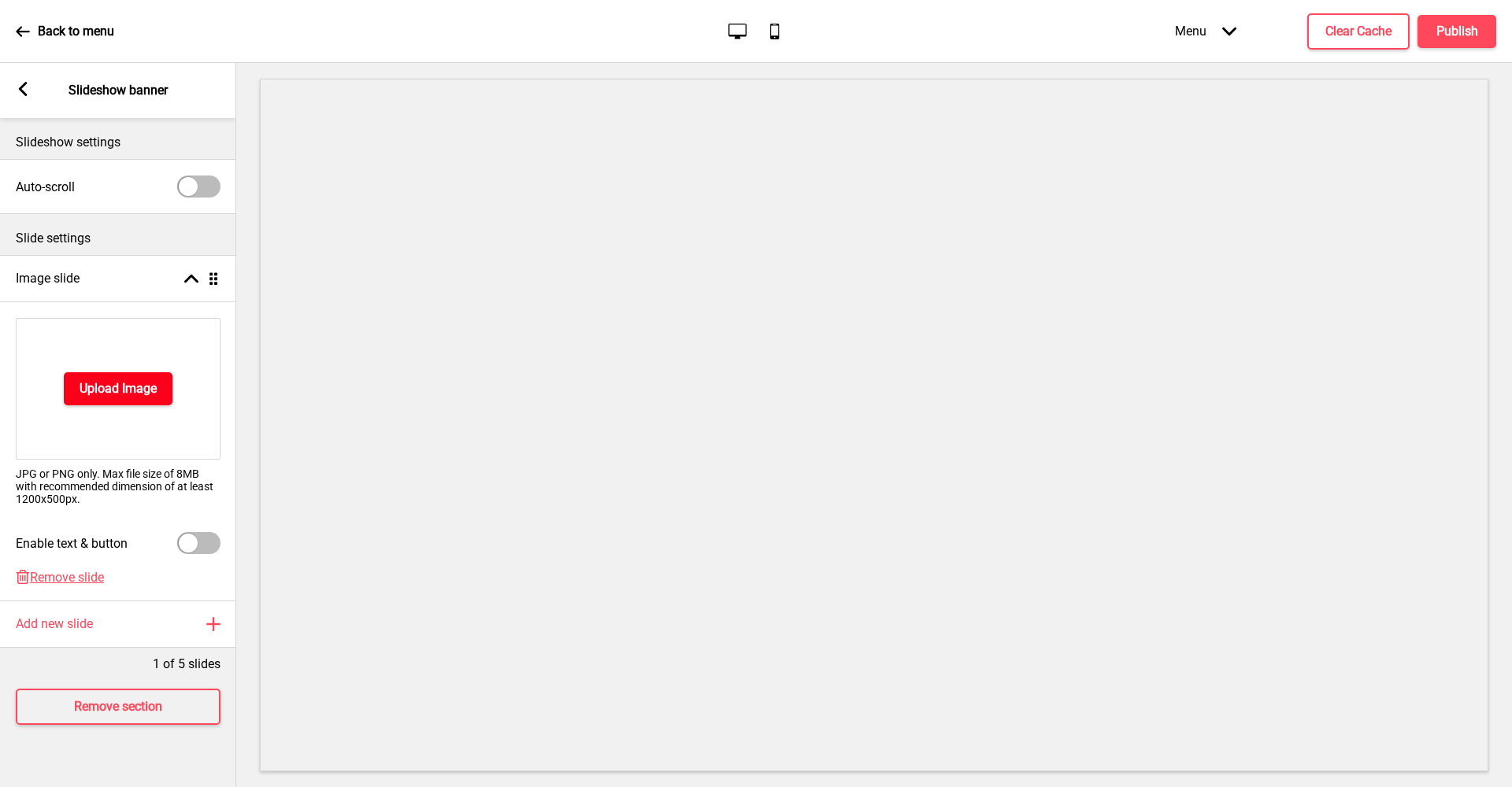
click at [142, 379] on button "Upload Image" at bounding box center [117, 389] width 108 height 33
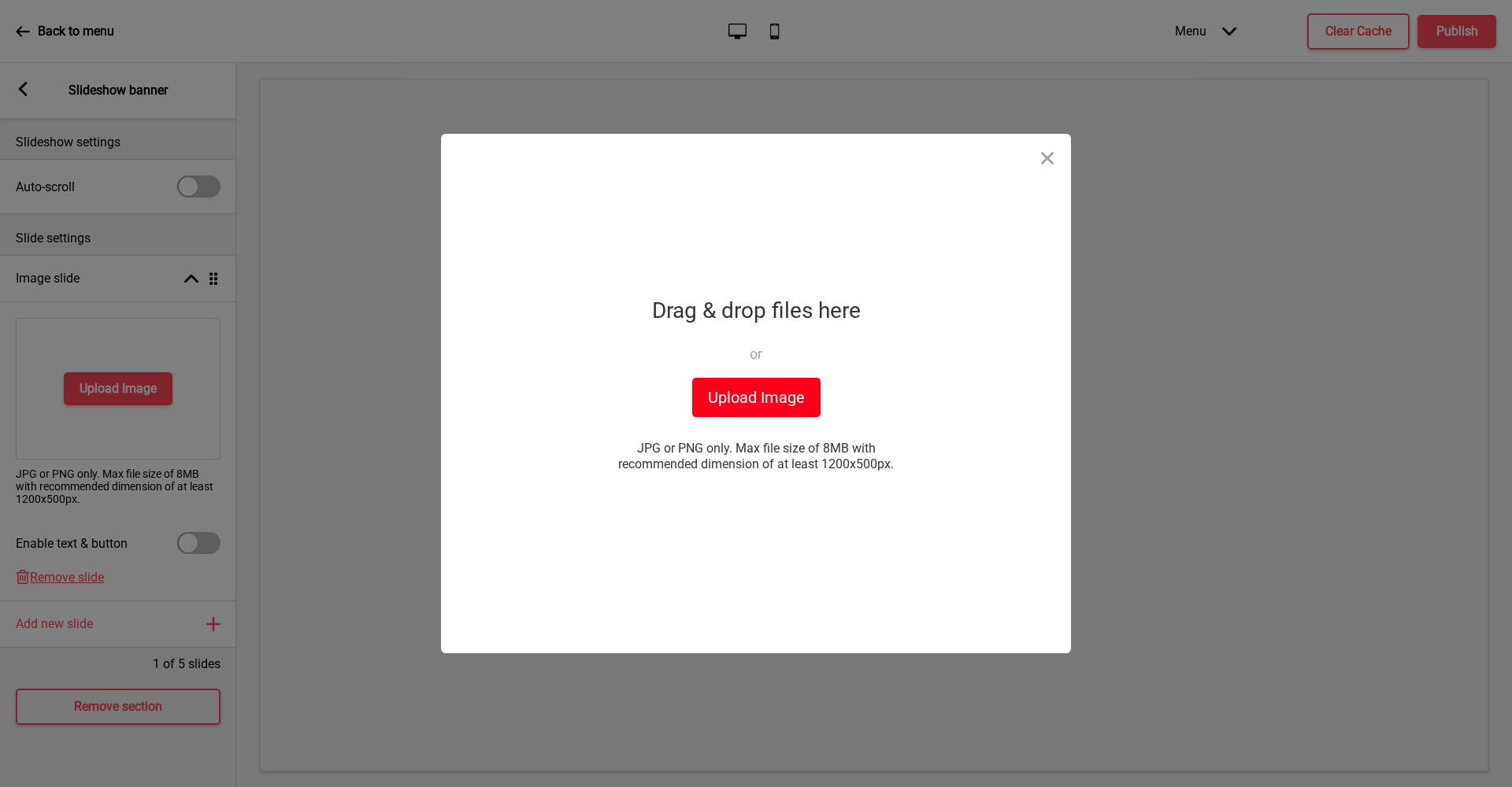
click at [732, 389] on button "Upload Image" at bounding box center [756, 397] width 128 height 39
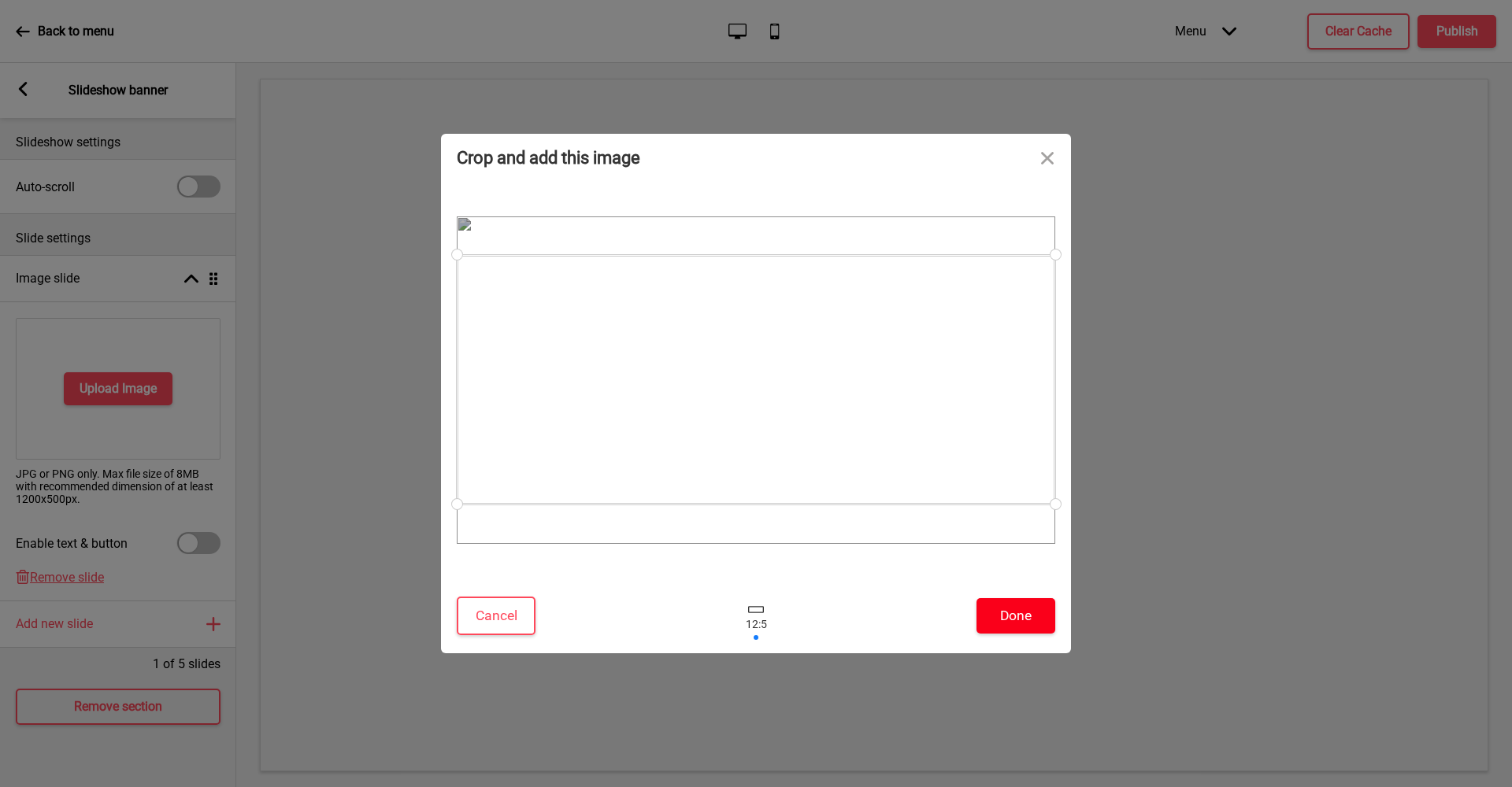
click at [1016, 612] on button "Done" at bounding box center [1016, 616] width 78 height 36
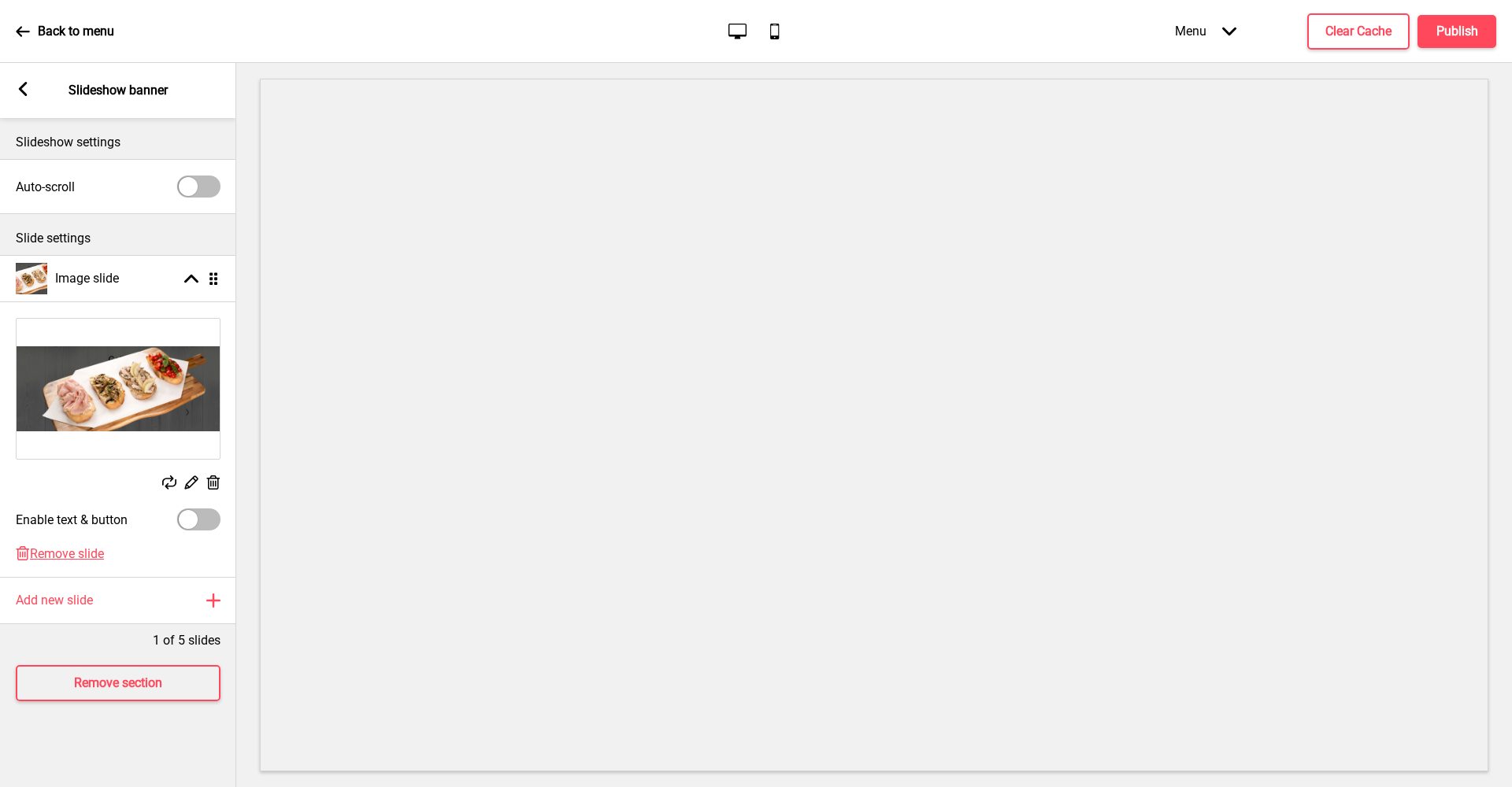
click at [212, 482] on rect at bounding box center [213, 483] width 16 height 16
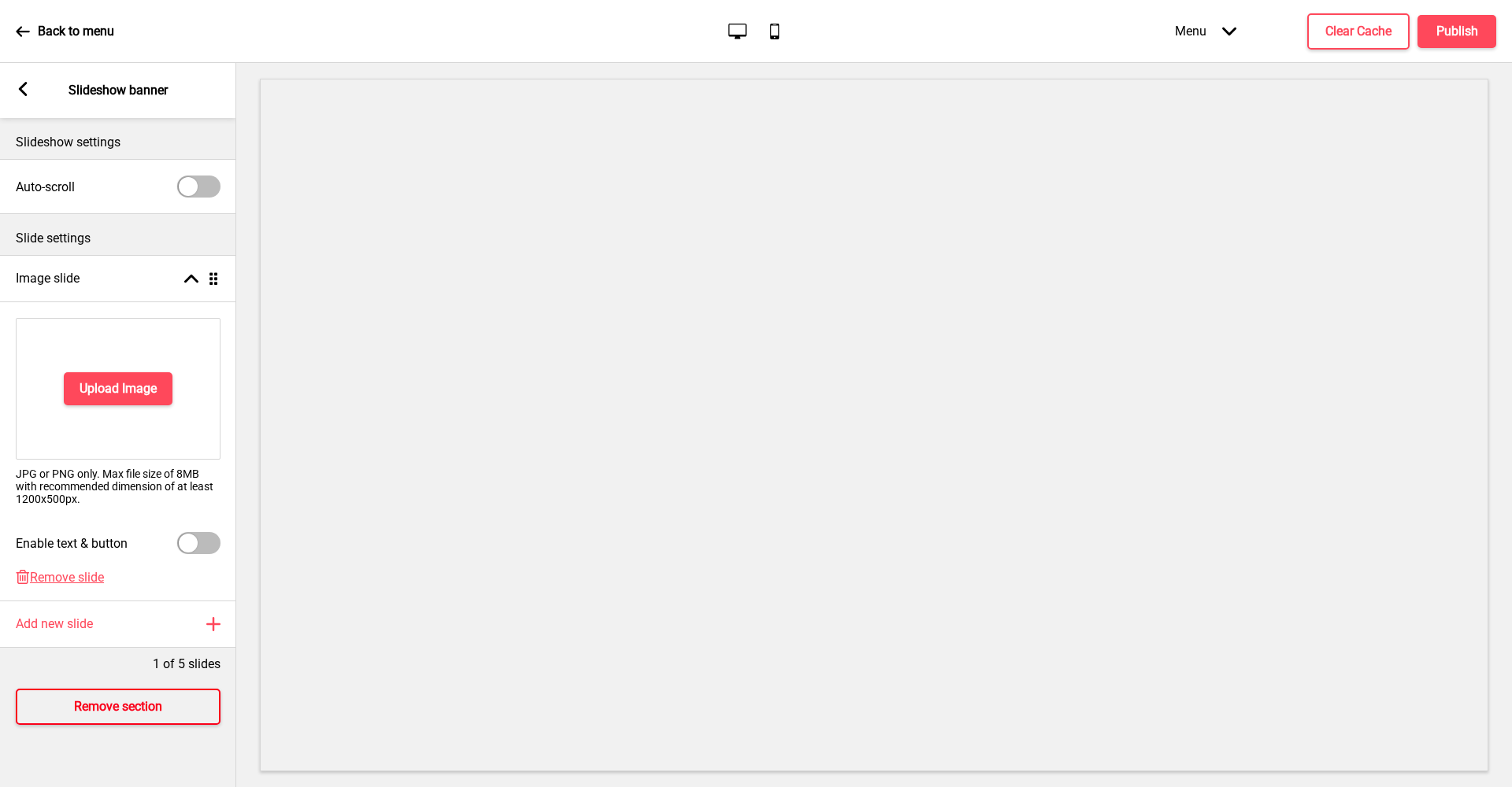
click at [162, 711] on h4 "Remove section" at bounding box center [117, 707] width 88 height 17
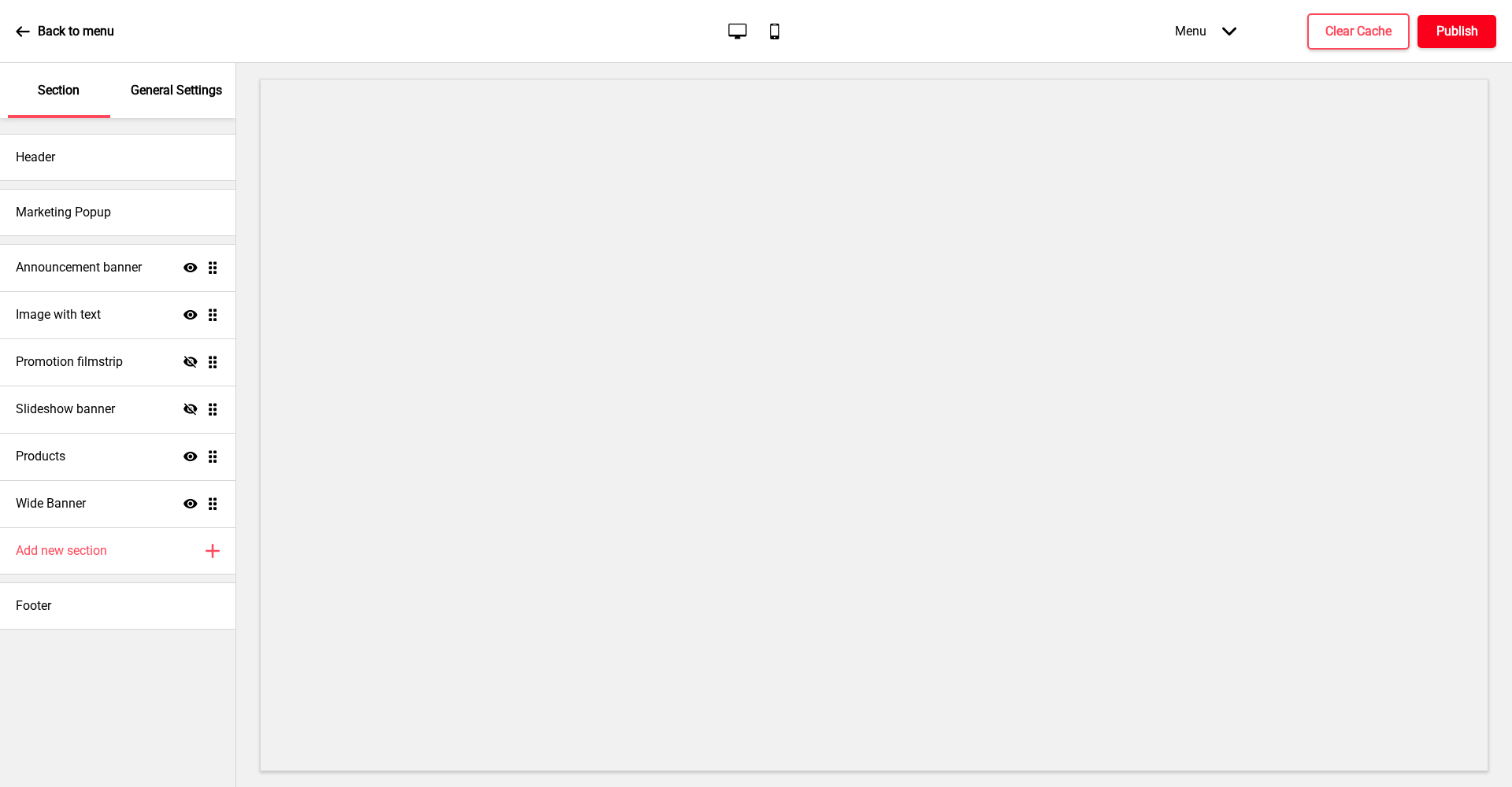
click at [1444, 37] on h4 "Publish" at bounding box center [1457, 31] width 42 height 17
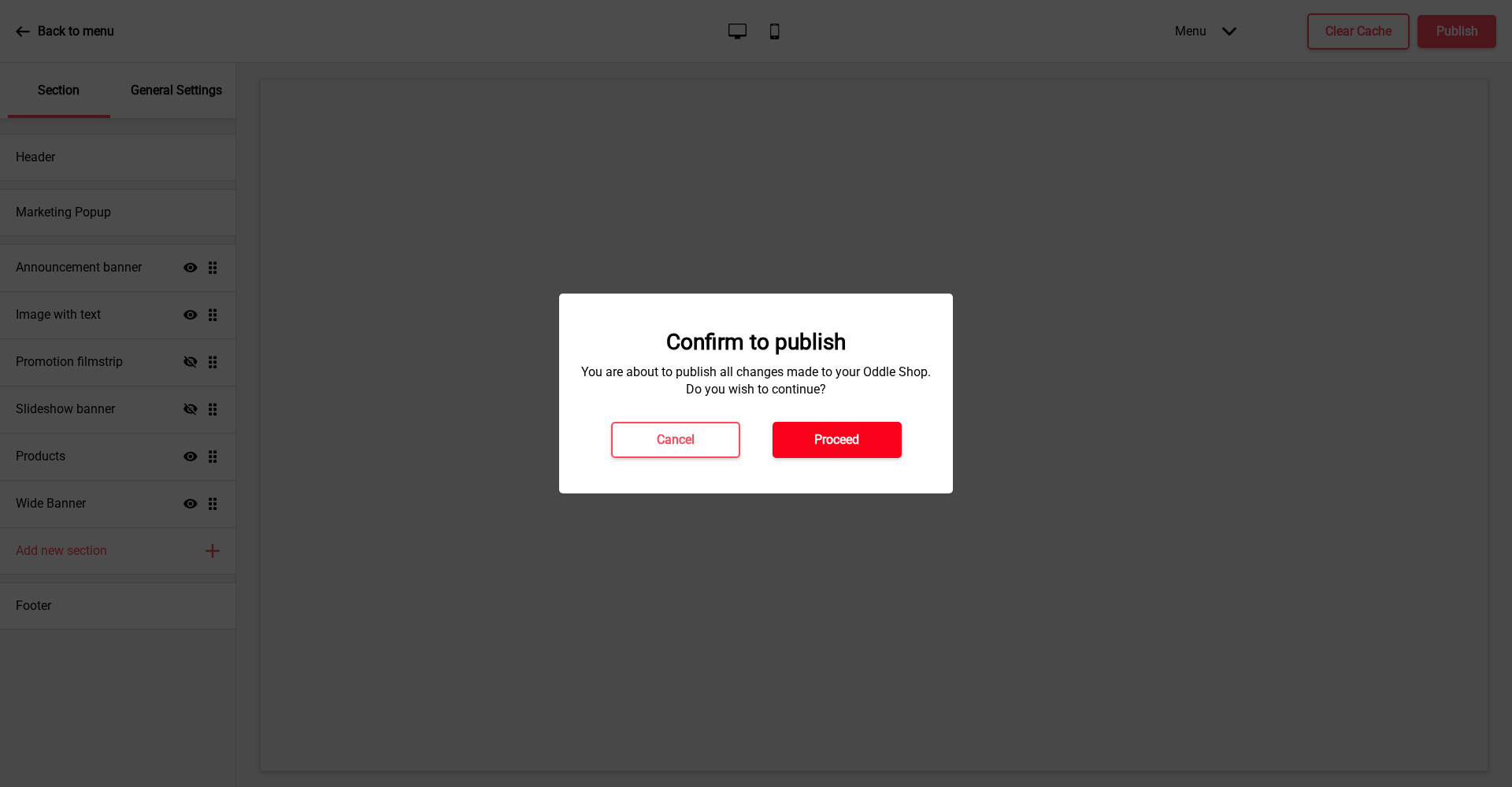
click at [859, 443] on h4 "Proceed" at bounding box center [836, 440] width 45 height 17
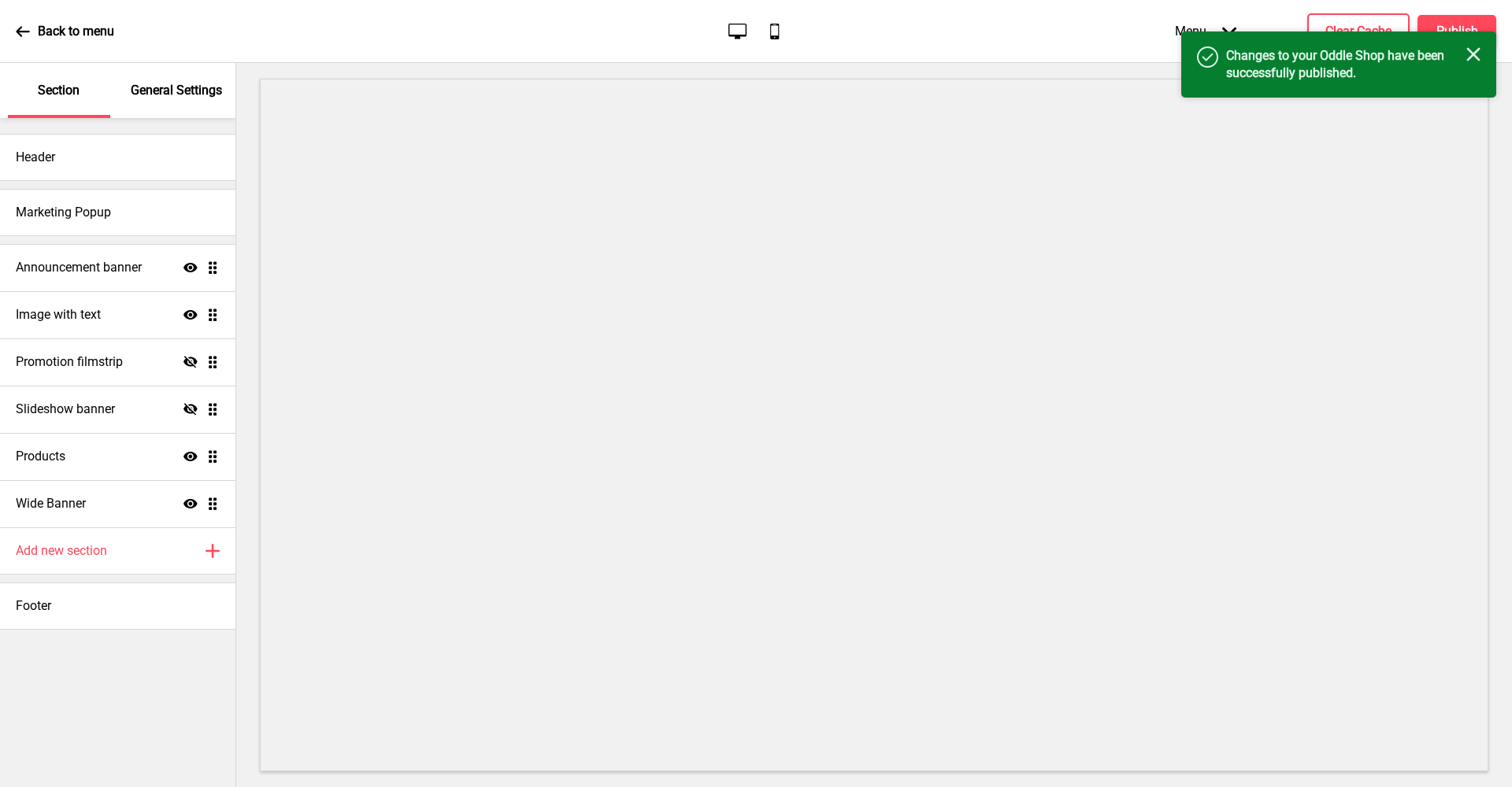
click at [1478, 54] on icon "Close" at bounding box center [1474, 55] width 15 height 15
